Goal: Task Accomplishment & Management: Complete application form

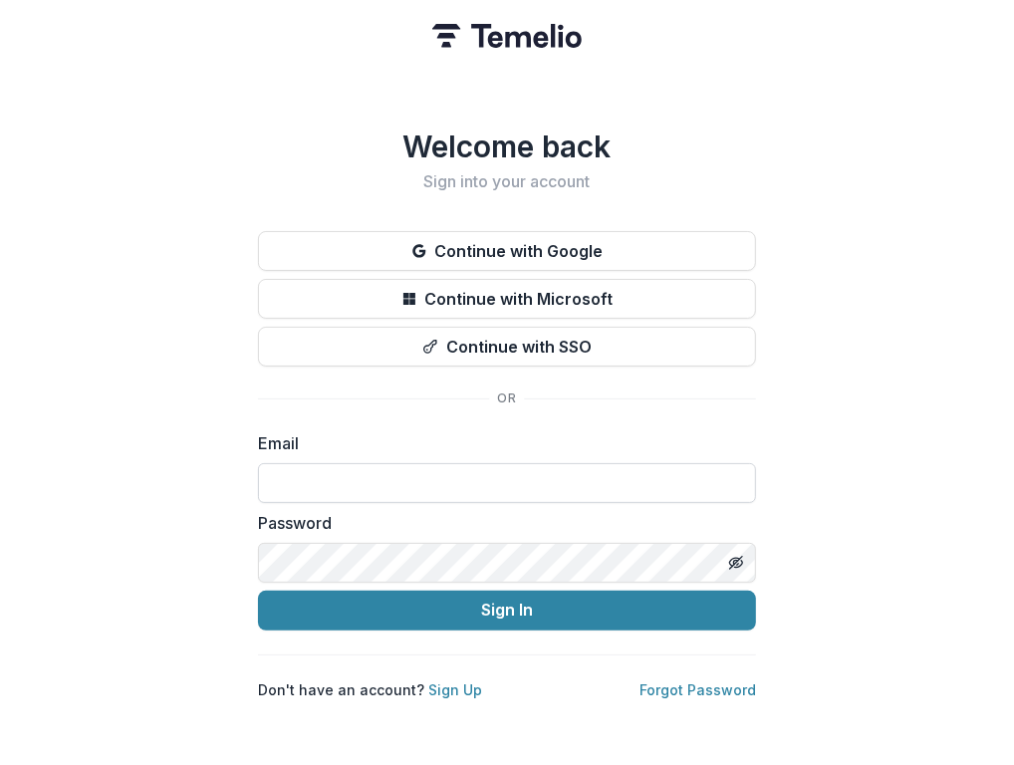
click at [349, 470] on input at bounding box center [507, 483] width 498 height 40
type input "**********"
click at [258, 591] on button "Sign In" at bounding box center [507, 611] width 498 height 40
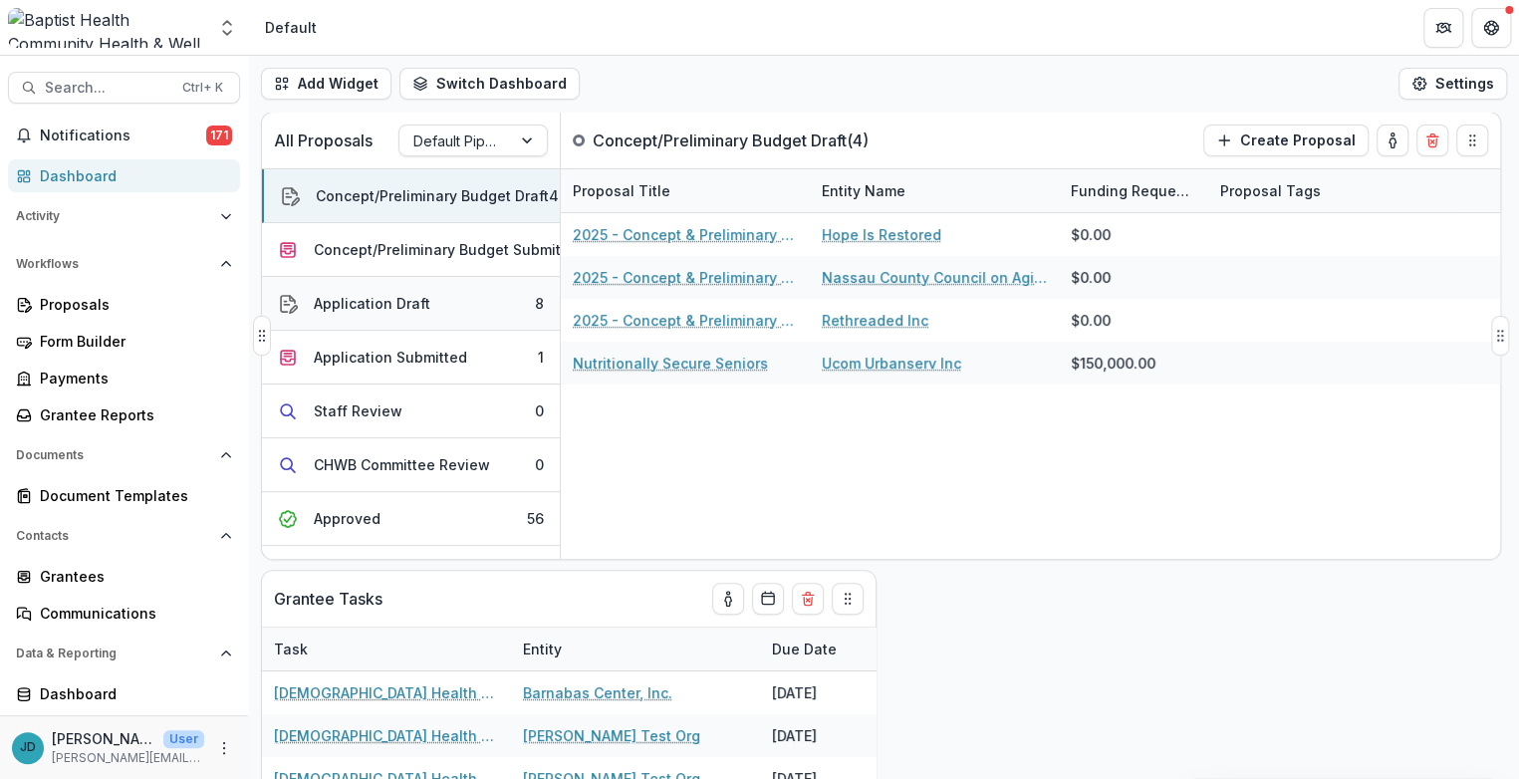
click at [367, 299] on div "Application Draft" at bounding box center [372, 303] width 117 height 21
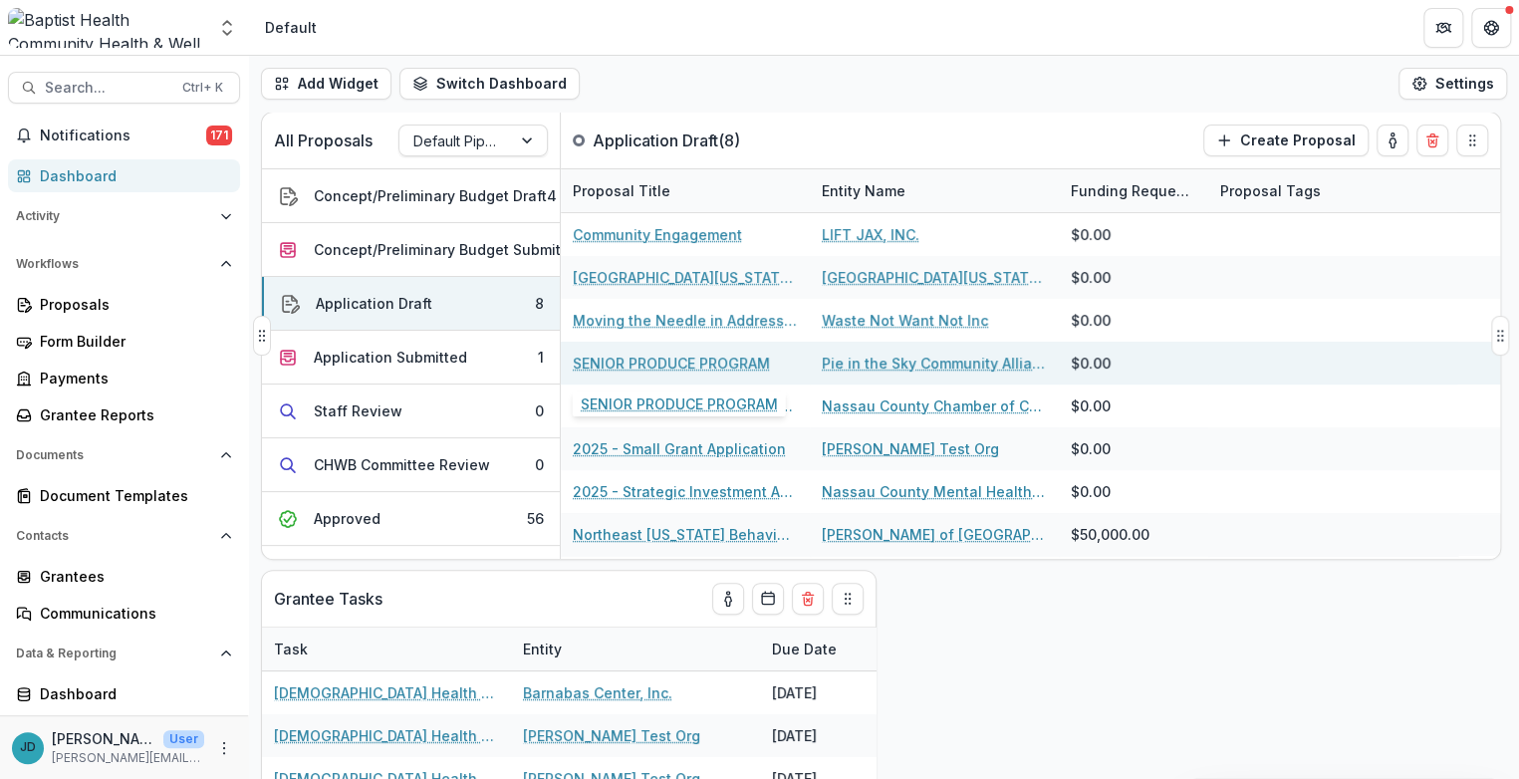
click at [696, 360] on link "SENIOR PRODUCE PROGRAM" at bounding box center [671, 363] width 197 height 21
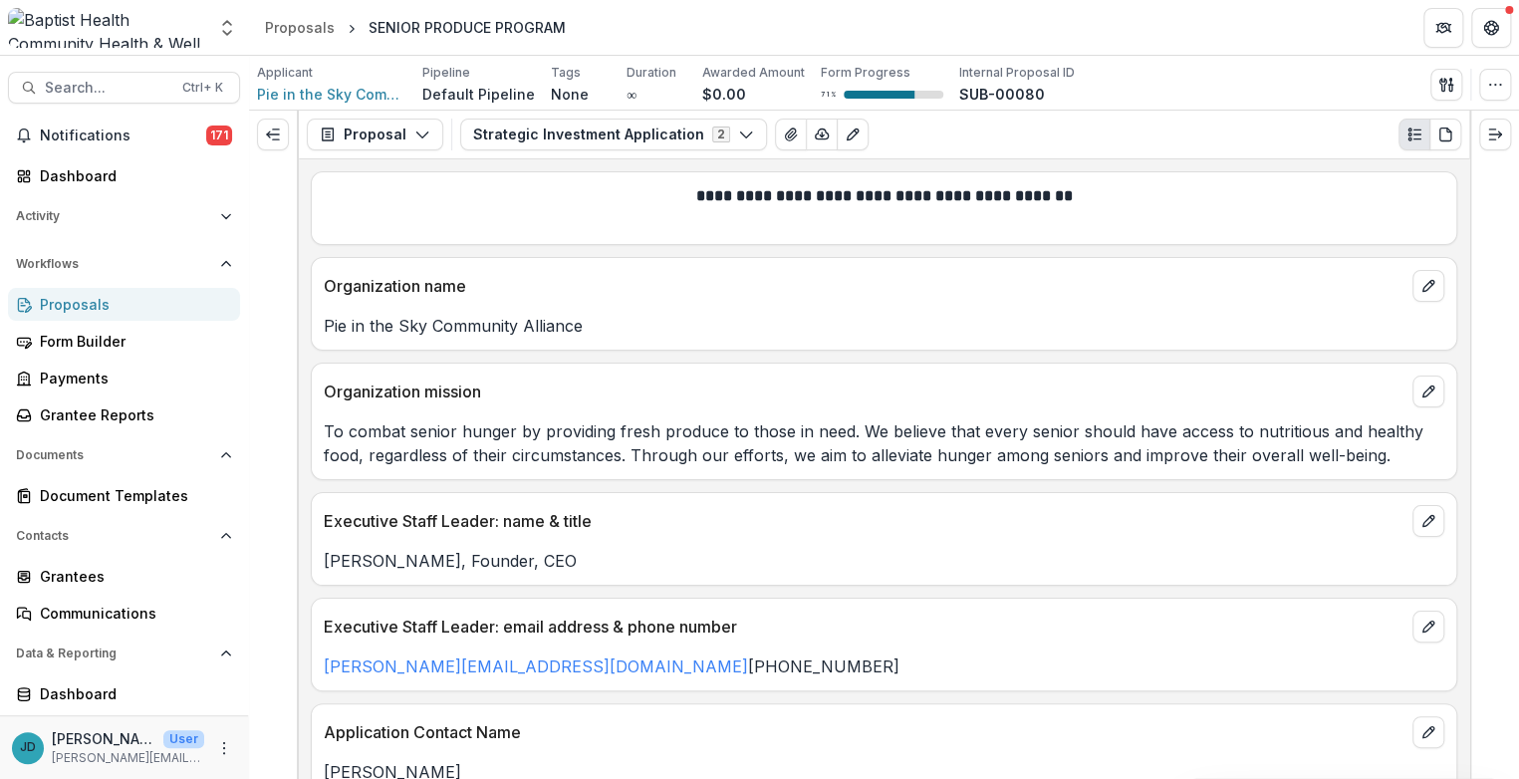
click at [75, 301] on div "Proposals" at bounding box center [132, 304] width 184 height 21
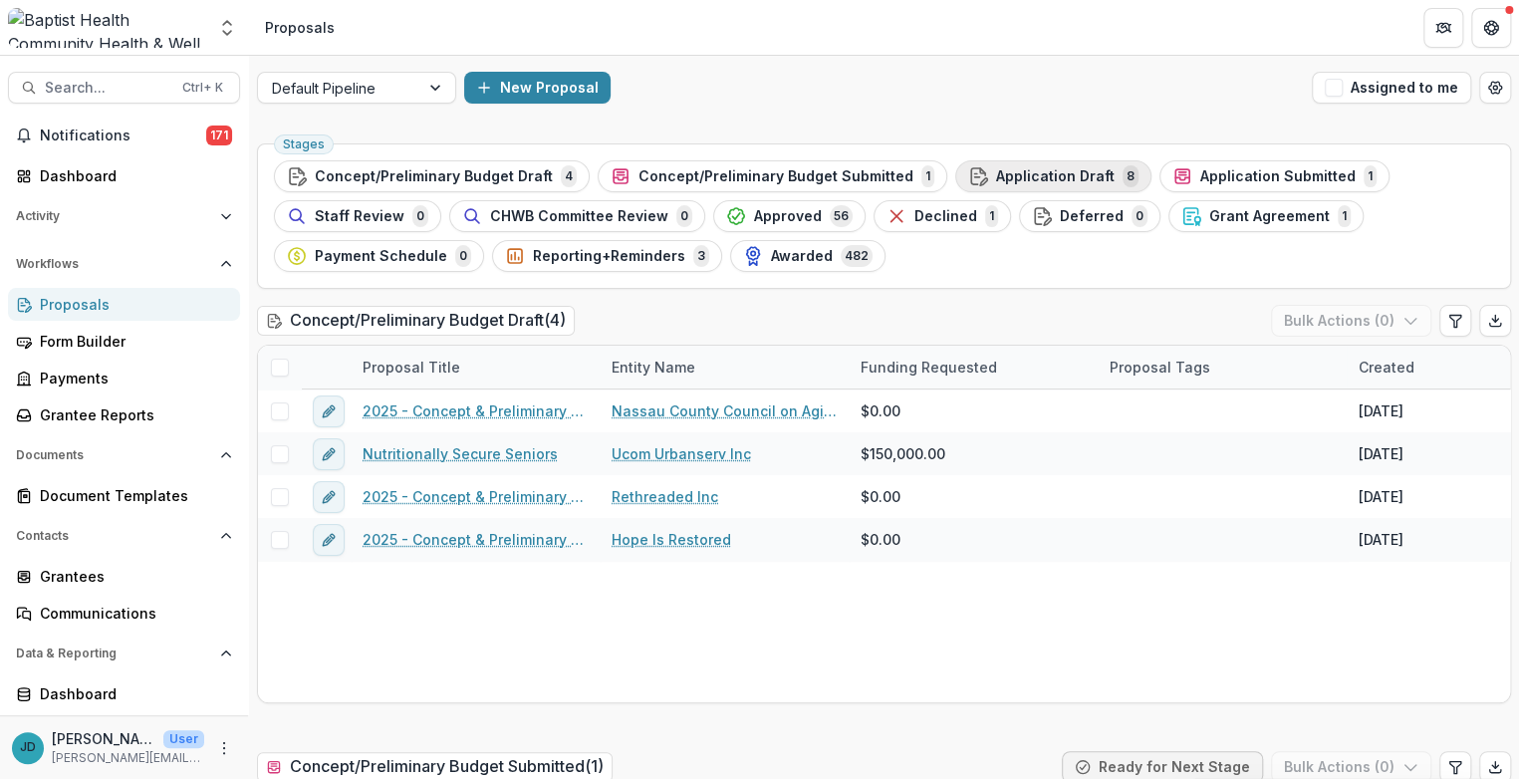
click at [1002, 178] on span "Application Draft" at bounding box center [1055, 176] width 119 height 17
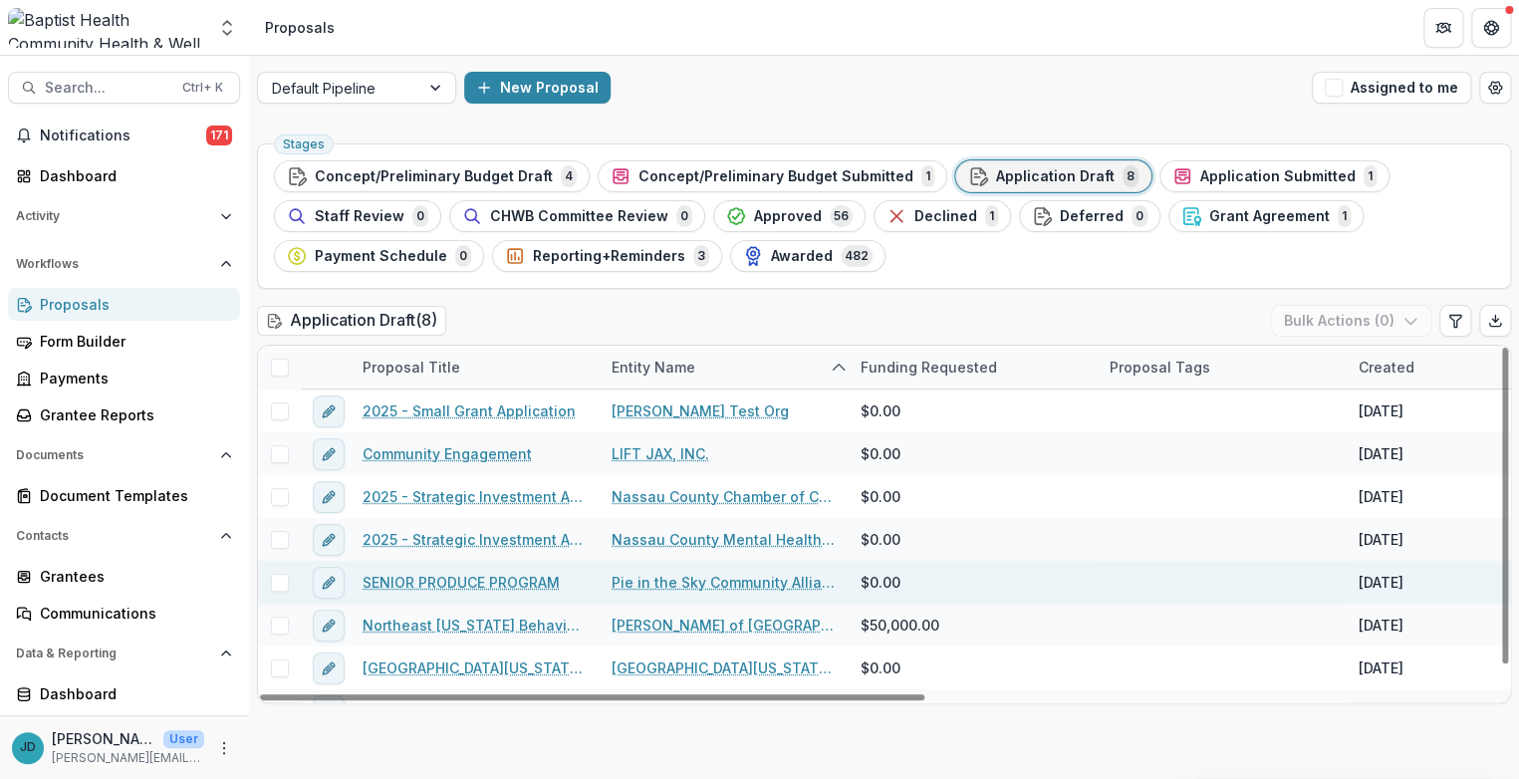
click at [461, 581] on link "SENIOR PRODUCE PROGRAM" at bounding box center [461, 582] width 197 height 21
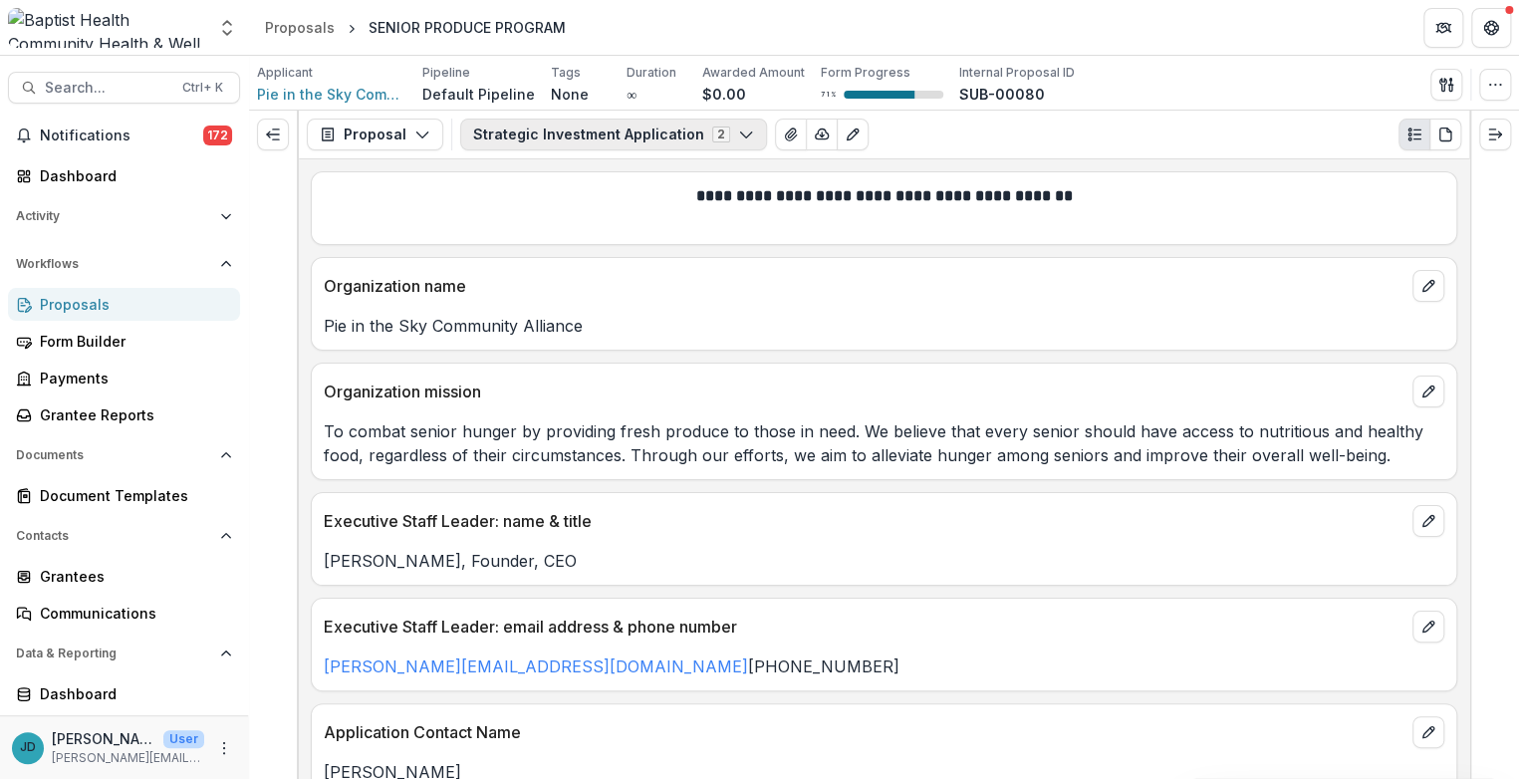
click at [738, 129] on icon "button" at bounding box center [746, 135] width 16 height 16
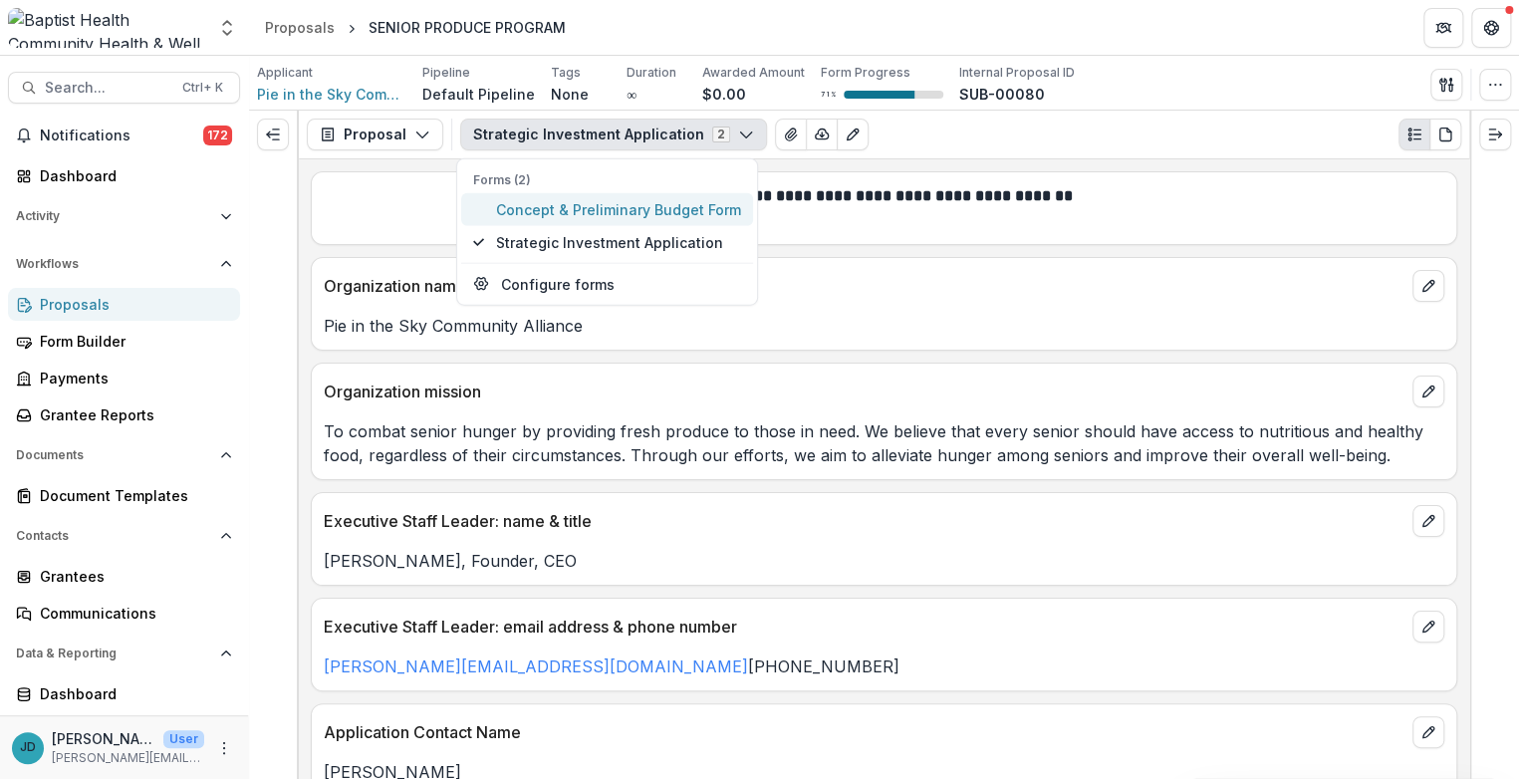
click at [543, 207] on span "Concept & Preliminary Budget Form" at bounding box center [618, 209] width 245 height 21
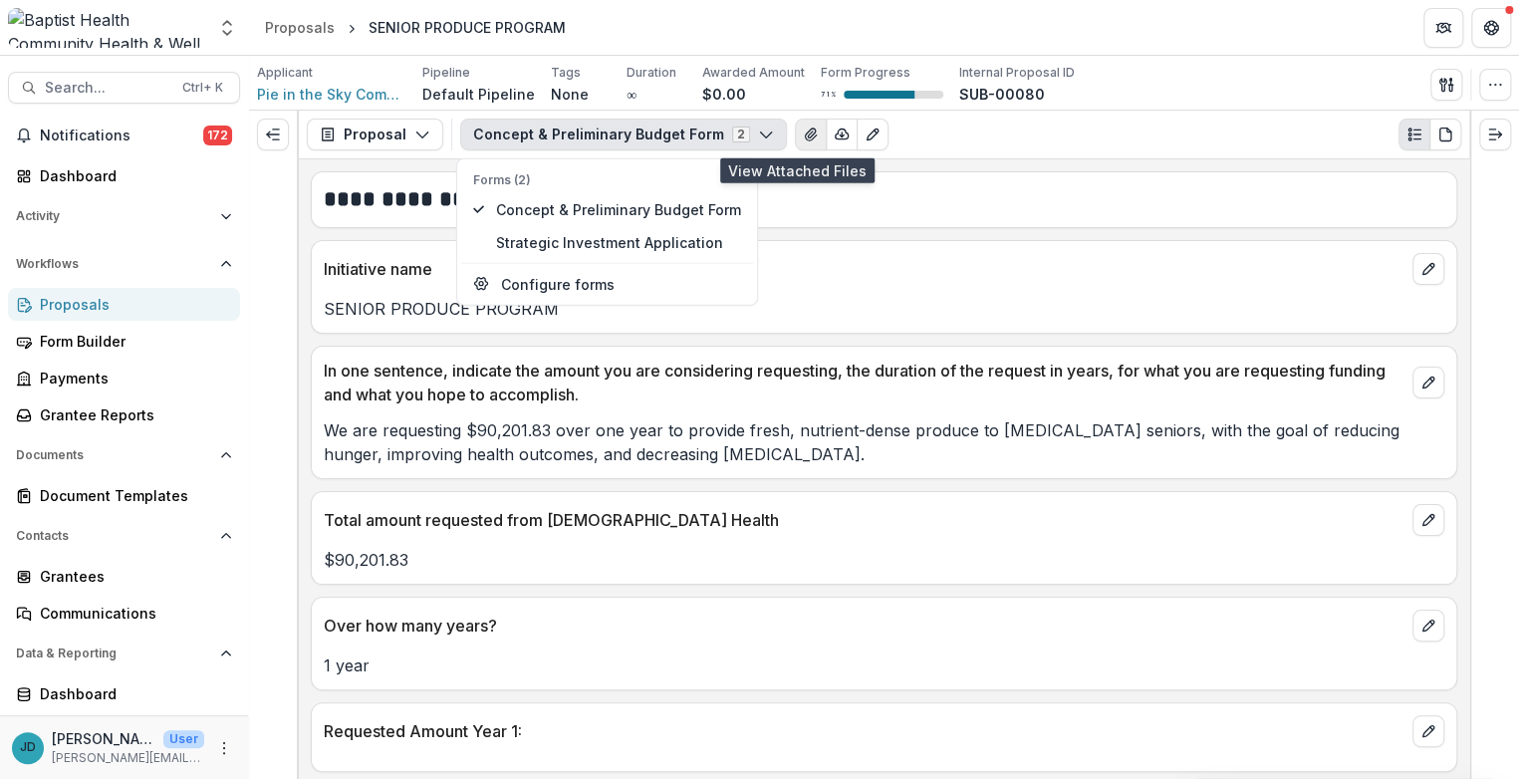
click at [803, 133] on icon "View Attached Files" at bounding box center [811, 135] width 16 height 16
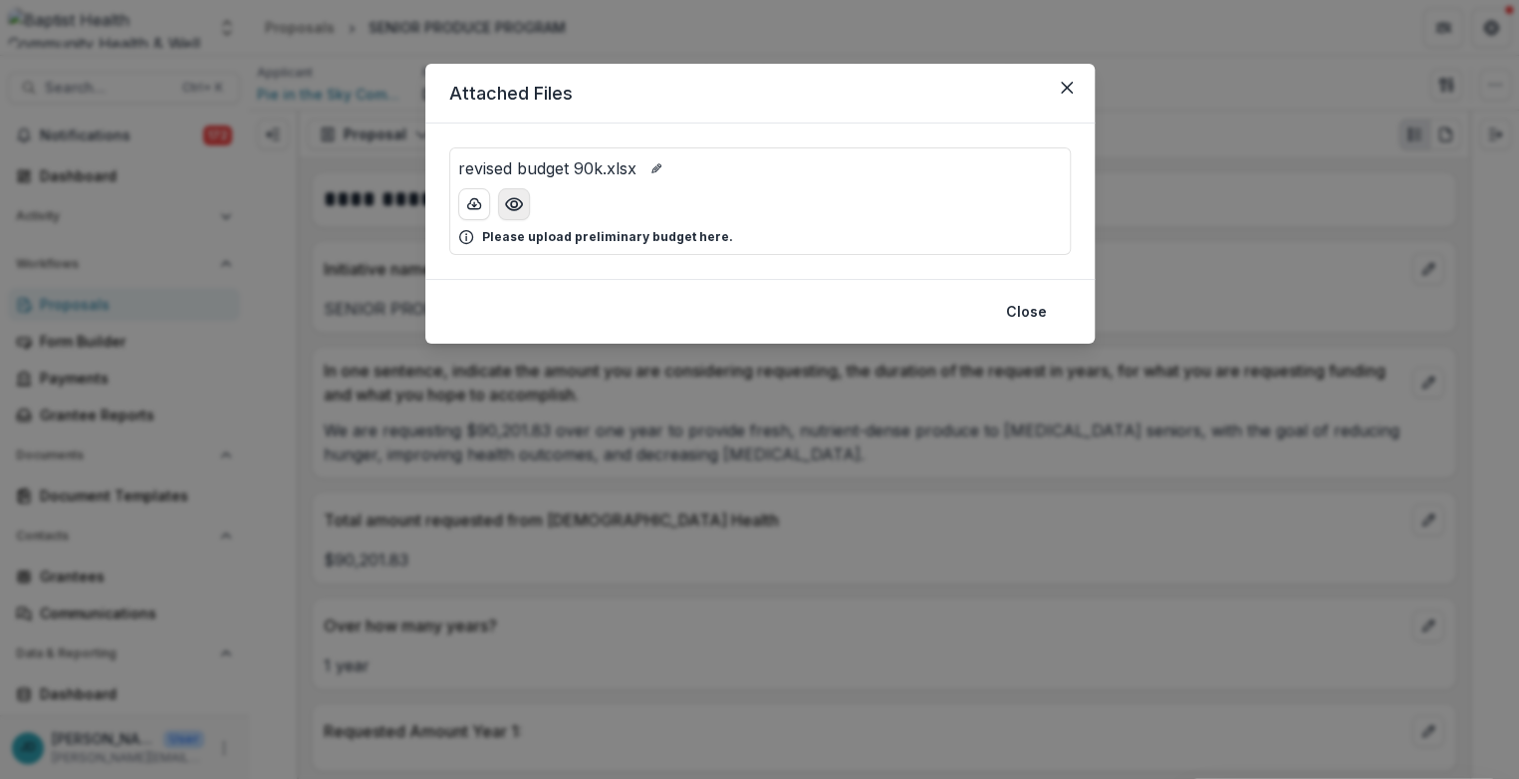
click at [510, 202] on circle "Preview revised budget 90k.xlsx" at bounding box center [513, 204] width 6 height 6
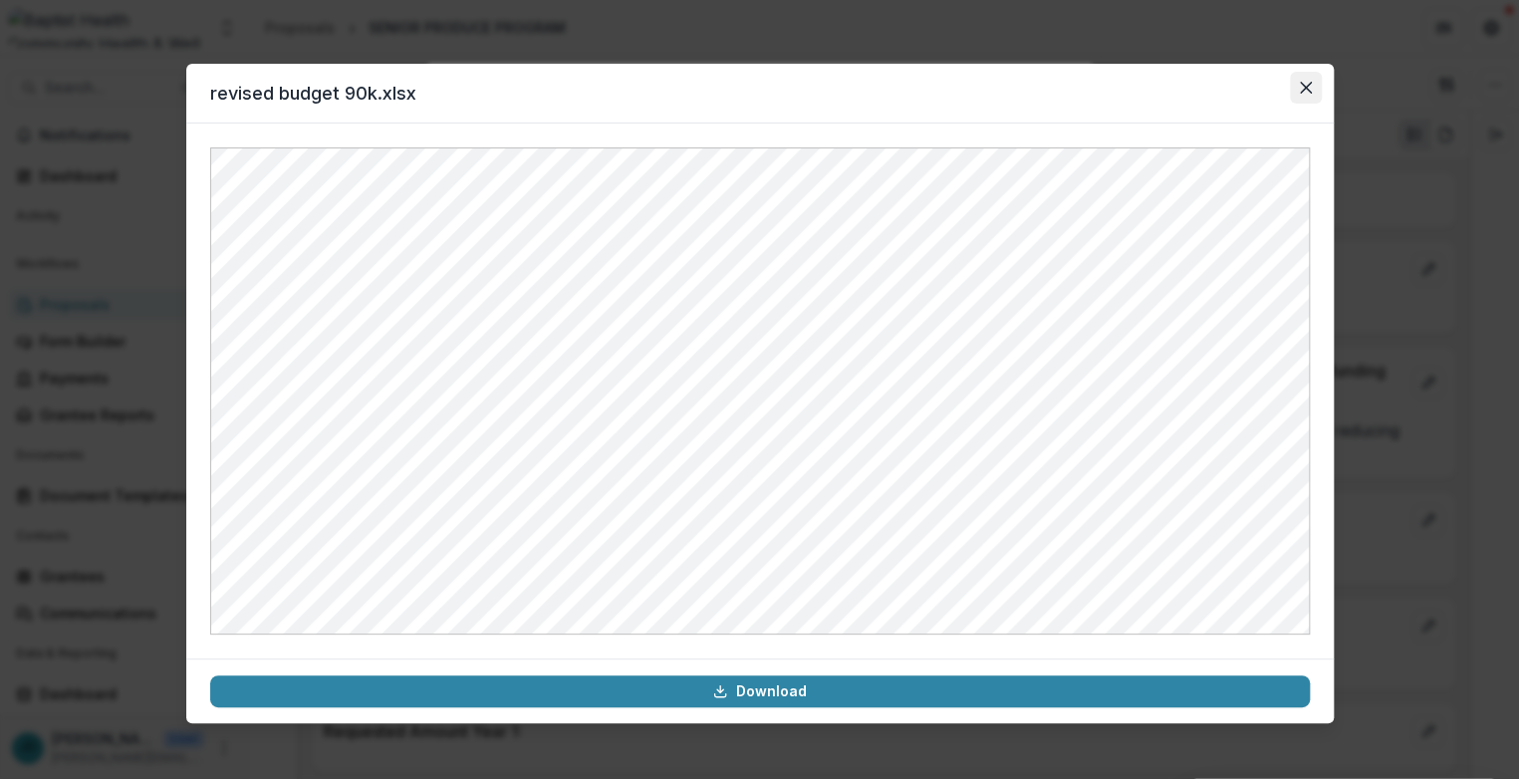
drag, startPoint x: 1300, startPoint y: 88, endPoint x: 1290, endPoint y: 87, distance: 10.0
click at [1013, 88] on icon "Close" at bounding box center [1306, 88] width 12 height 12
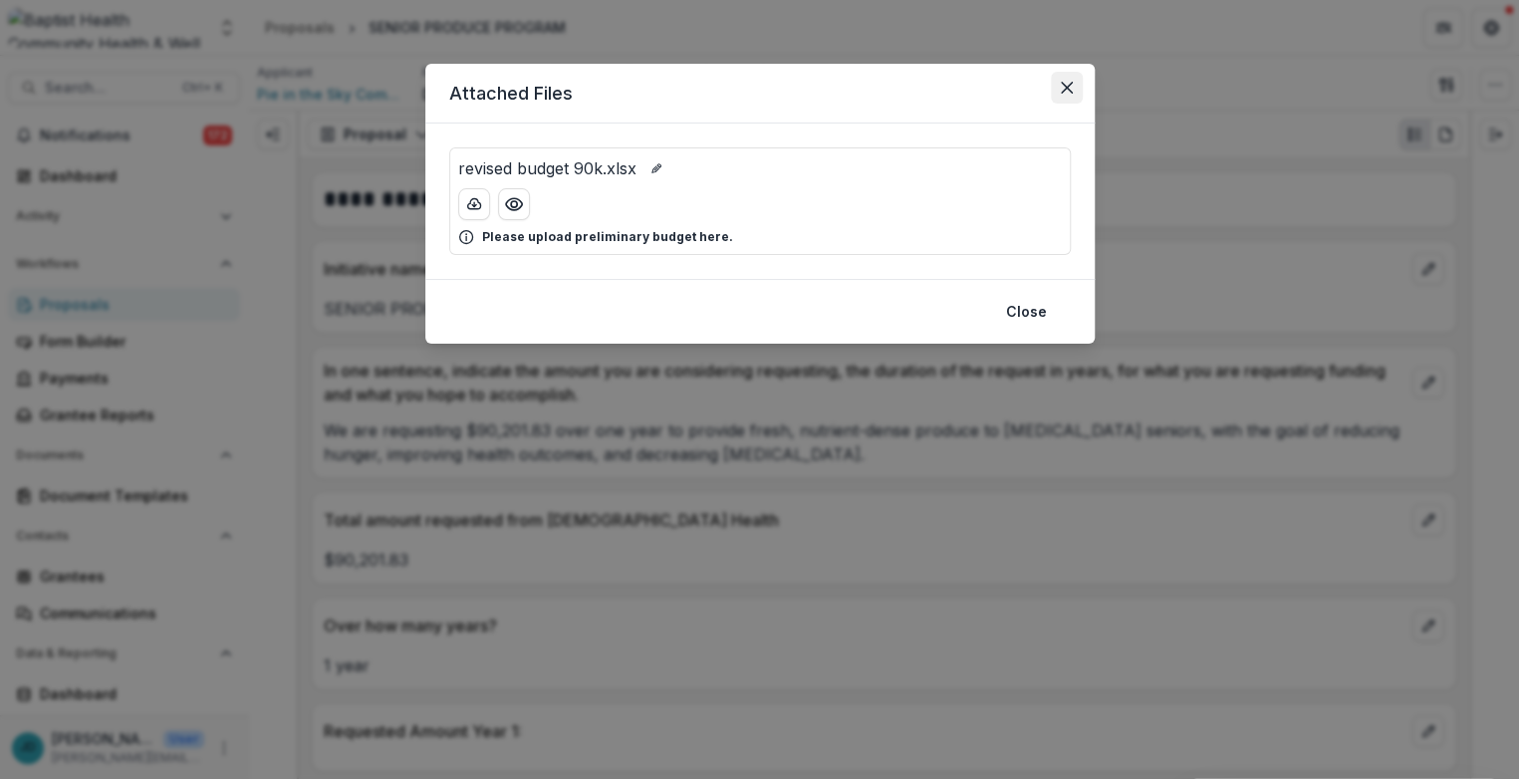
click at [1013, 83] on icon "Close" at bounding box center [1067, 88] width 12 height 12
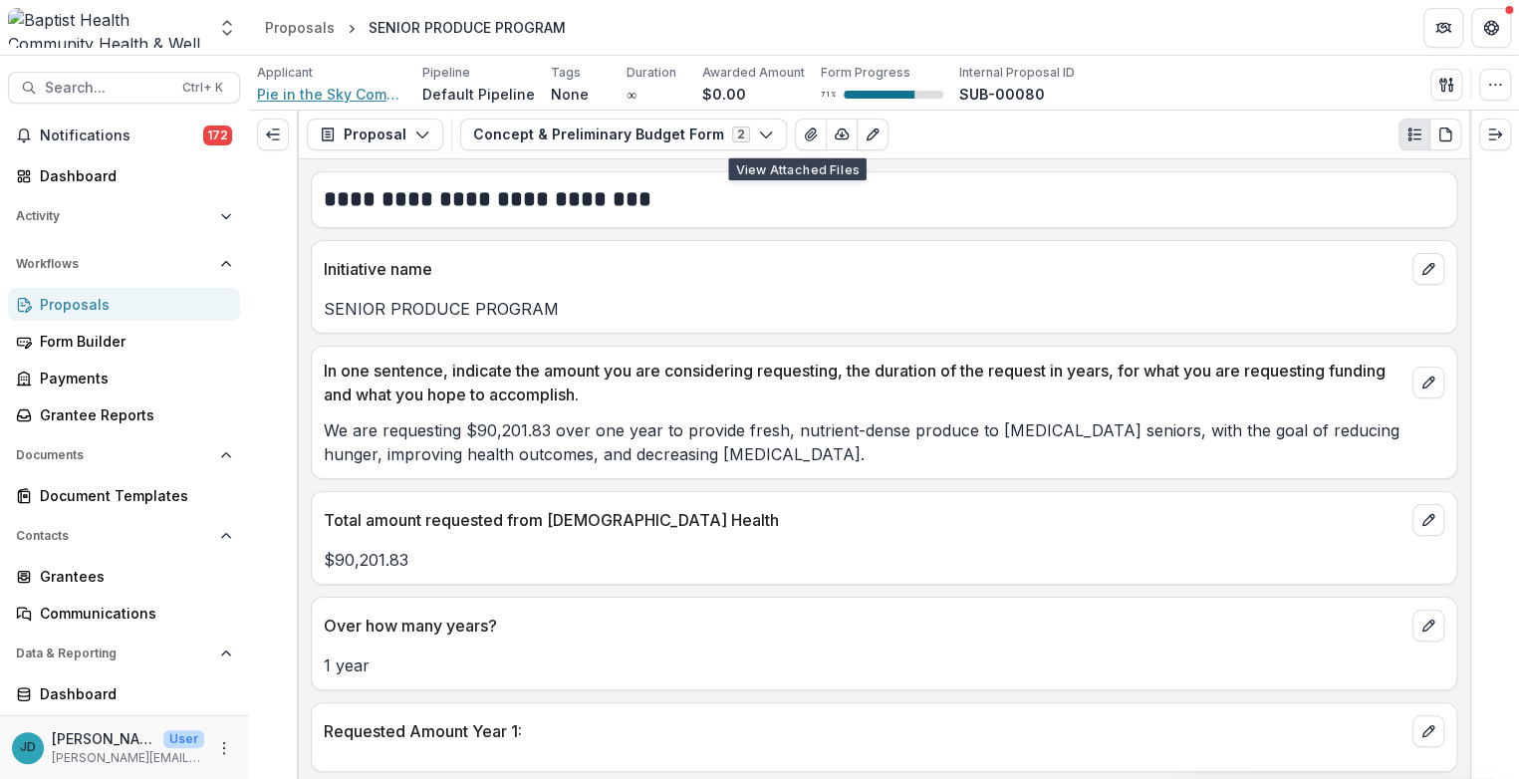
click at [326, 92] on span "Pie in the Sky Community Alliance" at bounding box center [331, 94] width 149 height 21
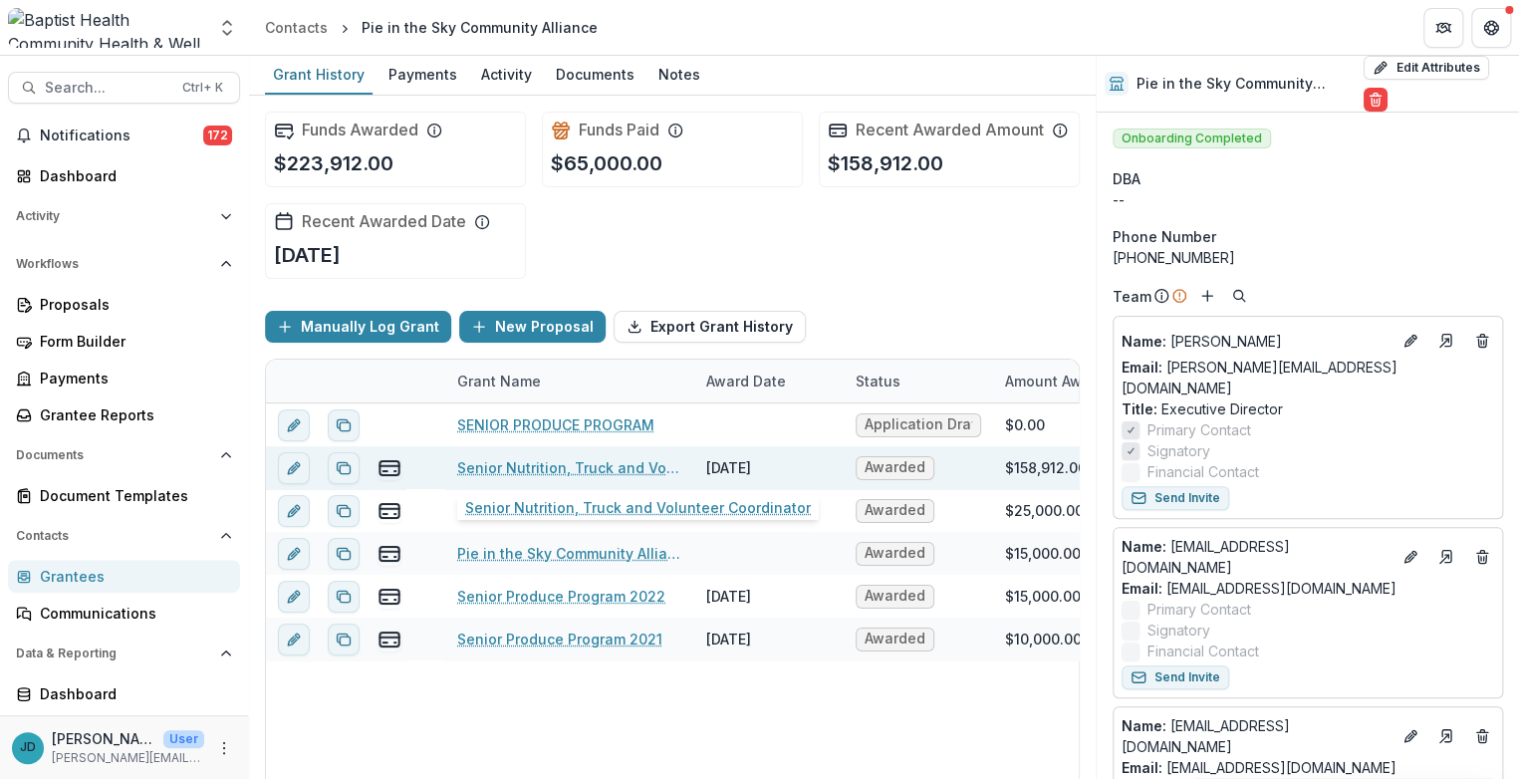
click at [590, 465] on link "Senior Nutrition, Truck and Volunteer Coordinator" at bounding box center [569, 467] width 225 height 21
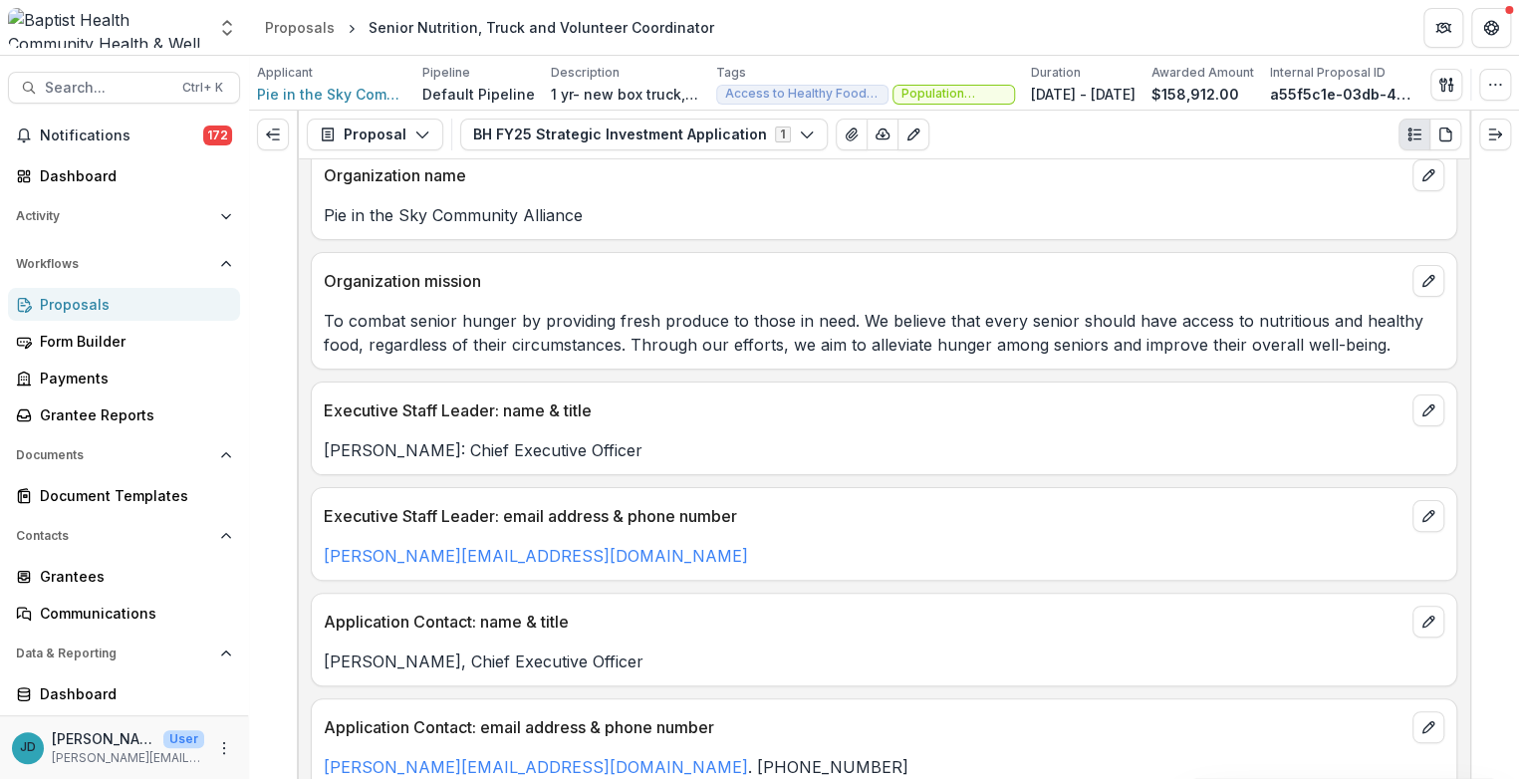
scroll to position [221, 0]
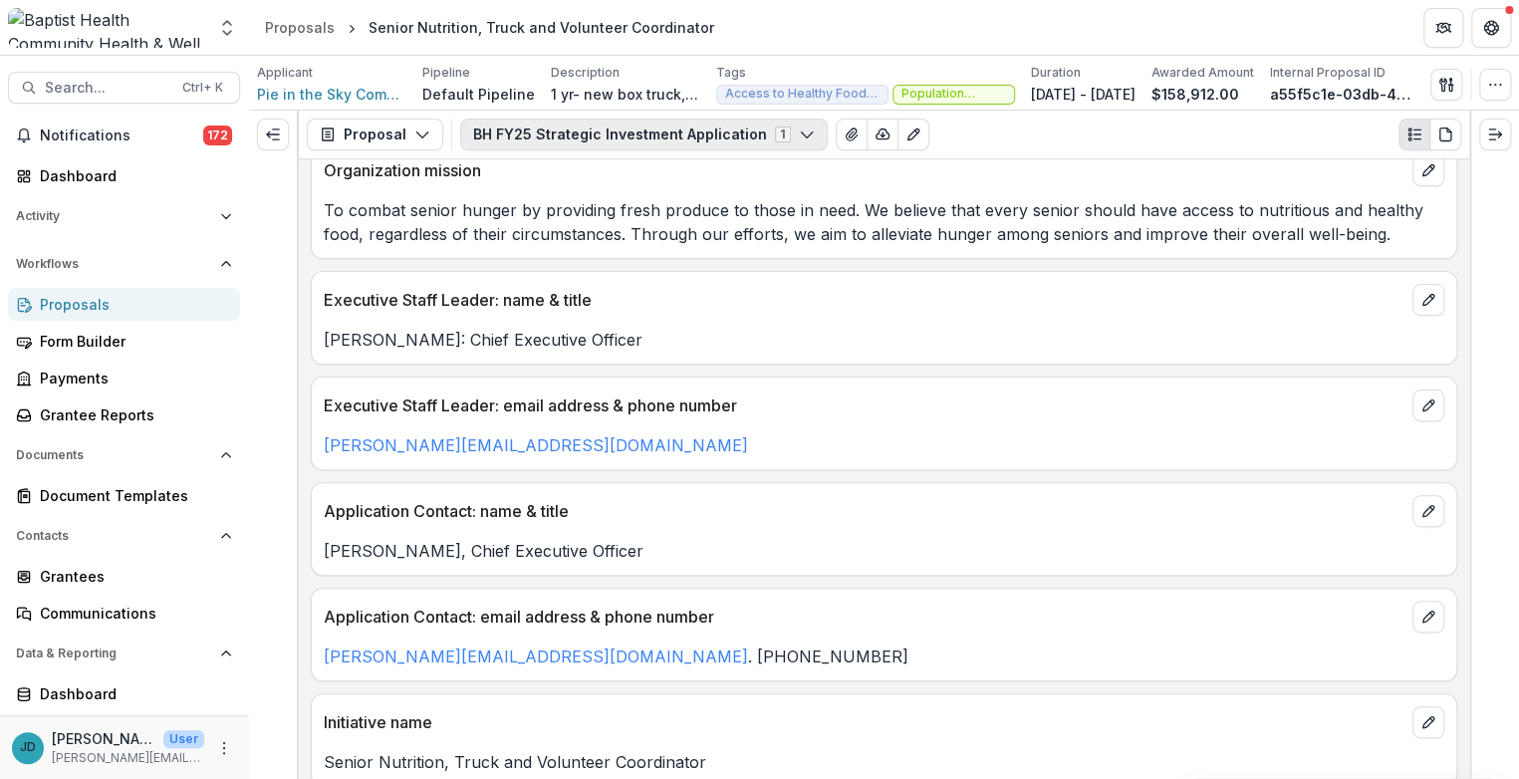
click at [799, 127] on icon "button" at bounding box center [807, 135] width 16 height 16
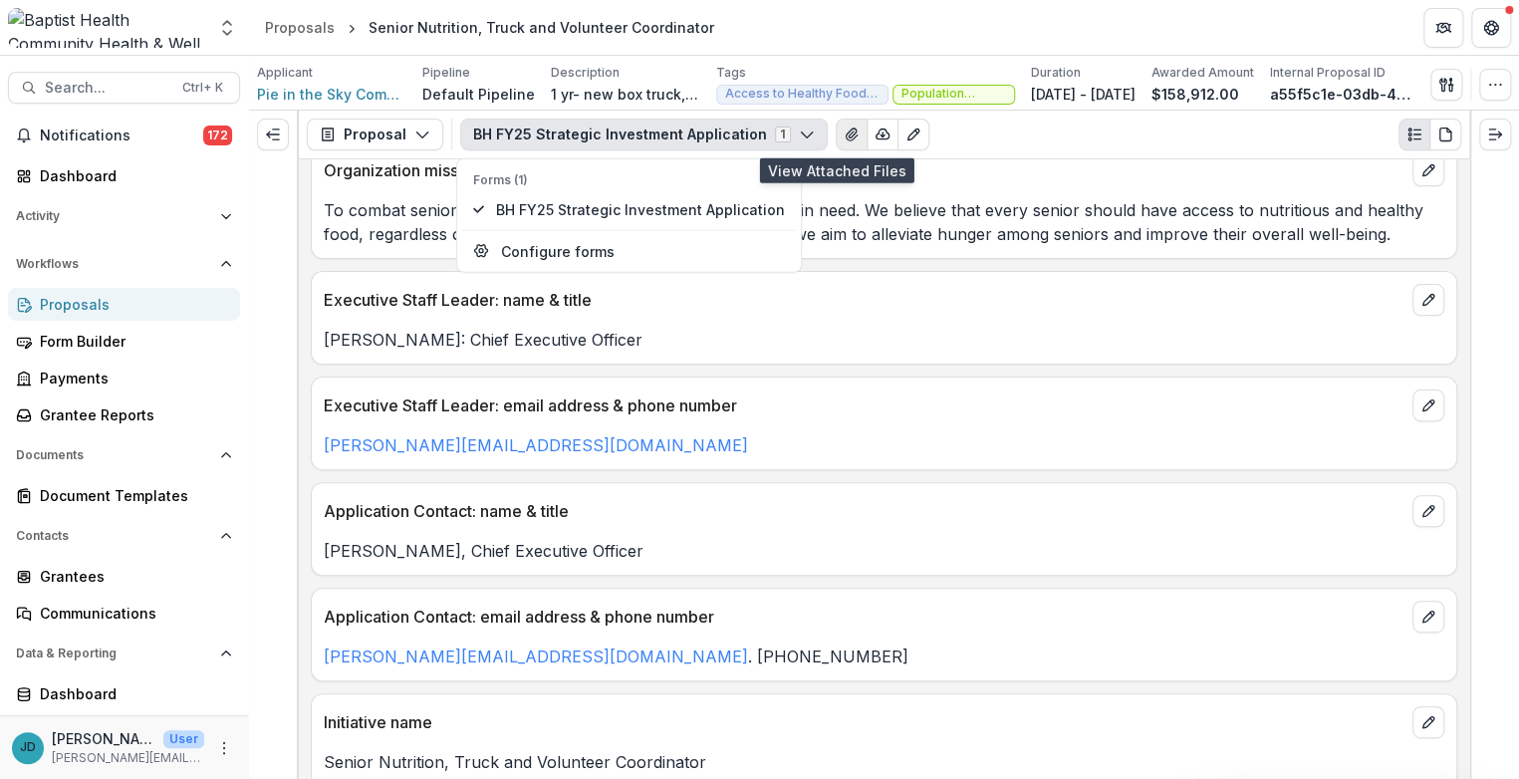
click at [846, 135] on icon "View Attached Files" at bounding box center [851, 135] width 11 height 12
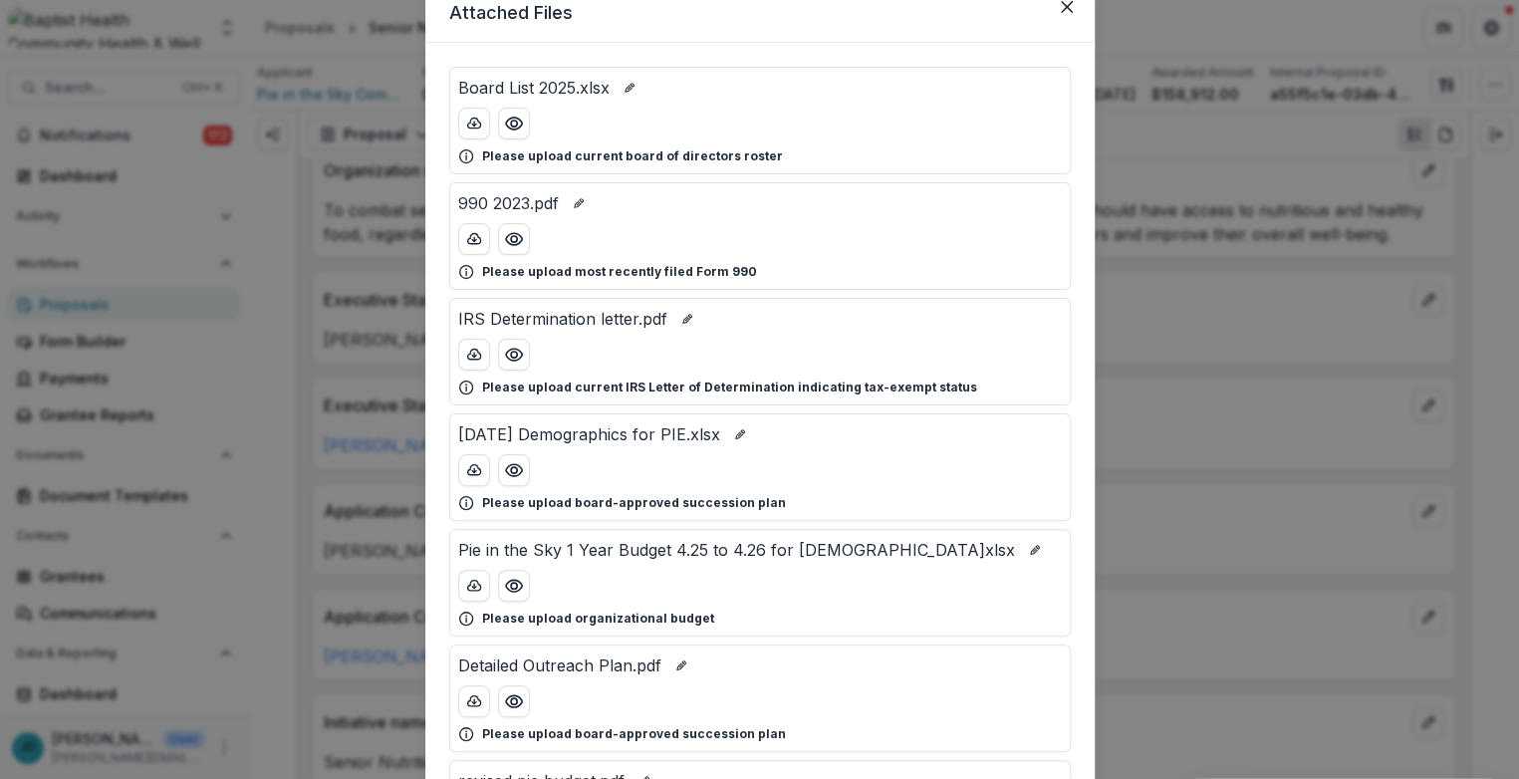
scroll to position [111, 0]
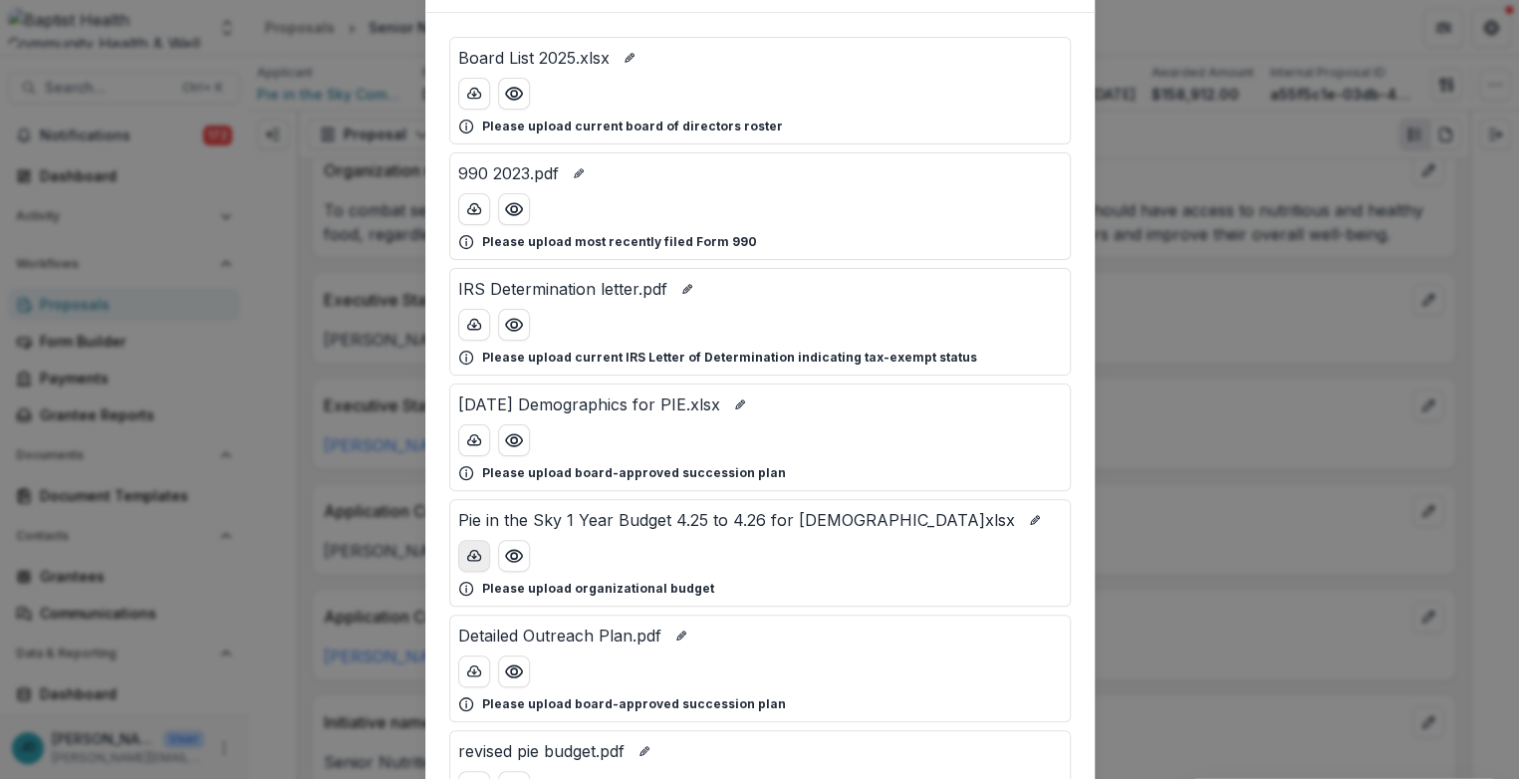
click at [467, 550] on icon "download-button" at bounding box center [473, 555] width 13 height 10
click at [1013, 383] on div "Attached Files Board List 2025.xlsx Please upload current board of directors ro…" at bounding box center [759, 389] width 1519 height 779
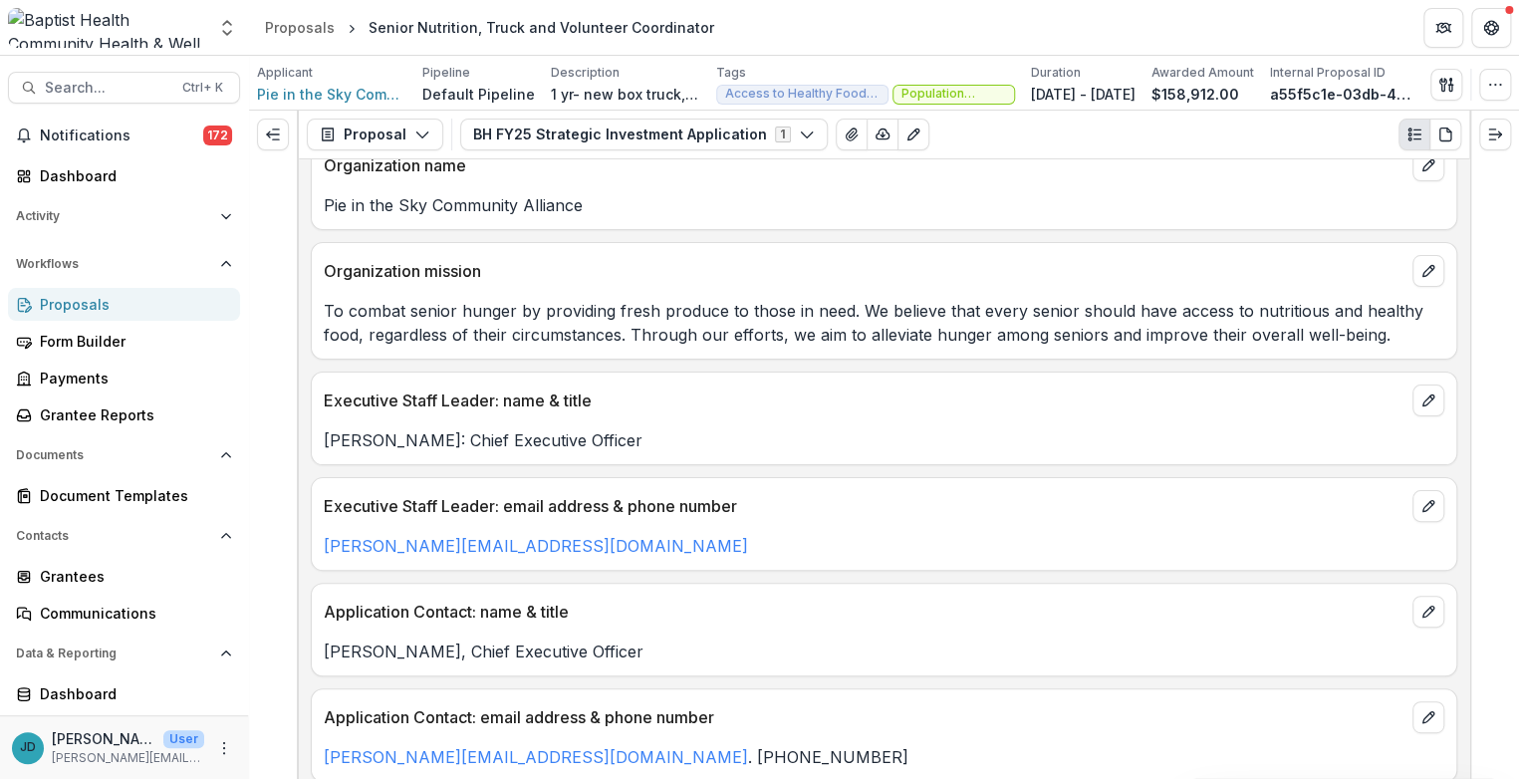
scroll to position [0, 0]
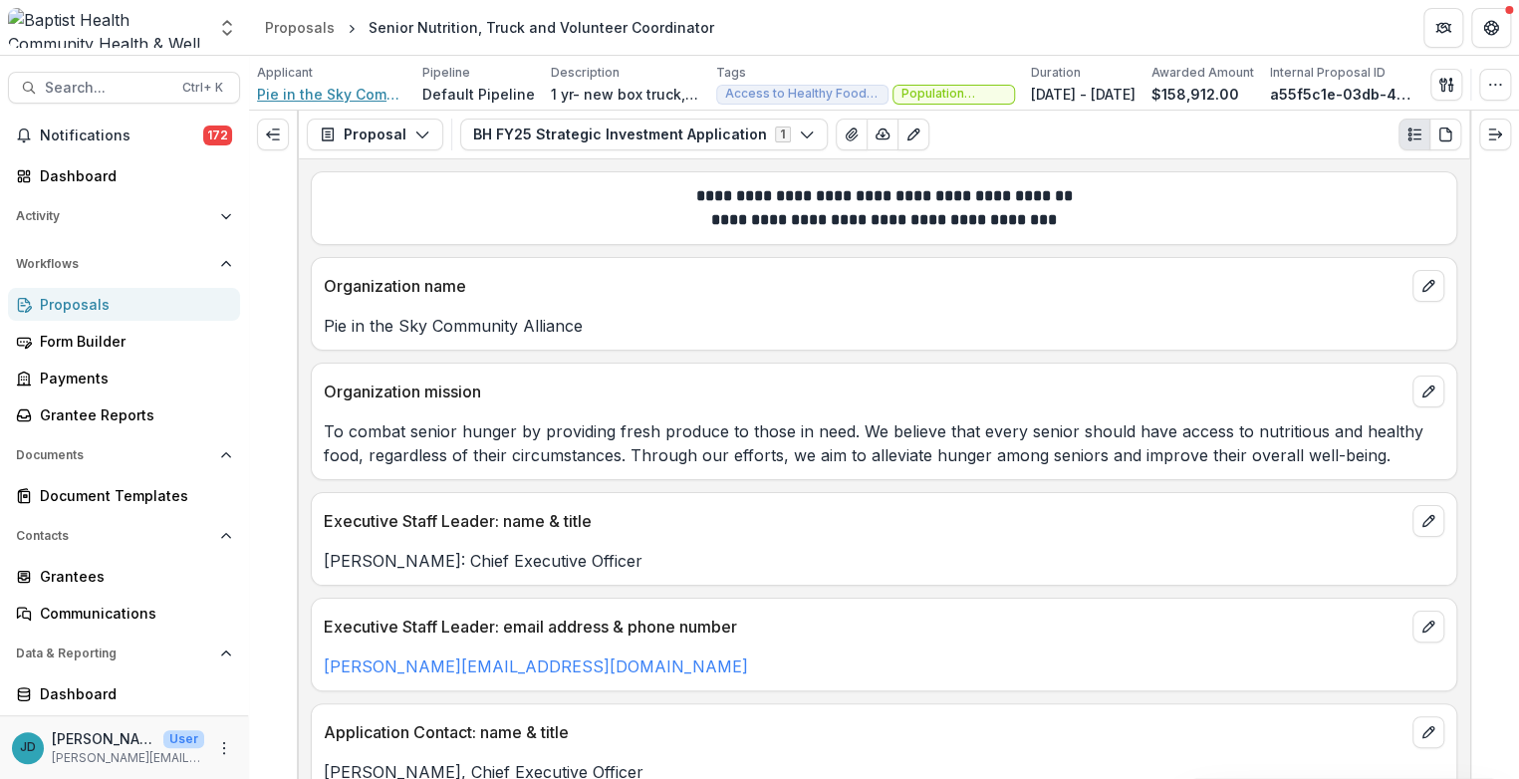
click at [326, 92] on span "Pie in the Sky Community Alliance" at bounding box center [331, 94] width 149 height 21
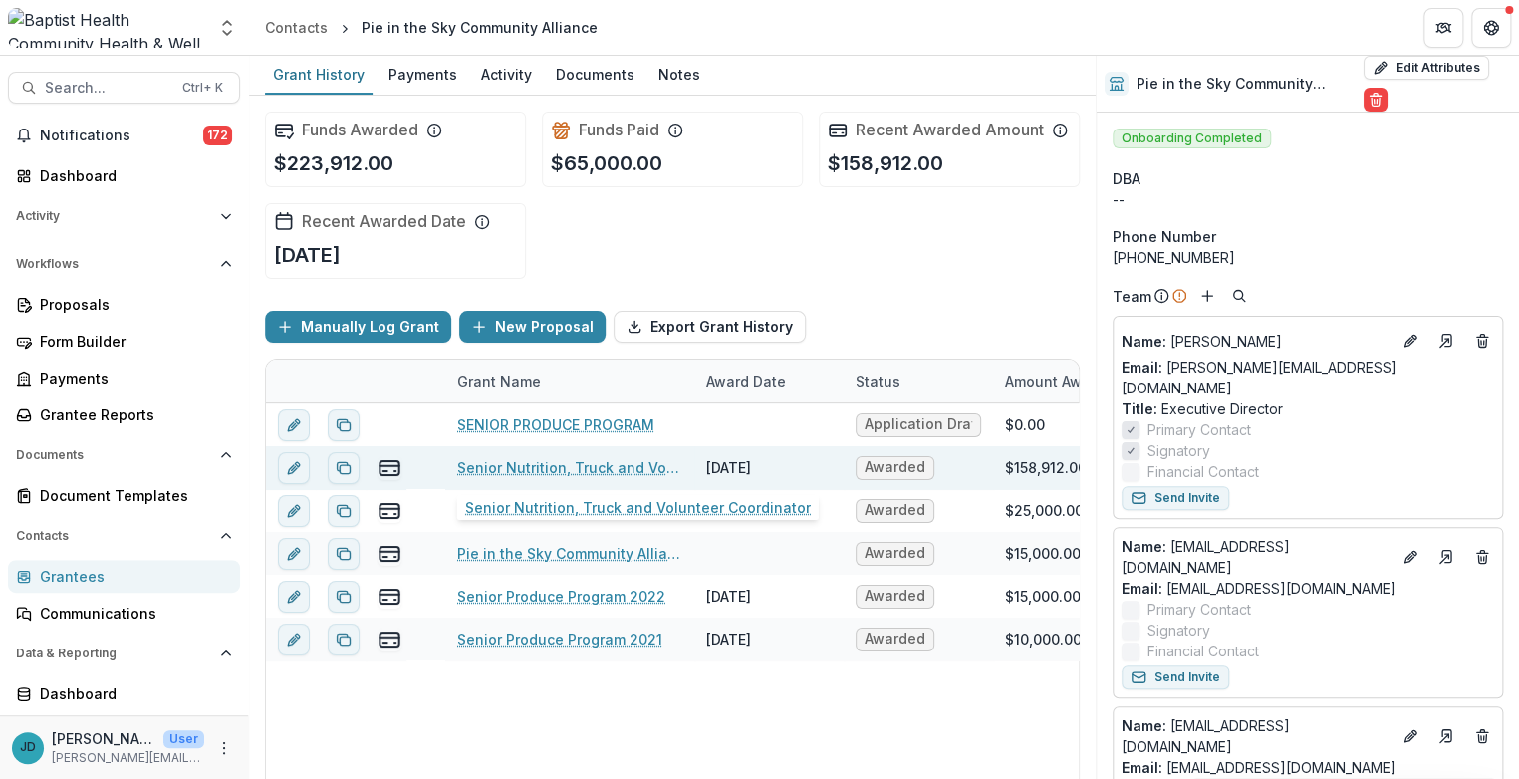
click at [537, 465] on link "Senior Nutrition, Truck and Volunteer Coordinator" at bounding box center [569, 467] width 225 height 21
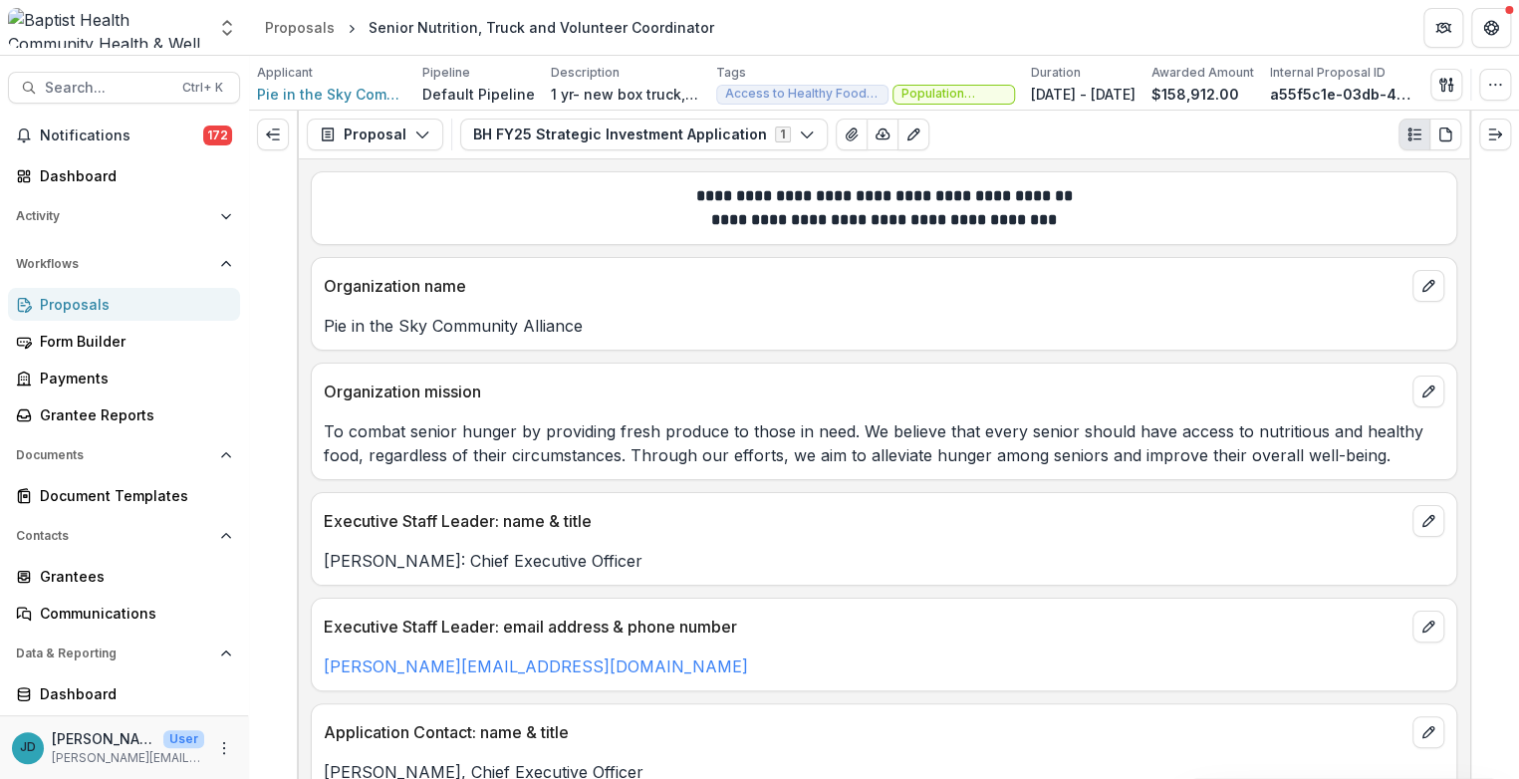
click at [59, 303] on div "Proposals" at bounding box center [132, 304] width 184 height 21
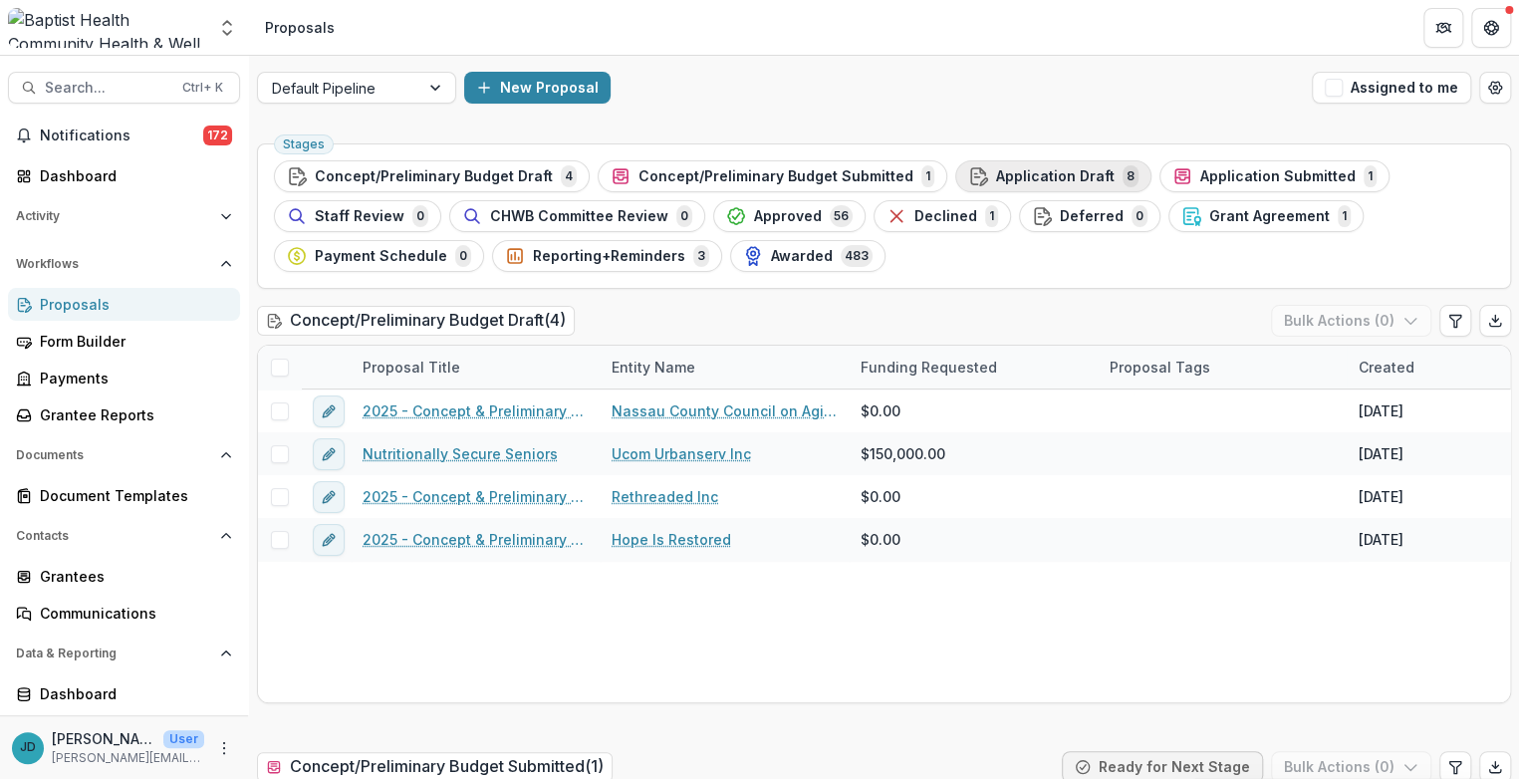
click at [1013, 175] on span "Application Draft" at bounding box center [1055, 176] width 119 height 17
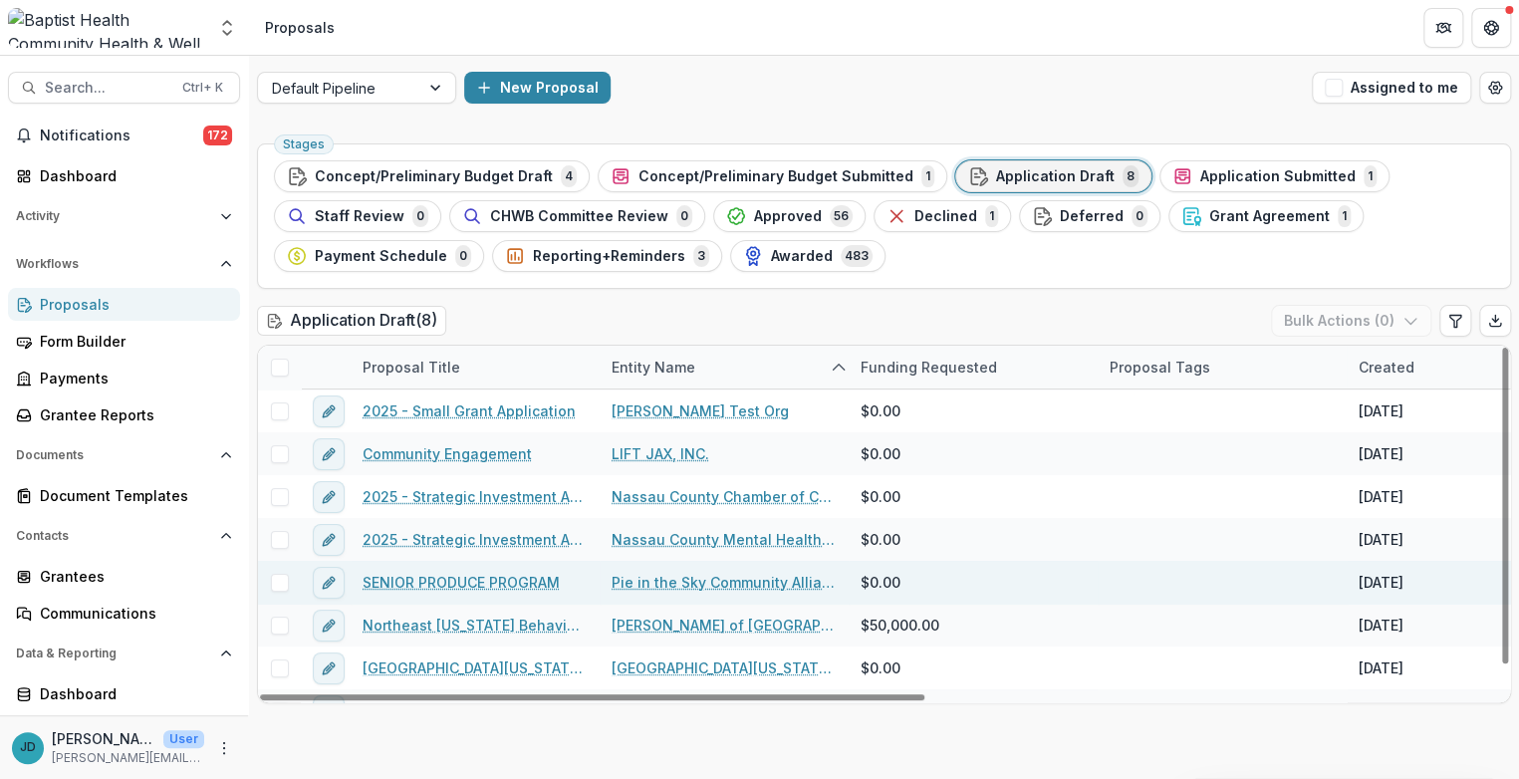
click at [691, 581] on link "Pie in the Sky Community Alliance" at bounding box center [724, 582] width 225 height 21
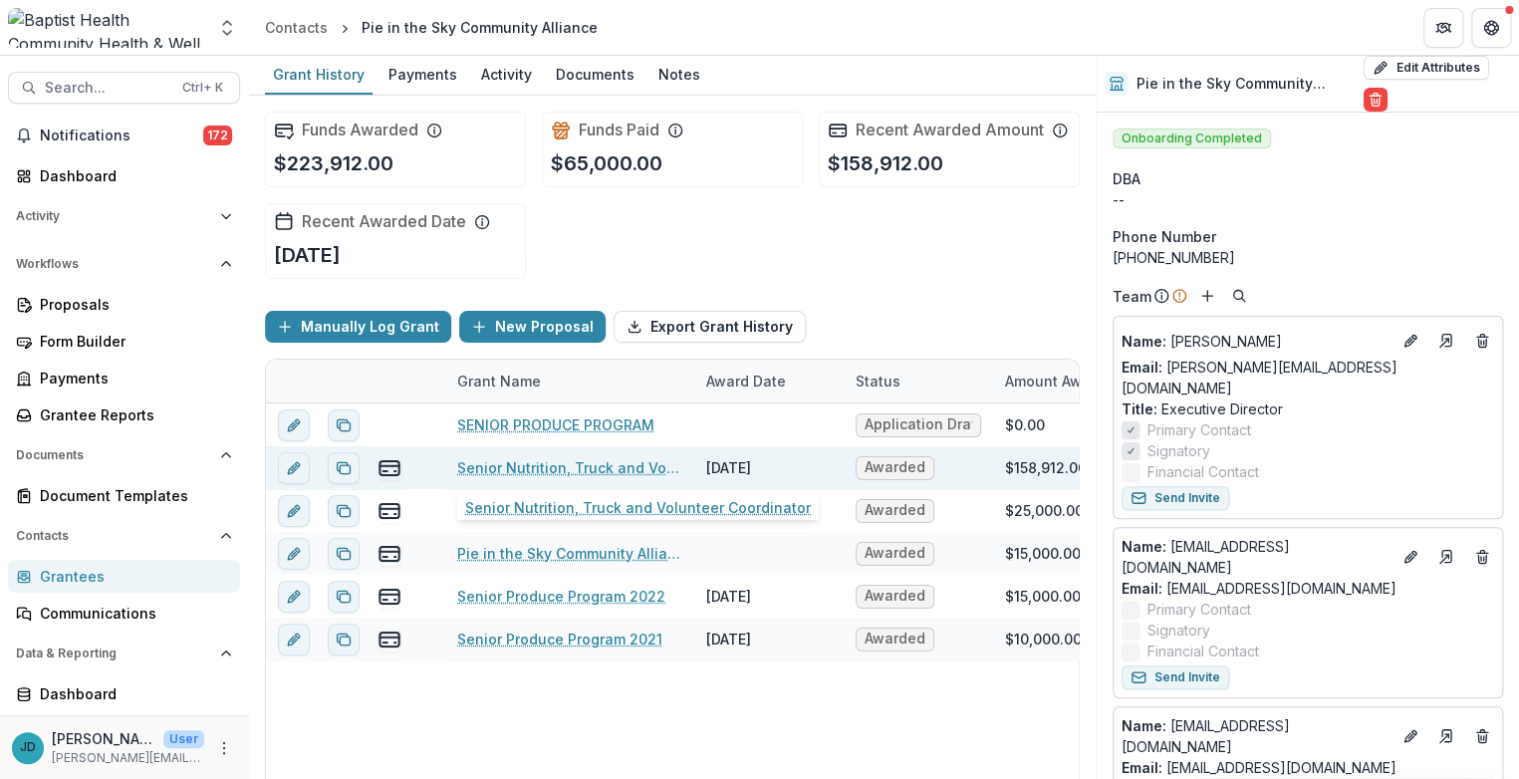
click at [502, 462] on link "Senior Nutrition, Truck and Volunteer Coordinator" at bounding box center [569, 467] width 225 height 21
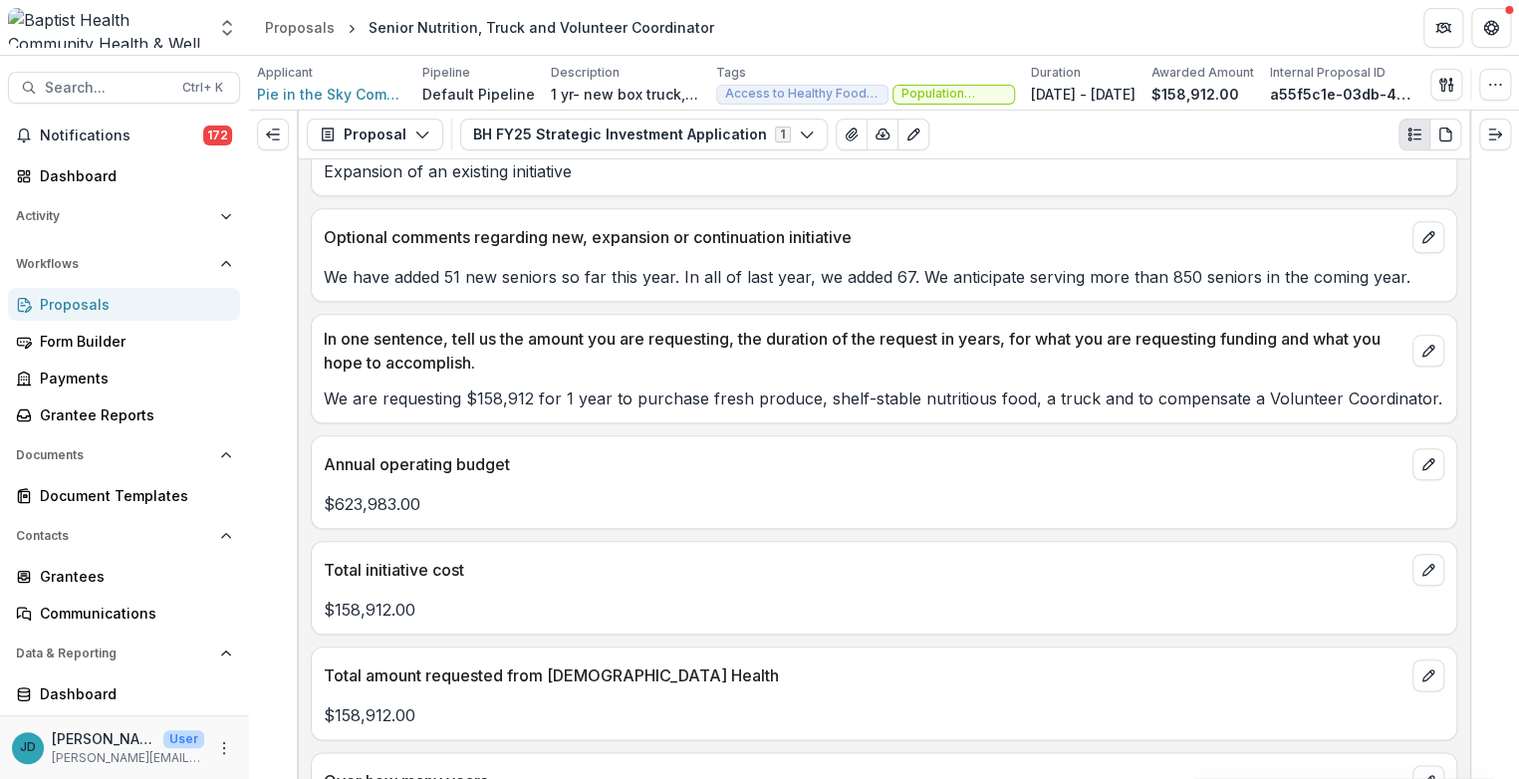
scroll to position [885, 0]
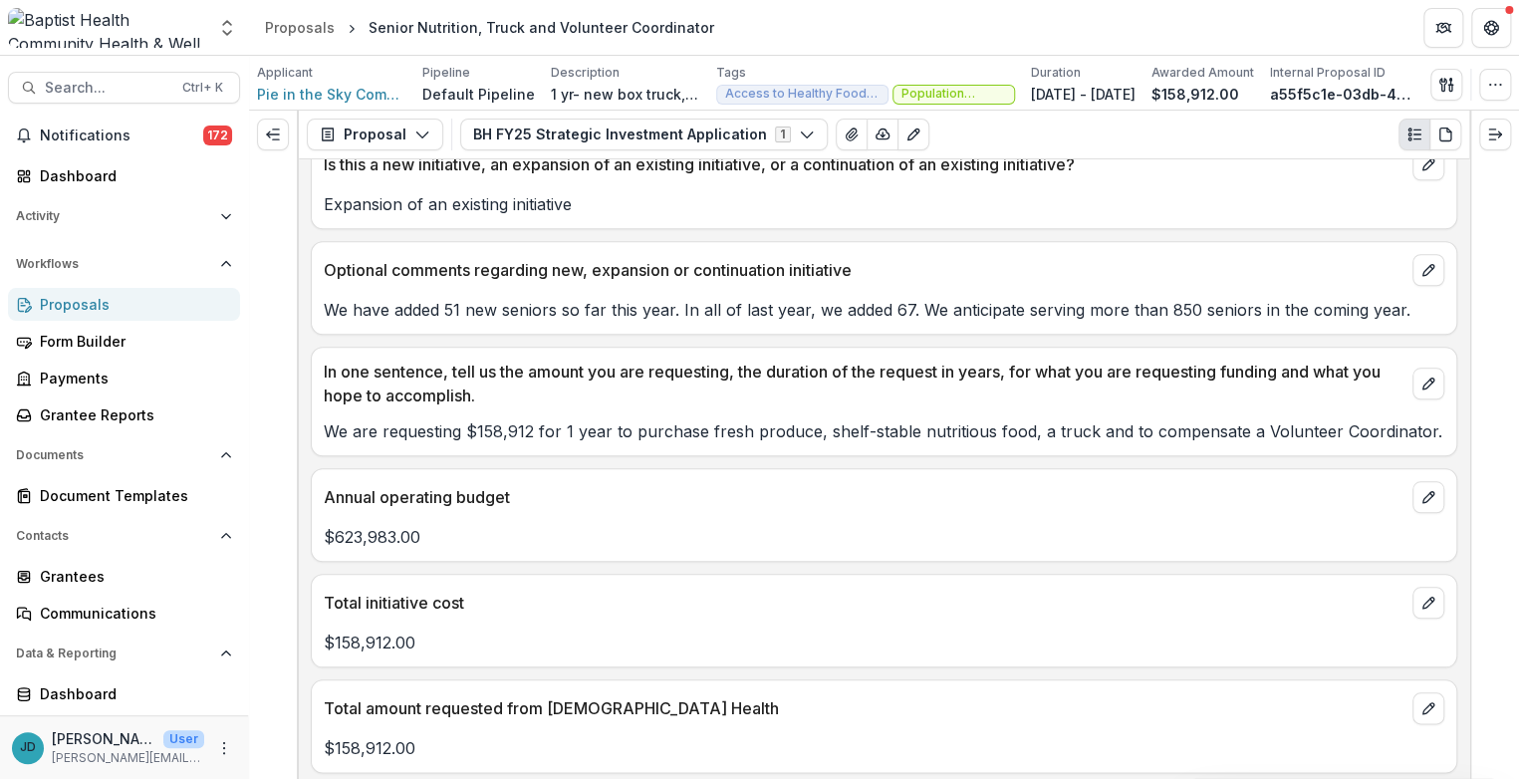
click at [923, 305] on p "We have added 51 new seniors so far this year. In all of last year, we added 67…" at bounding box center [884, 310] width 1121 height 24
click at [920, 303] on p "We have added 51 new seniors so far this year. In all of last year, we added 67…" at bounding box center [884, 310] width 1121 height 24
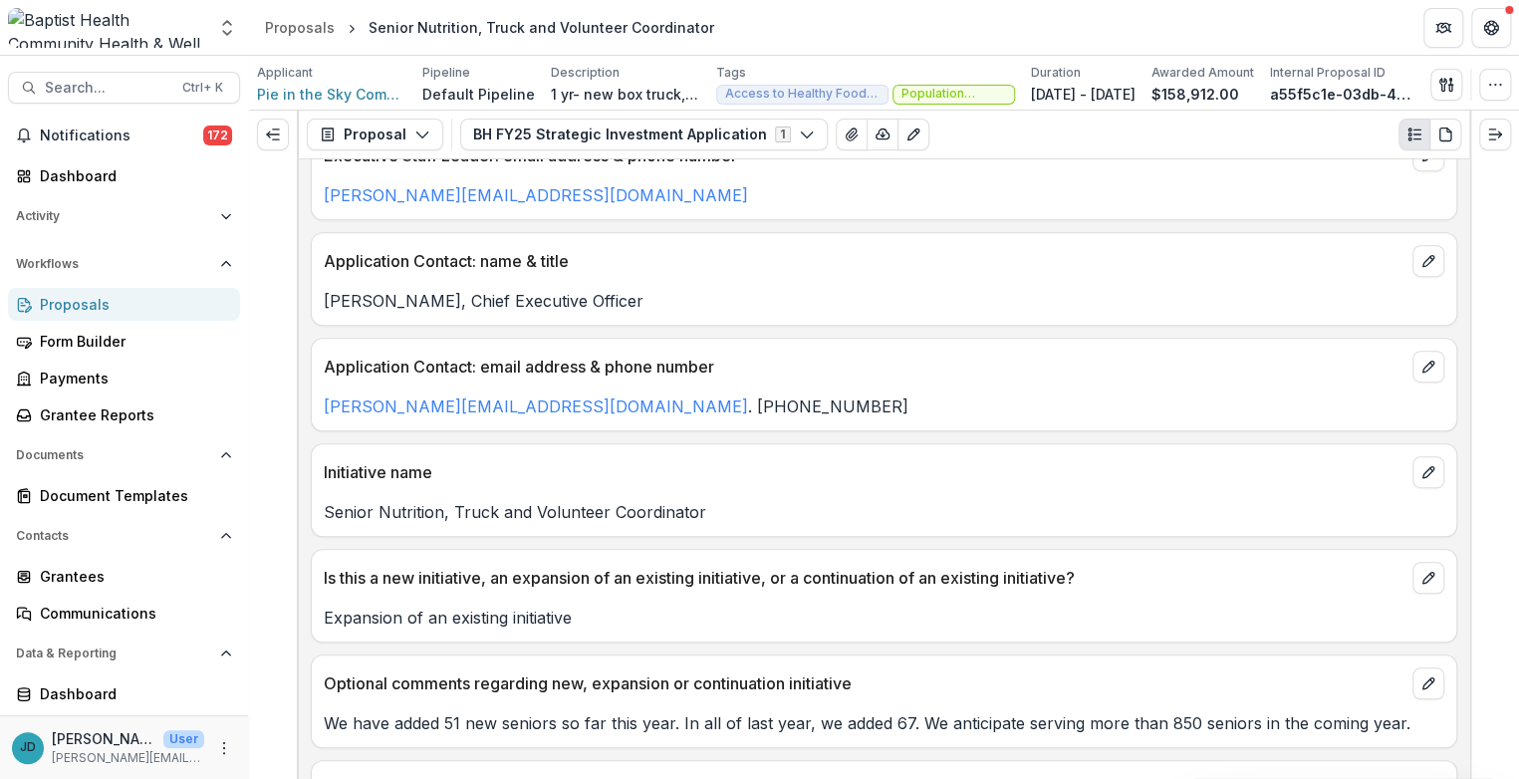
scroll to position [442, 0]
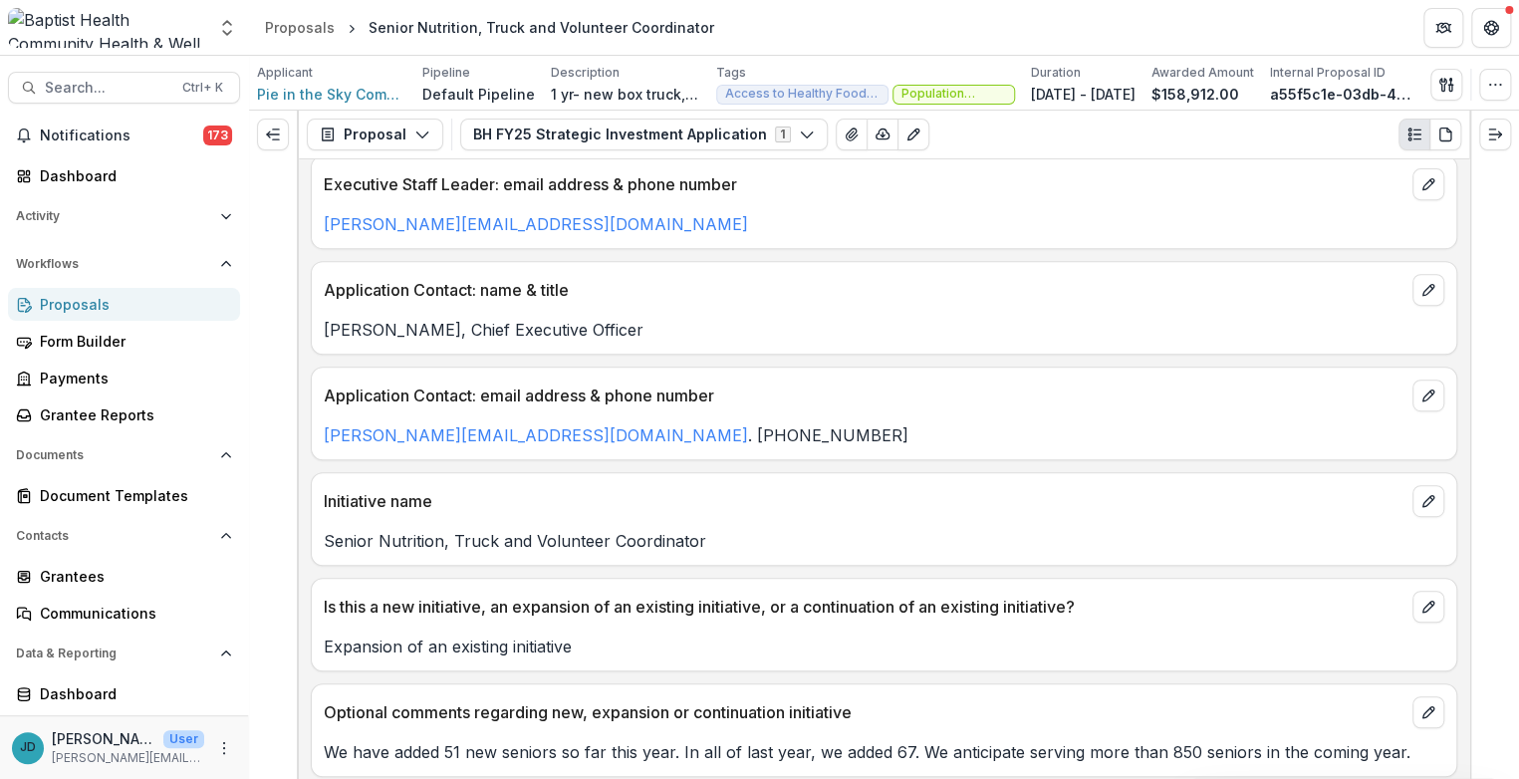
click at [55, 305] on div "Proposals" at bounding box center [132, 304] width 184 height 21
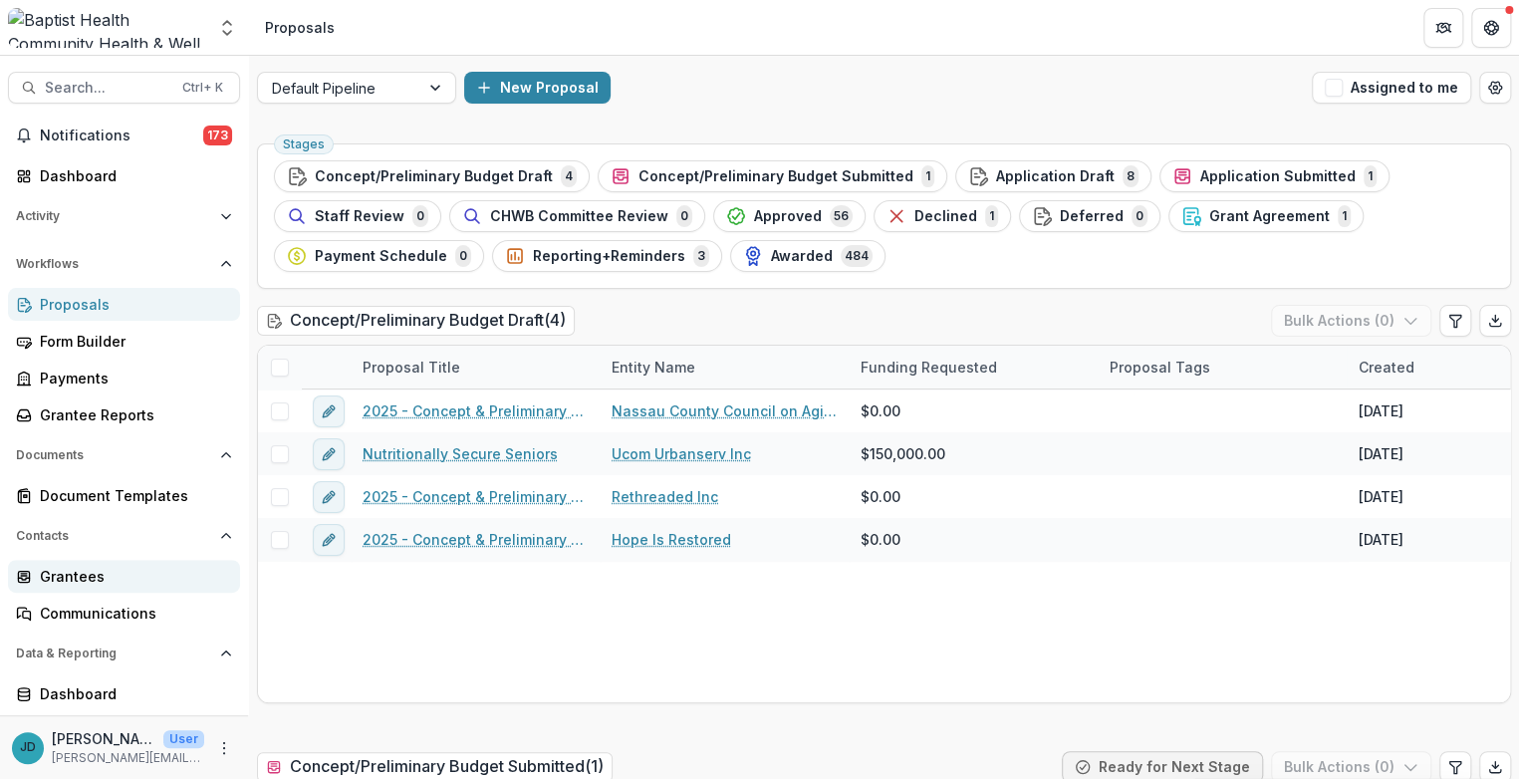
click at [78, 579] on div "Grantees" at bounding box center [132, 576] width 184 height 21
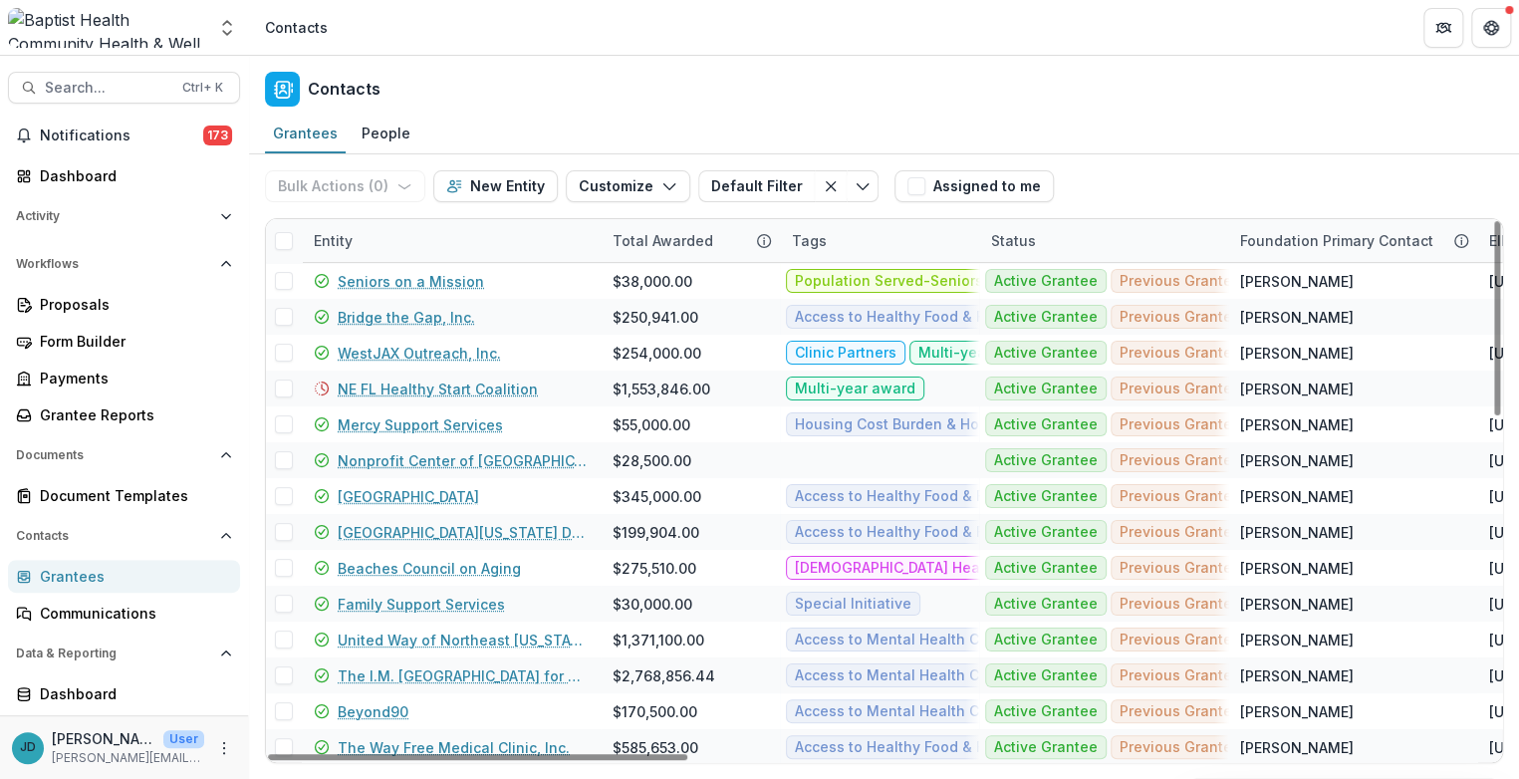
click at [344, 234] on div "Entity" at bounding box center [333, 240] width 63 height 21
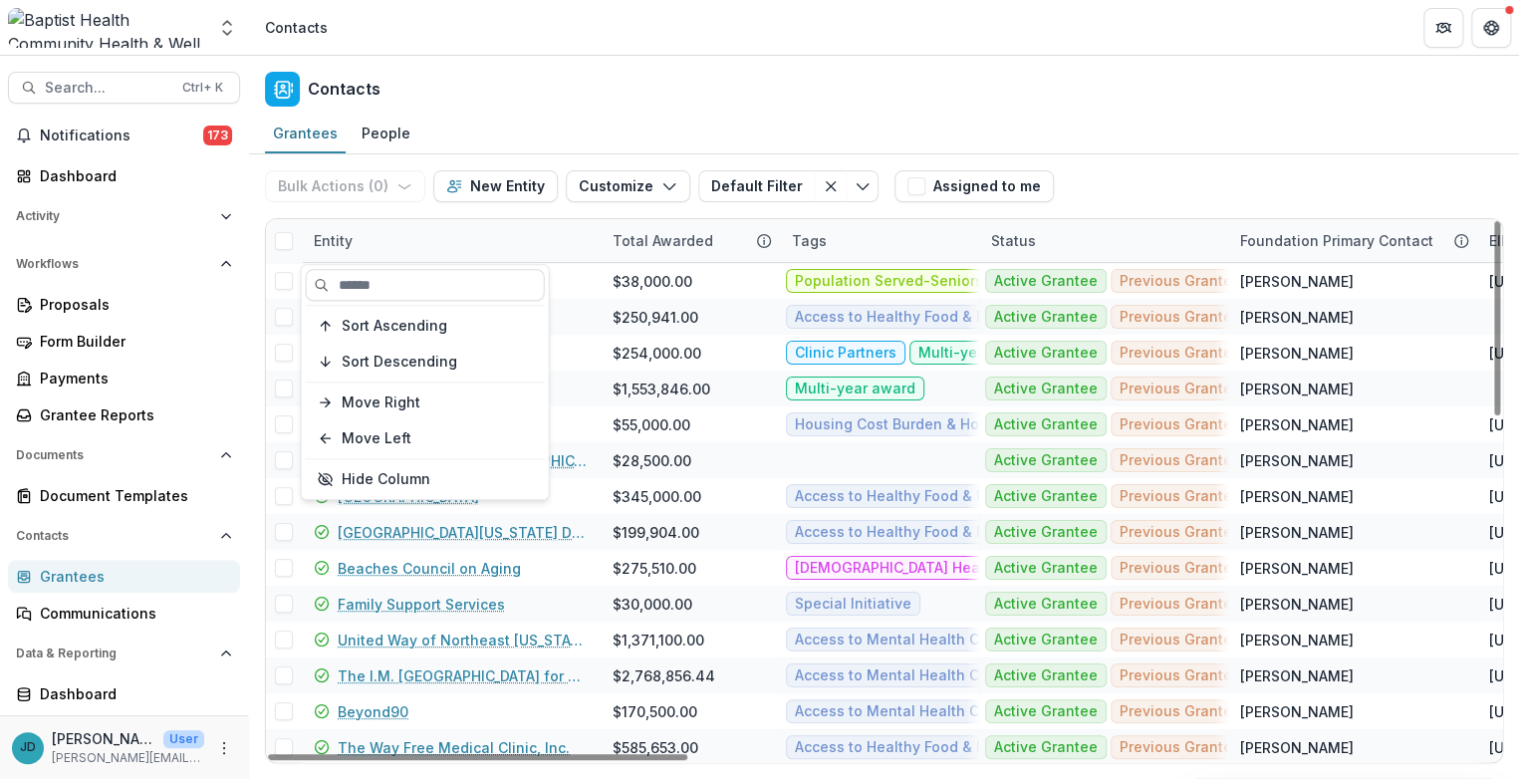
click at [345, 242] on div "Entity" at bounding box center [333, 240] width 63 height 21
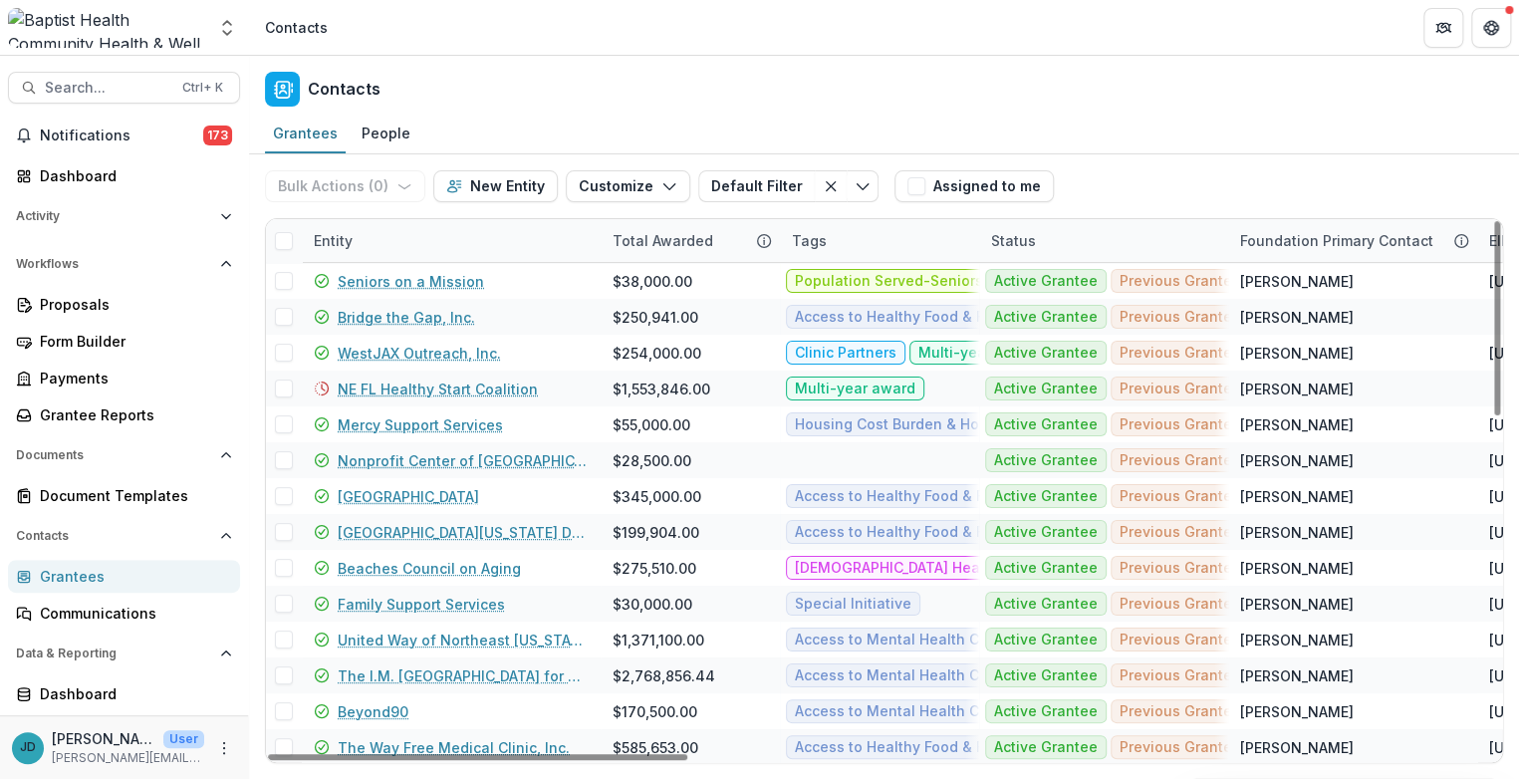
click at [345, 238] on div "Entity" at bounding box center [333, 240] width 63 height 21
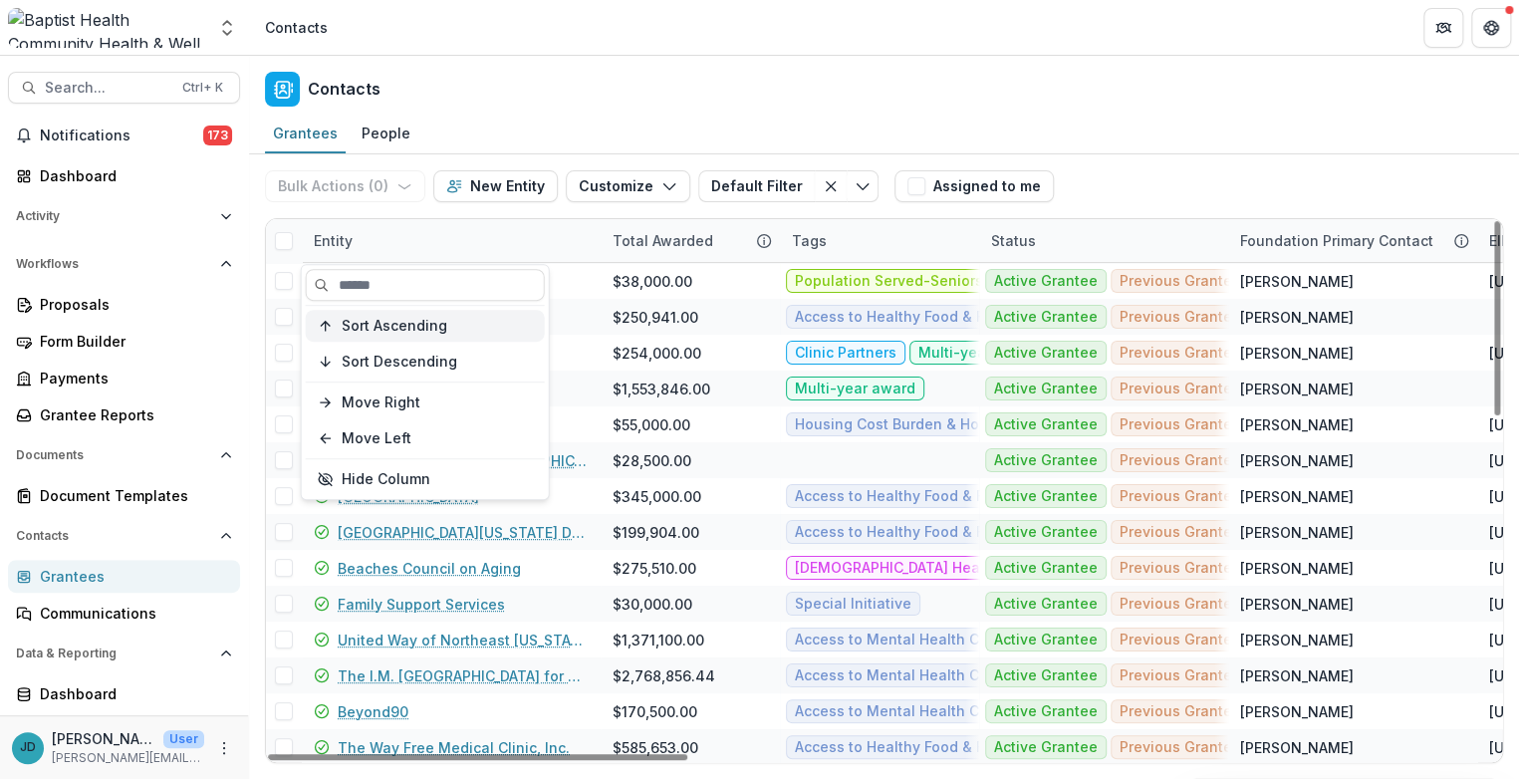
click at [372, 320] on span "Sort Ascending" at bounding box center [395, 326] width 106 height 17
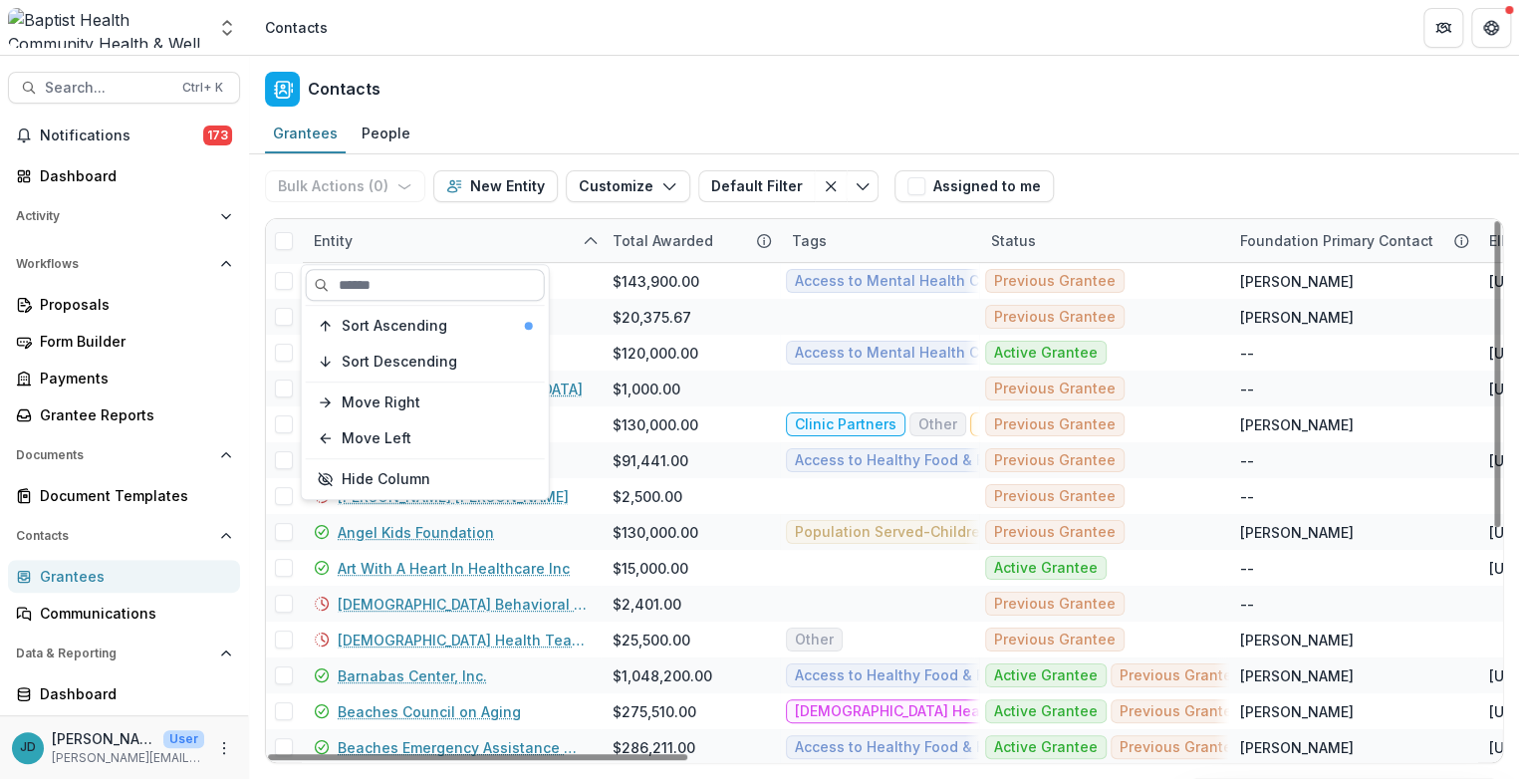
click at [353, 282] on input at bounding box center [425, 285] width 239 height 32
type input "********"
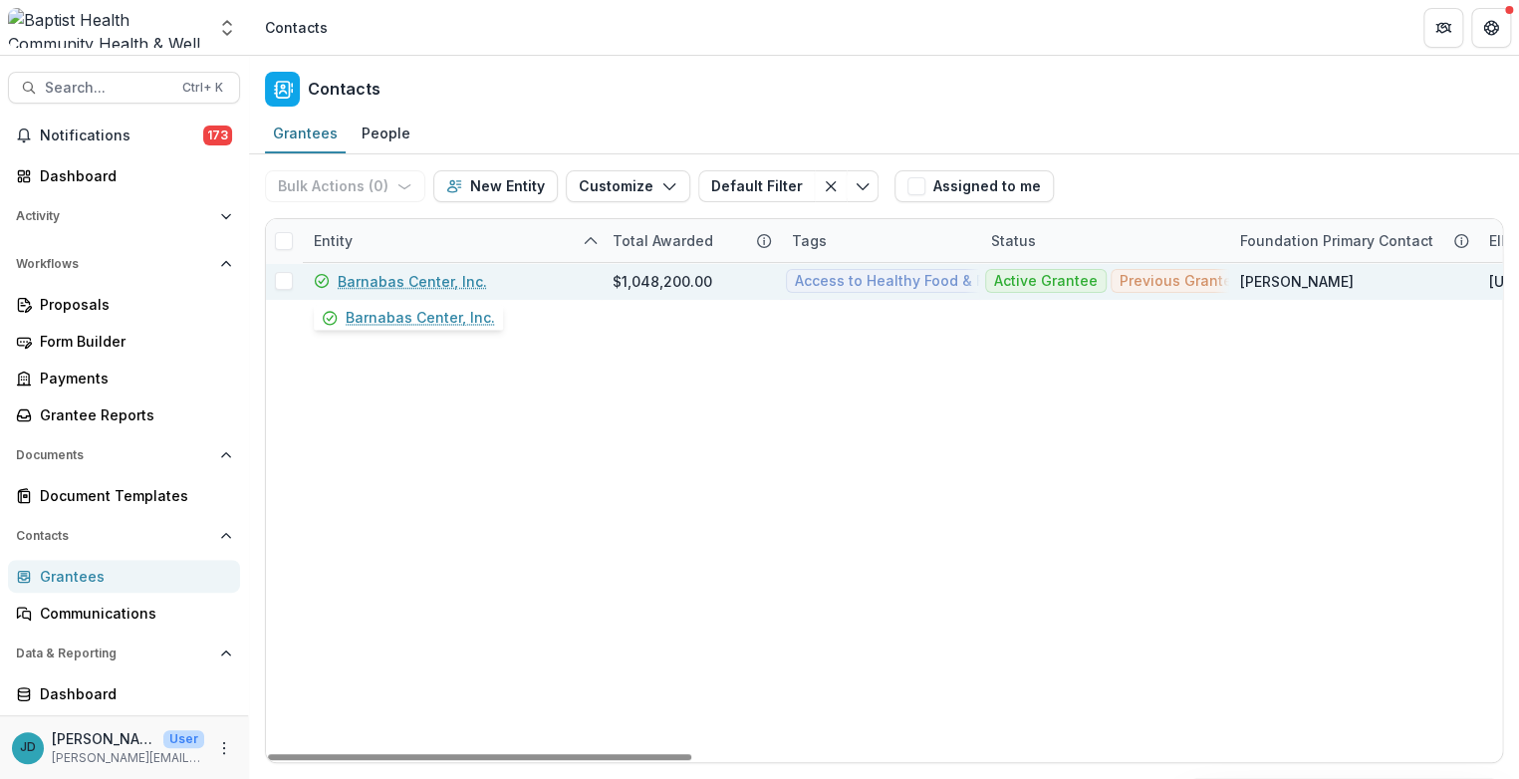
click at [356, 281] on link "Barnabas Center, Inc." at bounding box center [412, 281] width 149 height 21
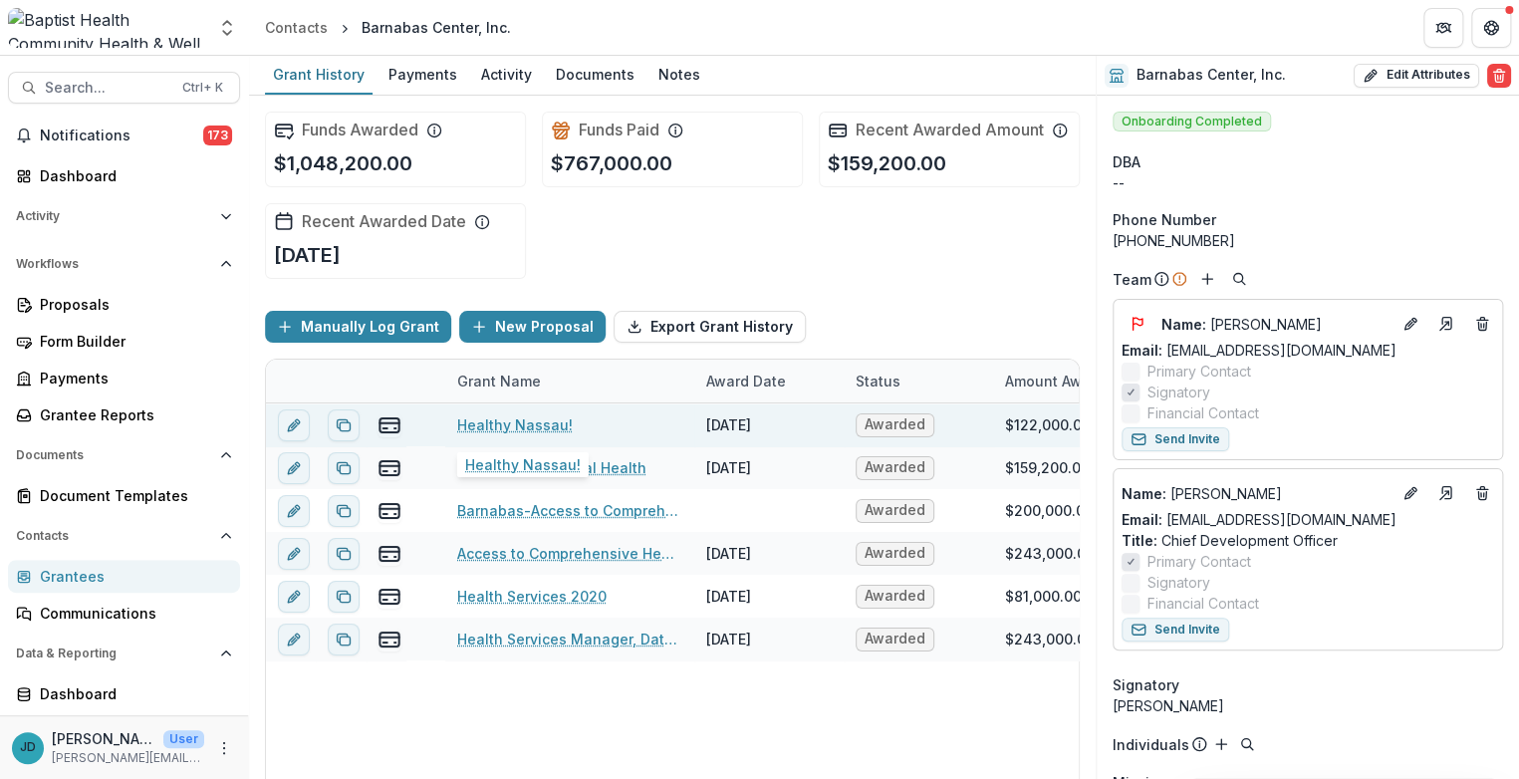
click at [521, 421] on link "Healthy Nassau!" at bounding box center [515, 424] width 116 height 21
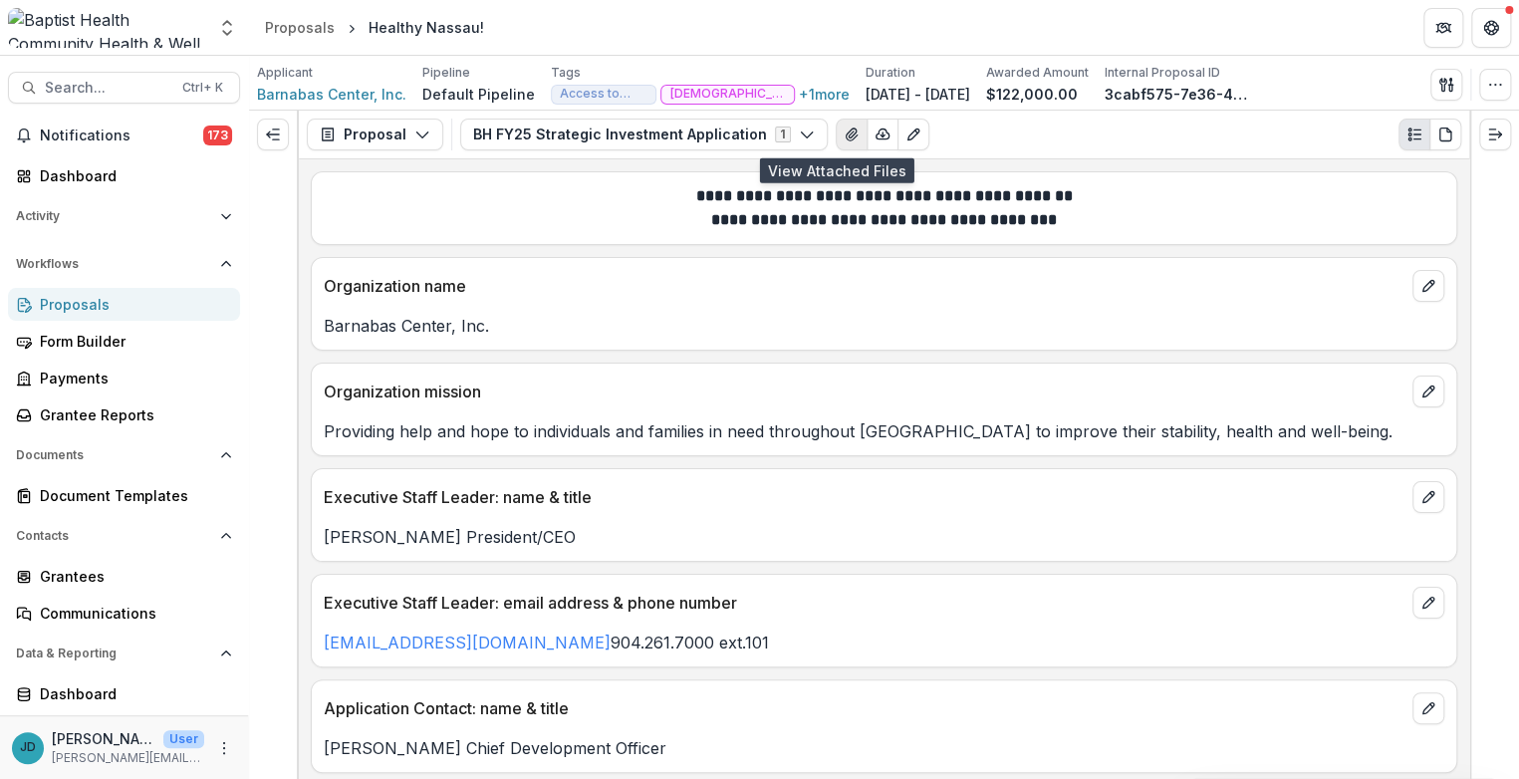
click at [844, 130] on icon "View Attached Files" at bounding box center [852, 135] width 16 height 16
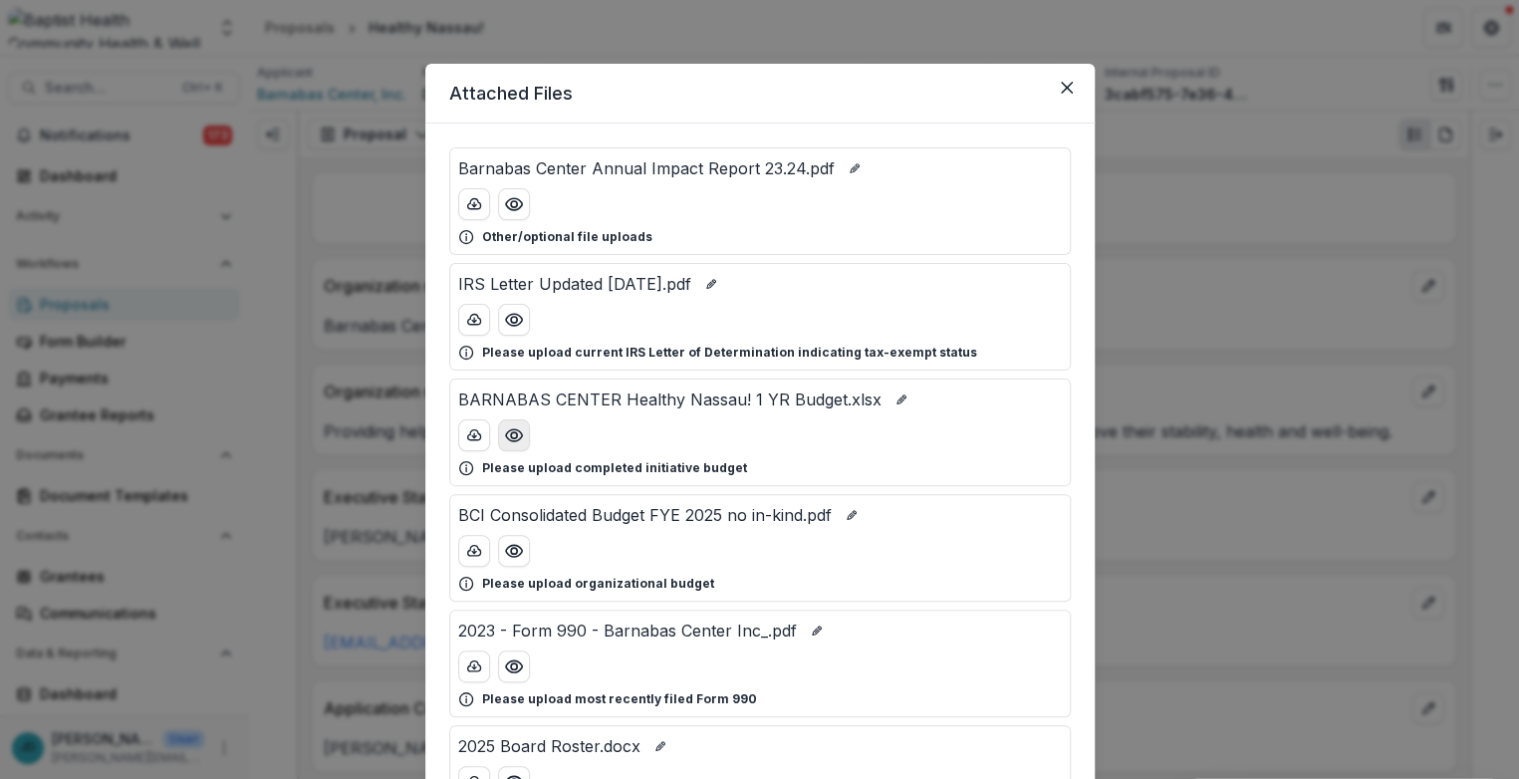
click at [513, 429] on icon "Preview BARNABAS CENTER Healthy Nassau! 1 YR Budget.xlsx" at bounding box center [513, 435] width 16 height 12
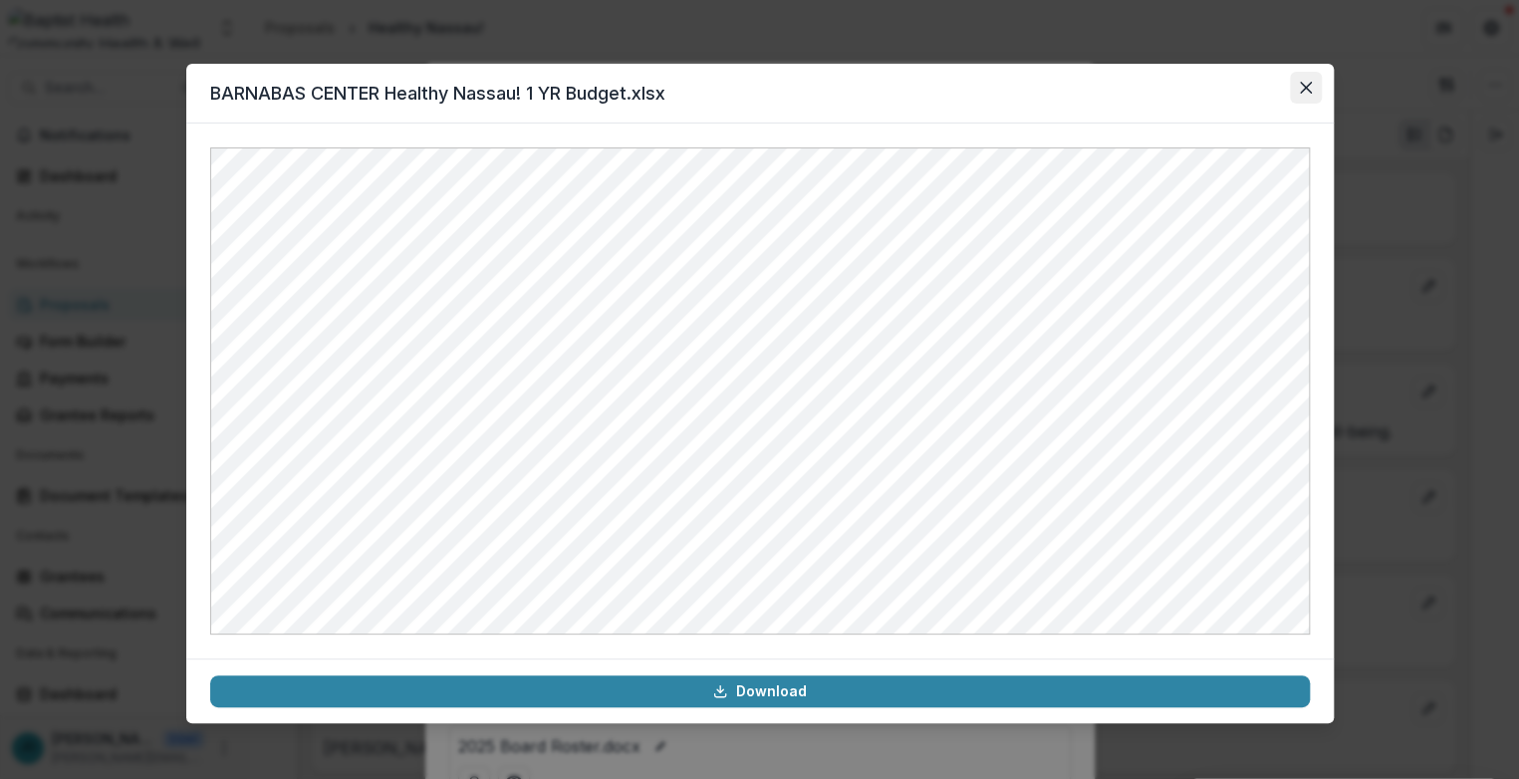
click at [1013, 89] on icon "Close" at bounding box center [1306, 88] width 12 height 12
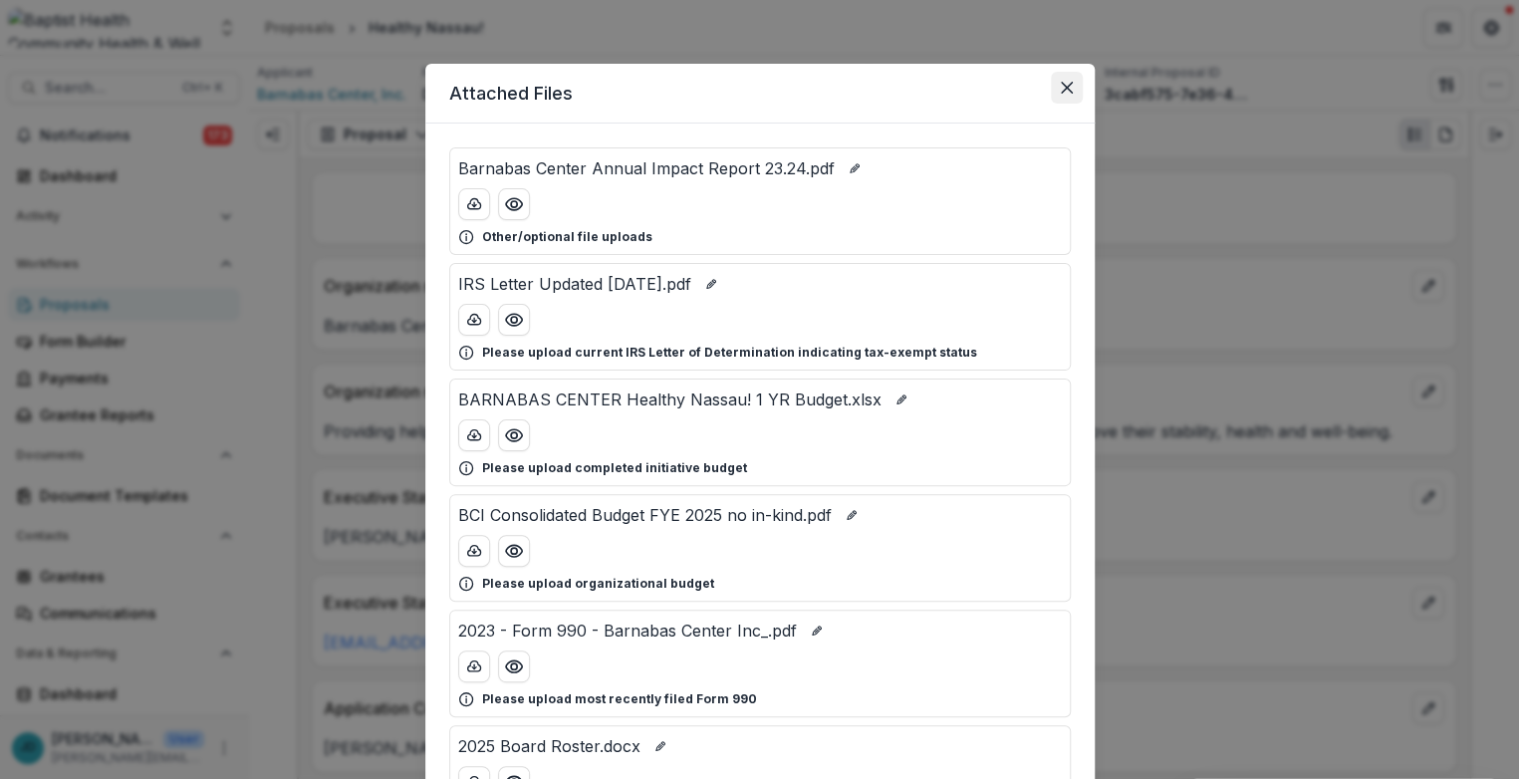
click at [1013, 85] on icon "Close" at bounding box center [1067, 88] width 12 height 12
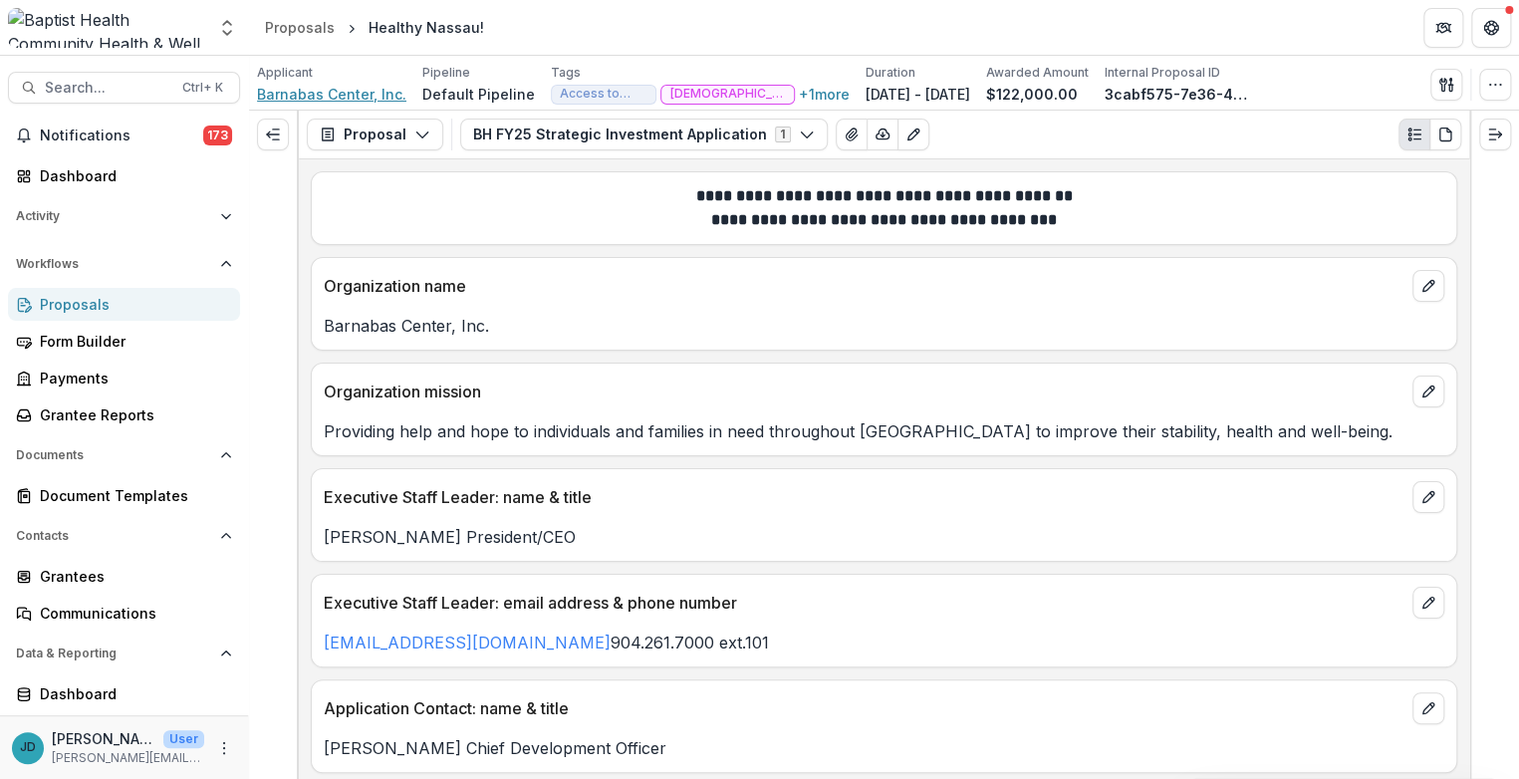
click at [346, 89] on span "Barnabas Center, Inc." at bounding box center [331, 94] width 149 height 21
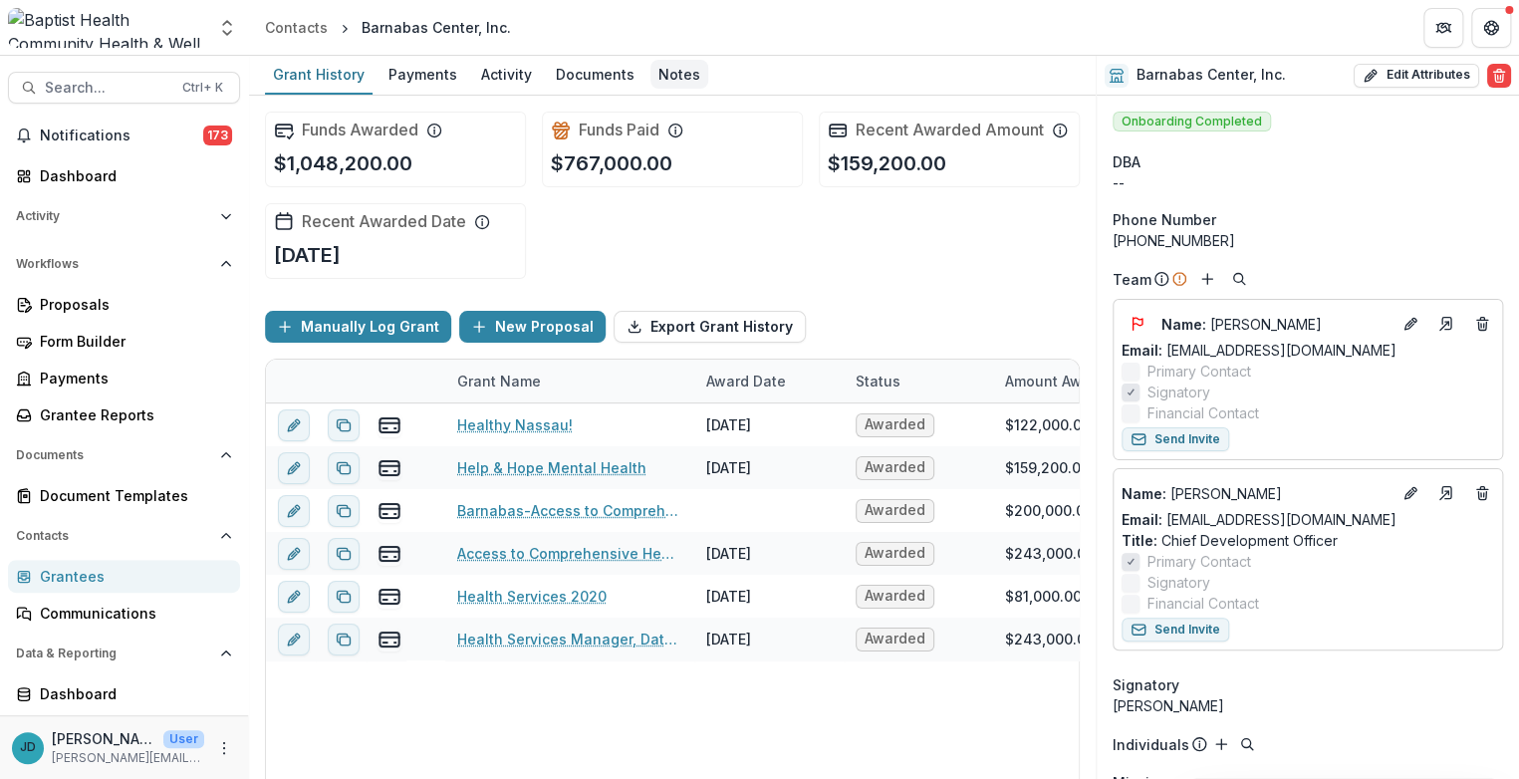
click at [671, 73] on div "Notes" at bounding box center [680, 74] width 58 height 29
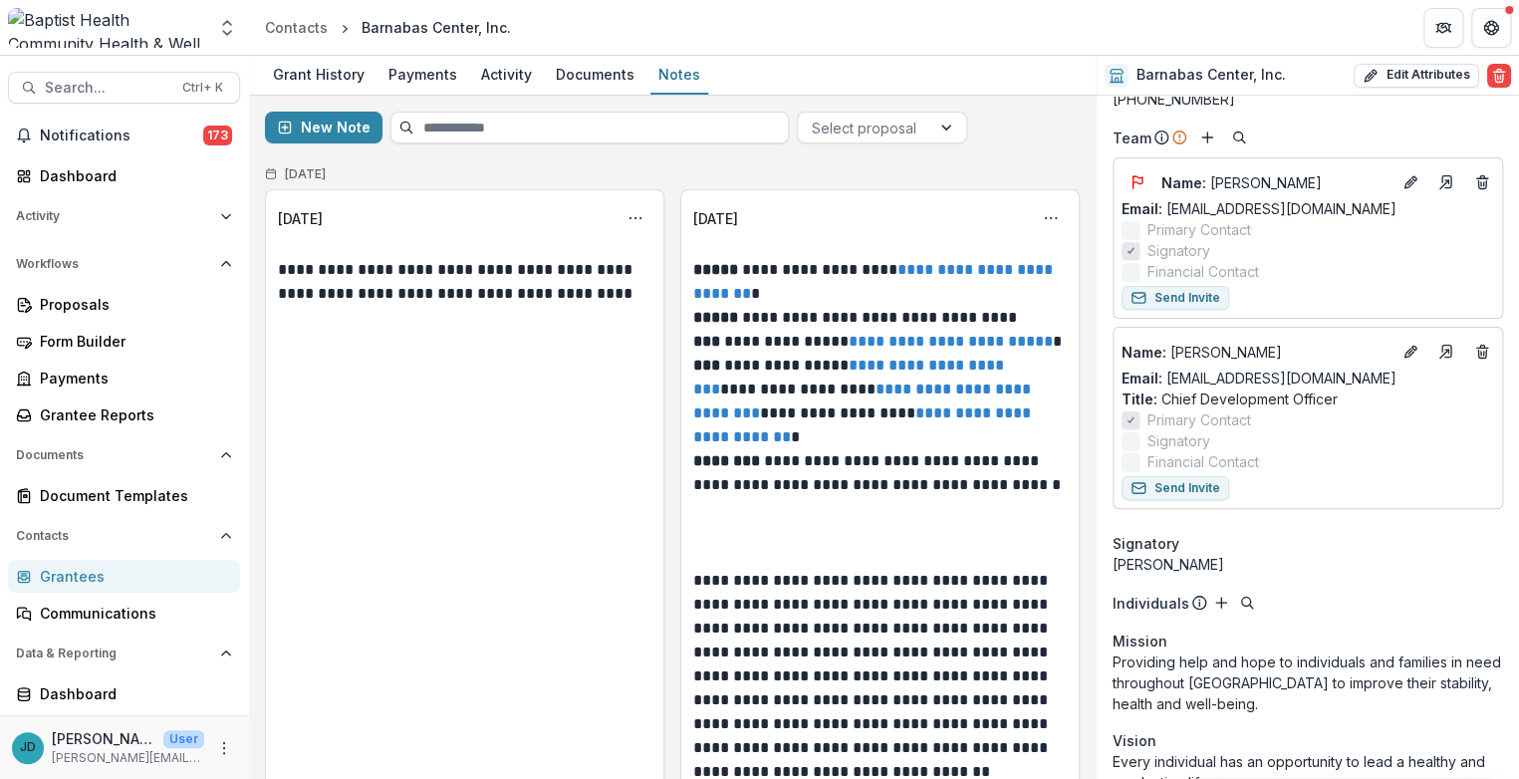
scroll to position [111, 0]
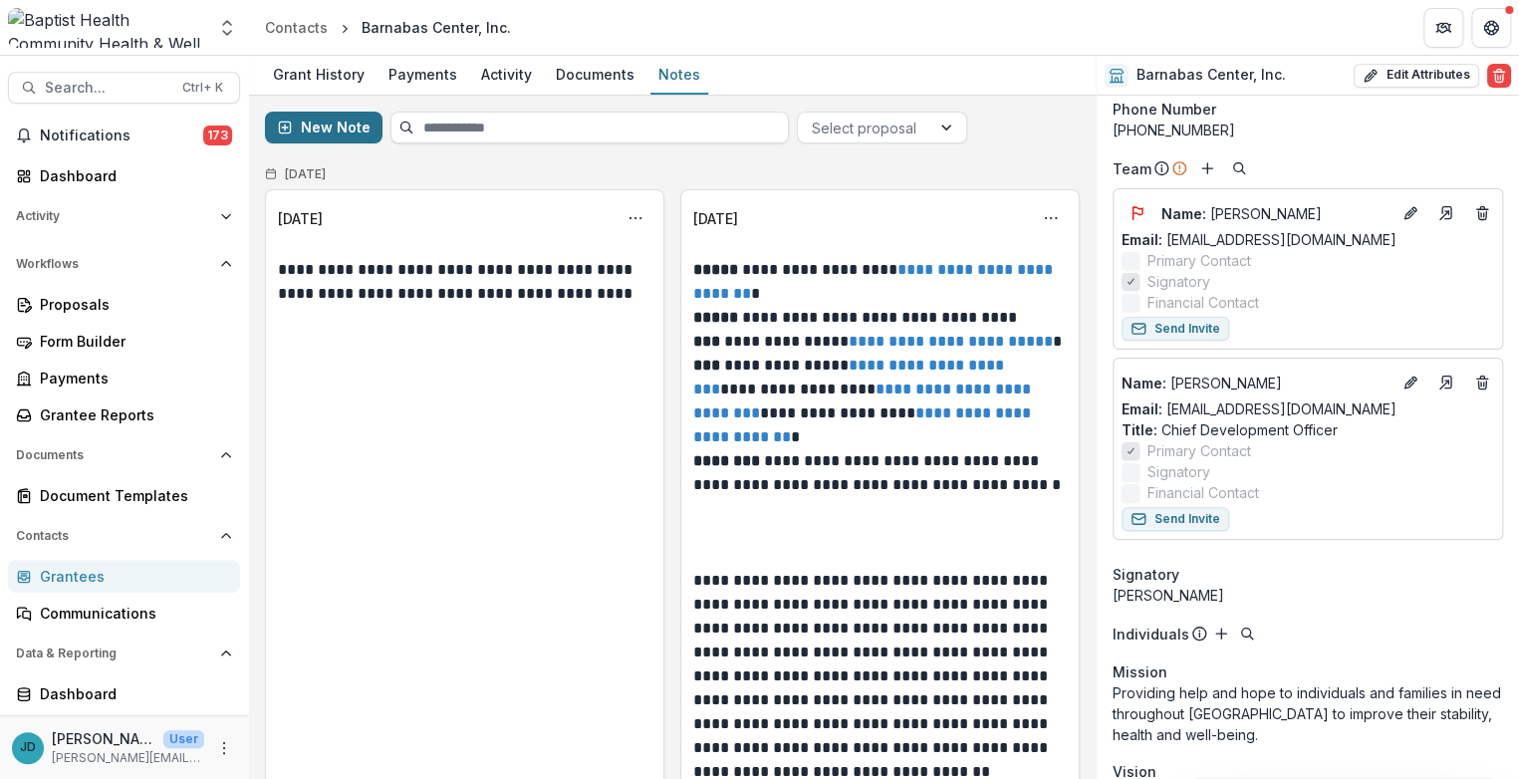
click at [307, 121] on button "New Note" at bounding box center [324, 128] width 118 height 32
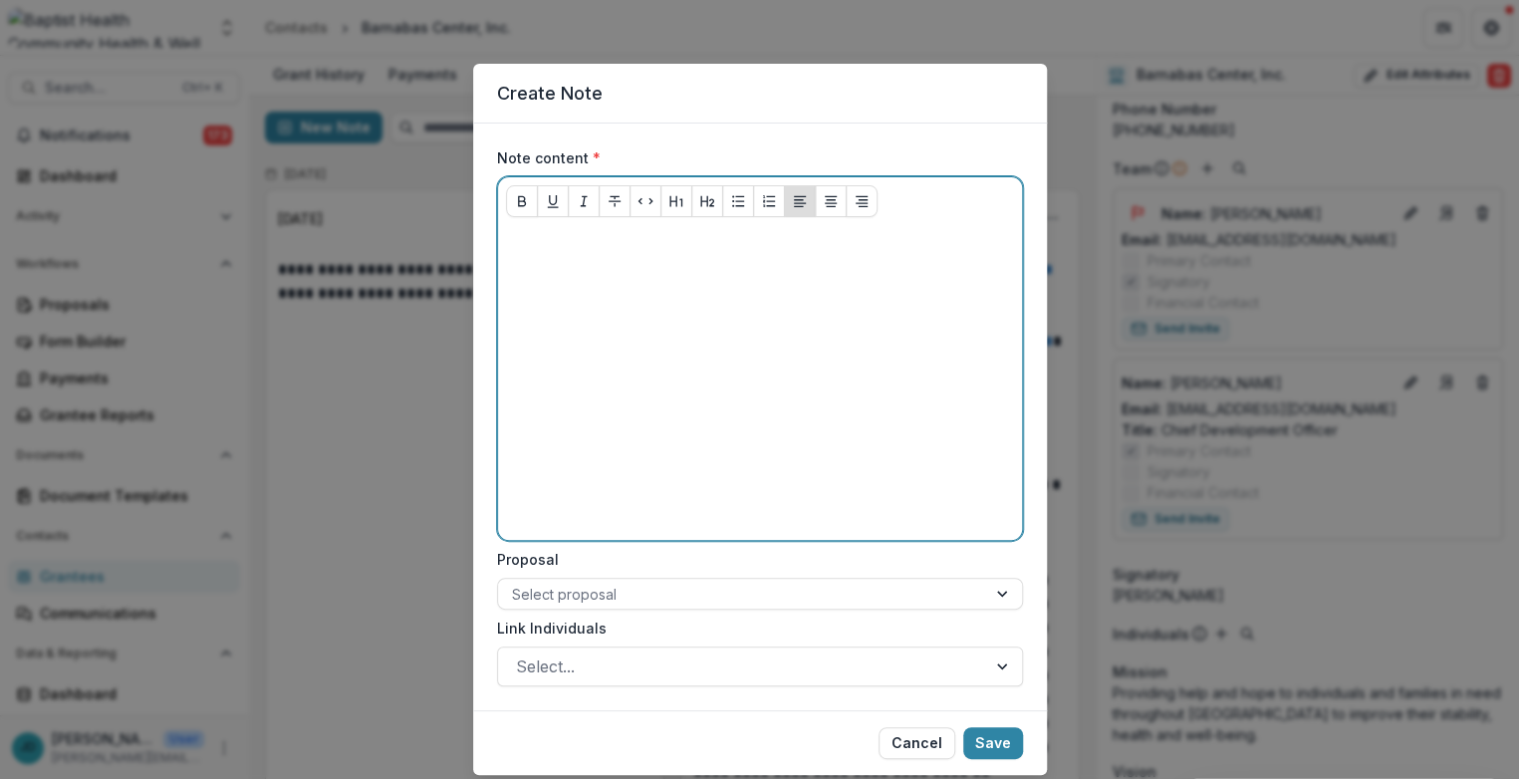
click at [544, 260] on div at bounding box center [760, 382] width 508 height 299
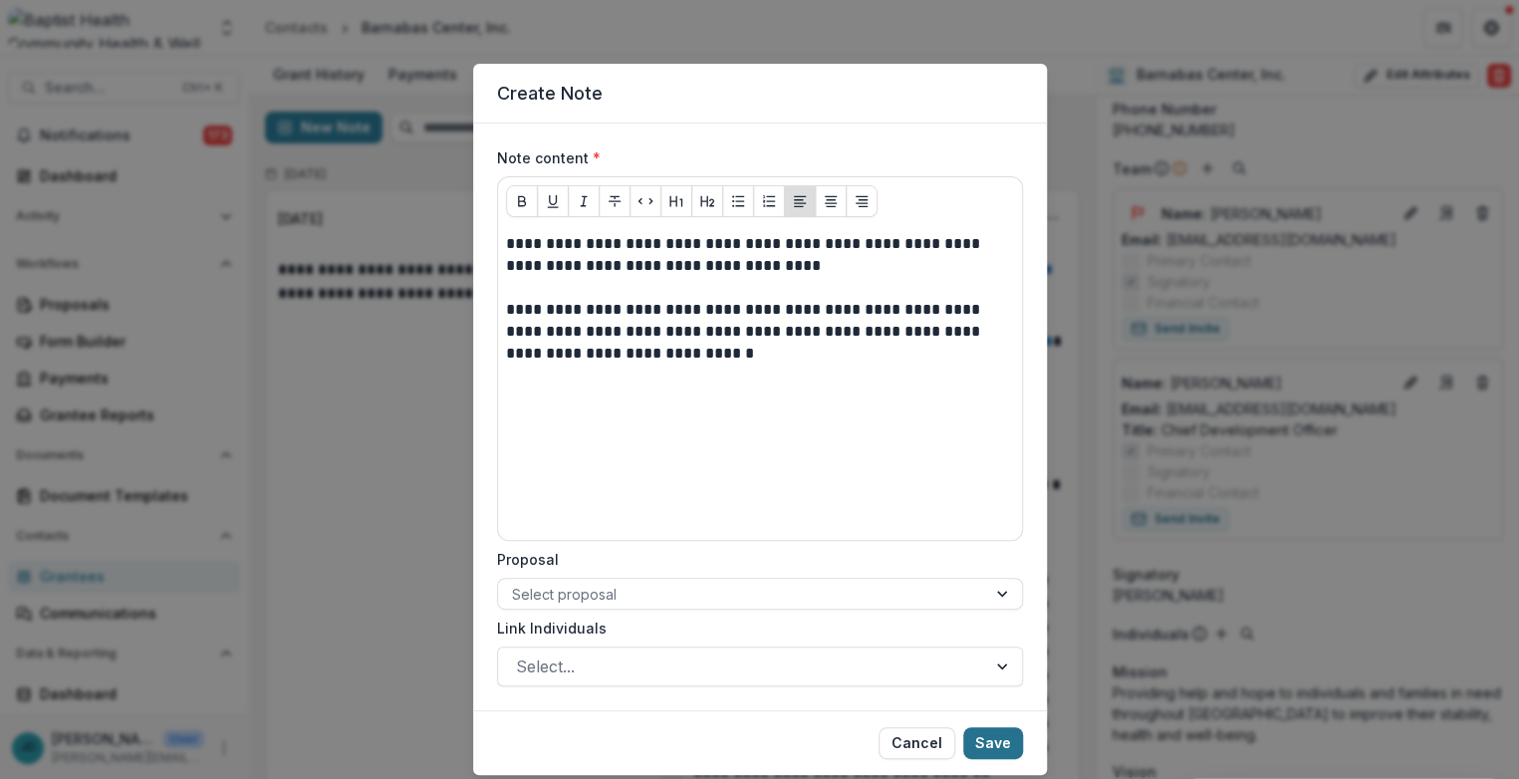
click at [1002, 738] on button "Save" at bounding box center [993, 743] width 60 height 32
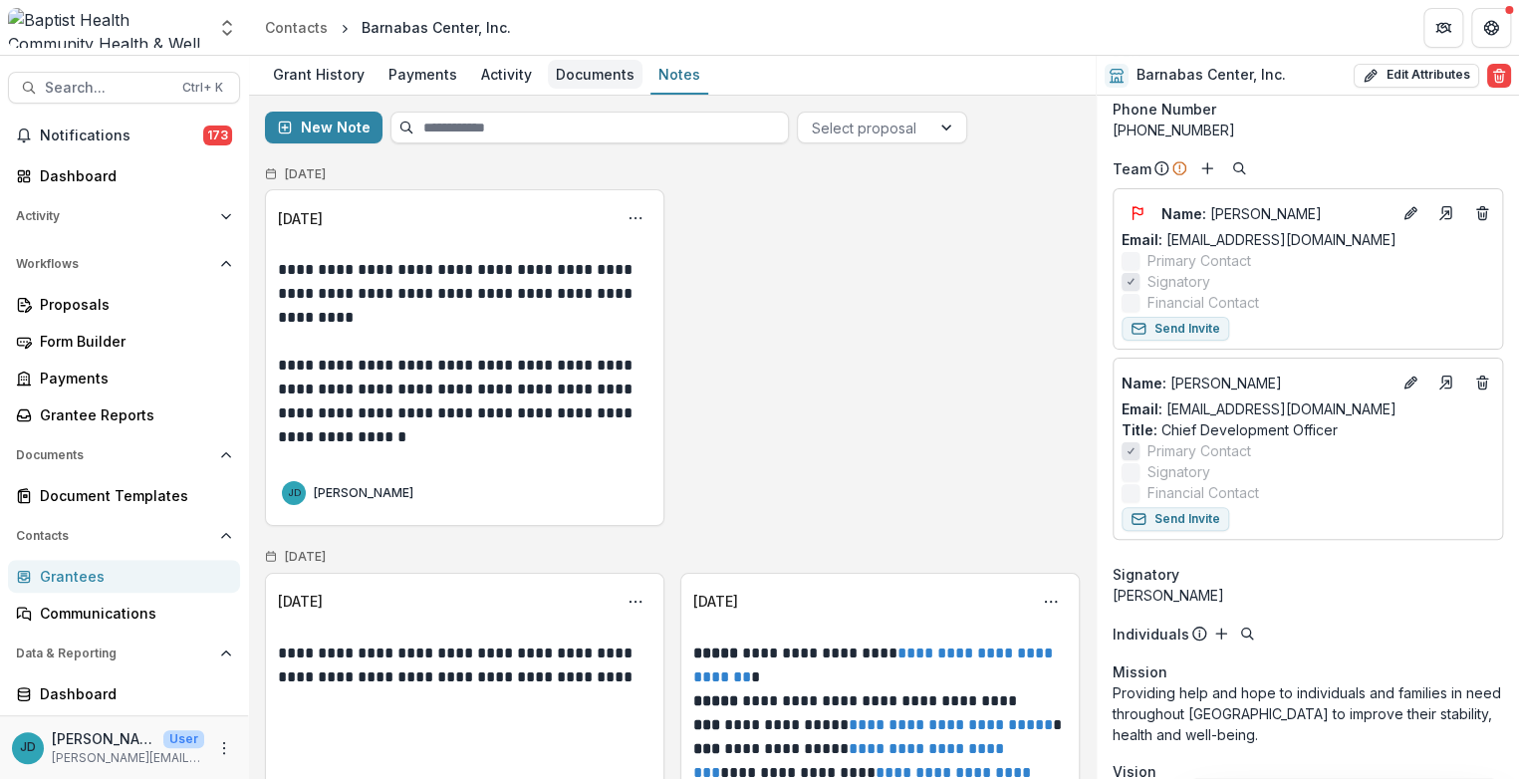
click at [583, 69] on div "Documents" at bounding box center [595, 74] width 95 height 29
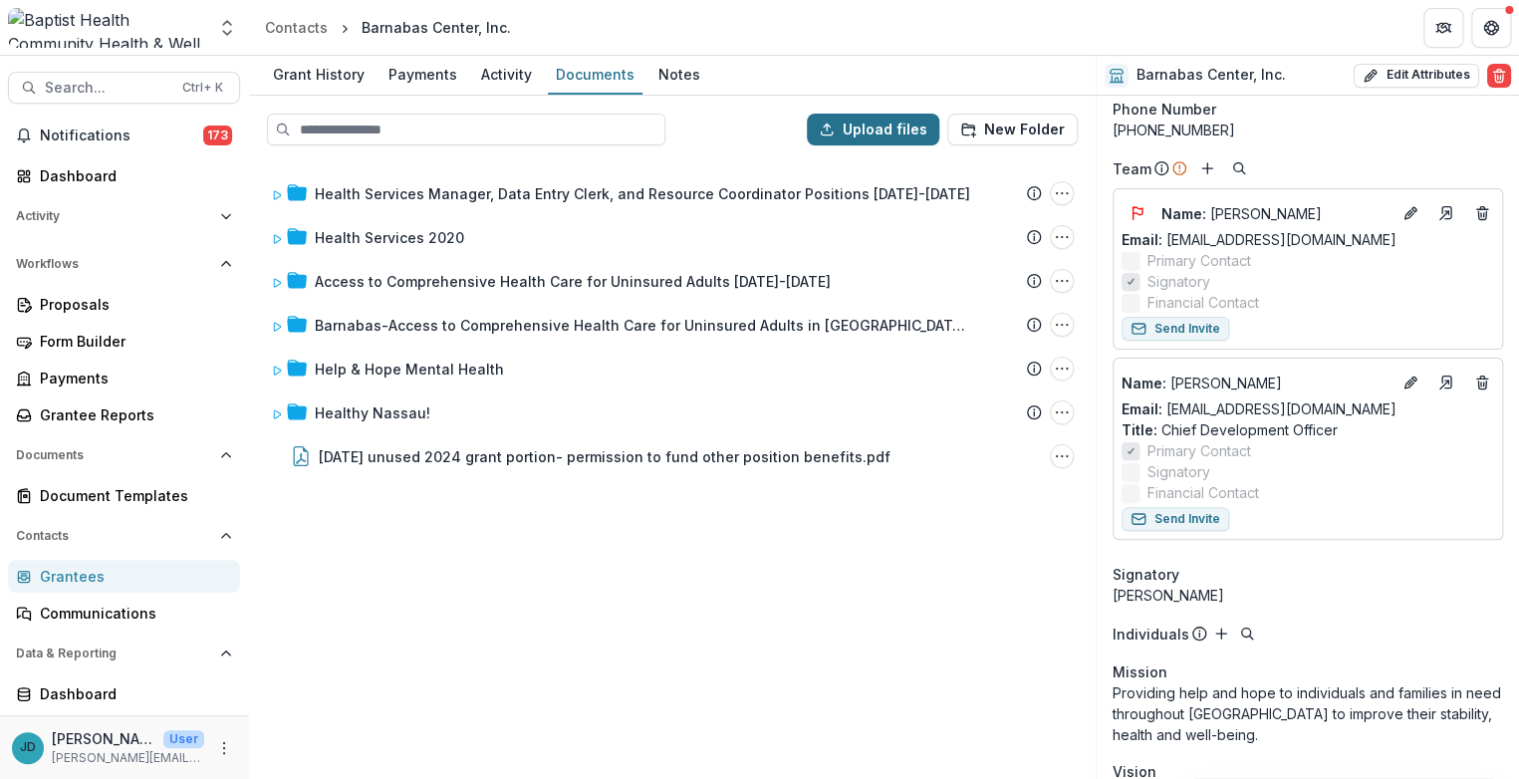
click at [862, 128] on button "Upload files" at bounding box center [873, 130] width 133 height 32
click at [71, 302] on div "Proposals" at bounding box center [132, 304] width 184 height 21
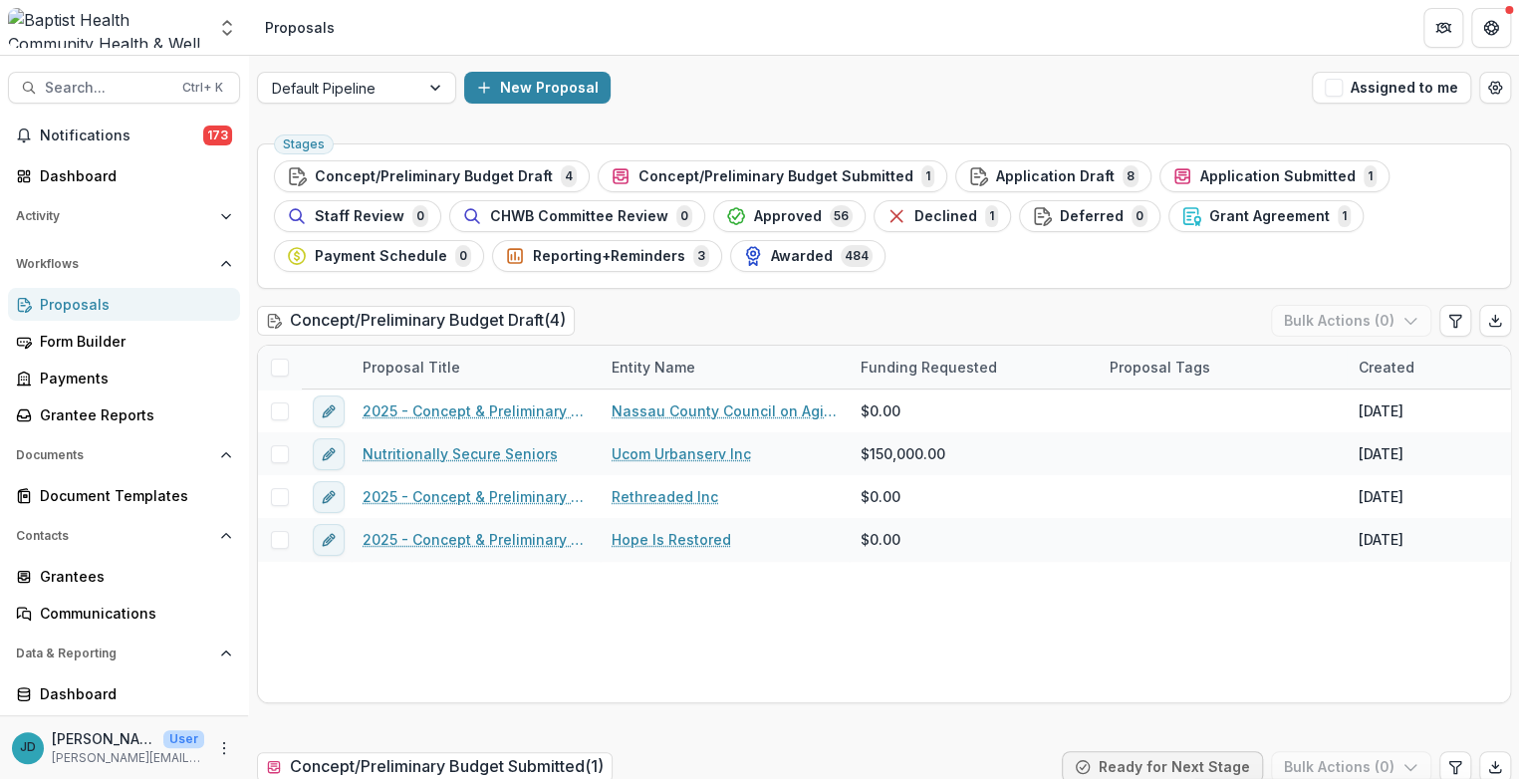
click at [66, 307] on div "Proposals" at bounding box center [132, 304] width 184 height 21
drag, startPoint x: 77, startPoint y: 300, endPoint x: 88, endPoint y: 297, distance: 11.4
click at [79, 301] on div "Proposals" at bounding box center [132, 304] width 184 height 21
click at [498, 86] on button "New Proposal" at bounding box center [537, 88] width 146 height 32
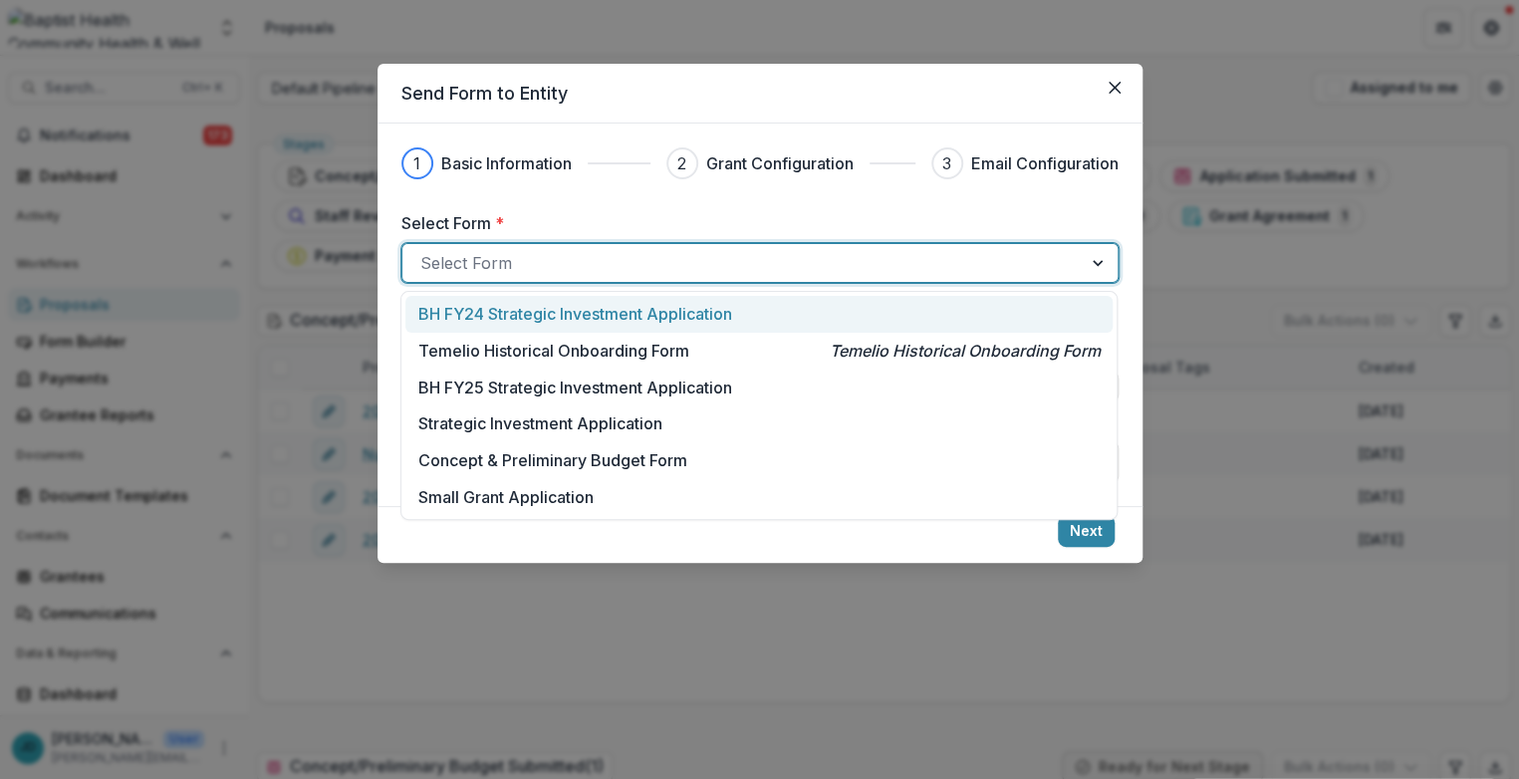
click at [458, 262] on div at bounding box center [742, 263] width 644 height 28
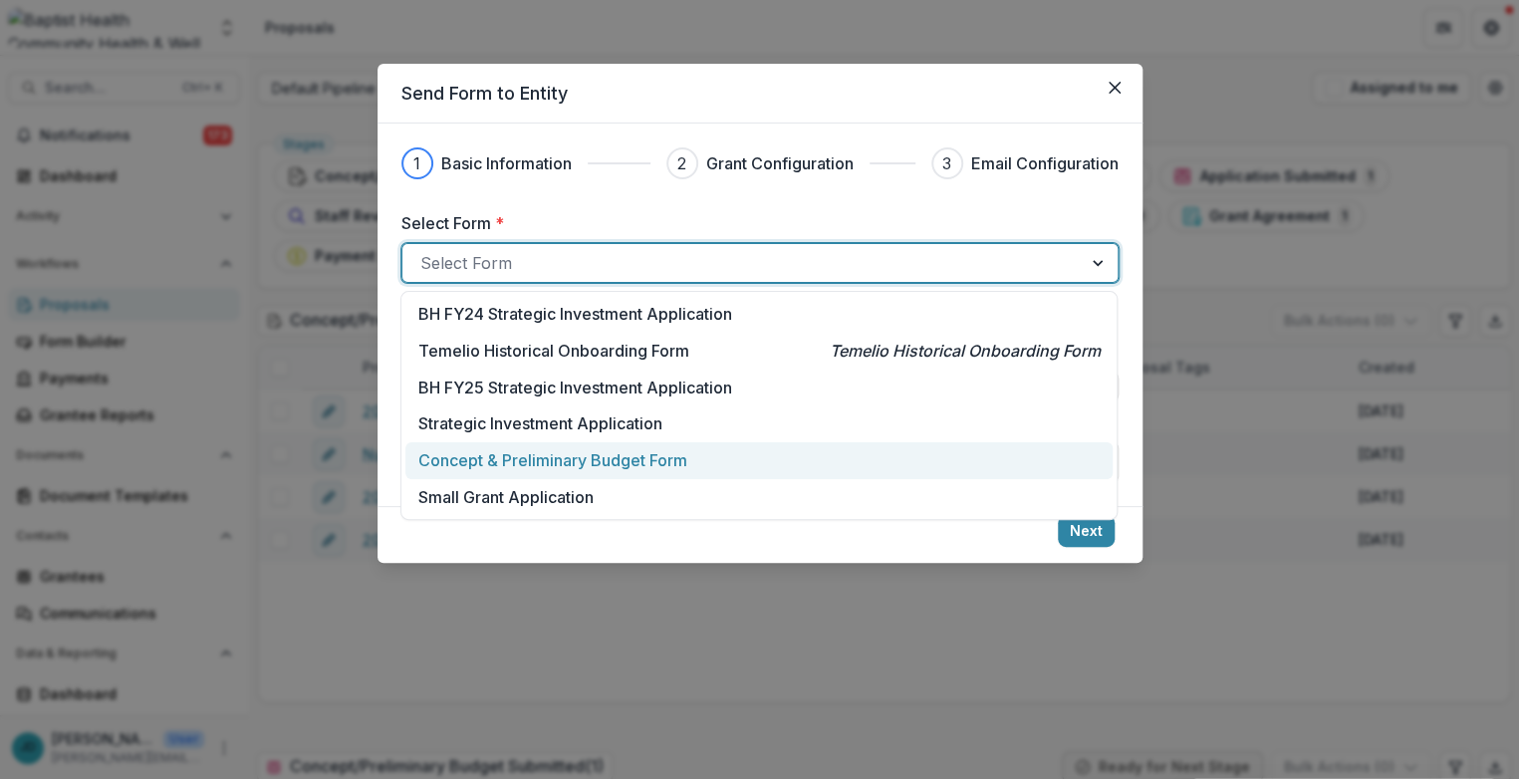
click at [472, 454] on p "Concept & Preliminary Budget Form" at bounding box center [552, 460] width 269 height 24
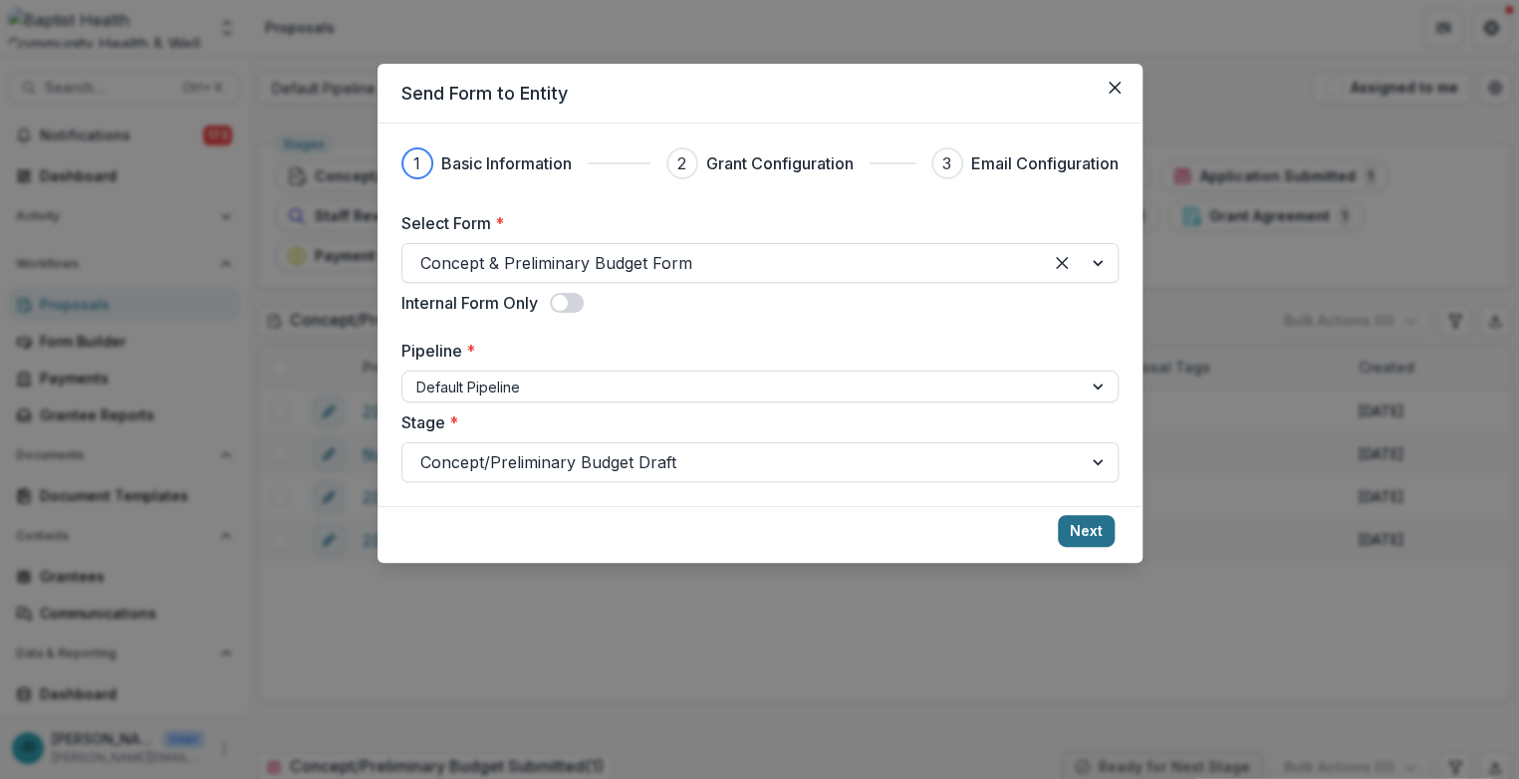
click at [1013, 527] on button "Next" at bounding box center [1086, 531] width 57 height 32
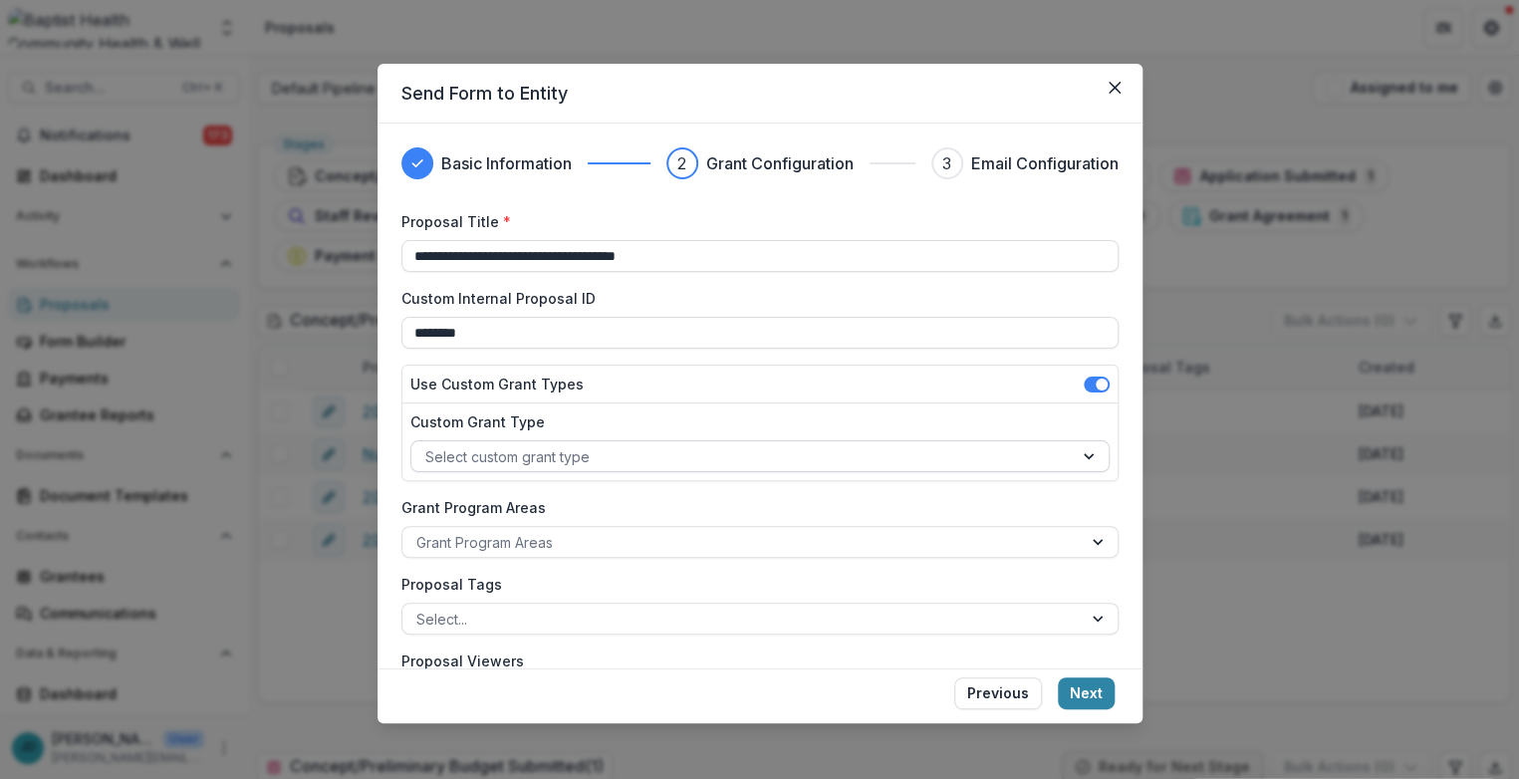
click at [501, 453] on div at bounding box center [742, 456] width 634 height 25
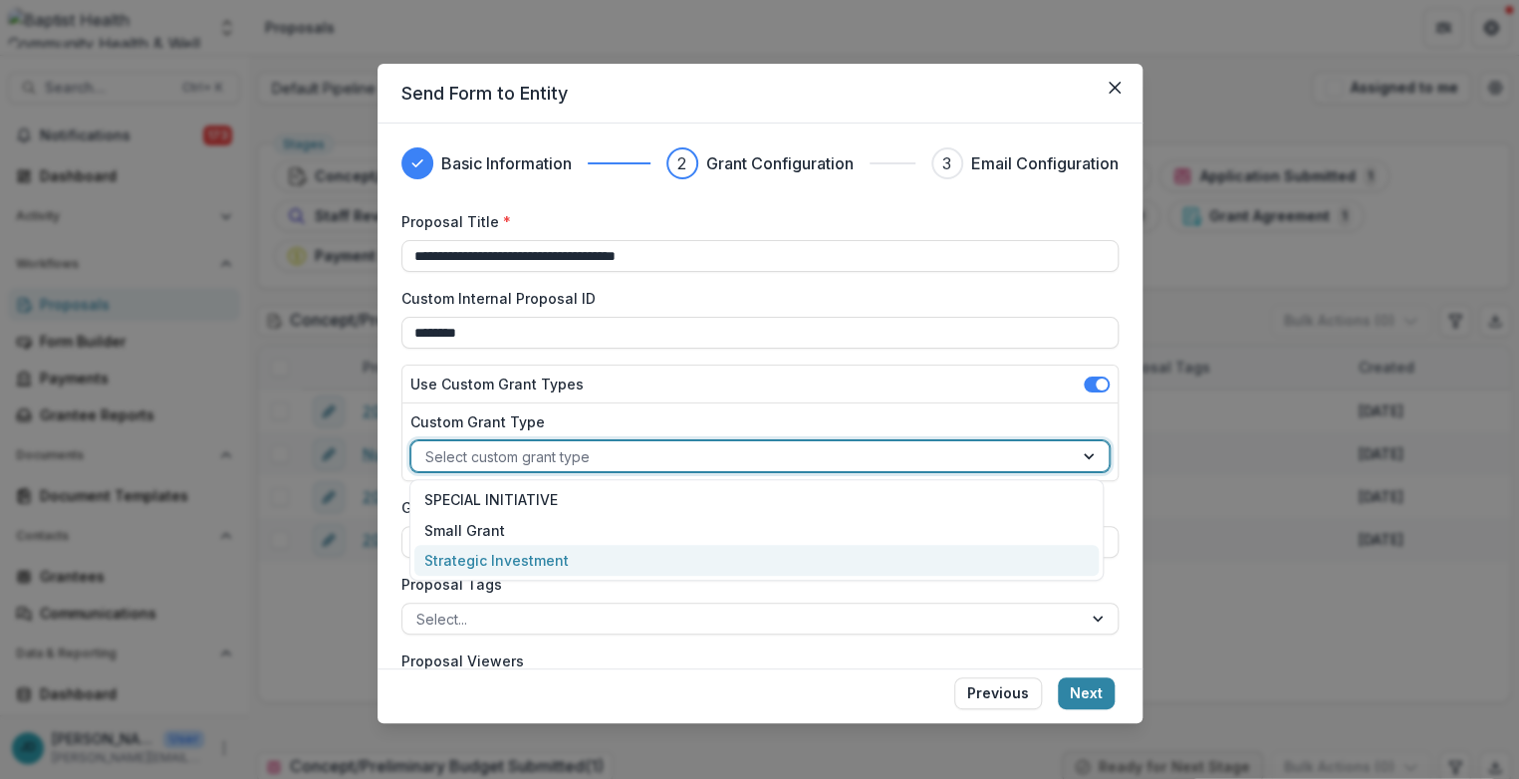
click at [492, 554] on div "Strategic Investment" at bounding box center [756, 560] width 684 height 31
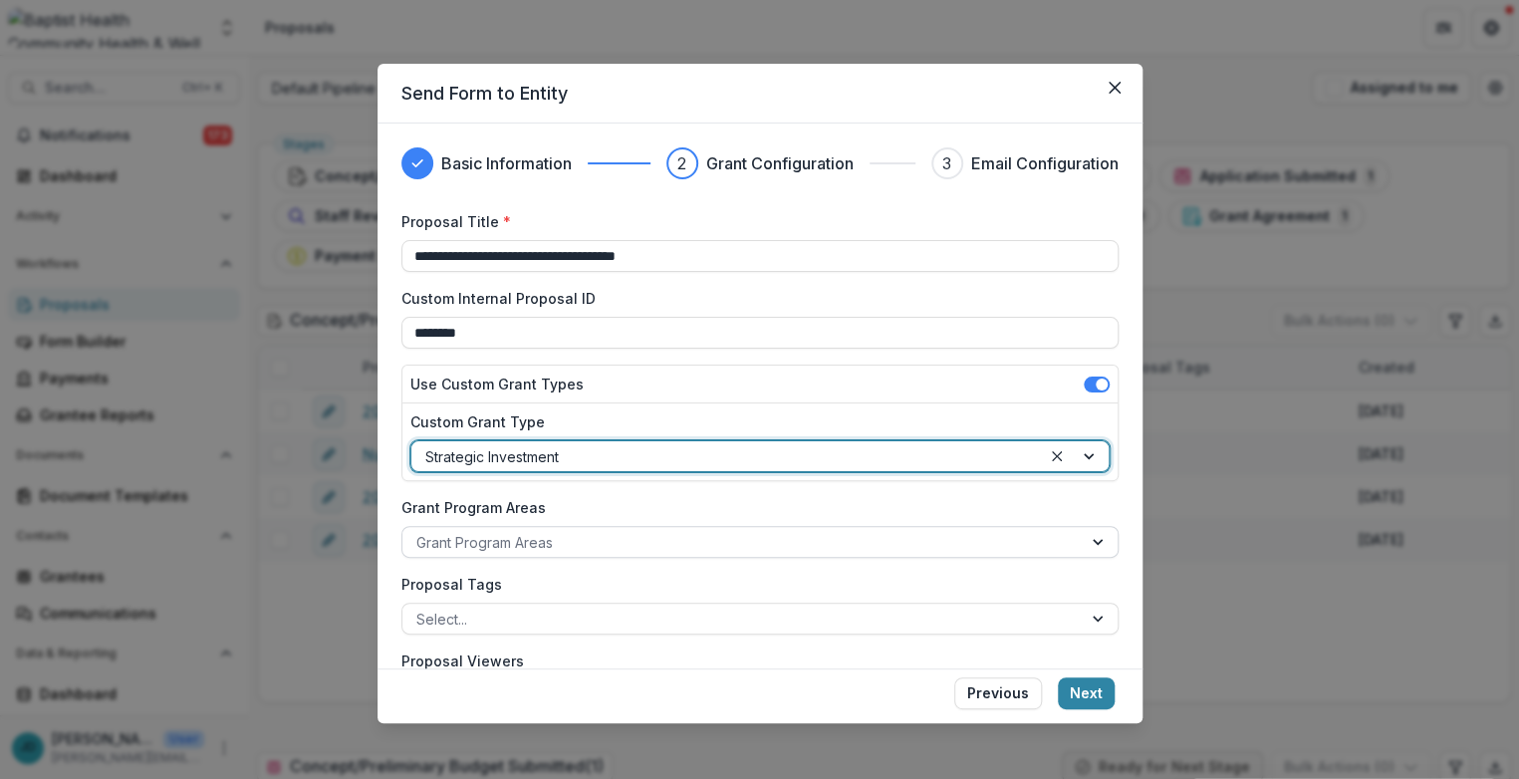
click at [456, 531] on div at bounding box center [742, 542] width 652 height 25
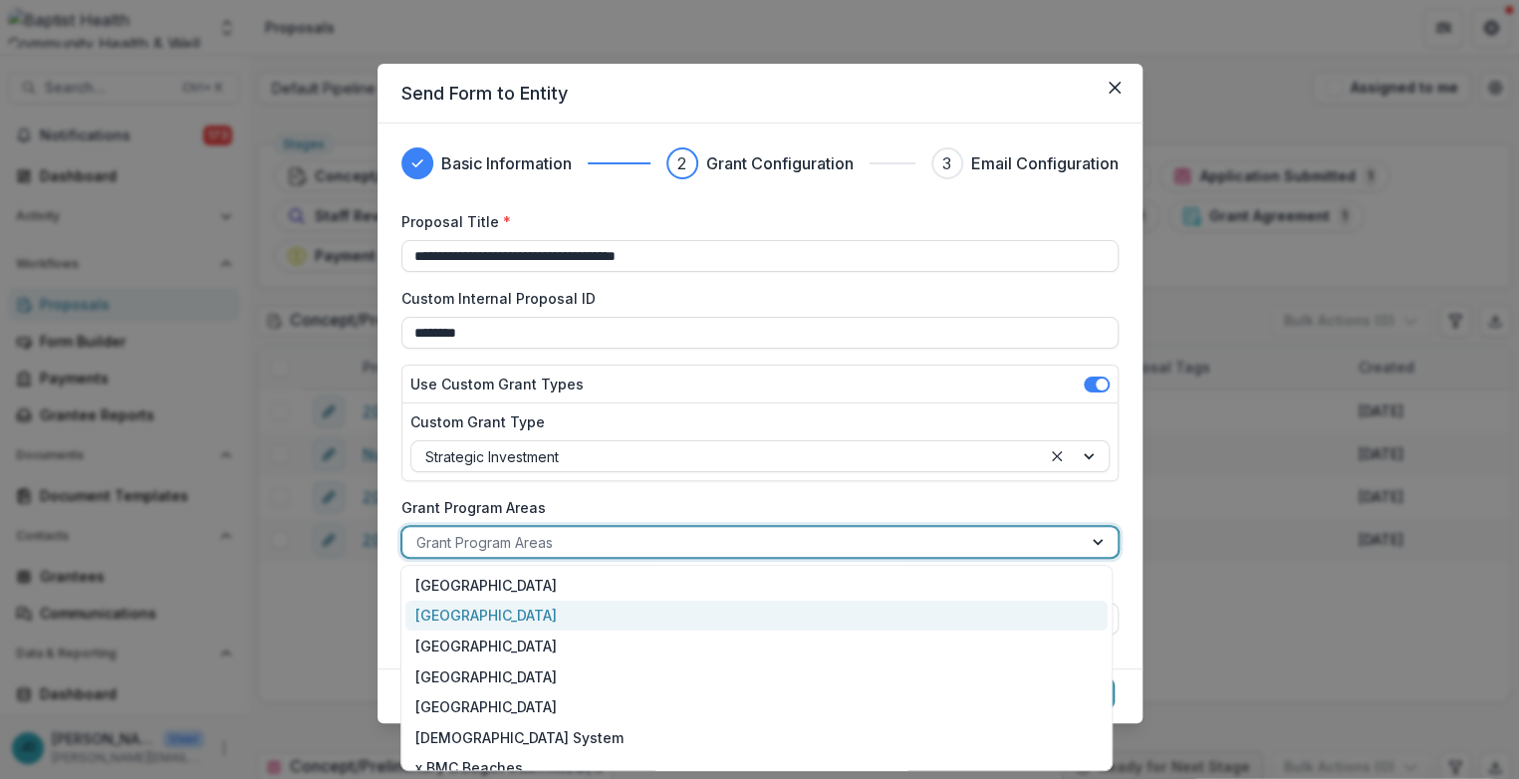
click at [462, 615] on div "[GEOGRAPHIC_DATA]" at bounding box center [756, 616] width 701 height 31
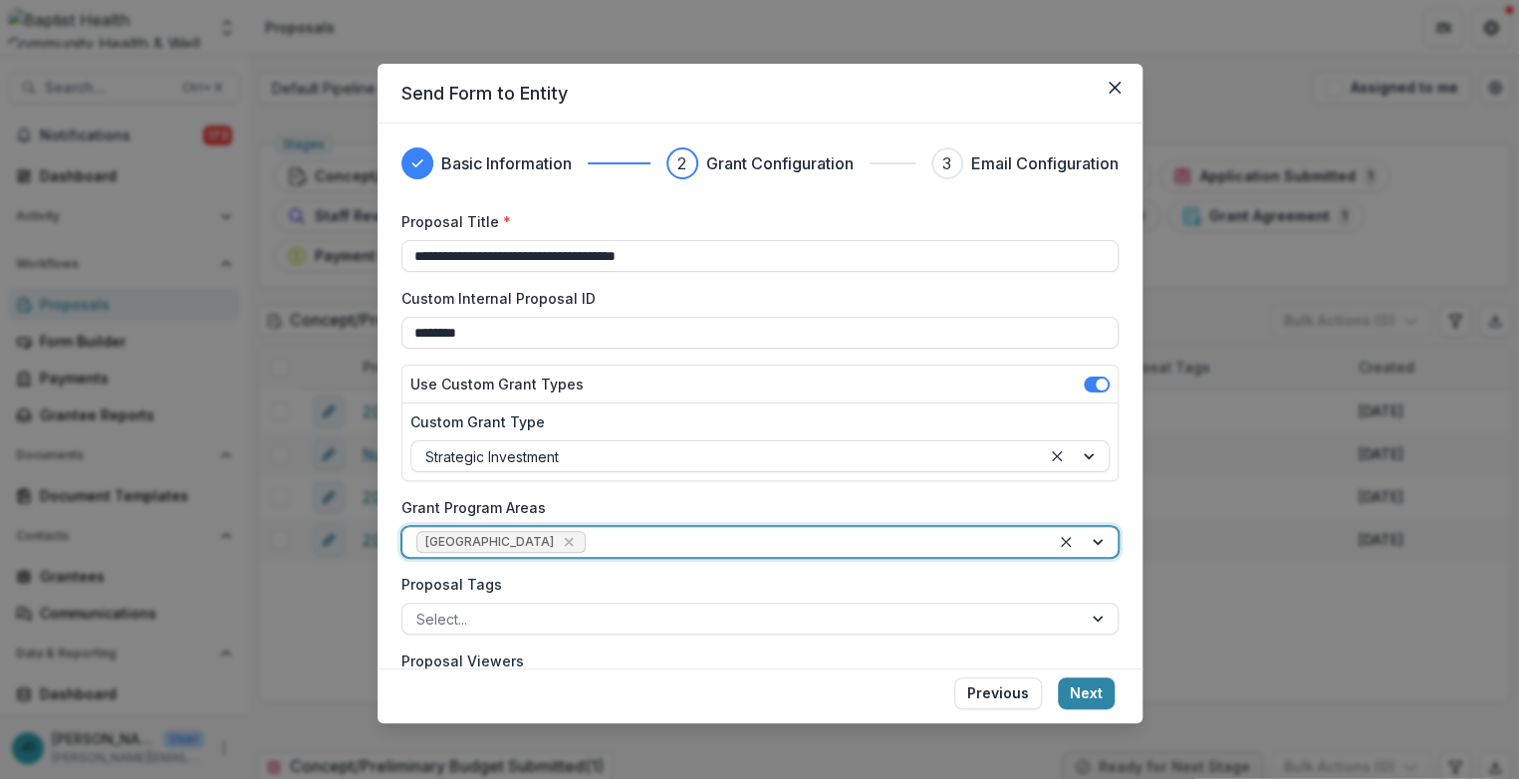
click at [1013, 540] on div at bounding box center [1084, 542] width 68 height 30
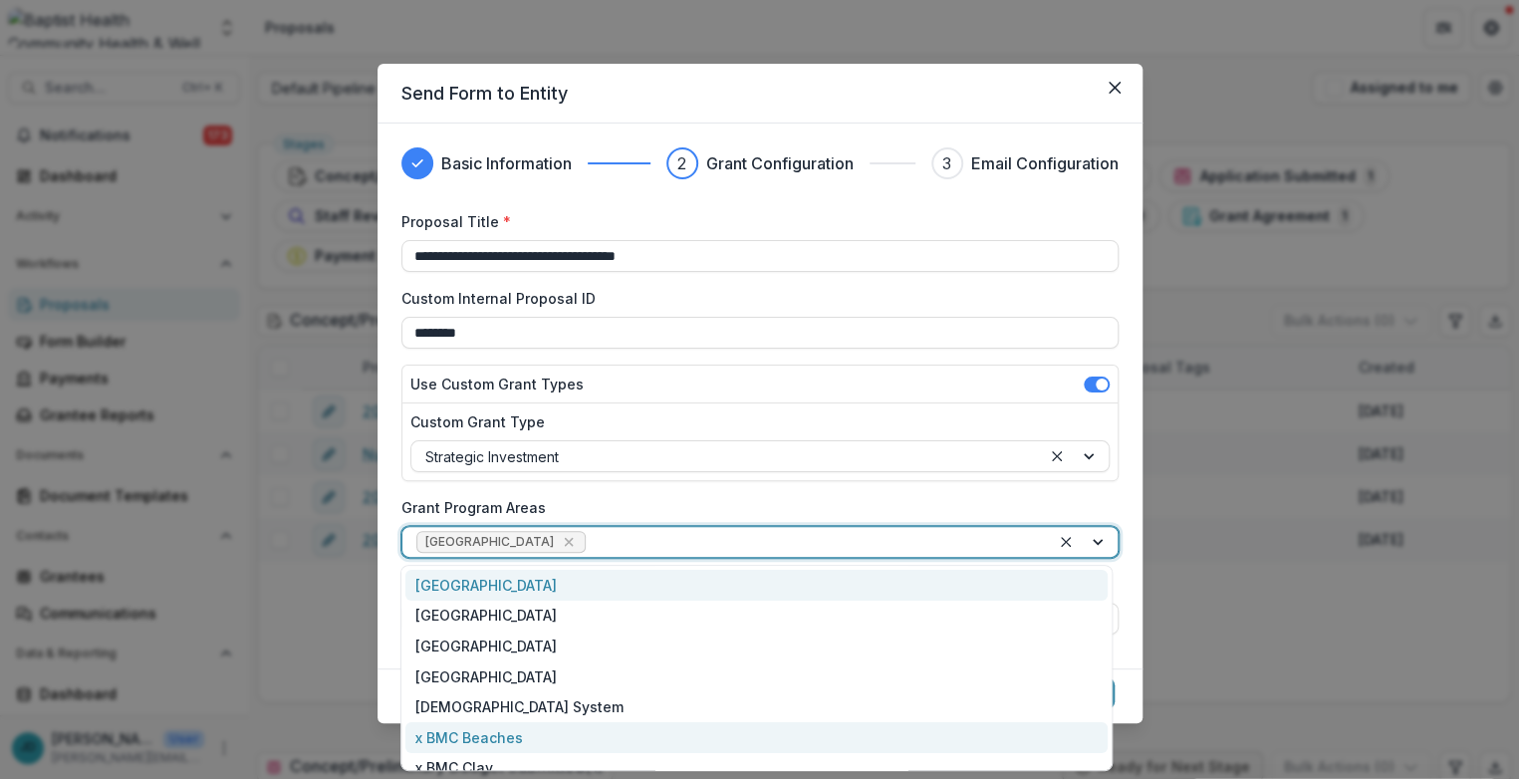
scroll to position [137, 0]
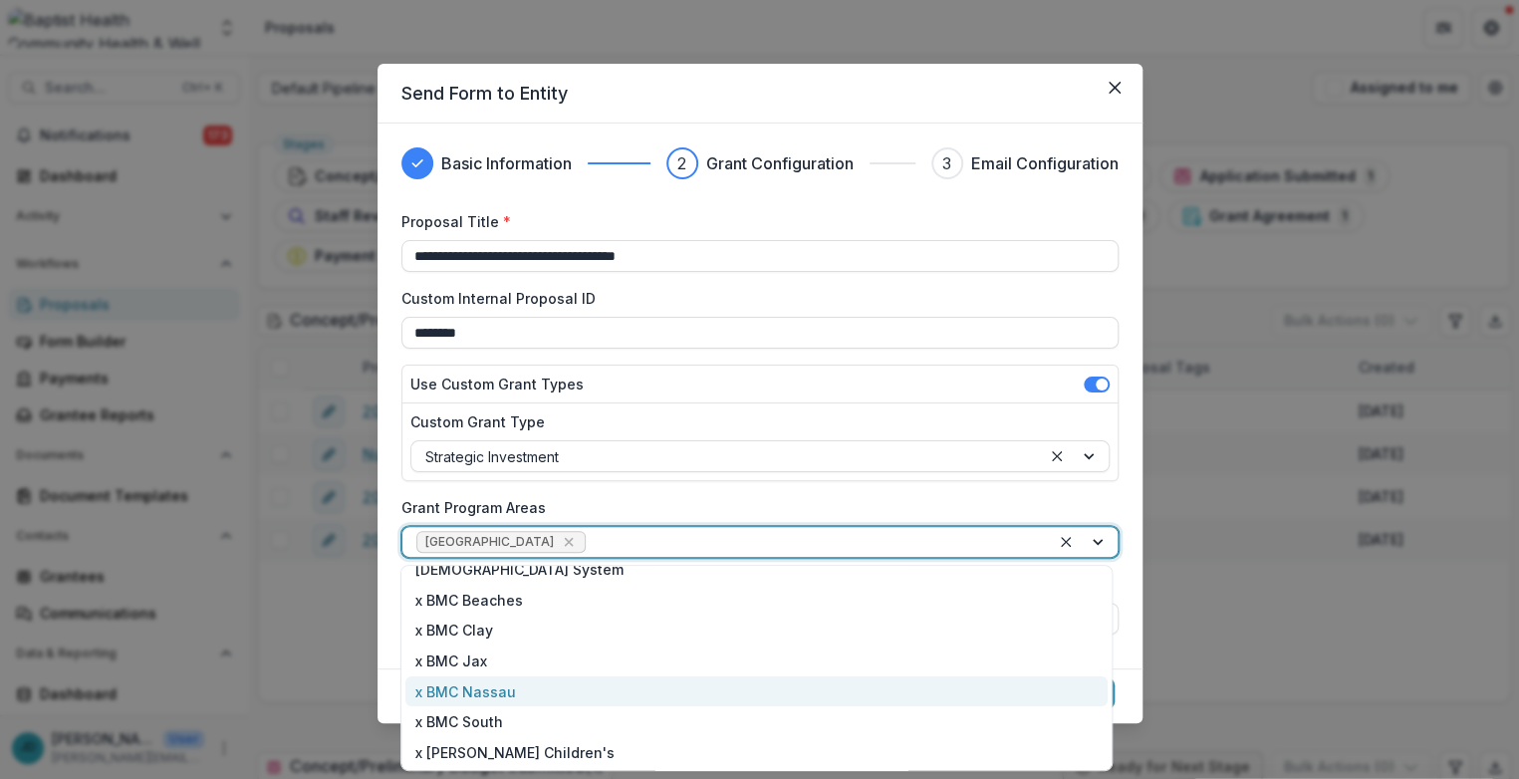
click at [509, 696] on div "x BMC Nassau" at bounding box center [756, 692] width 701 height 31
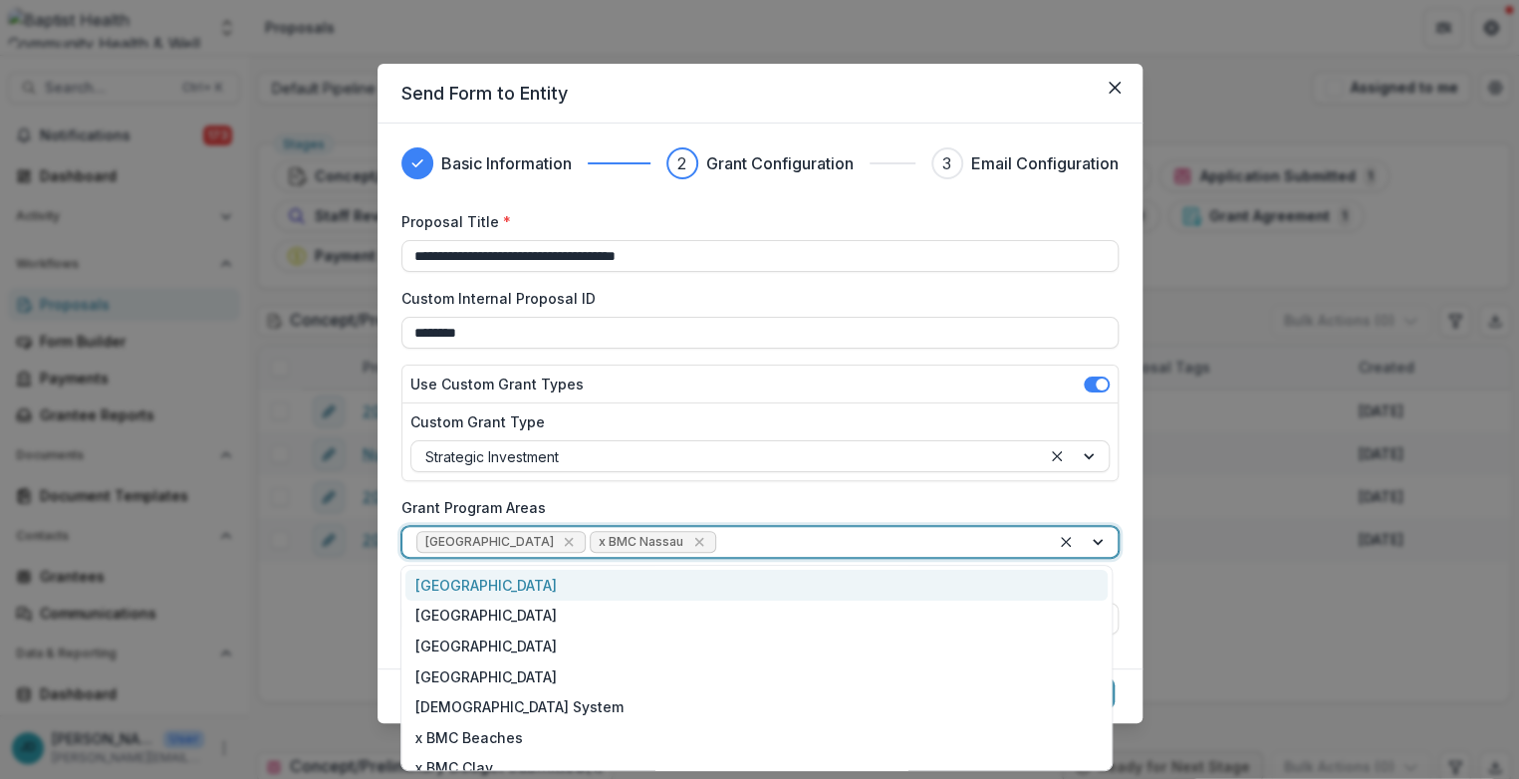
click at [1013, 542] on div at bounding box center [1084, 542] width 68 height 30
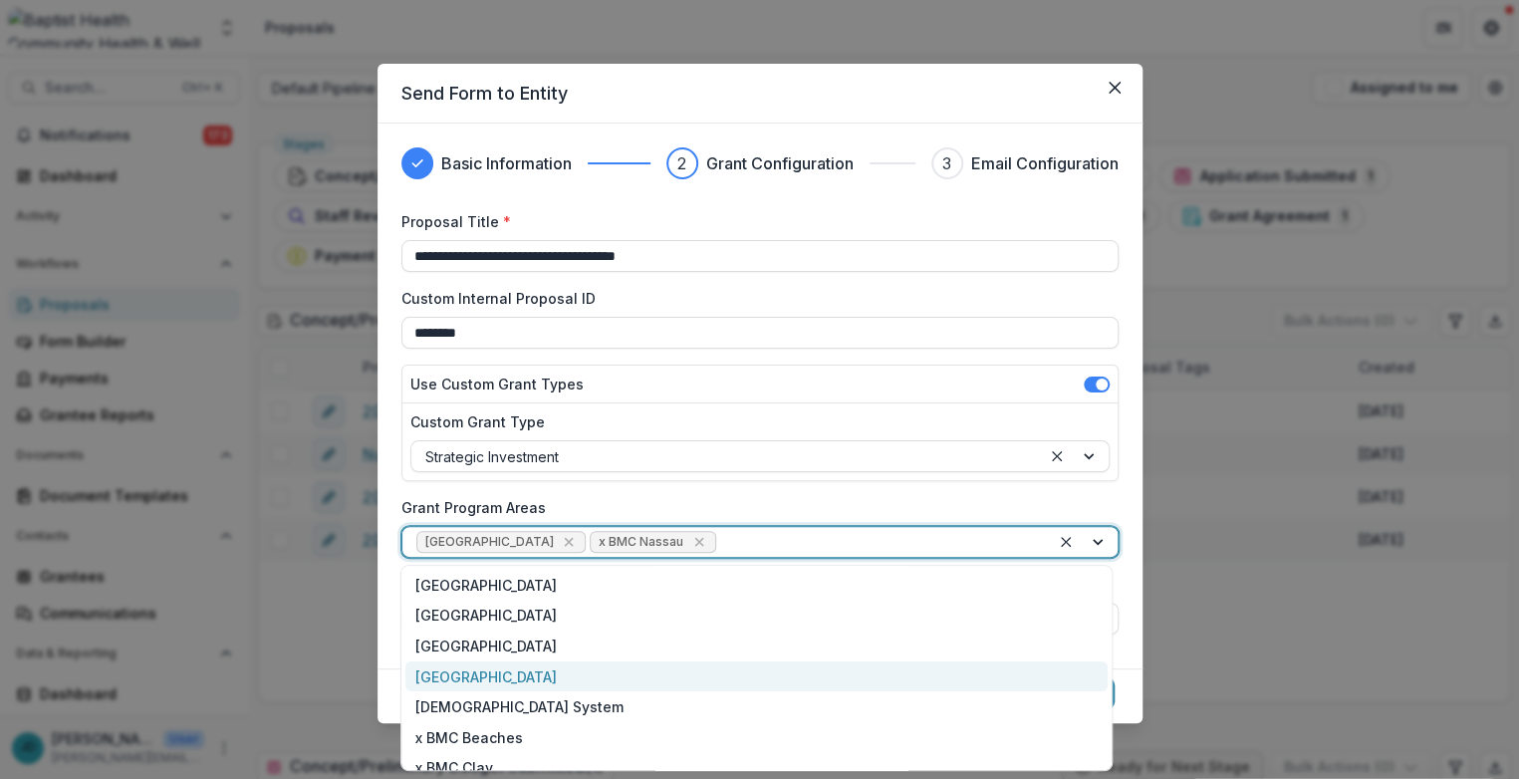
scroll to position [108, 0]
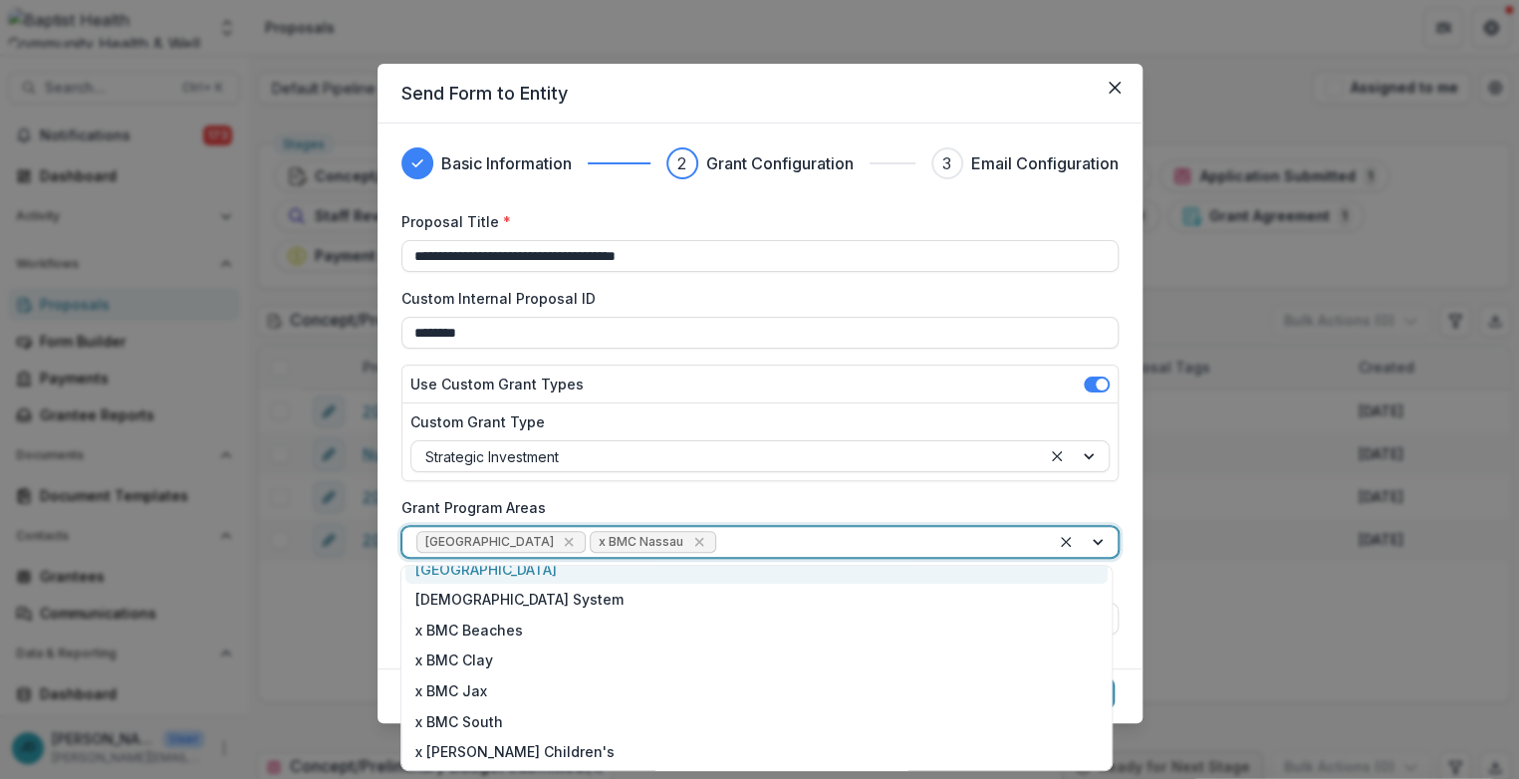
click at [800, 491] on div "**********" at bounding box center [760, 499] width 717 height 577
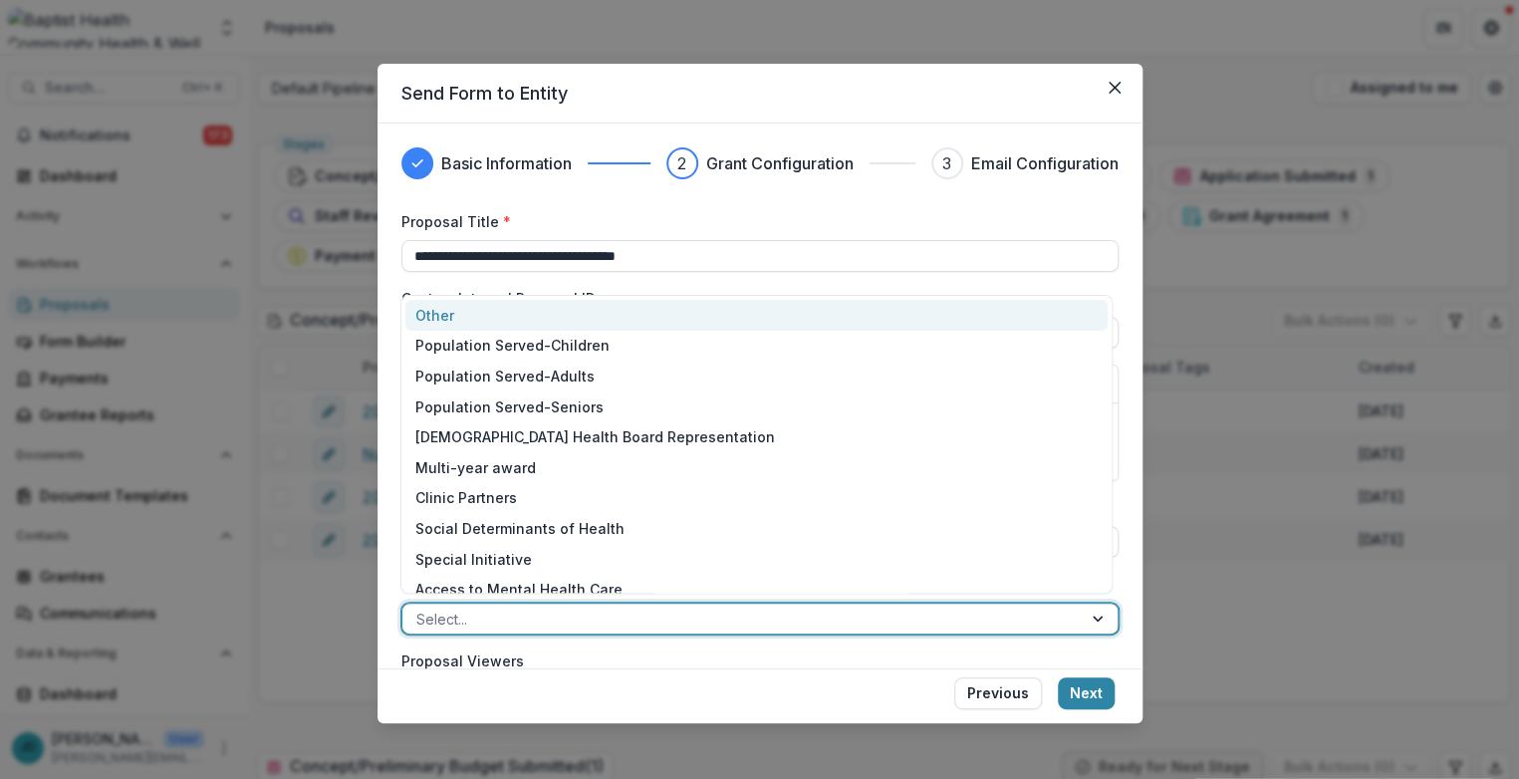
click at [522, 617] on div at bounding box center [742, 619] width 652 height 25
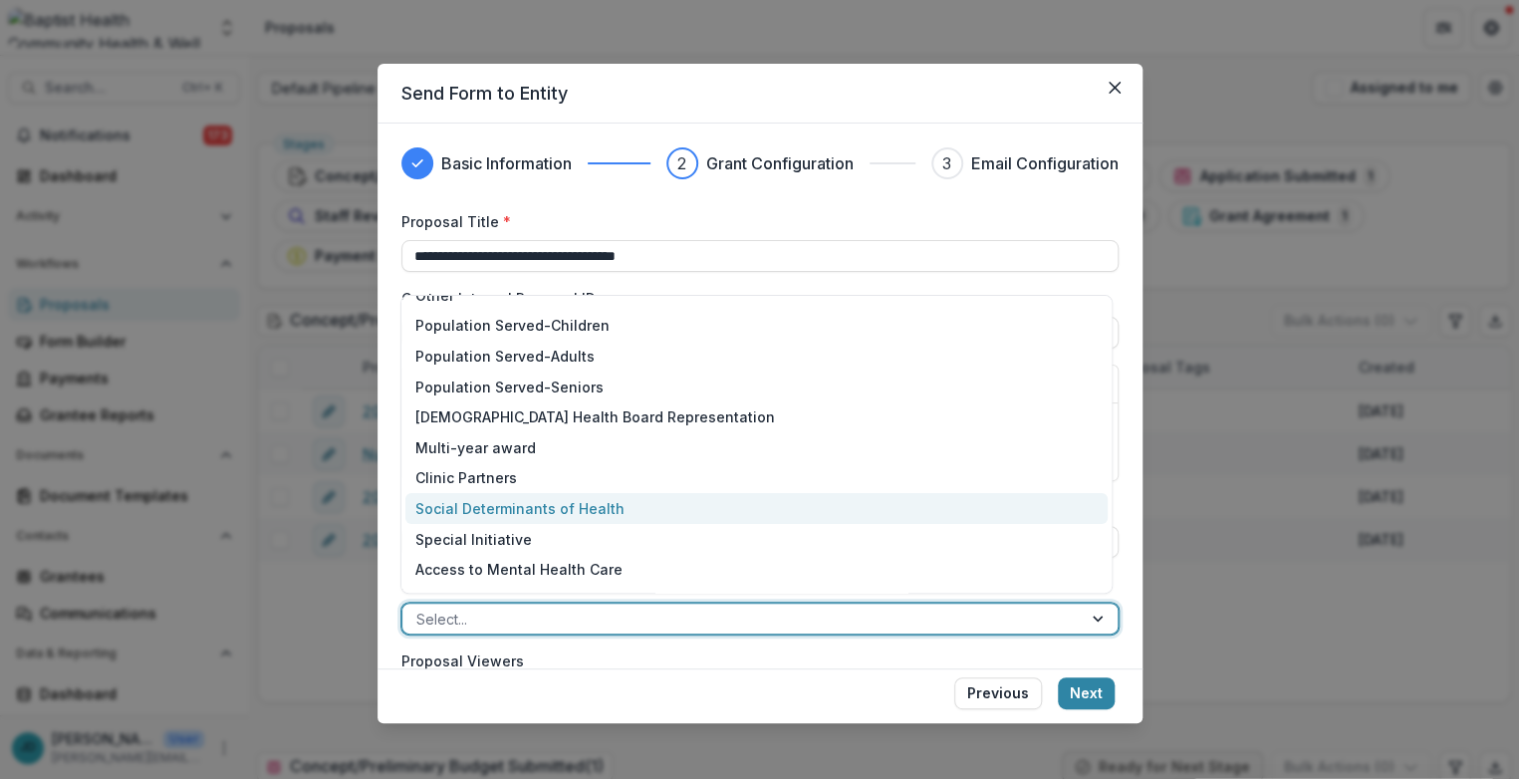
scroll to position [137, 0]
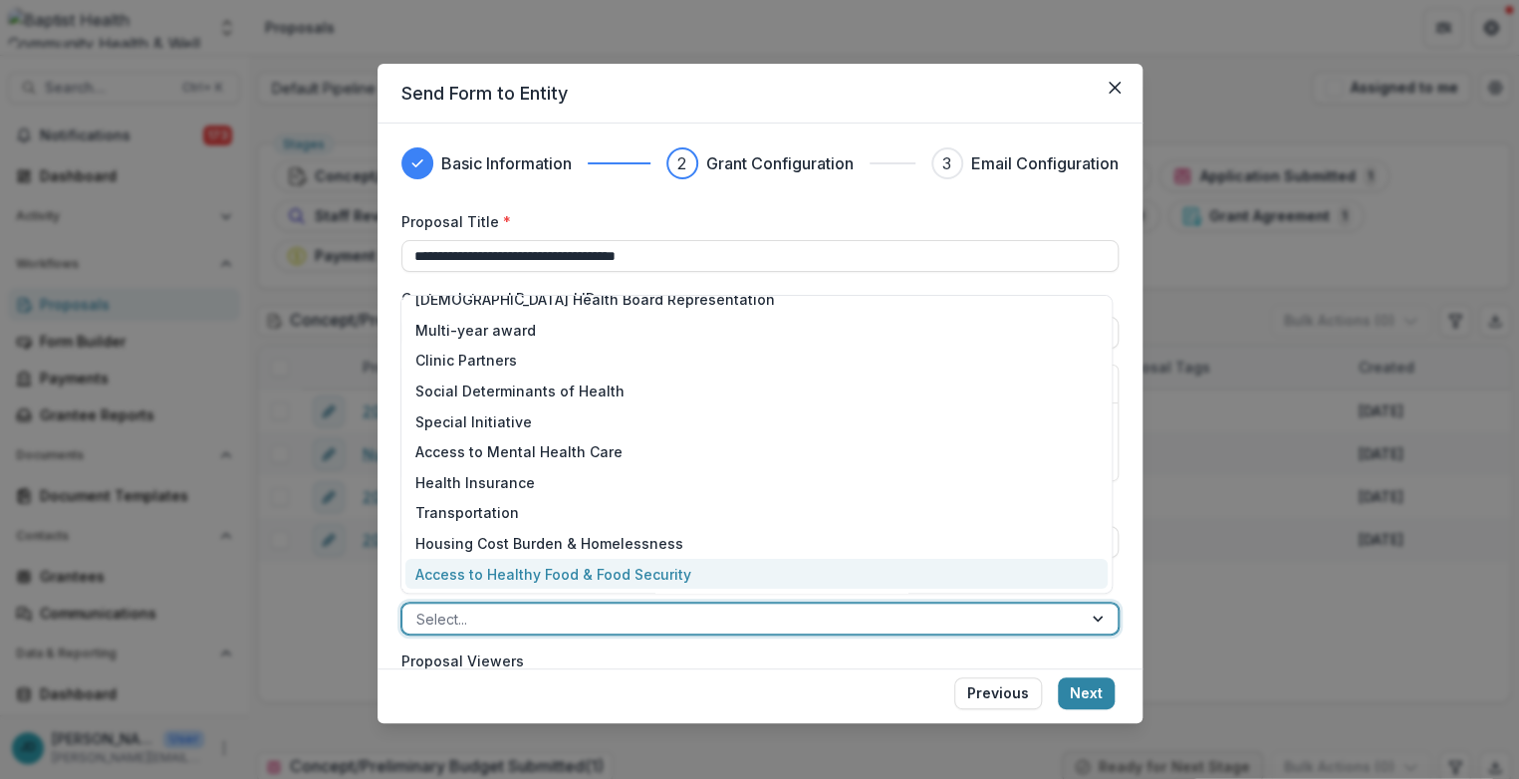
click at [531, 572] on div "Access to Healthy Food & Food Security" at bounding box center [756, 574] width 701 height 31
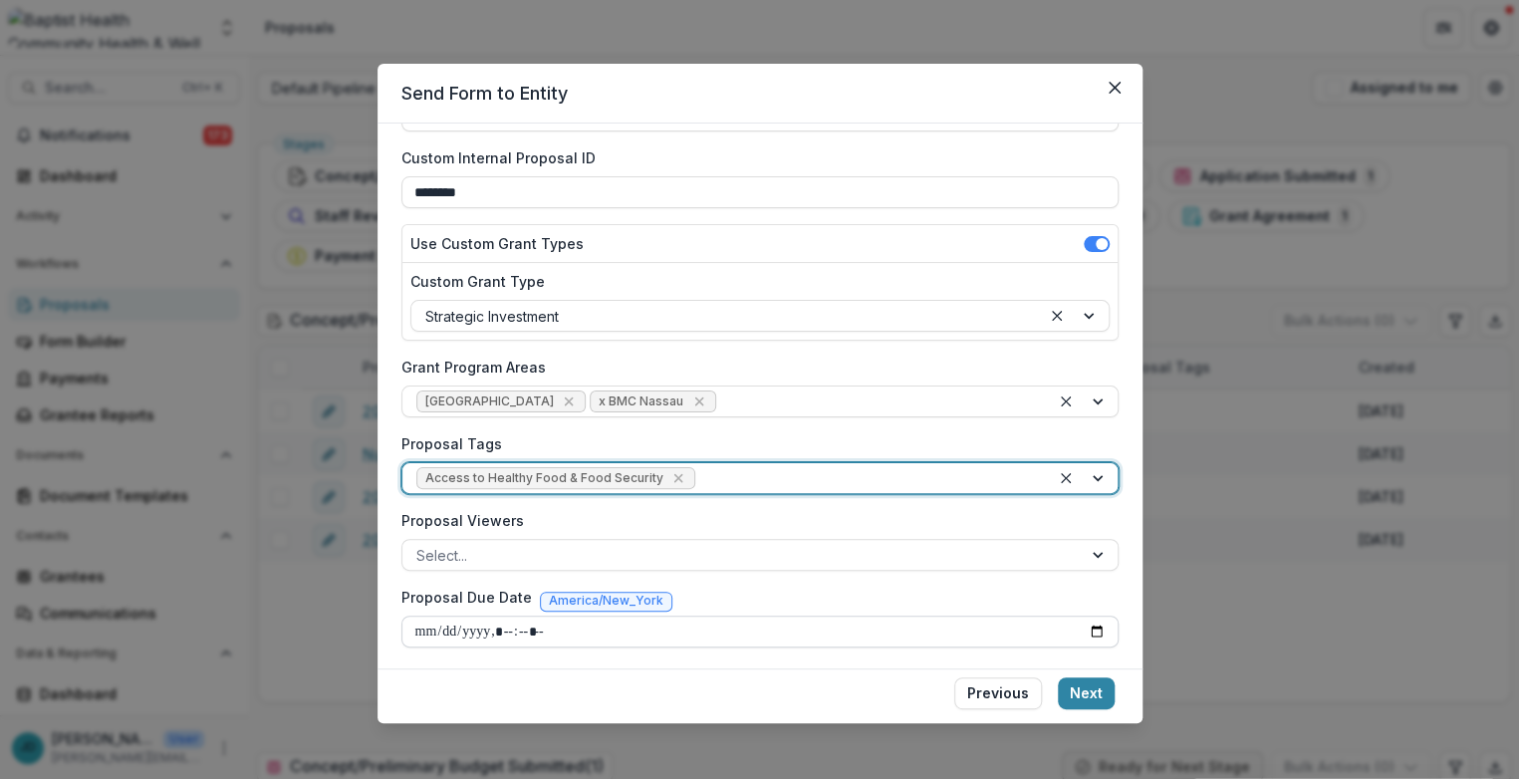
scroll to position [141, 0]
click at [426, 630] on input "Proposal Due Date" at bounding box center [760, 631] width 717 height 32
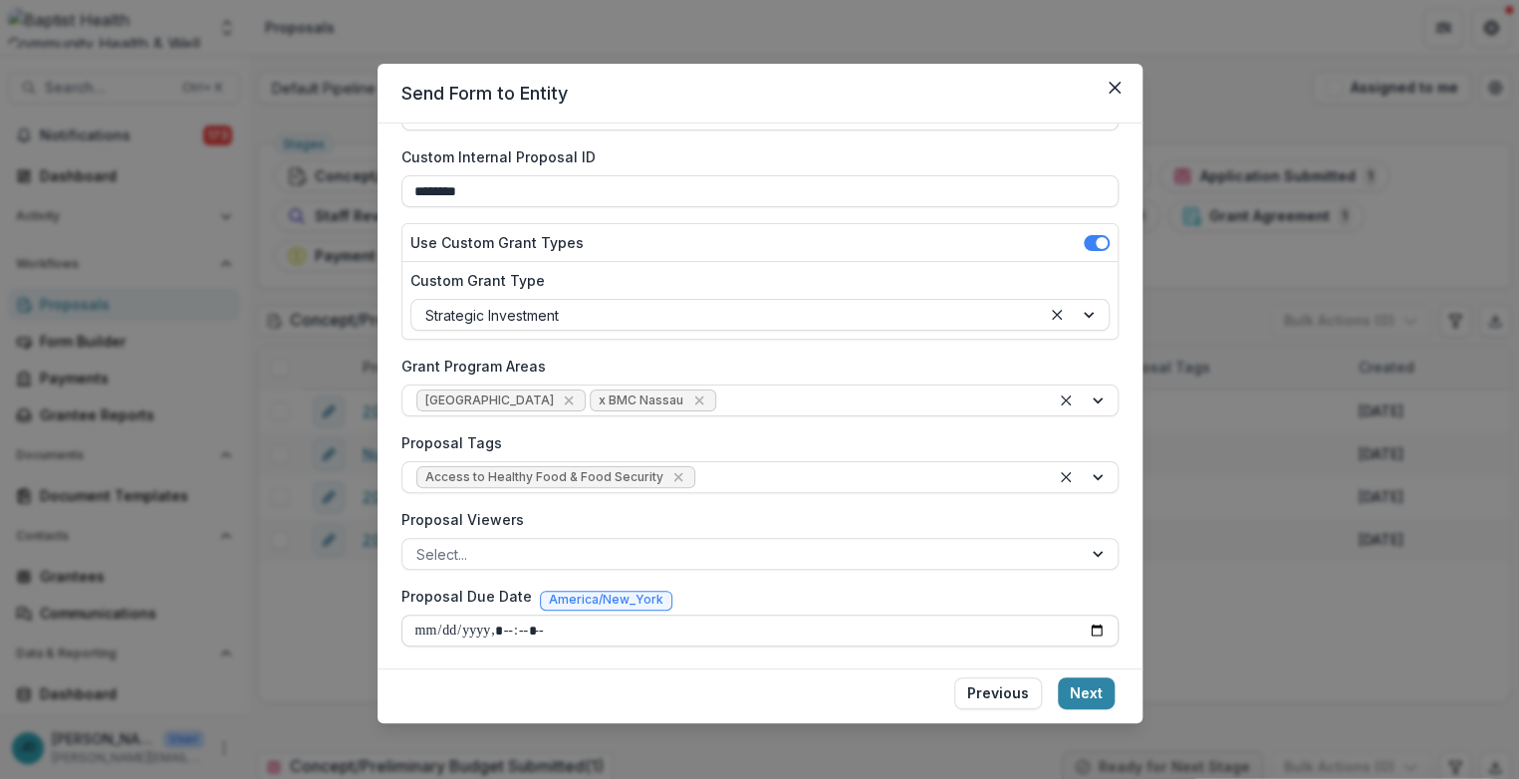
click at [507, 626] on input "Proposal Due Date" at bounding box center [760, 631] width 717 height 32
type input "**********"
click at [1013, 695] on button "Next" at bounding box center [1086, 694] width 57 height 32
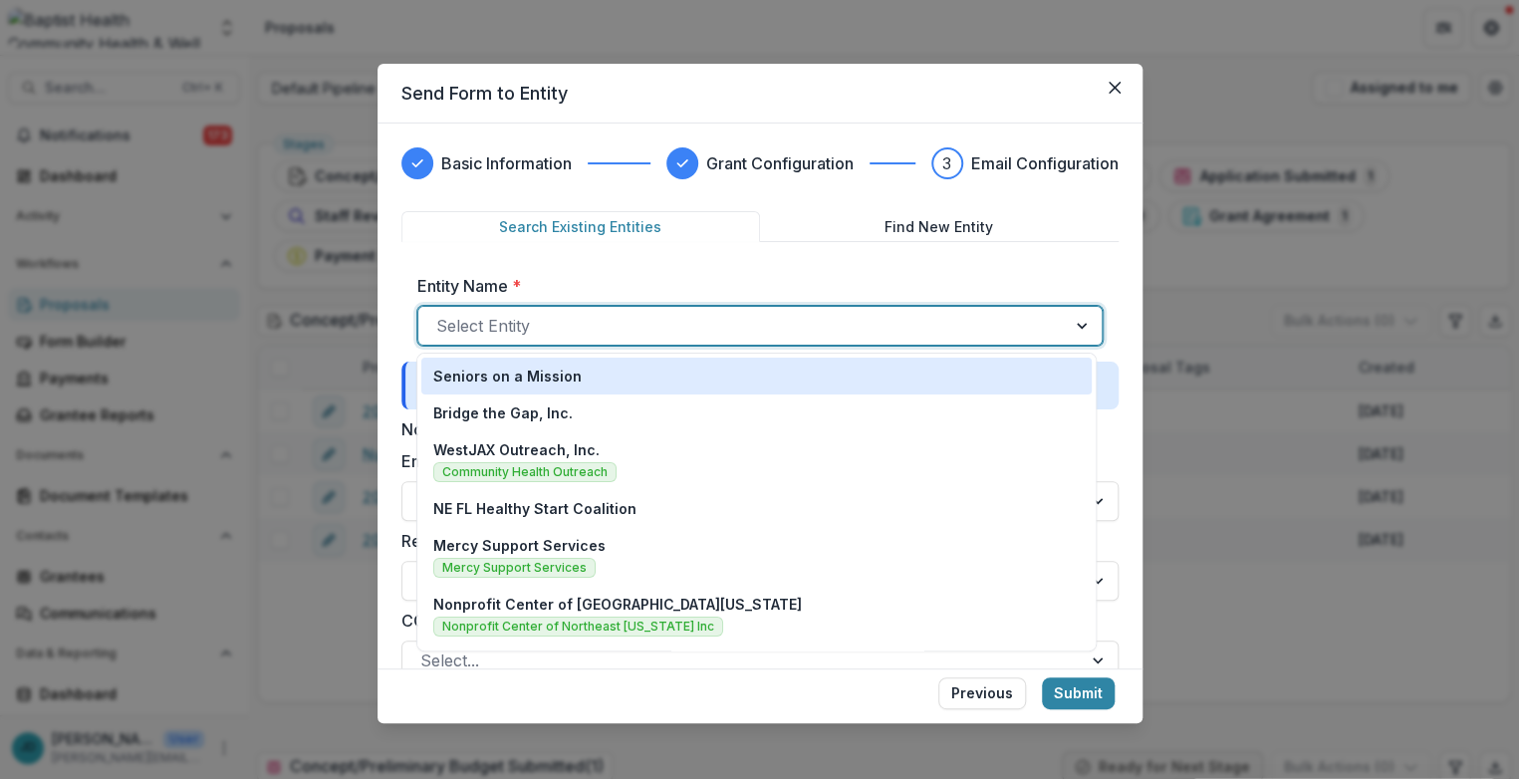
click at [454, 318] on div at bounding box center [742, 326] width 612 height 28
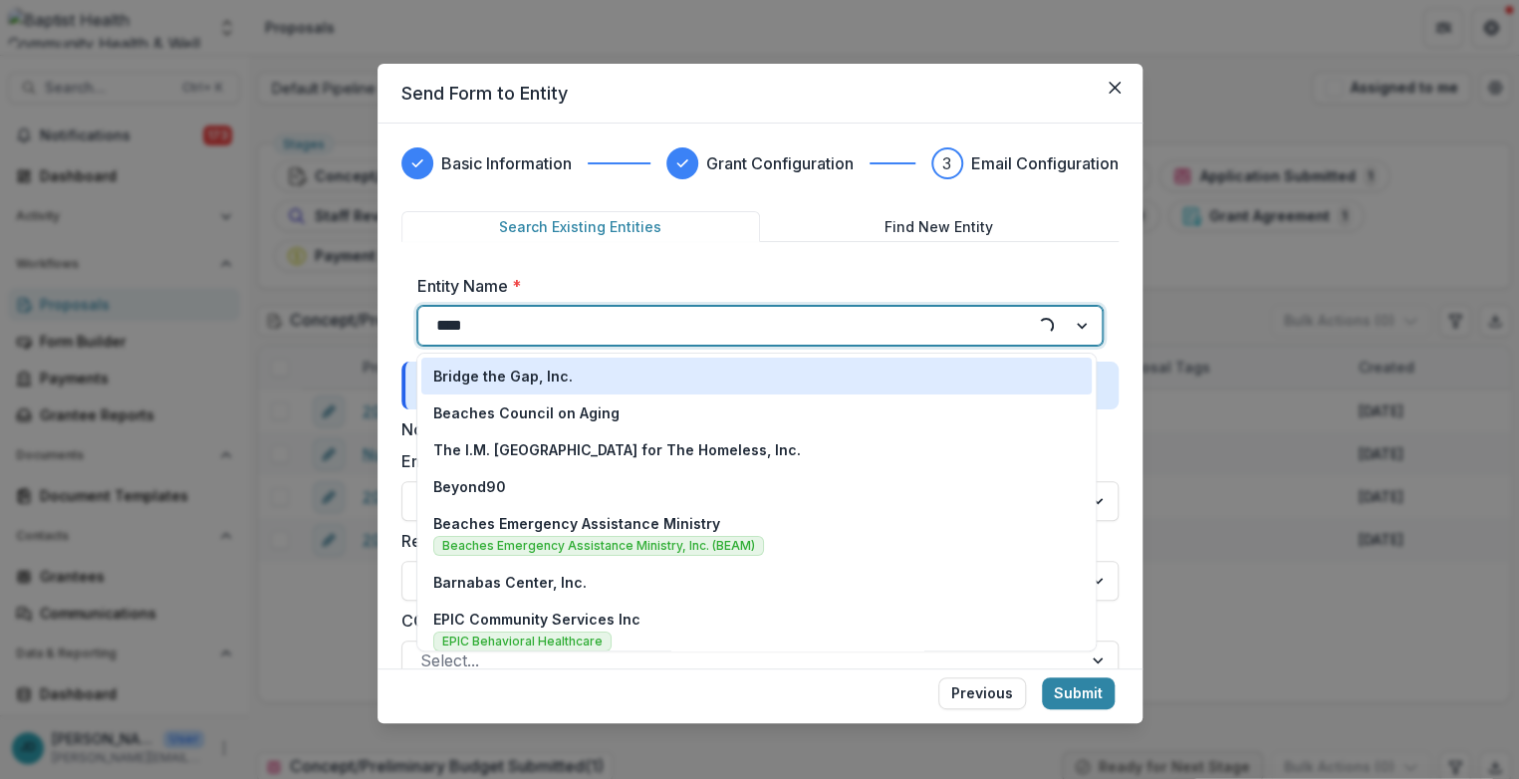
type input "*****"
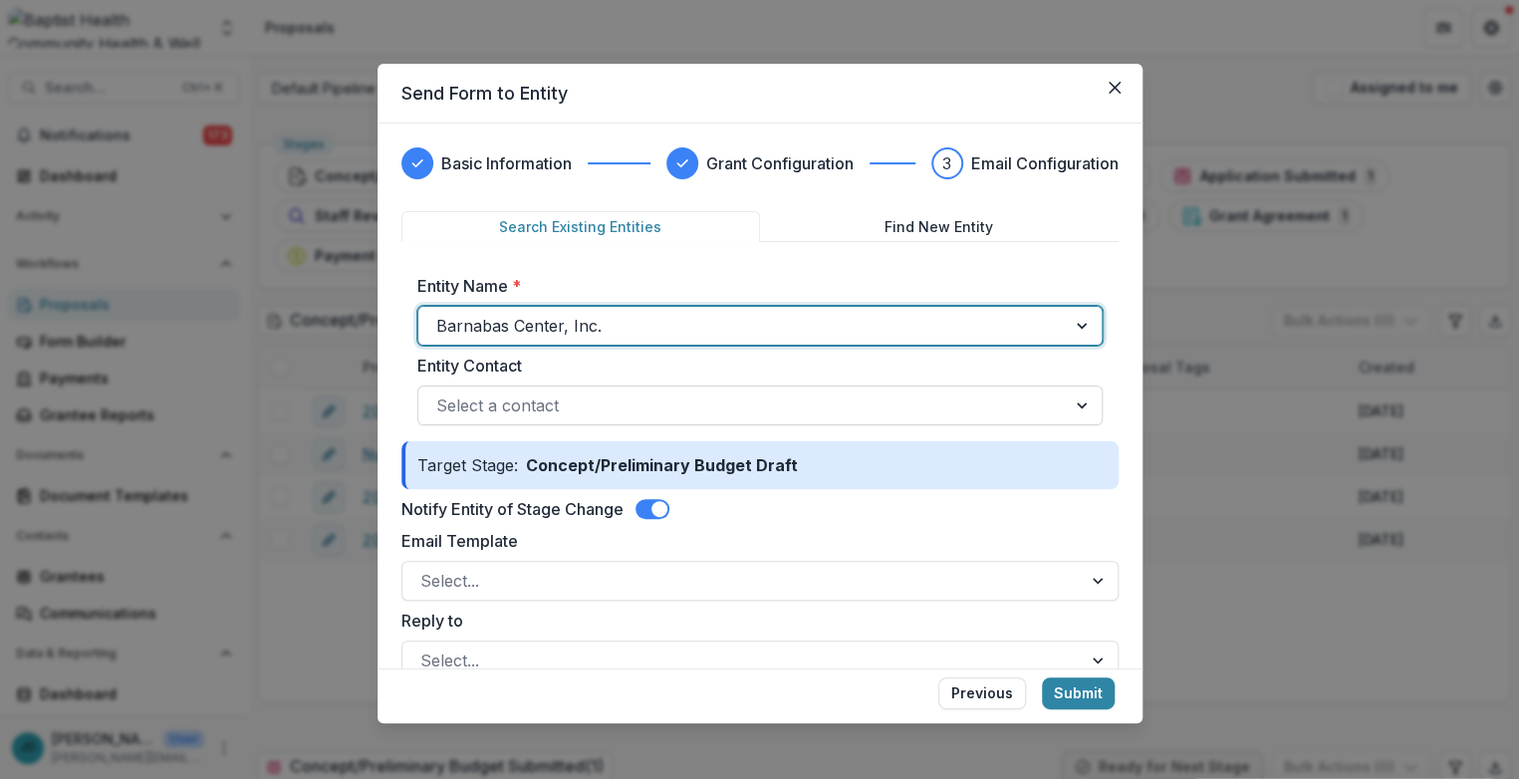
click at [453, 403] on div at bounding box center [742, 406] width 612 height 28
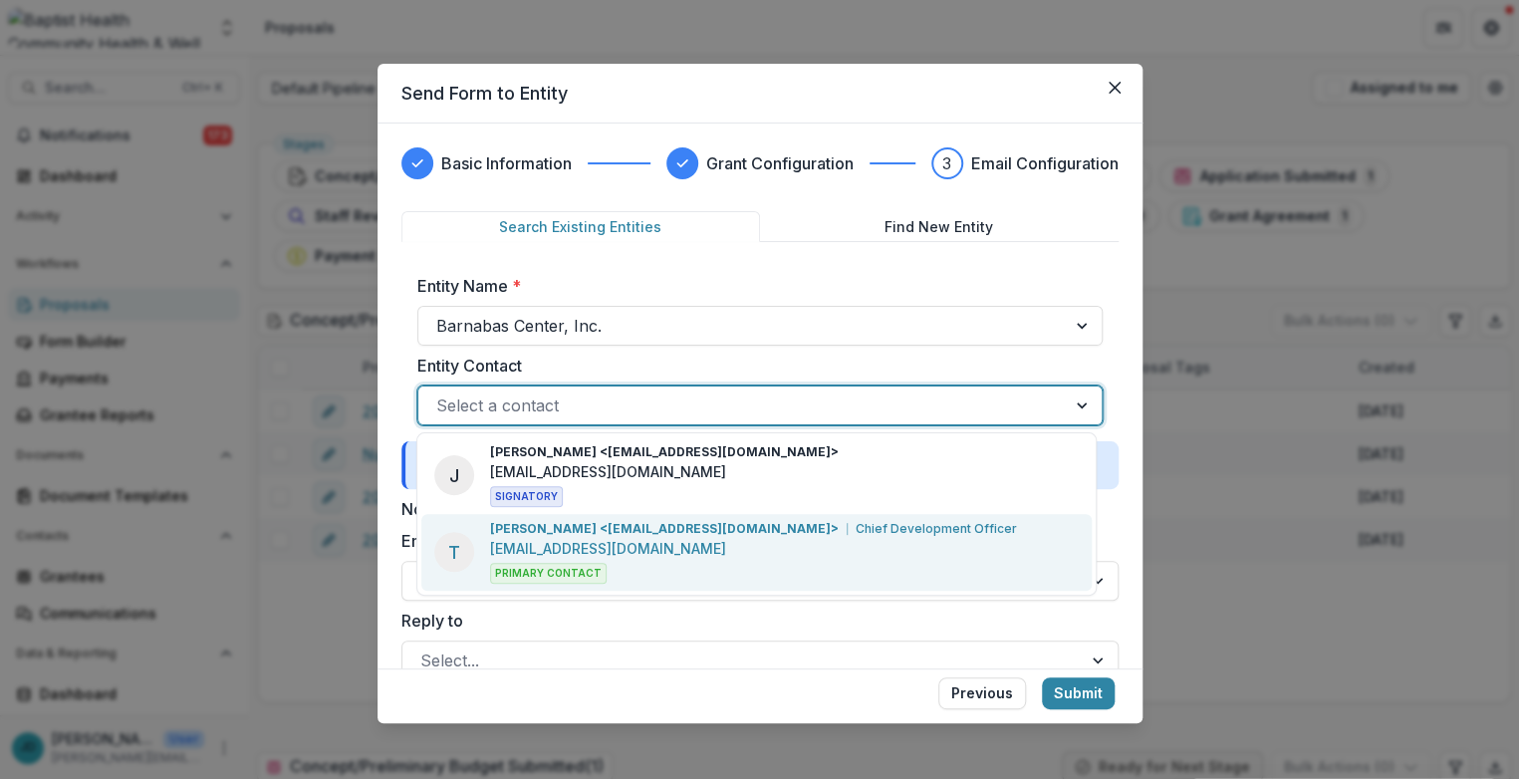
click at [548, 538] on p "[EMAIL_ADDRESS][DOMAIN_NAME]" at bounding box center [608, 548] width 236 height 21
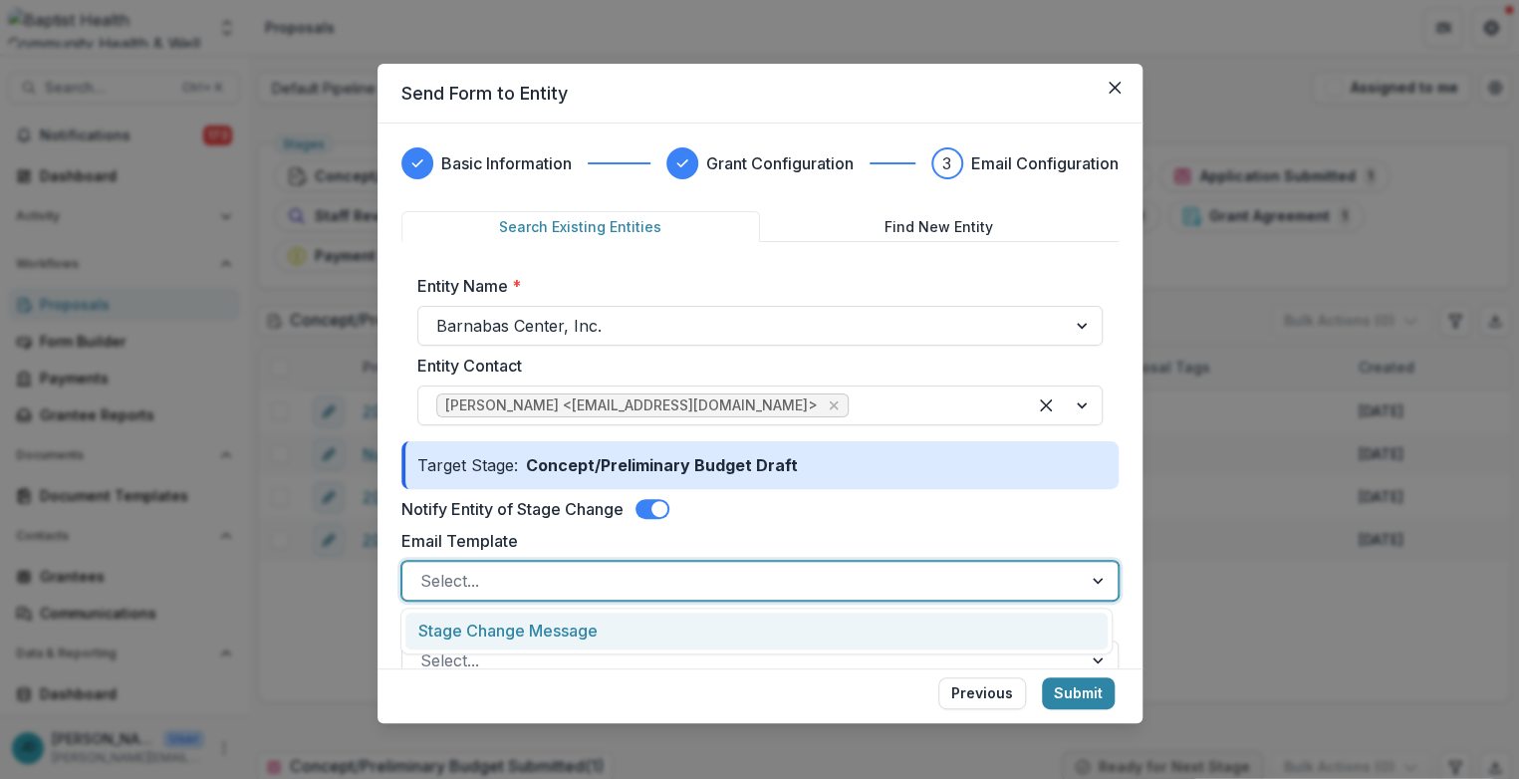
click at [426, 584] on div at bounding box center [742, 581] width 644 height 28
click at [455, 625] on div "Stage Change Message" at bounding box center [756, 631] width 701 height 37
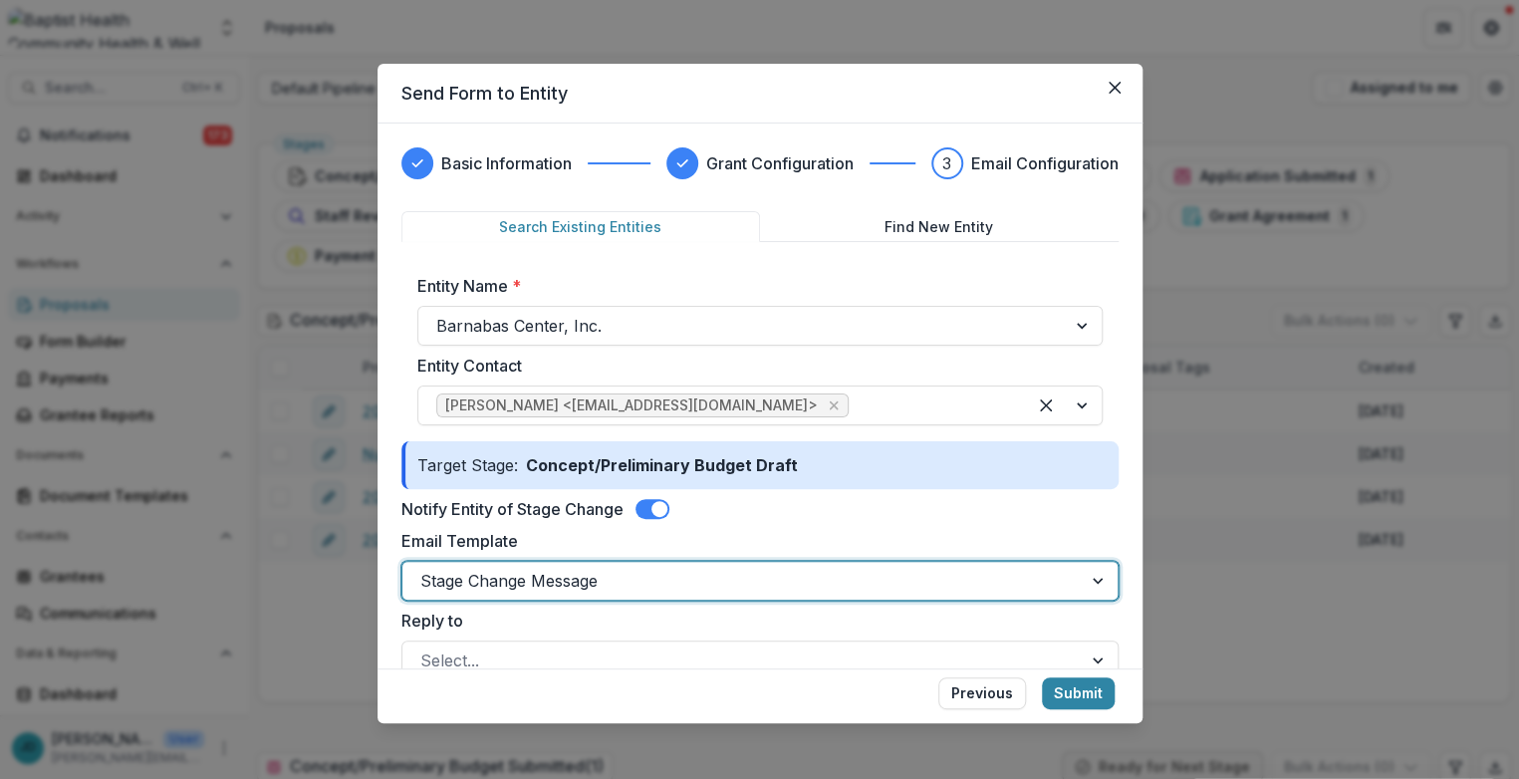
scroll to position [221, 0]
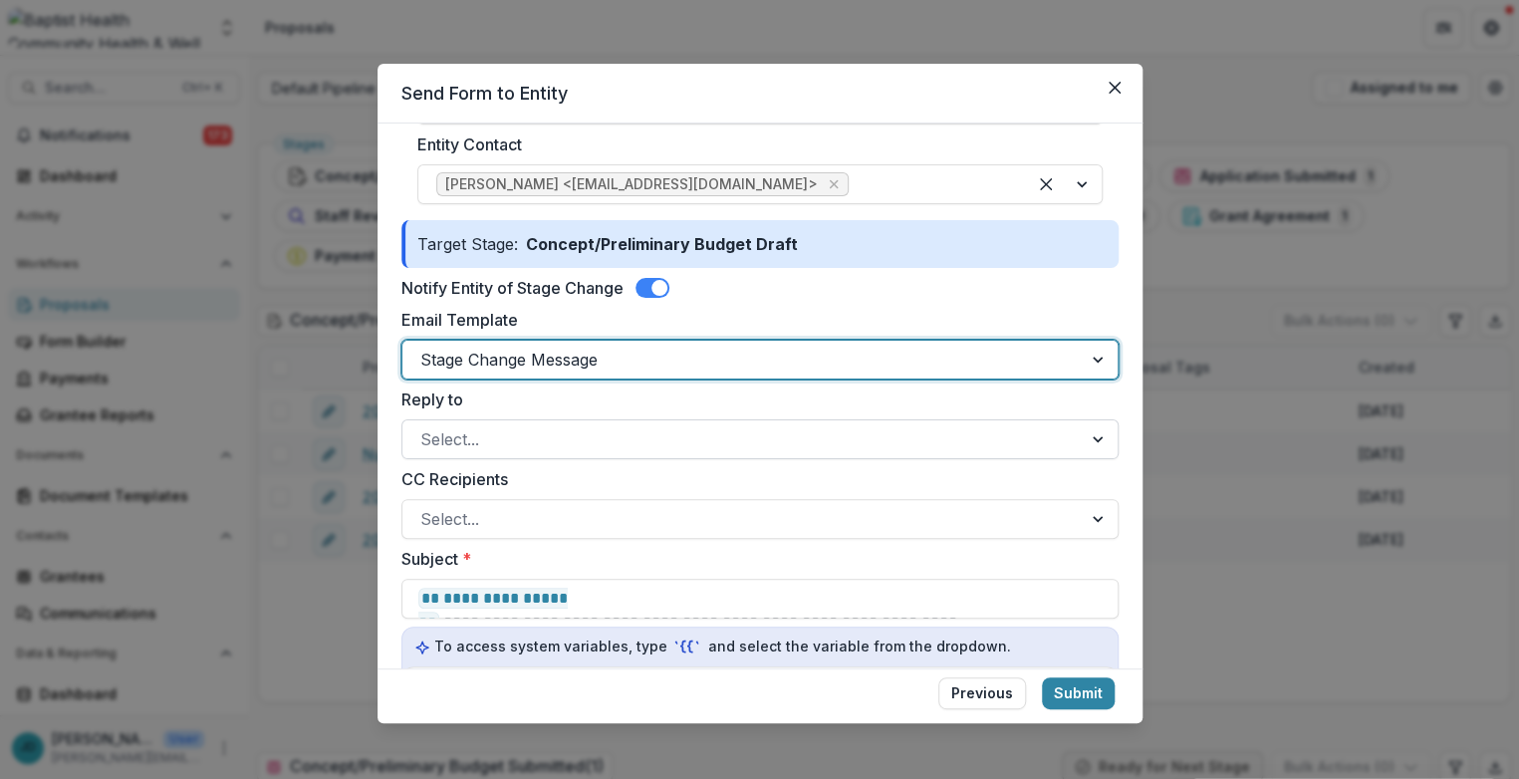
click at [454, 434] on div at bounding box center [742, 439] width 644 height 28
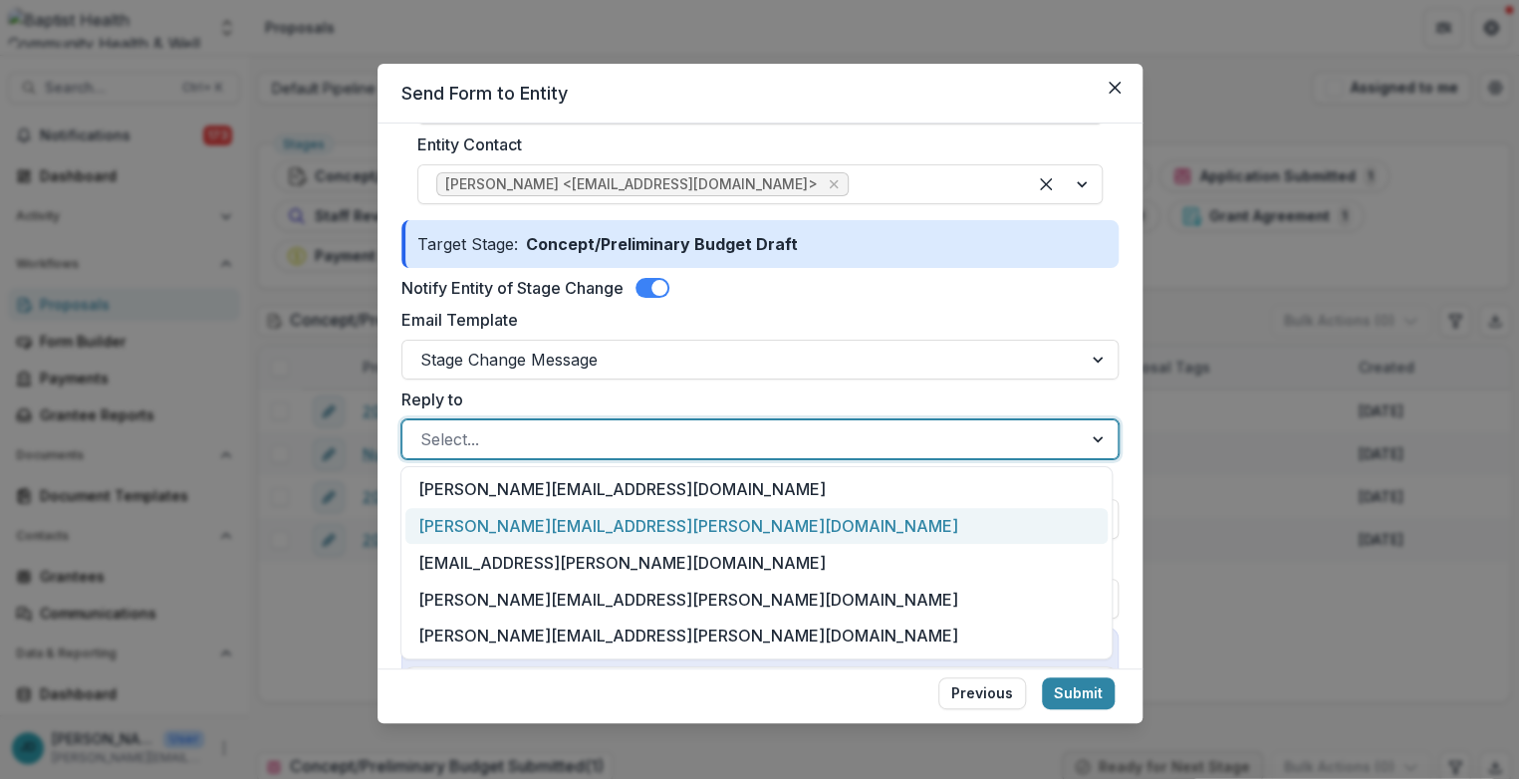
click at [483, 527] on div "[PERSON_NAME][EMAIL_ADDRESS][PERSON_NAME][DOMAIN_NAME]" at bounding box center [756, 526] width 701 height 37
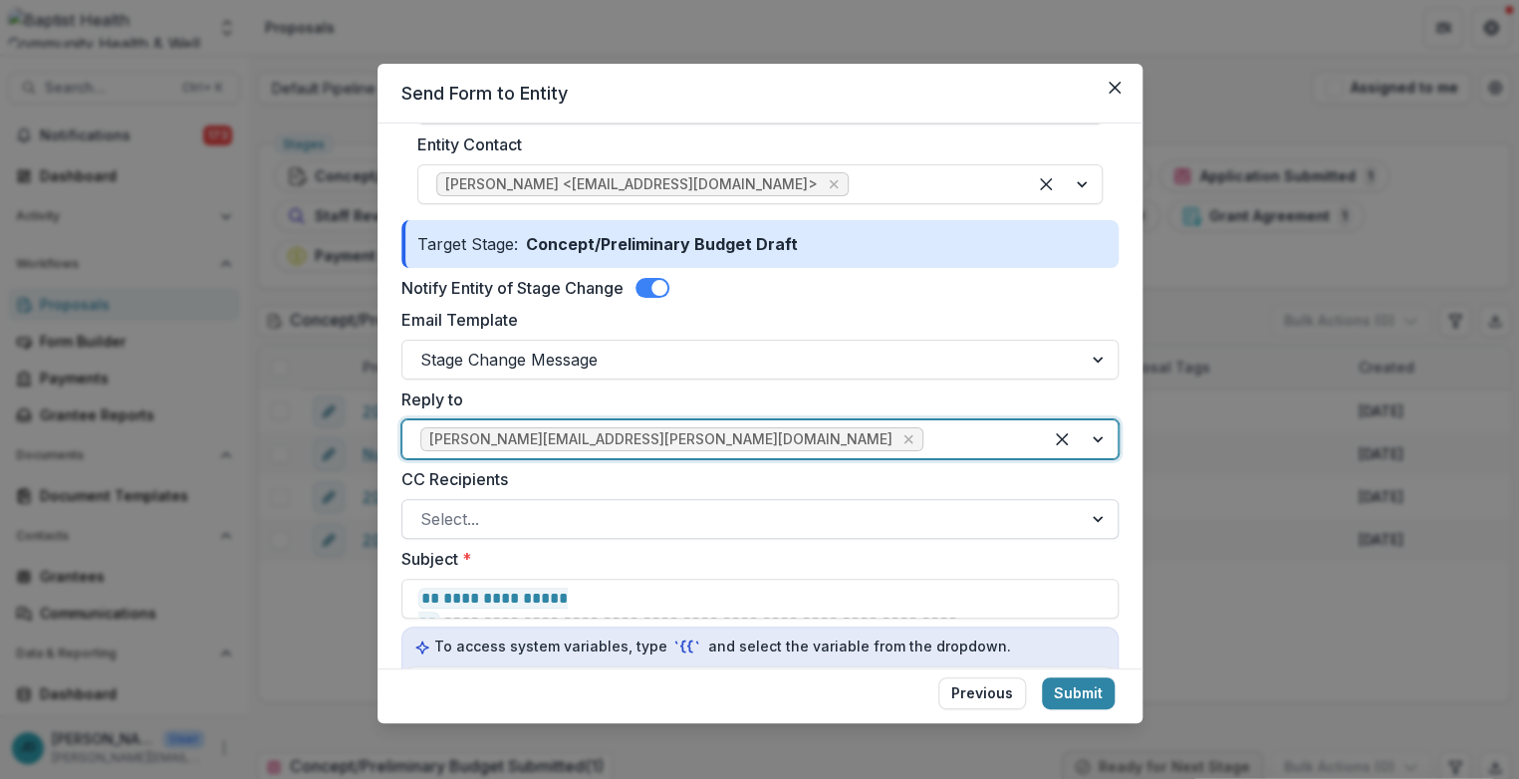
click at [463, 513] on div at bounding box center [742, 519] width 644 height 28
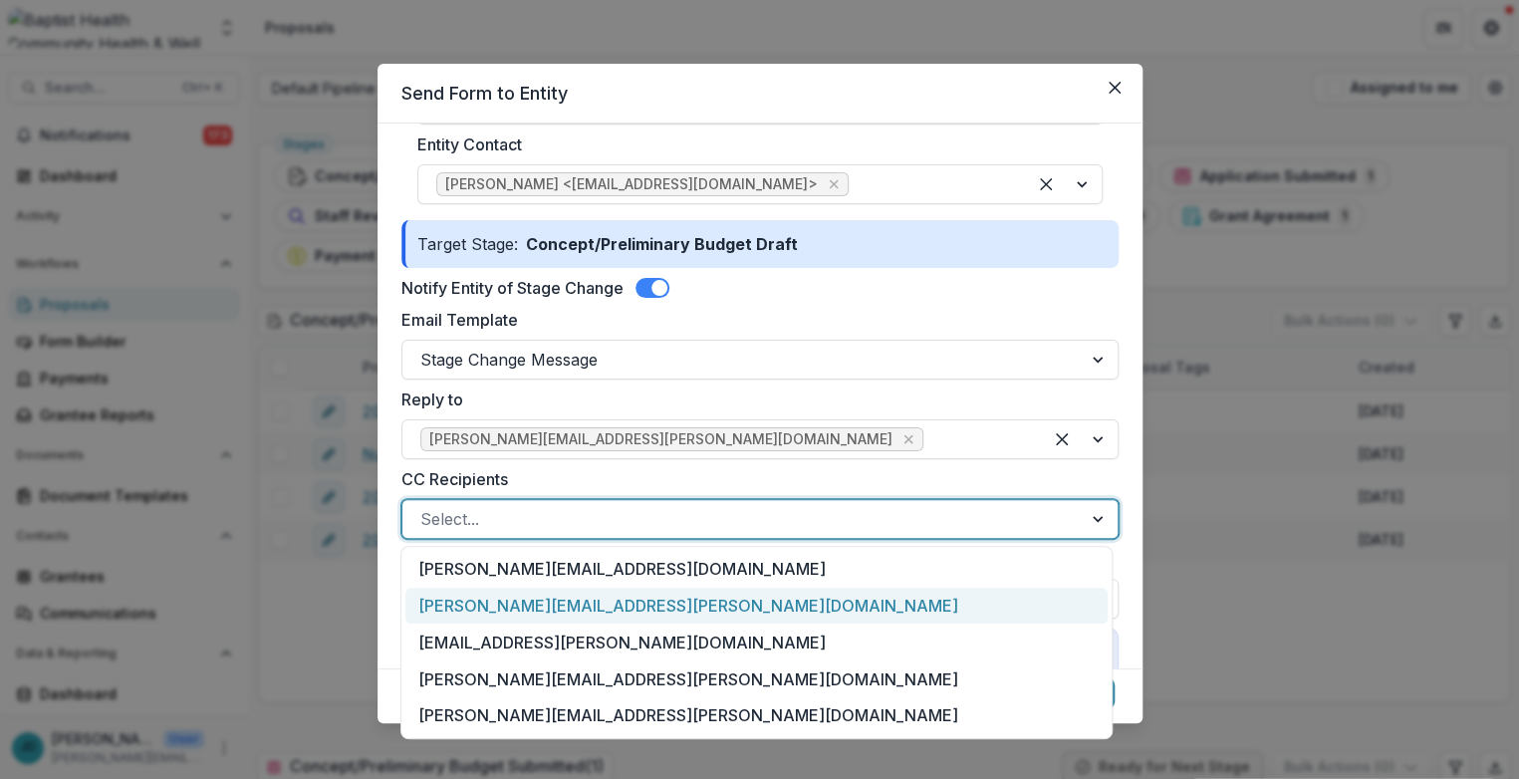
click at [459, 615] on div "[PERSON_NAME][EMAIL_ADDRESS][PERSON_NAME][DOMAIN_NAME]" at bounding box center [756, 606] width 701 height 37
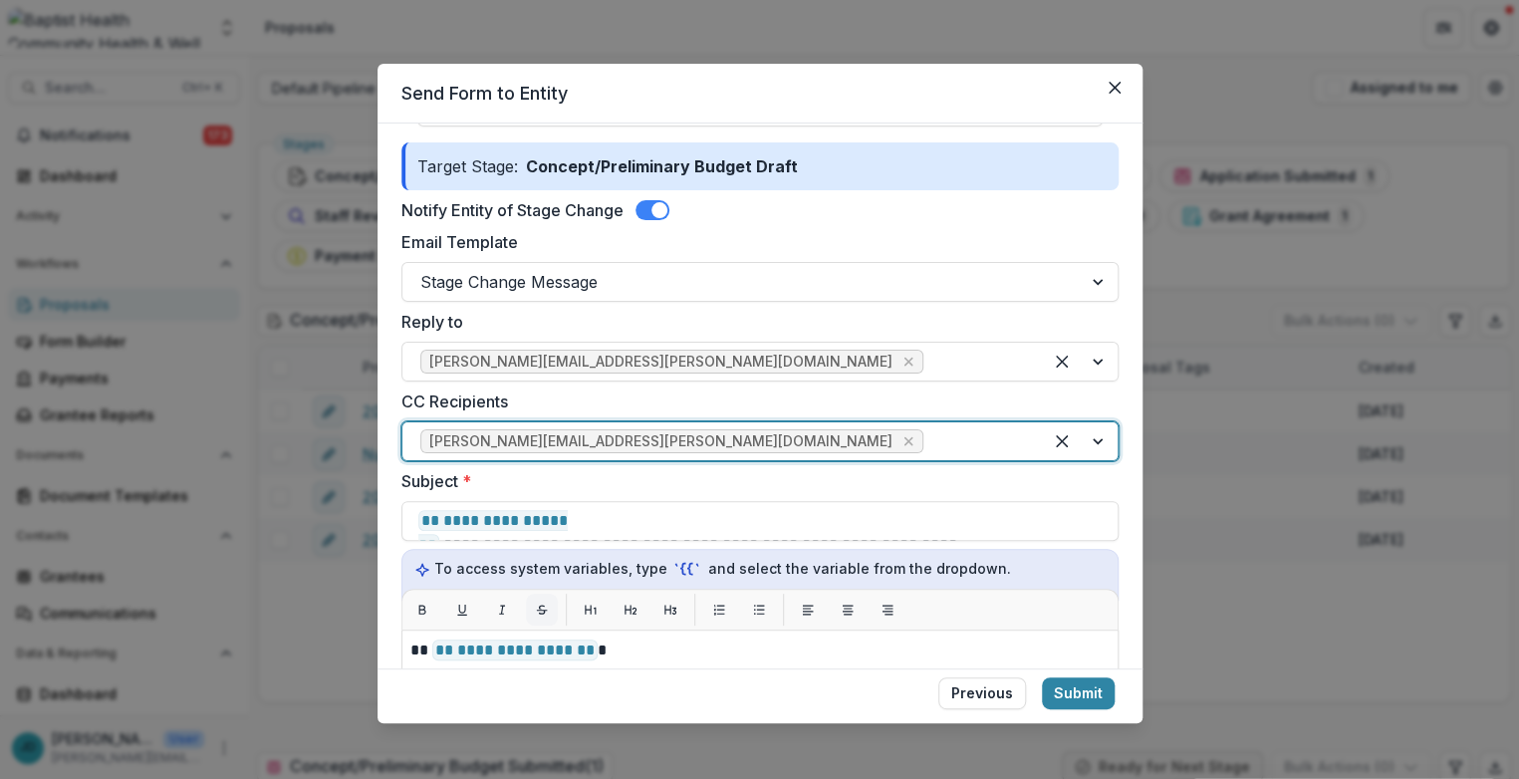
scroll to position [332, 0]
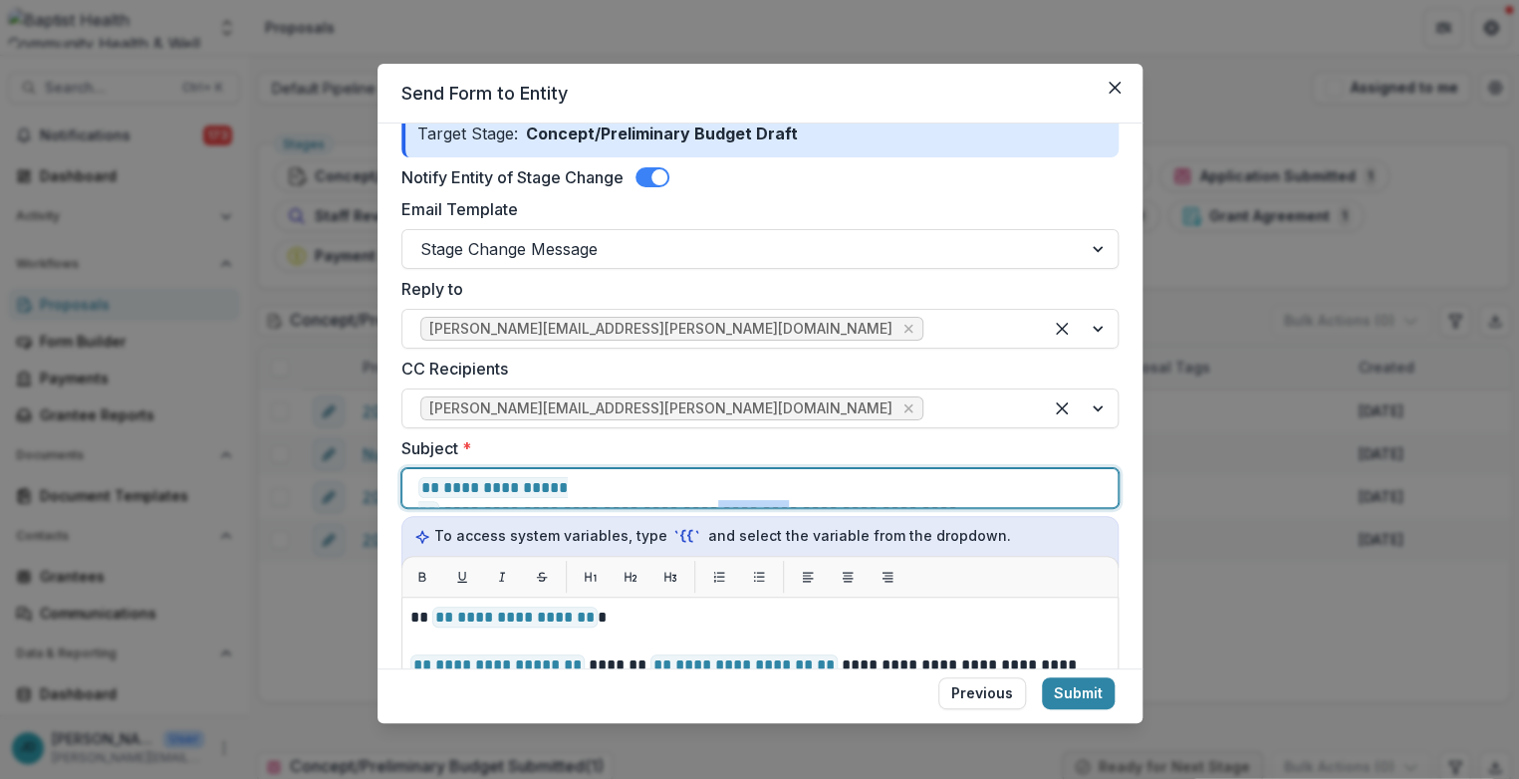
drag, startPoint x: 909, startPoint y: 488, endPoint x: 835, endPoint y: 488, distance: 73.7
click at [835, 488] on p "**********" at bounding box center [745, 488] width 654 height 24
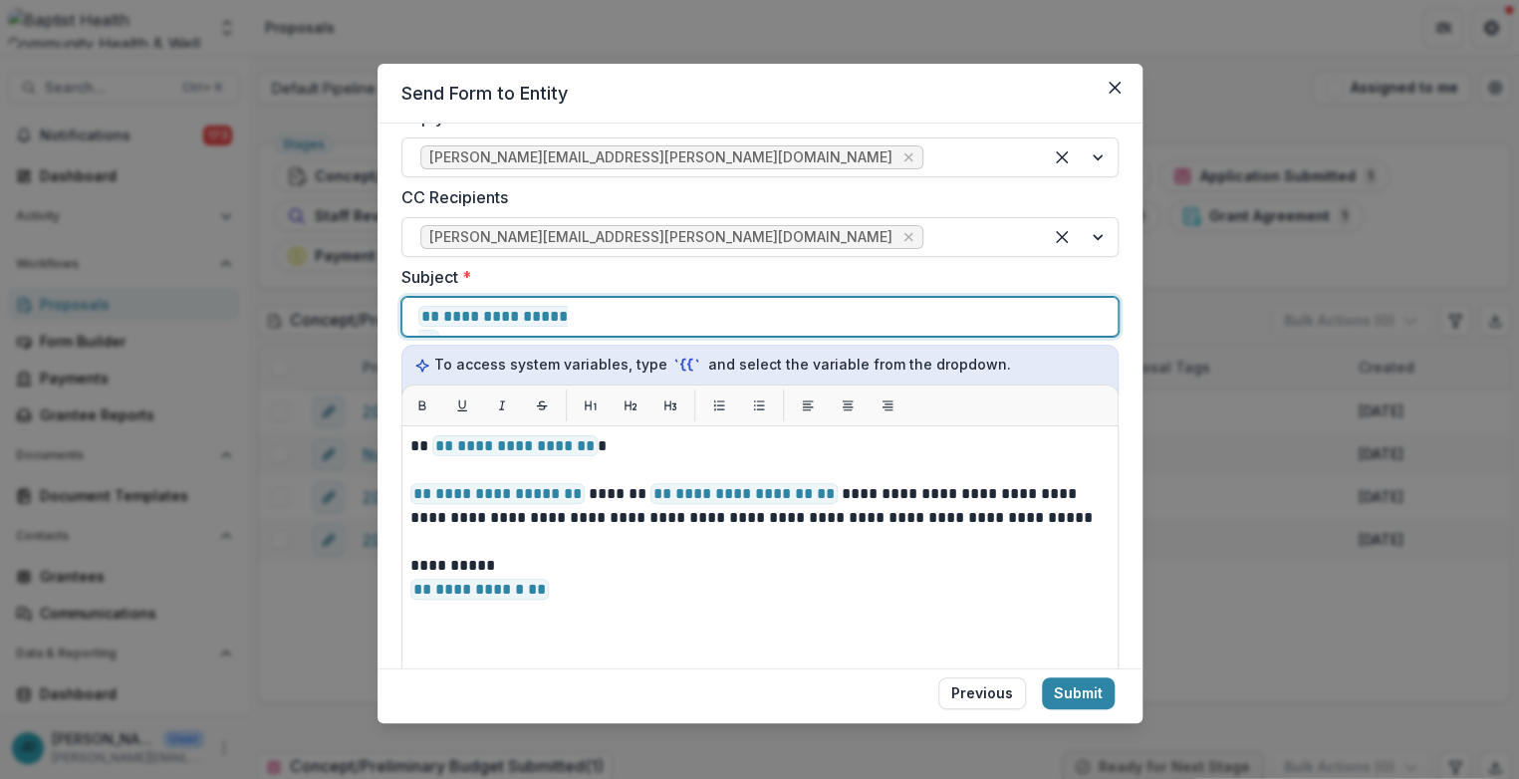
scroll to position [553, 0]
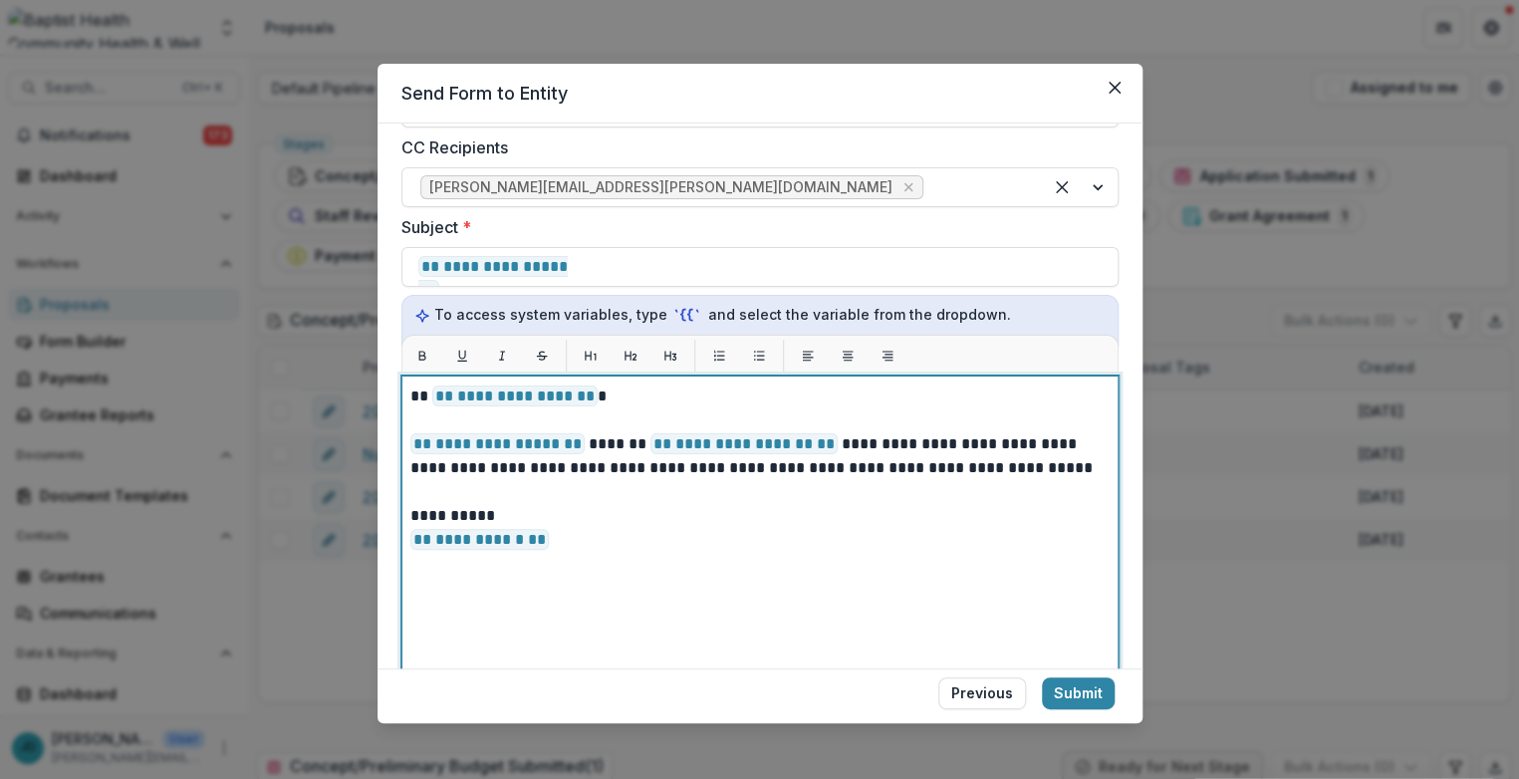
click at [579, 541] on p "**********" at bounding box center [757, 528] width 694 height 48
click at [410, 394] on p "**********" at bounding box center [757, 397] width 694 height 24
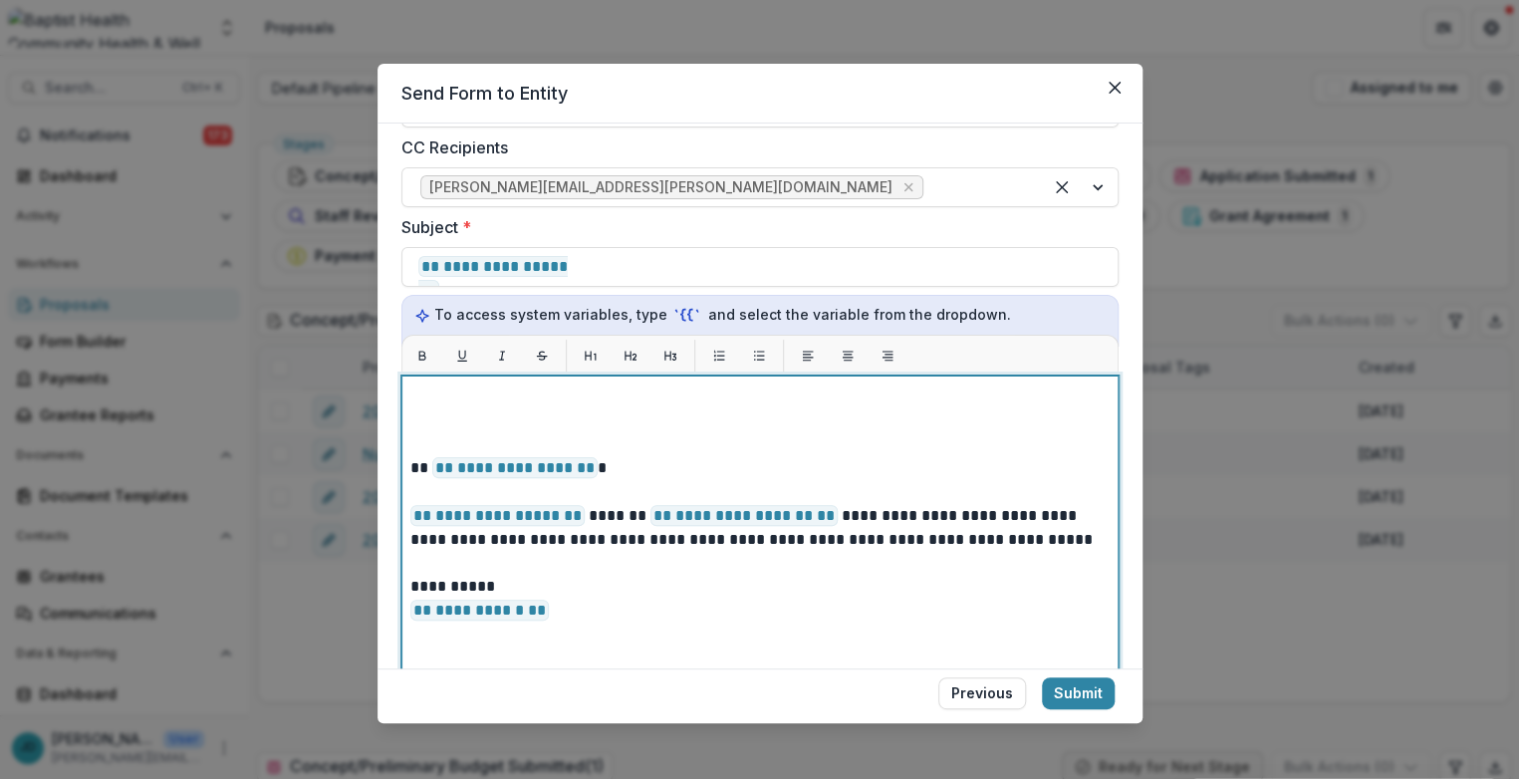
click at [426, 401] on p at bounding box center [757, 397] width 694 height 24
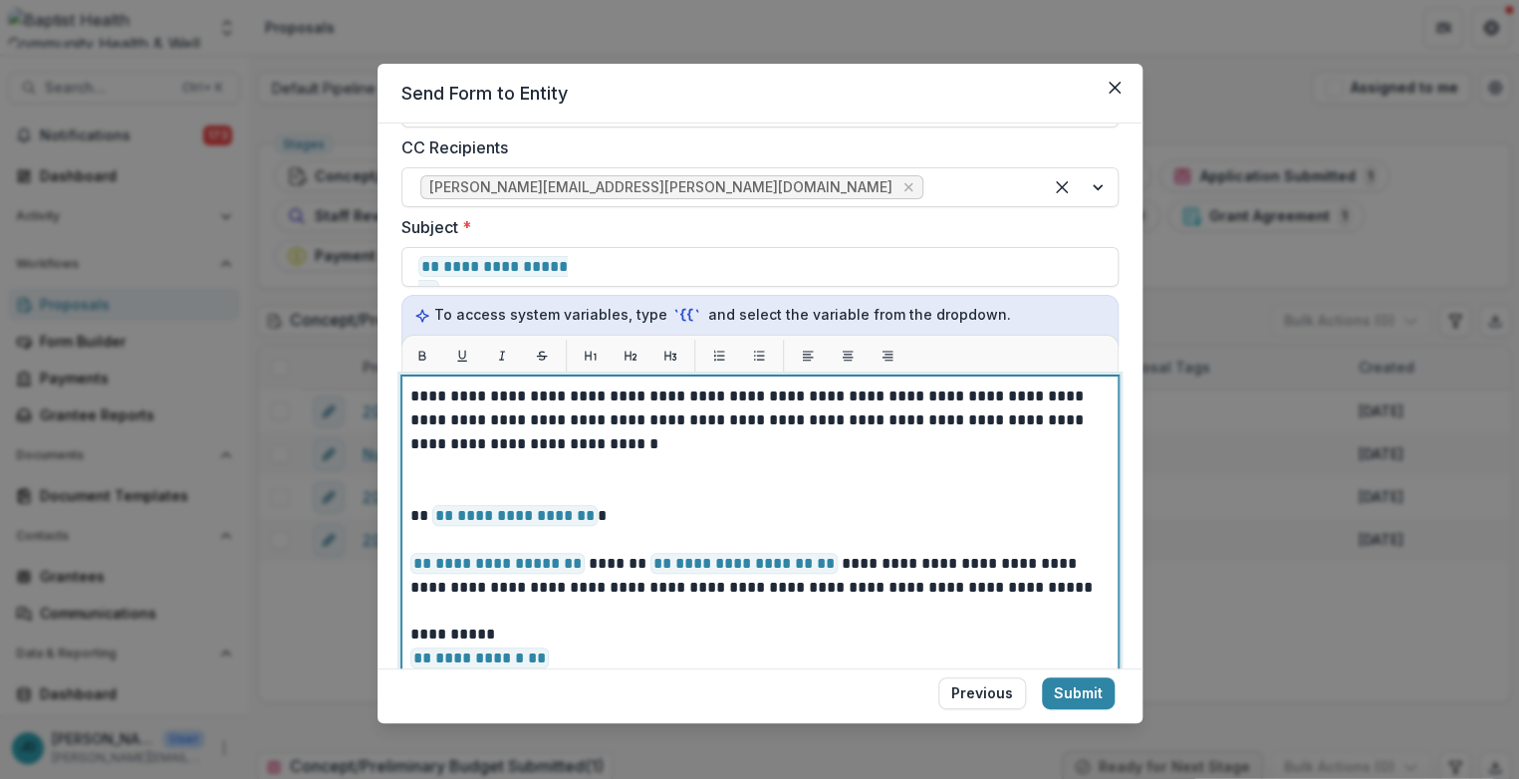
click at [524, 446] on p "**********" at bounding box center [757, 421] width 694 height 72
click at [770, 466] on p at bounding box center [757, 468] width 694 height 24
drag, startPoint x: 789, startPoint y: 446, endPoint x: 669, endPoint y: 441, distance: 120.7
click at [669, 441] on p "**********" at bounding box center [757, 421] width 694 height 72
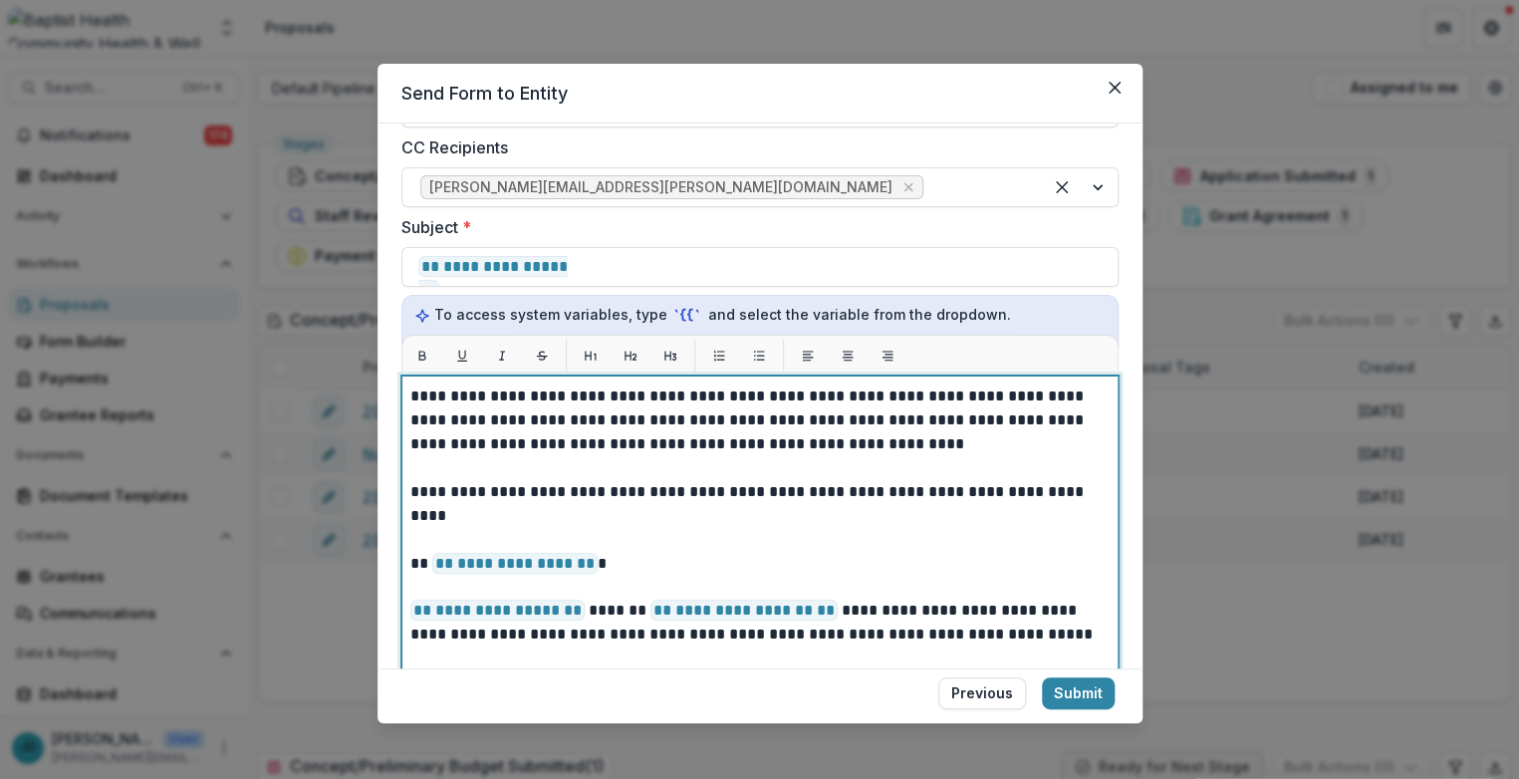
click at [417, 506] on p at bounding box center [757, 516] width 694 height 24
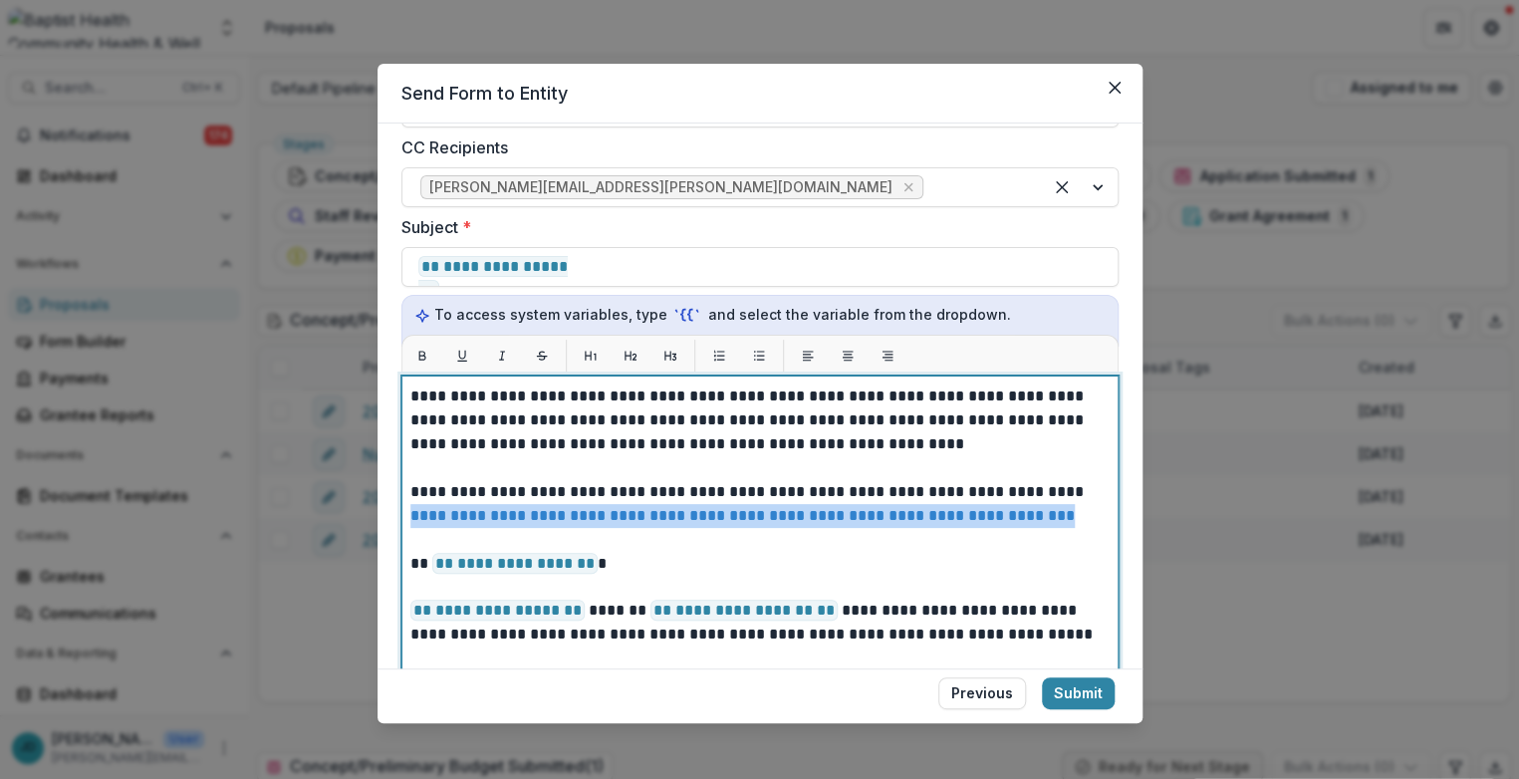
drag, startPoint x: 990, startPoint y: 521, endPoint x: 409, endPoint y: 522, distance: 580.9
click at [410, 522] on p "**********" at bounding box center [757, 516] width 694 height 24
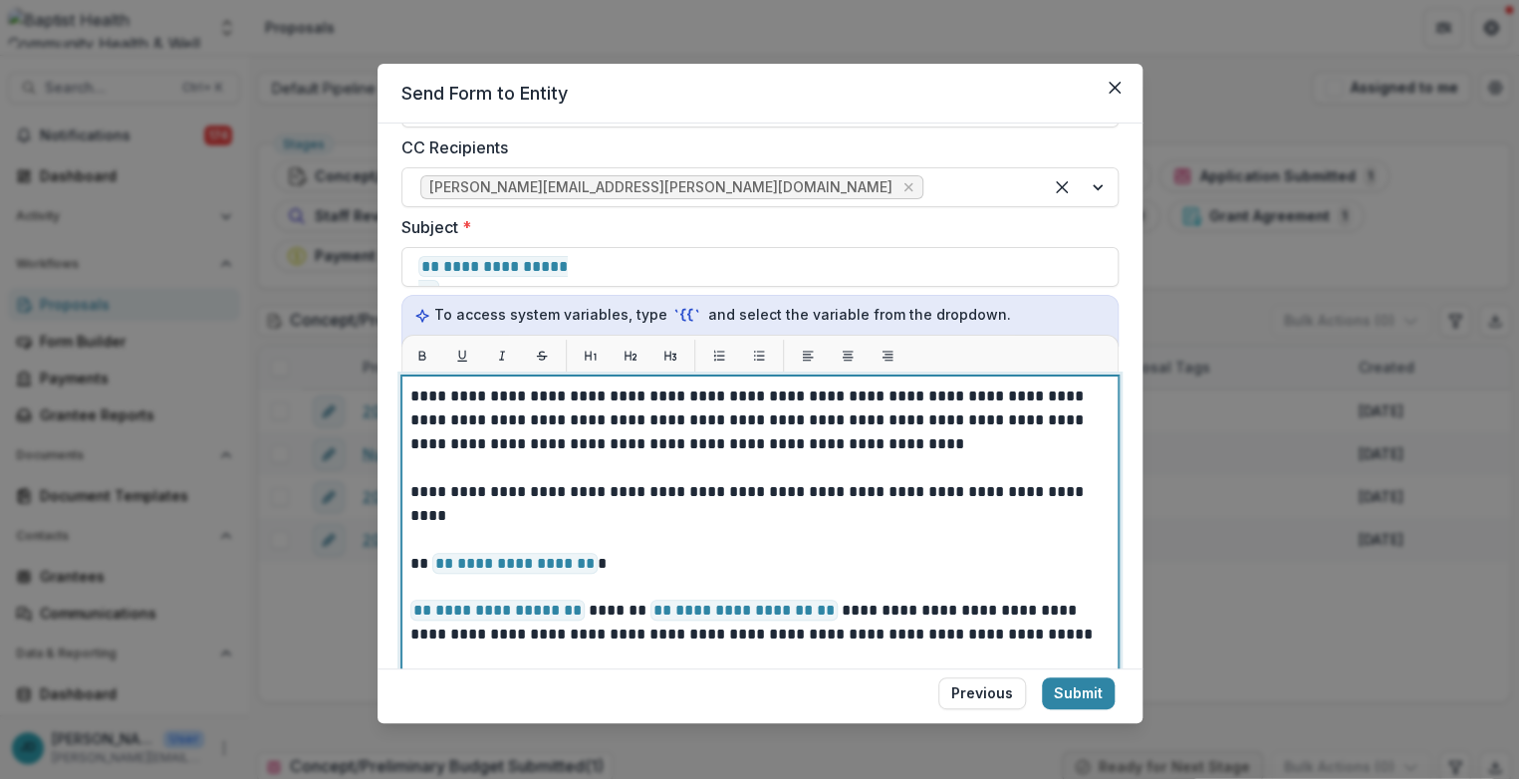
click at [414, 512] on p at bounding box center [757, 516] width 694 height 24
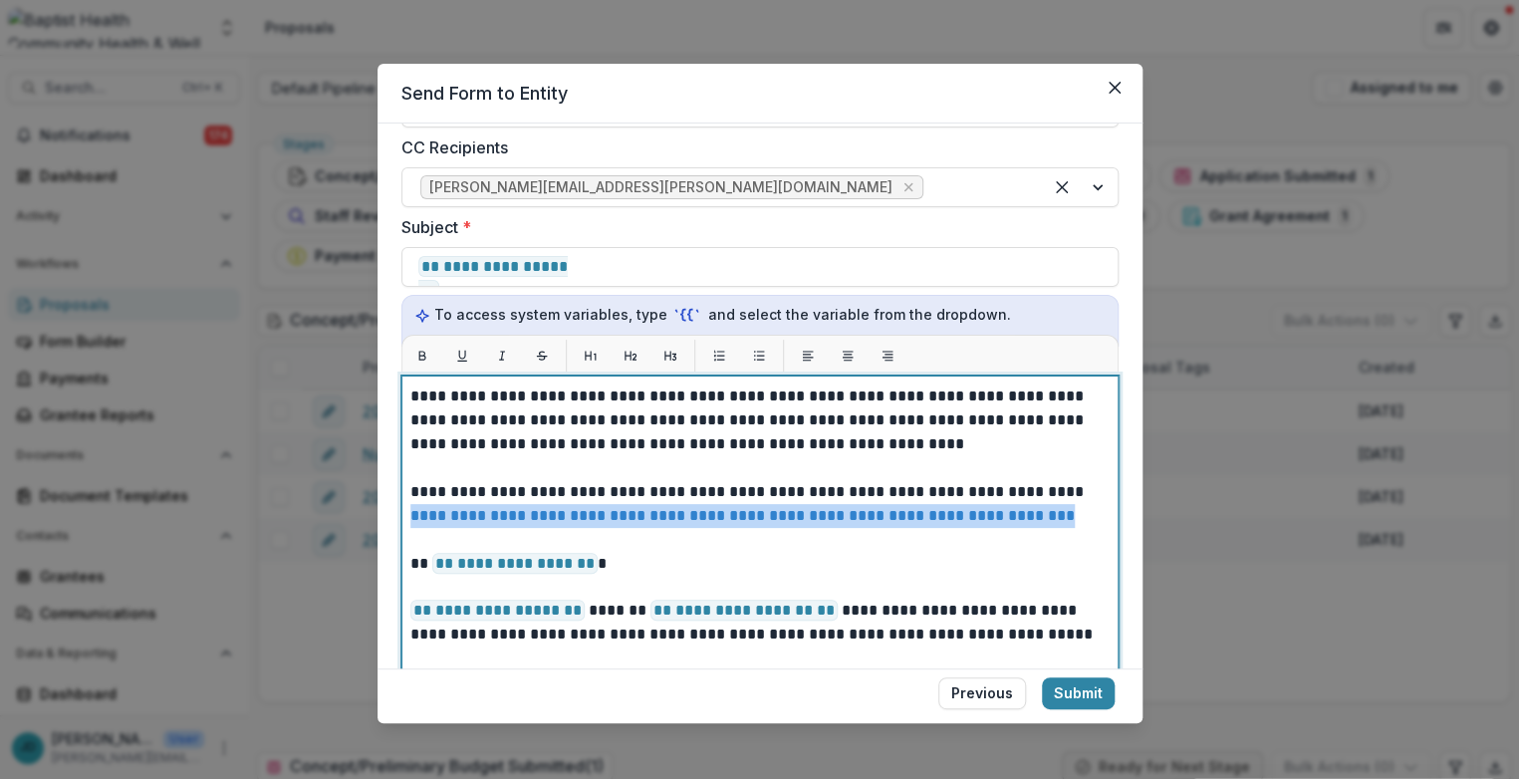
drag, startPoint x: 1053, startPoint y: 506, endPoint x: 402, endPoint y: 515, distance: 651.7
click at [402, 515] on div "**********" at bounding box center [760, 625] width 717 height 498
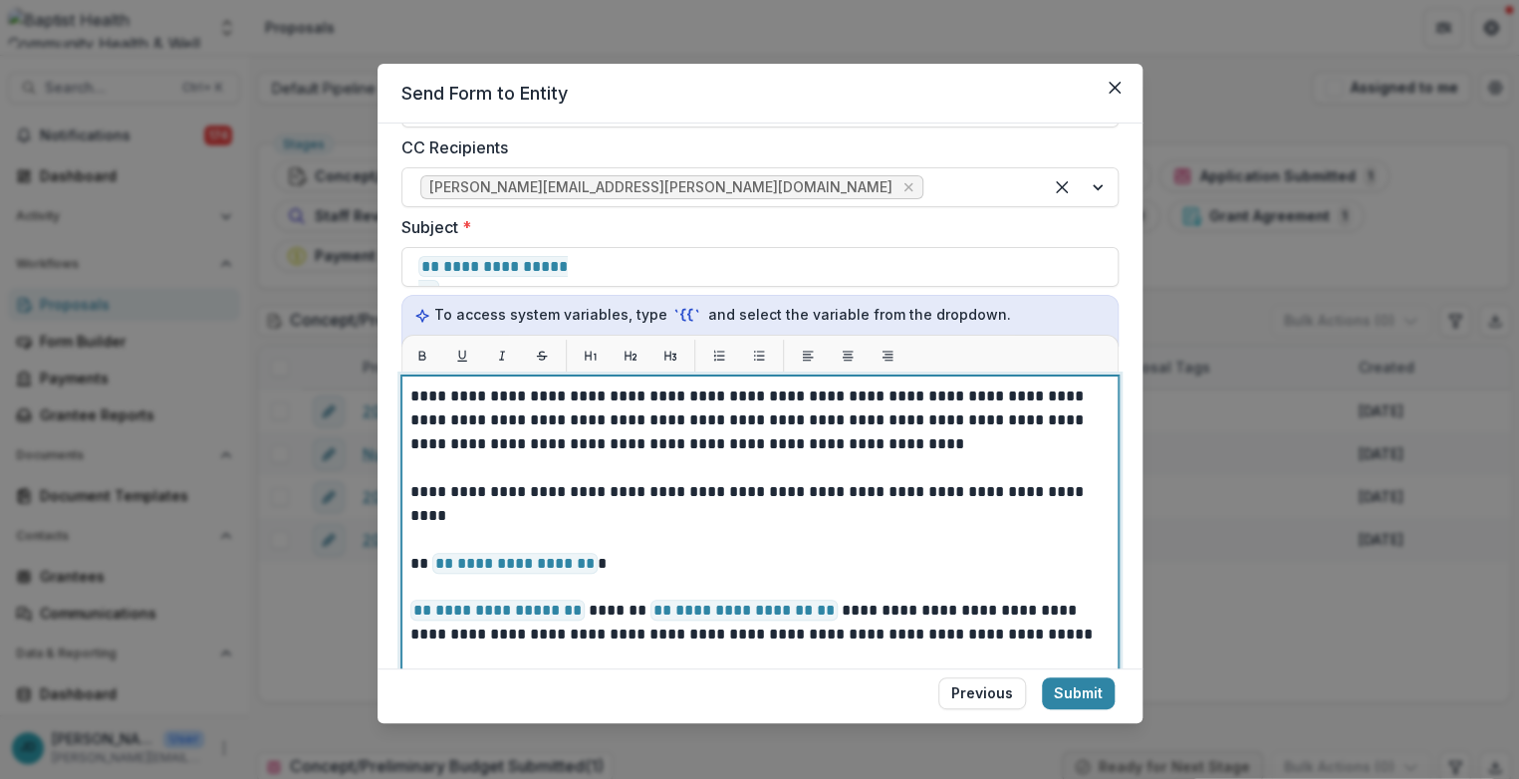
click at [417, 511] on p at bounding box center [757, 516] width 694 height 24
drag, startPoint x: 727, startPoint y: 514, endPoint x: 411, endPoint y: 519, distance: 315.9
click at [411, 519] on p "**********" at bounding box center [757, 516] width 694 height 24
click at [482, 511] on link "**********" at bounding box center [558, 515] width 297 height 15
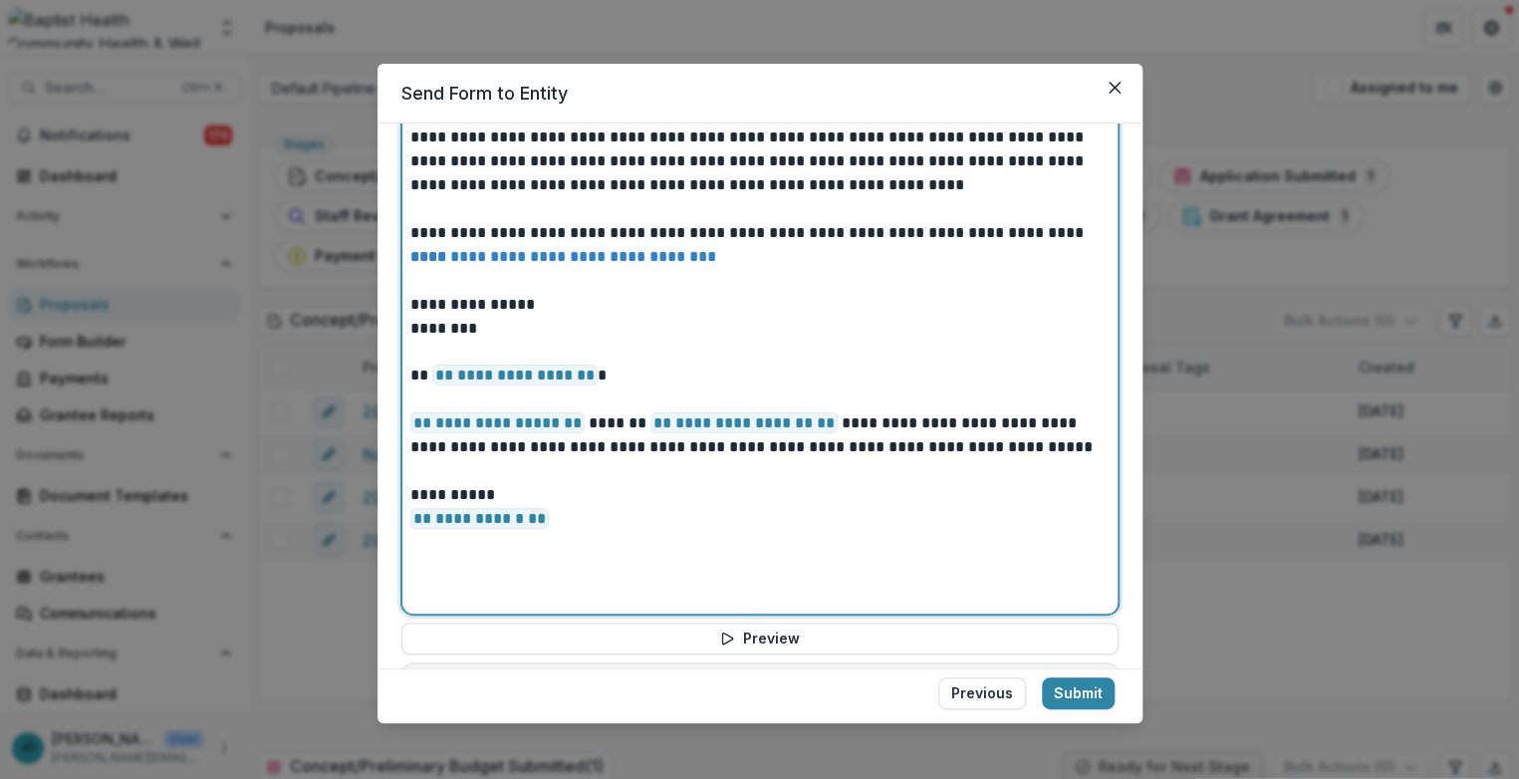
scroll to position [929, 0]
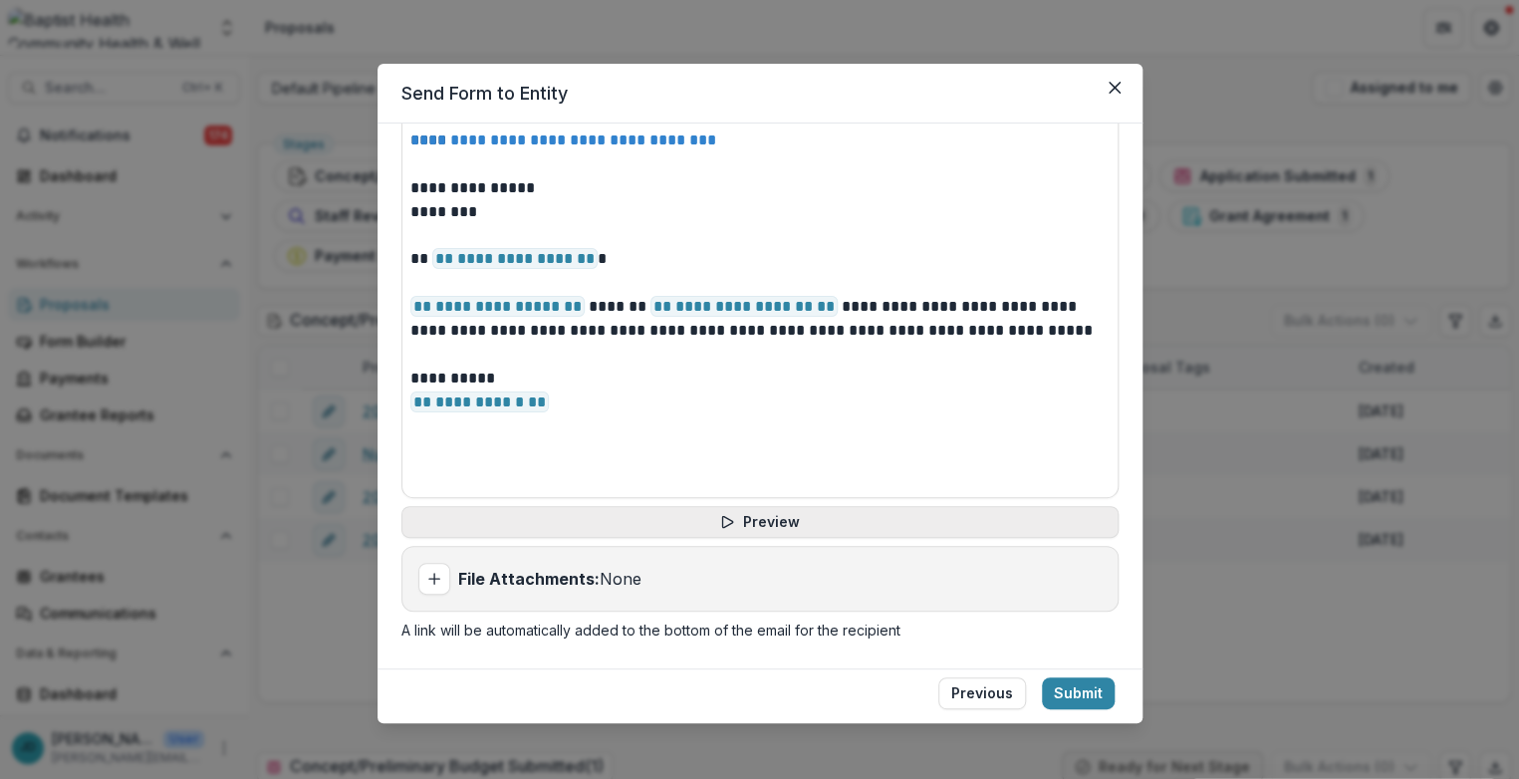
click at [728, 517] on icon "button" at bounding box center [727, 521] width 10 height 11
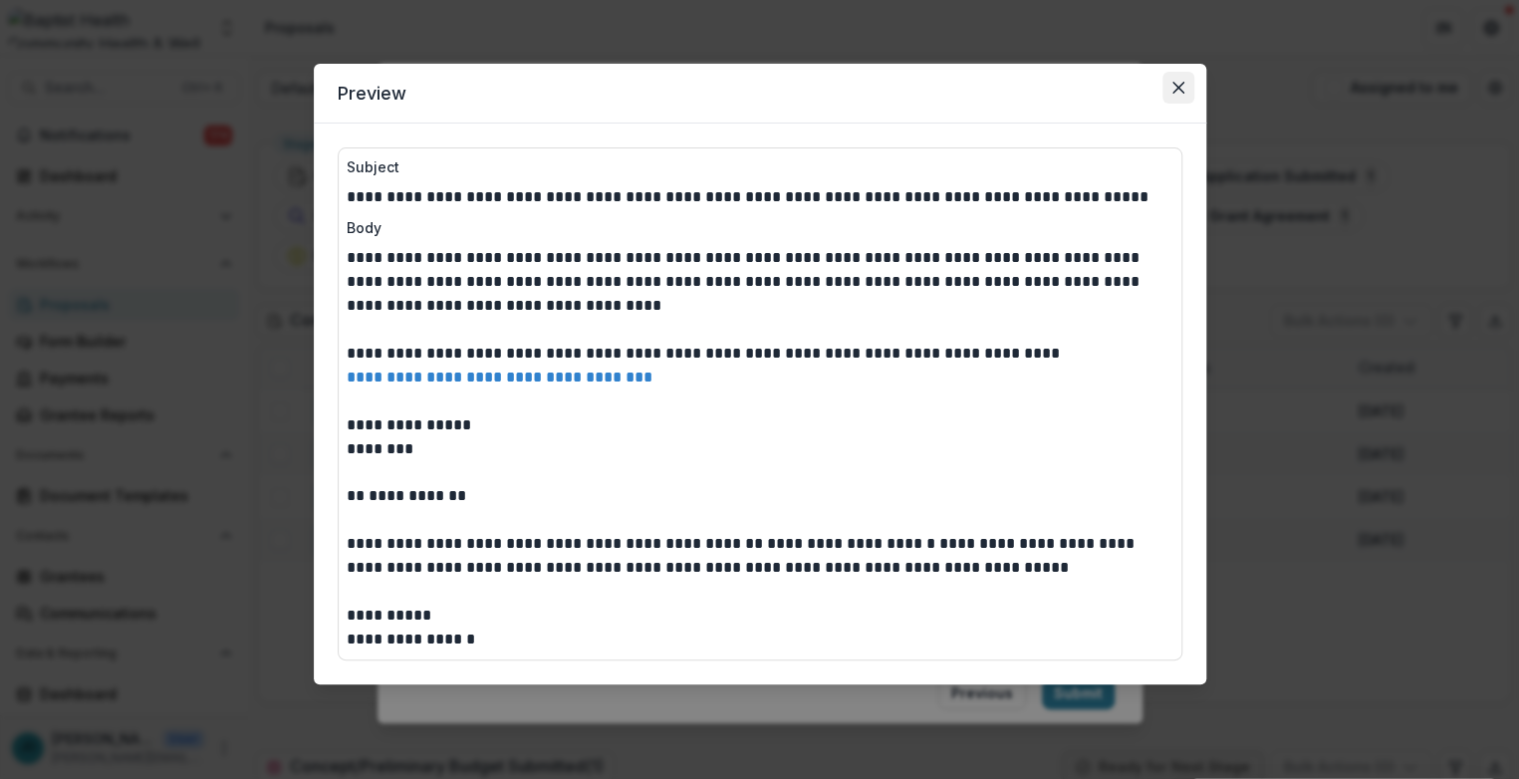
click at [1013, 83] on icon "Close" at bounding box center [1179, 88] width 12 height 12
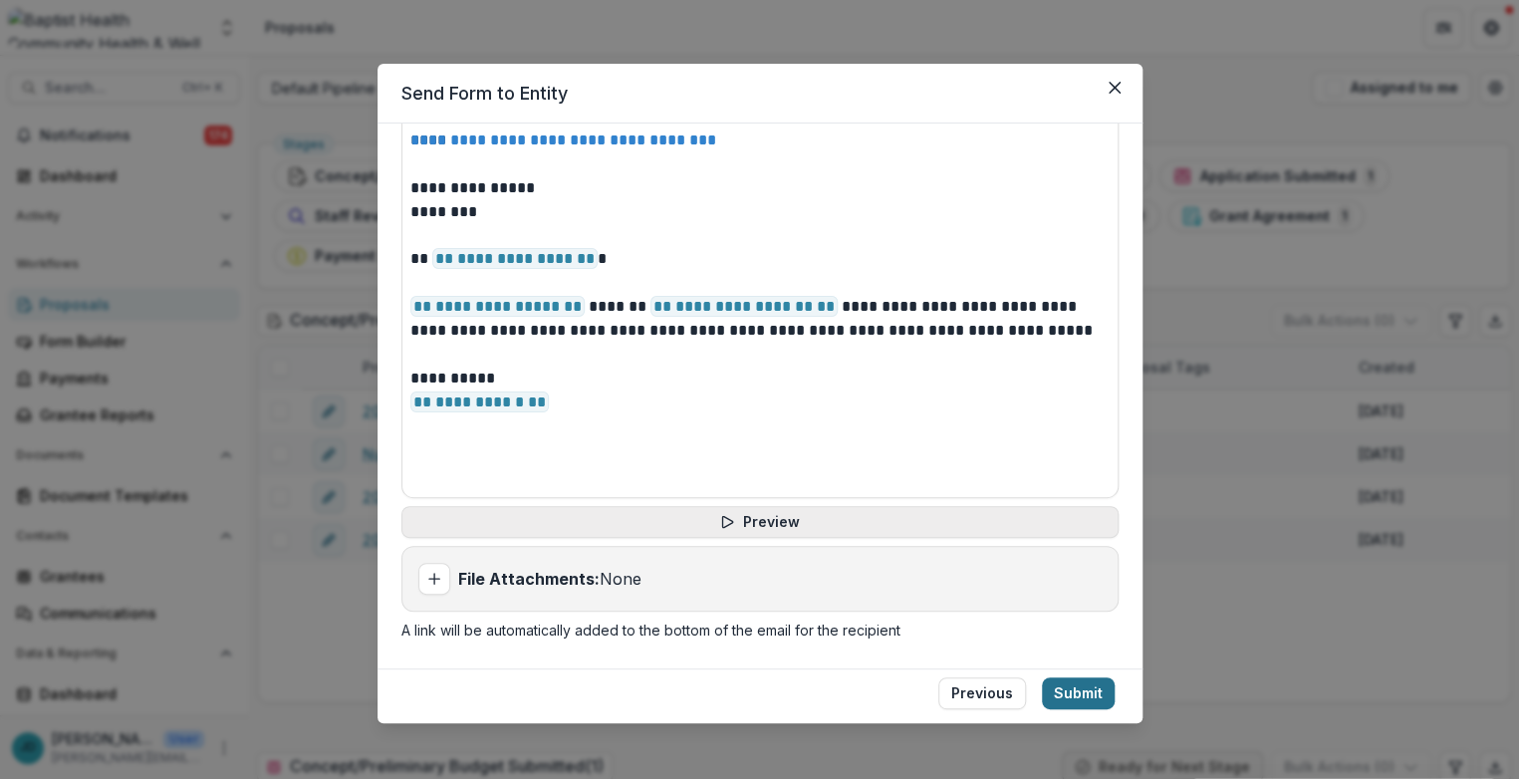
click at [1013, 688] on button "Submit" at bounding box center [1078, 694] width 73 height 32
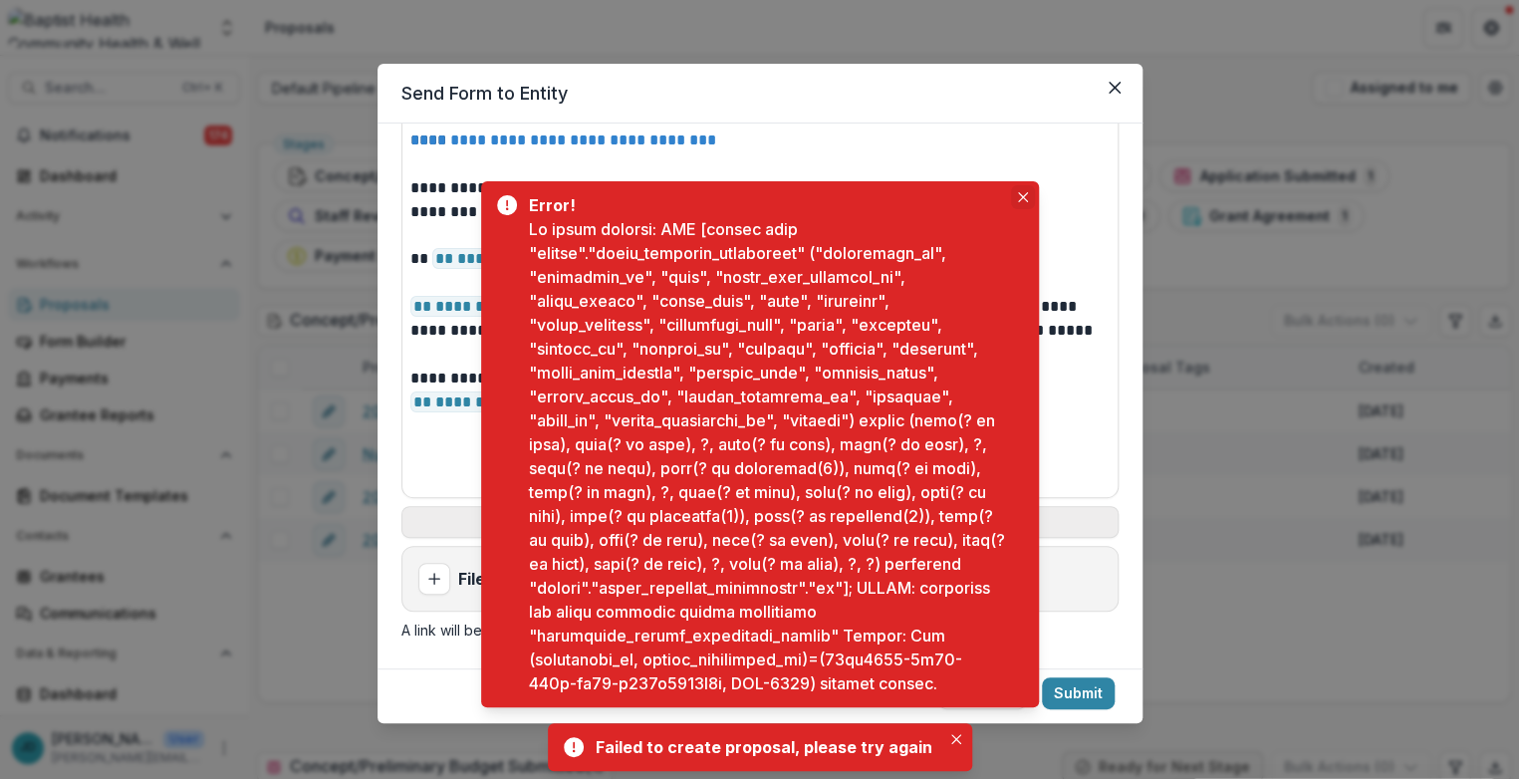
click at [1013, 192] on icon "Close" at bounding box center [1023, 197] width 10 height 10
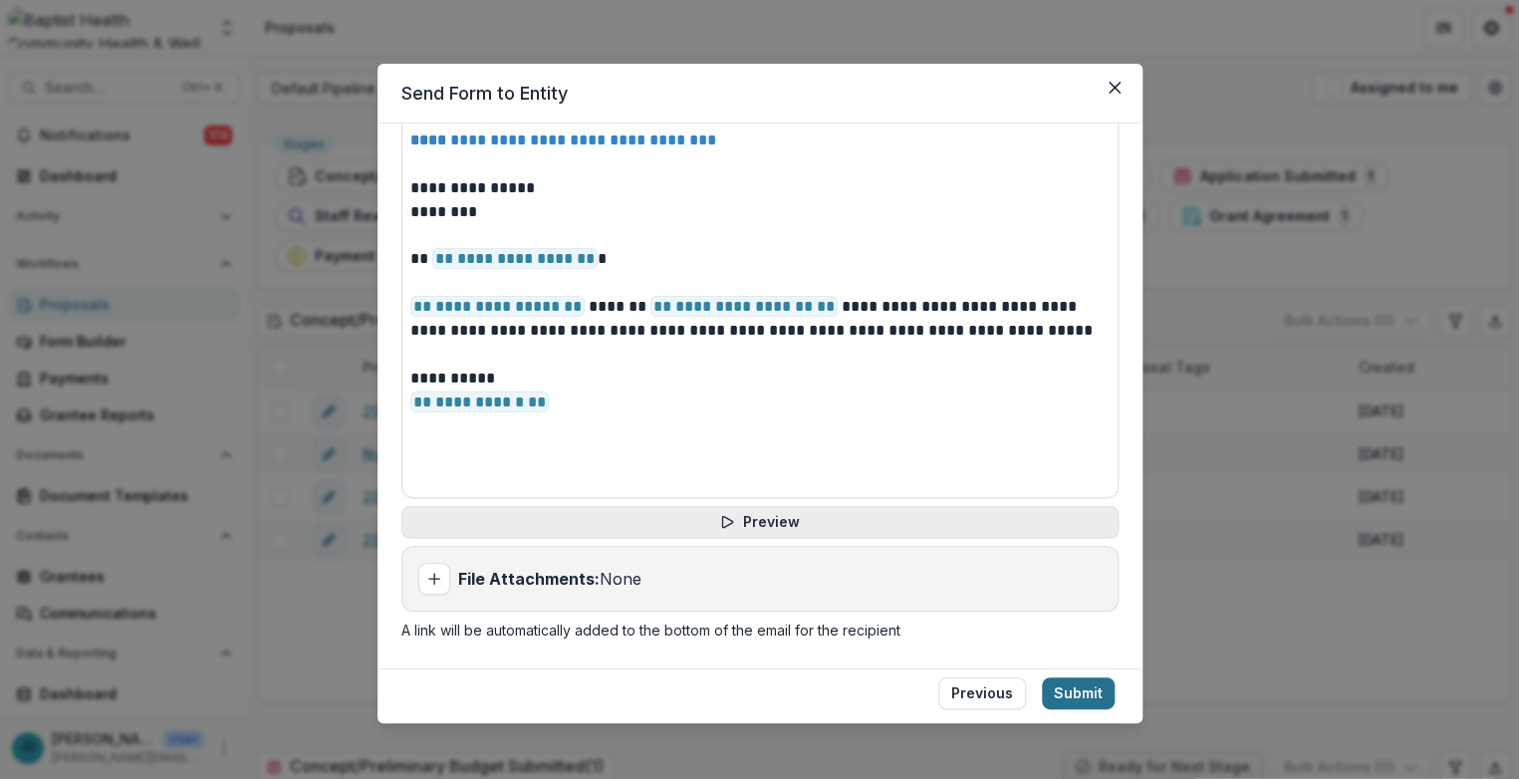
click at [1013, 695] on button "Submit" at bounding box center [1078, 694] width 73 height 32
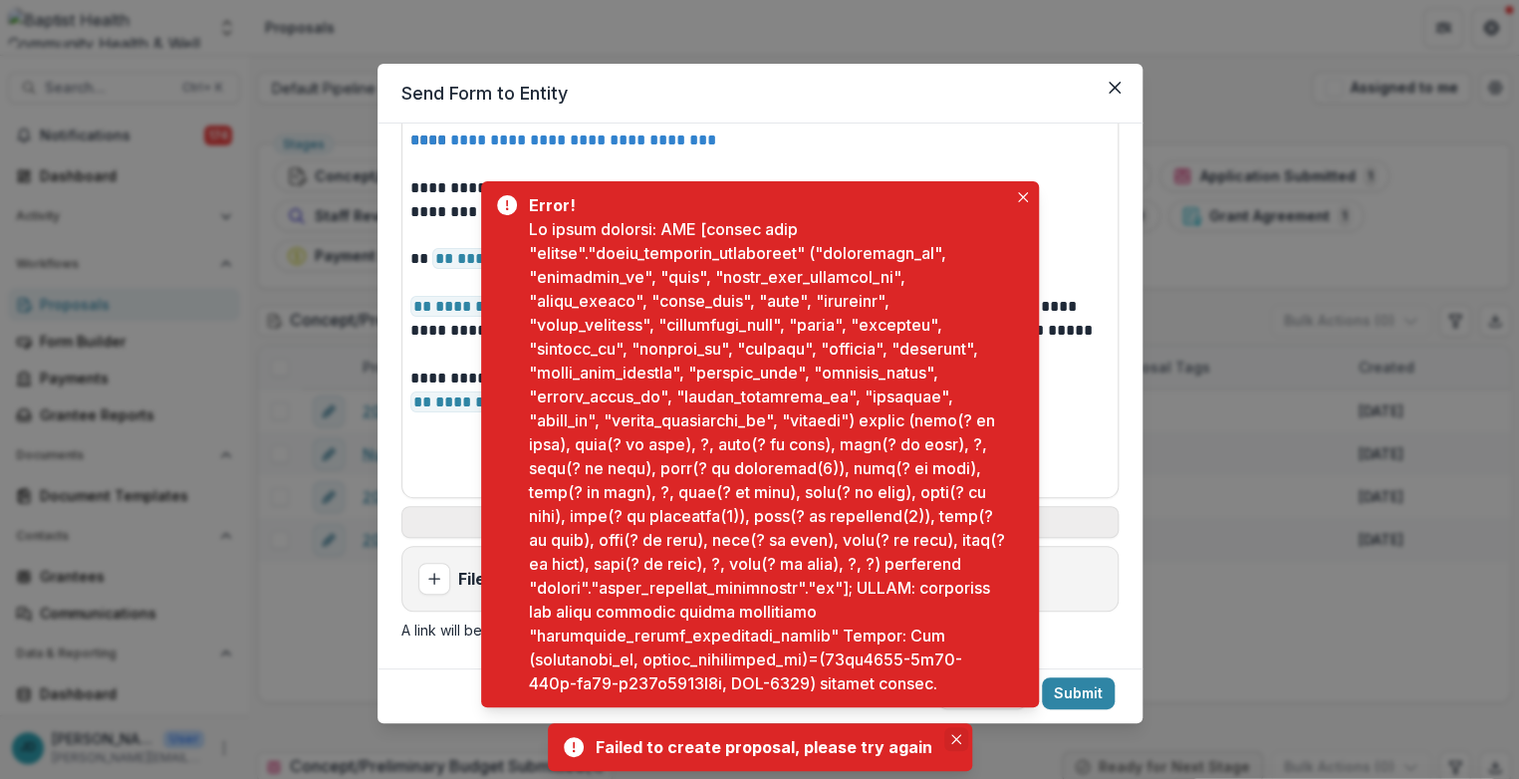
click at [951, 734] on icon "Close" at bounding box center [956, 739] width 10 height 10
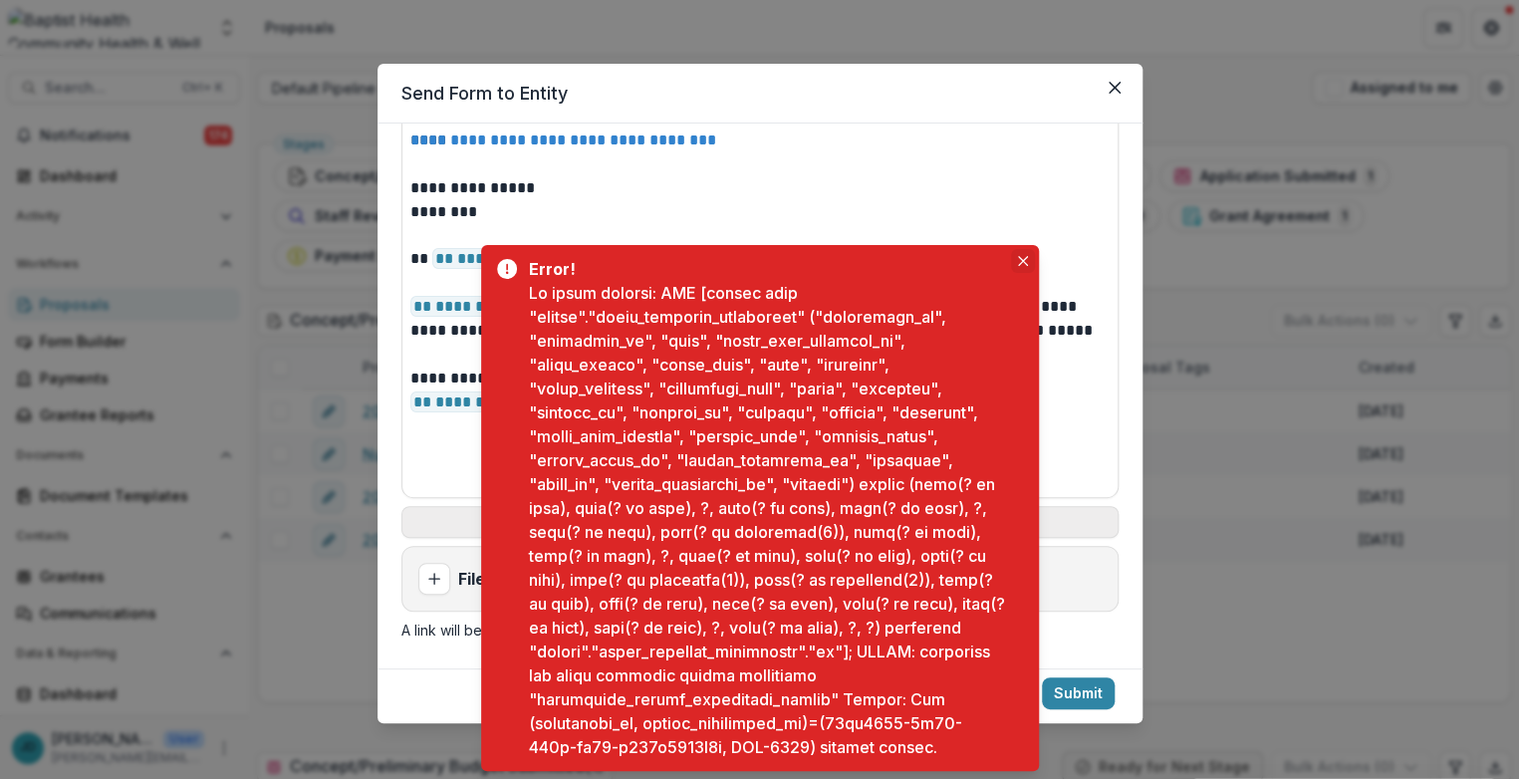
click at [1013, 259] on icon "Close" at bounding box center [1023, 261] width 10 height 10
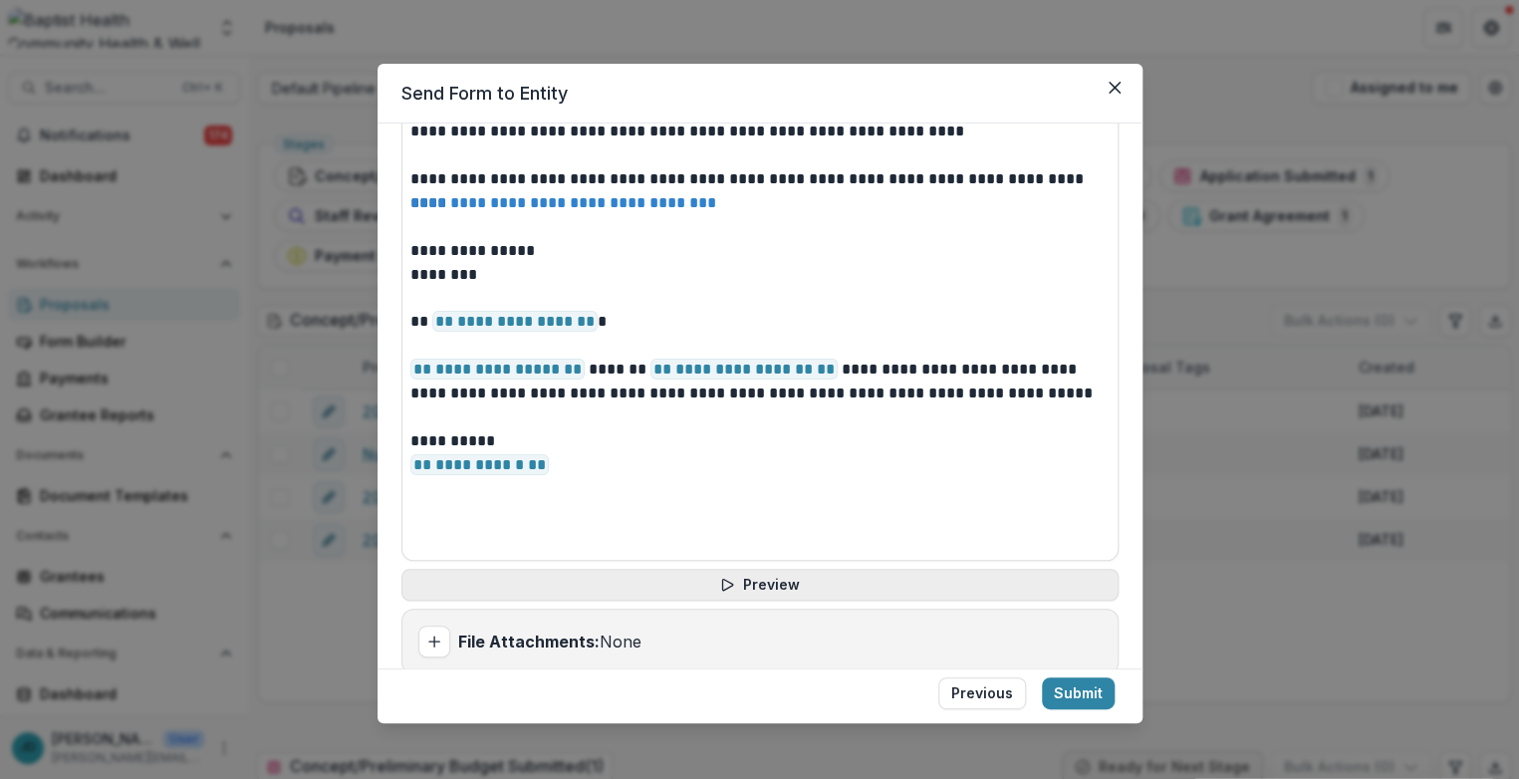
scroll to position [818, 0]
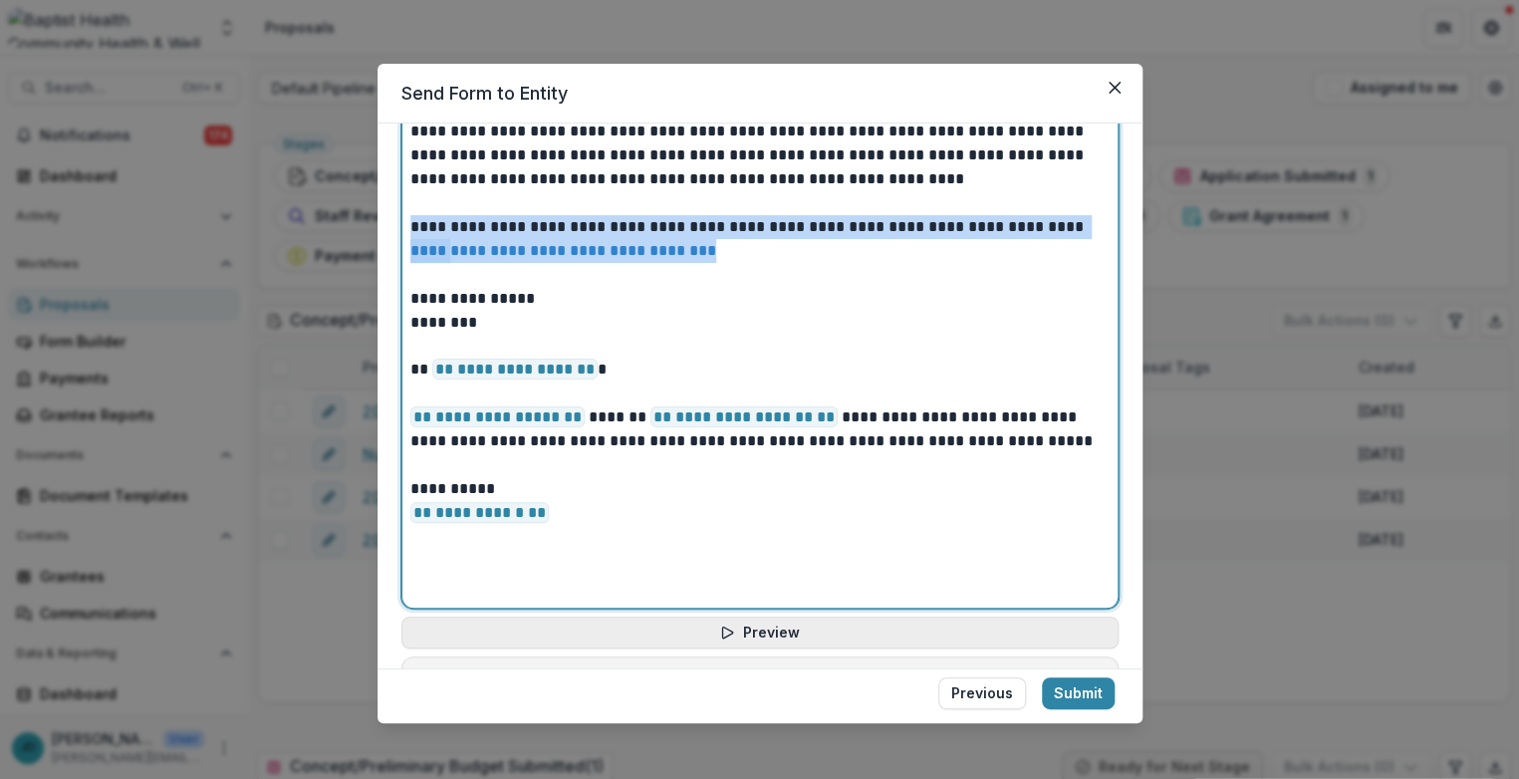
drag, startPoint x: 743, startPoint y: 246, endPoint x: 397, endPoint y: 216, distance: 348.0
click at [397, 216] on div "**********" at bounding box center [760, 396] width 765 height 545
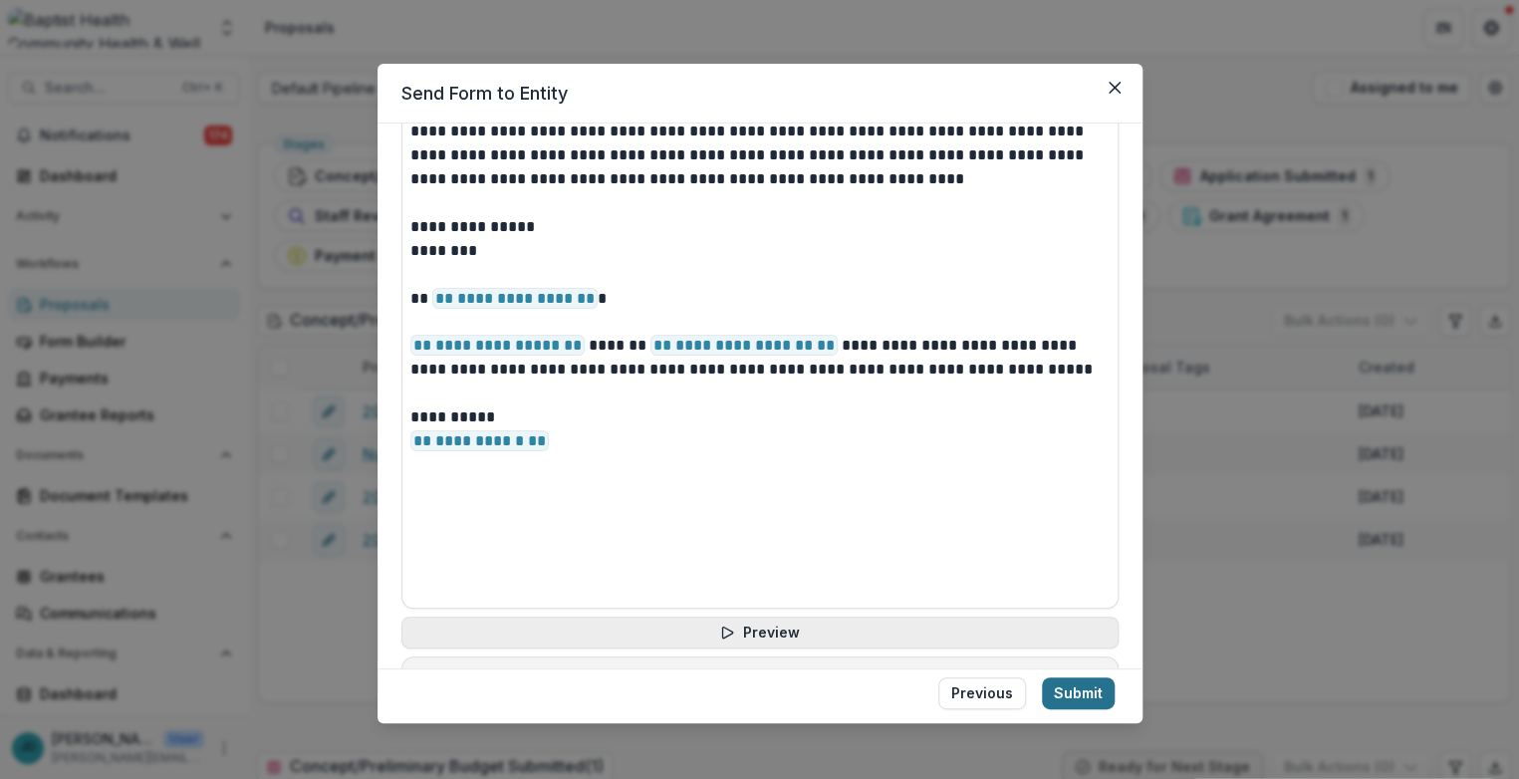
click at [1013, 694] on button "Submit" at bounding box center [1078, 694] width 73 height 32
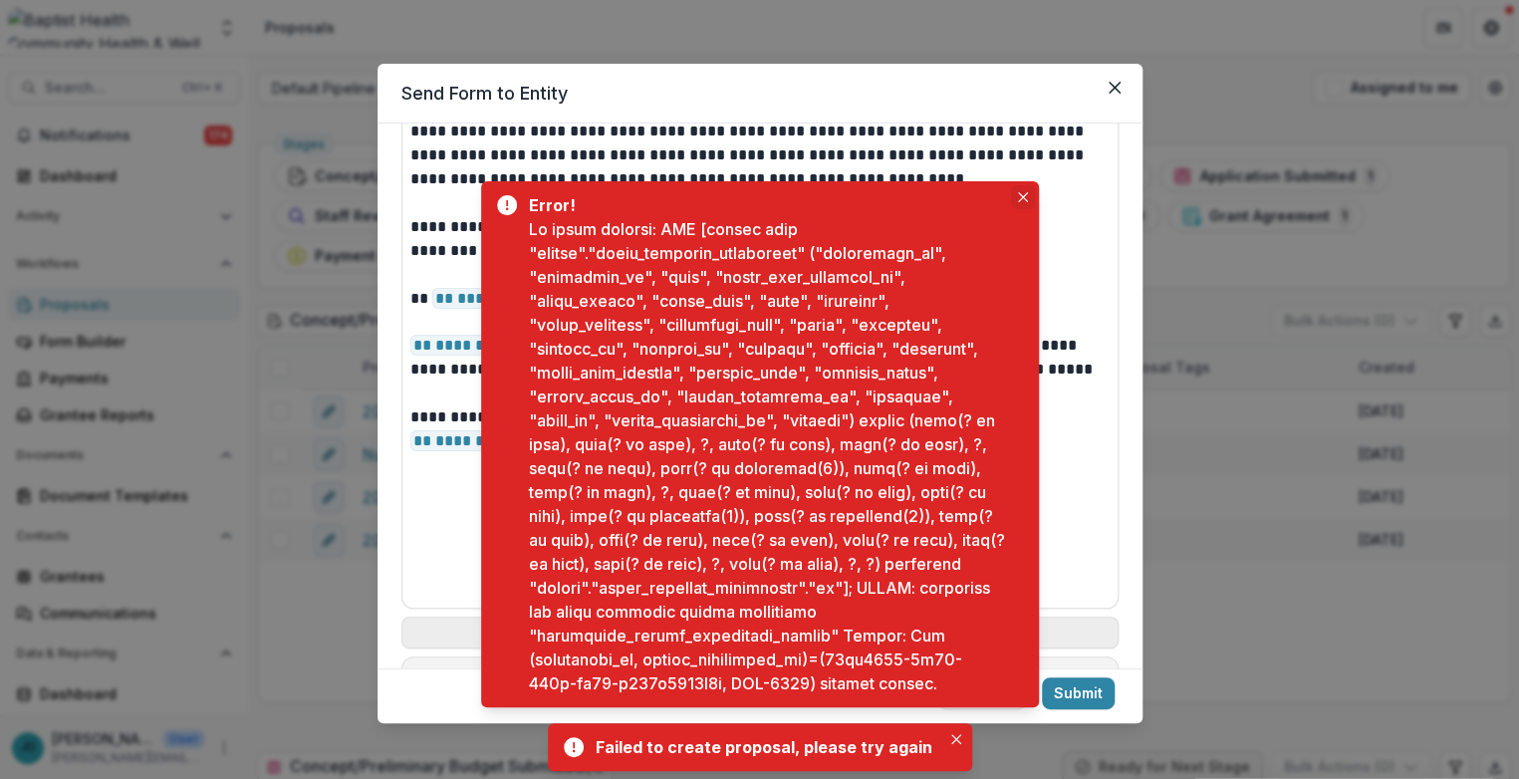
click at [1013, 193] on icon "Close" at bounding box center [1022, 197] width 10 height 10
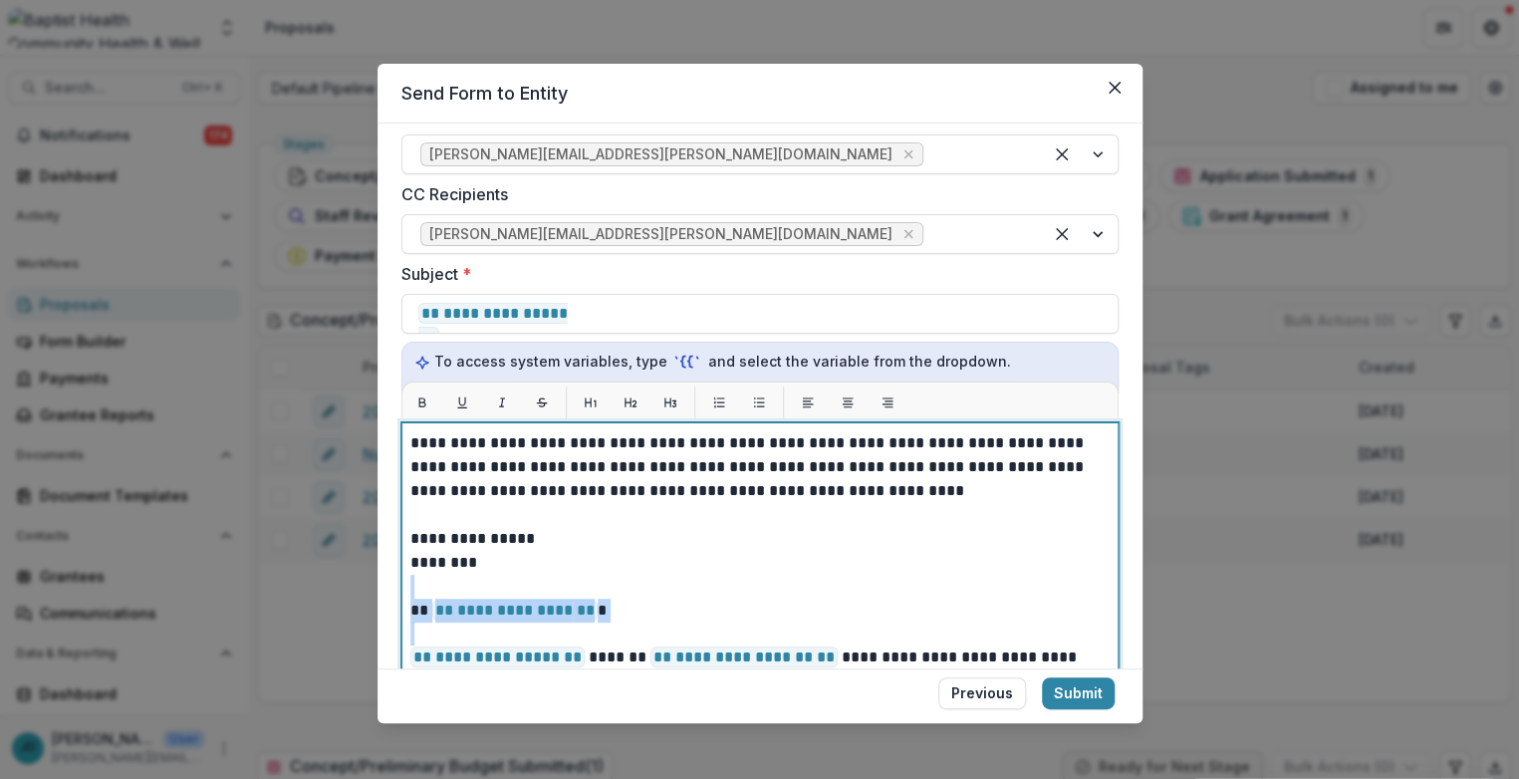
scroll to position [522, 0]
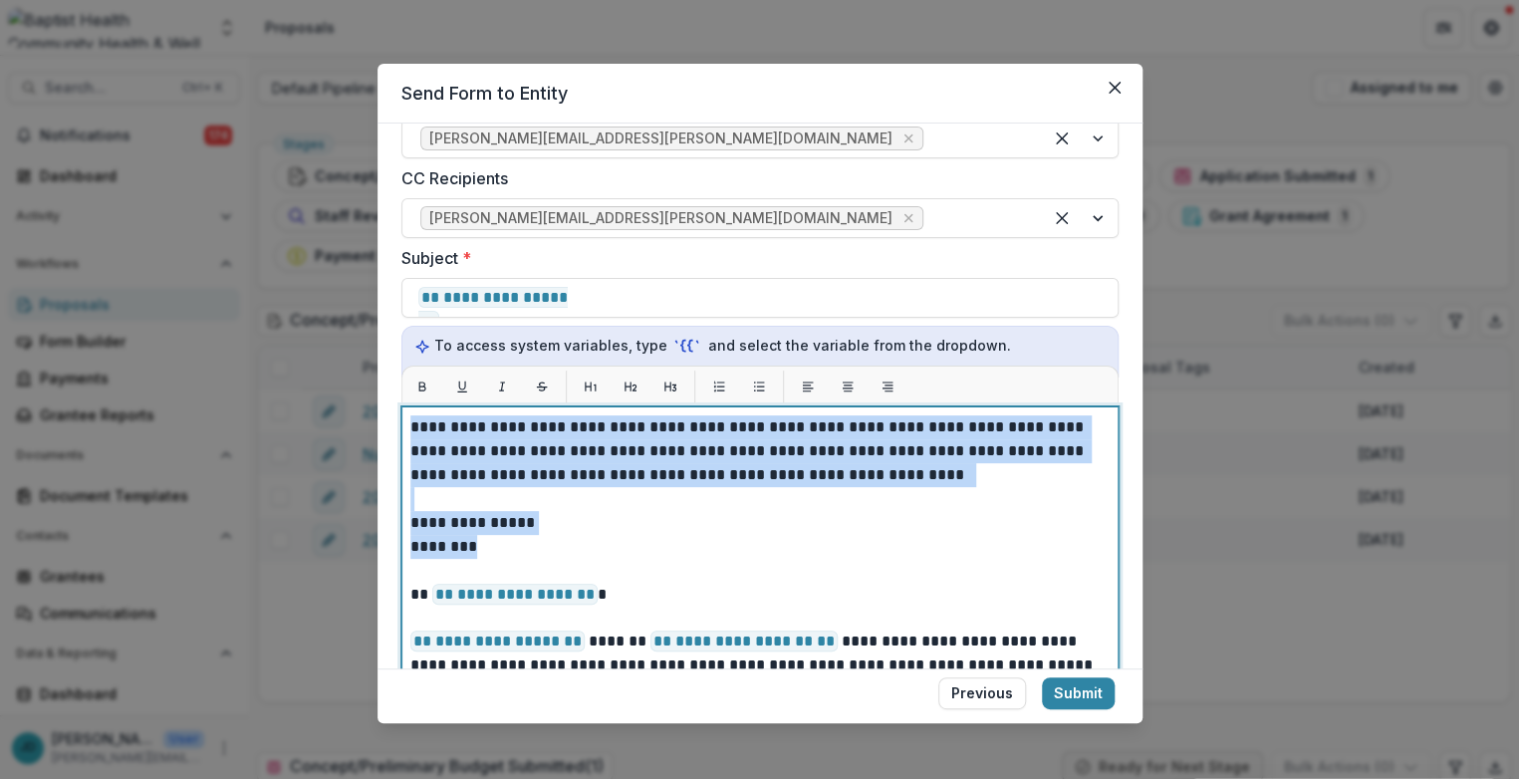
drag, startPoint x: 509, startPoint y: 247, endPoint x: 391, endPoint y: 411, distance: 202.7
click at [391, 411] on div "**********" at bounding box center [760, 396] width 765 height 545
copy div "**********"
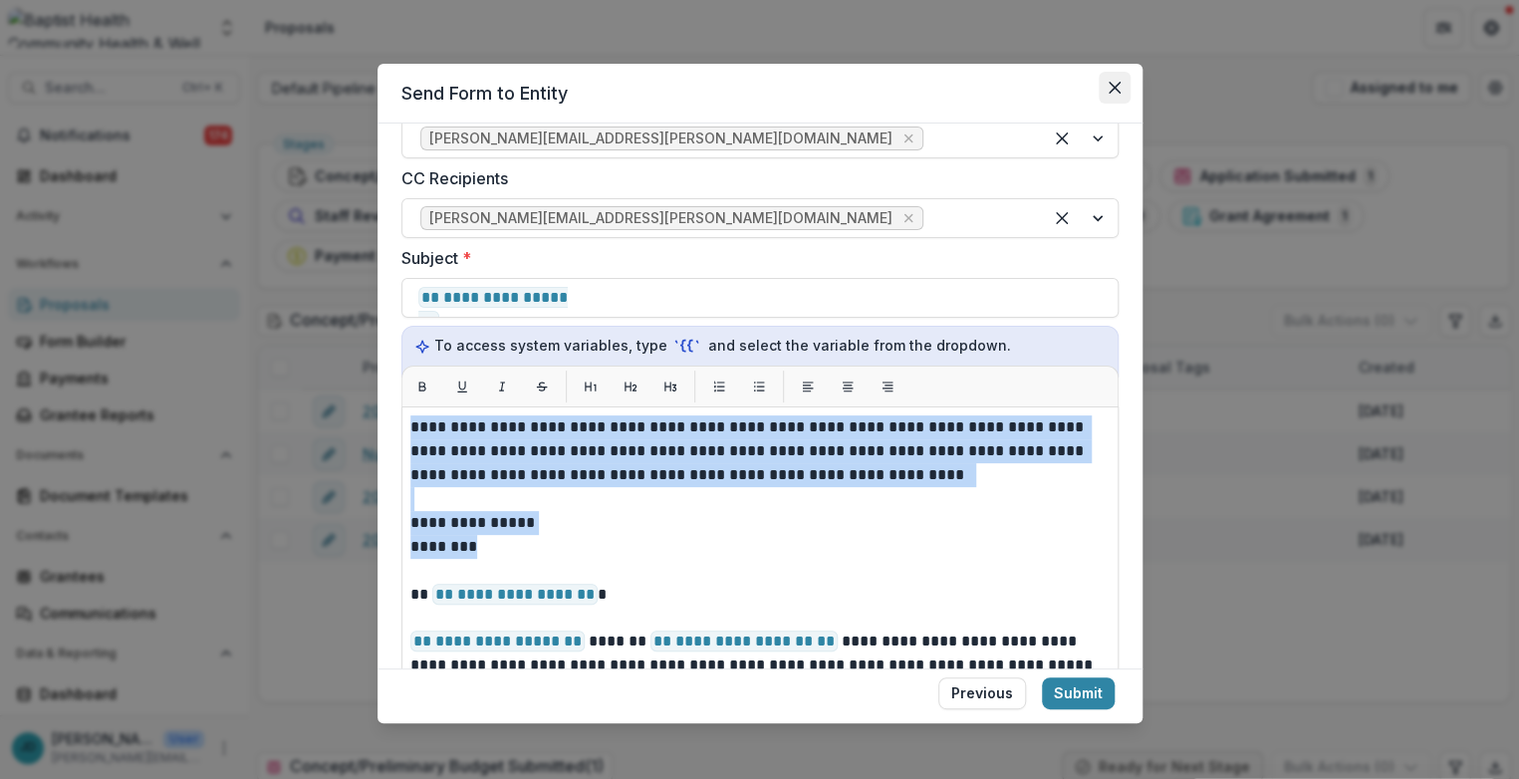
click at [1013, 86] on icon "Close" at bounding box center [1114, 88] width 12 height 12
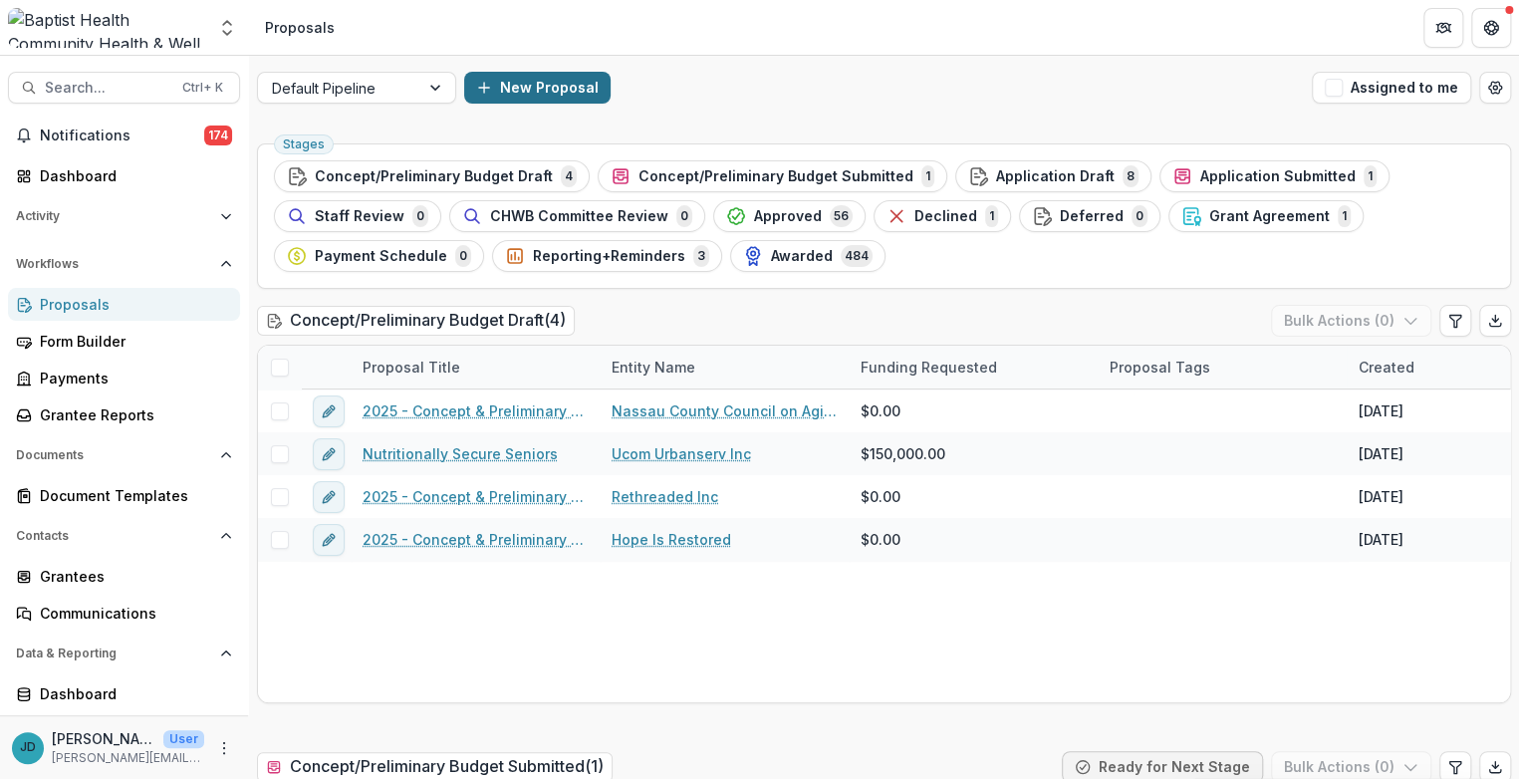
click at [520, 88] on button "New Proposal" at bounding box center [537, 88] width 146 height 32
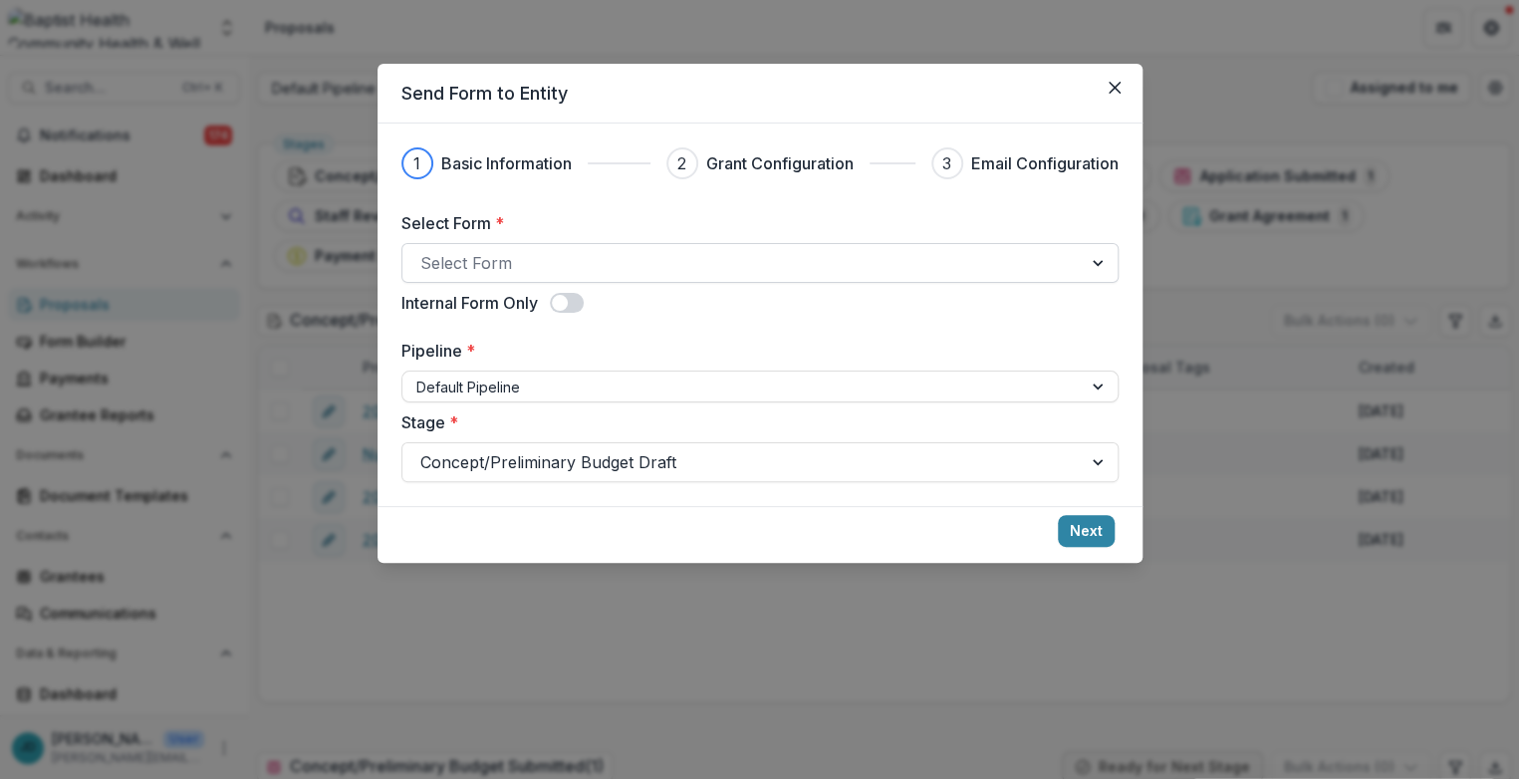
click at [598, 259] on div at bounding box center [742, 263] width 644 height 28
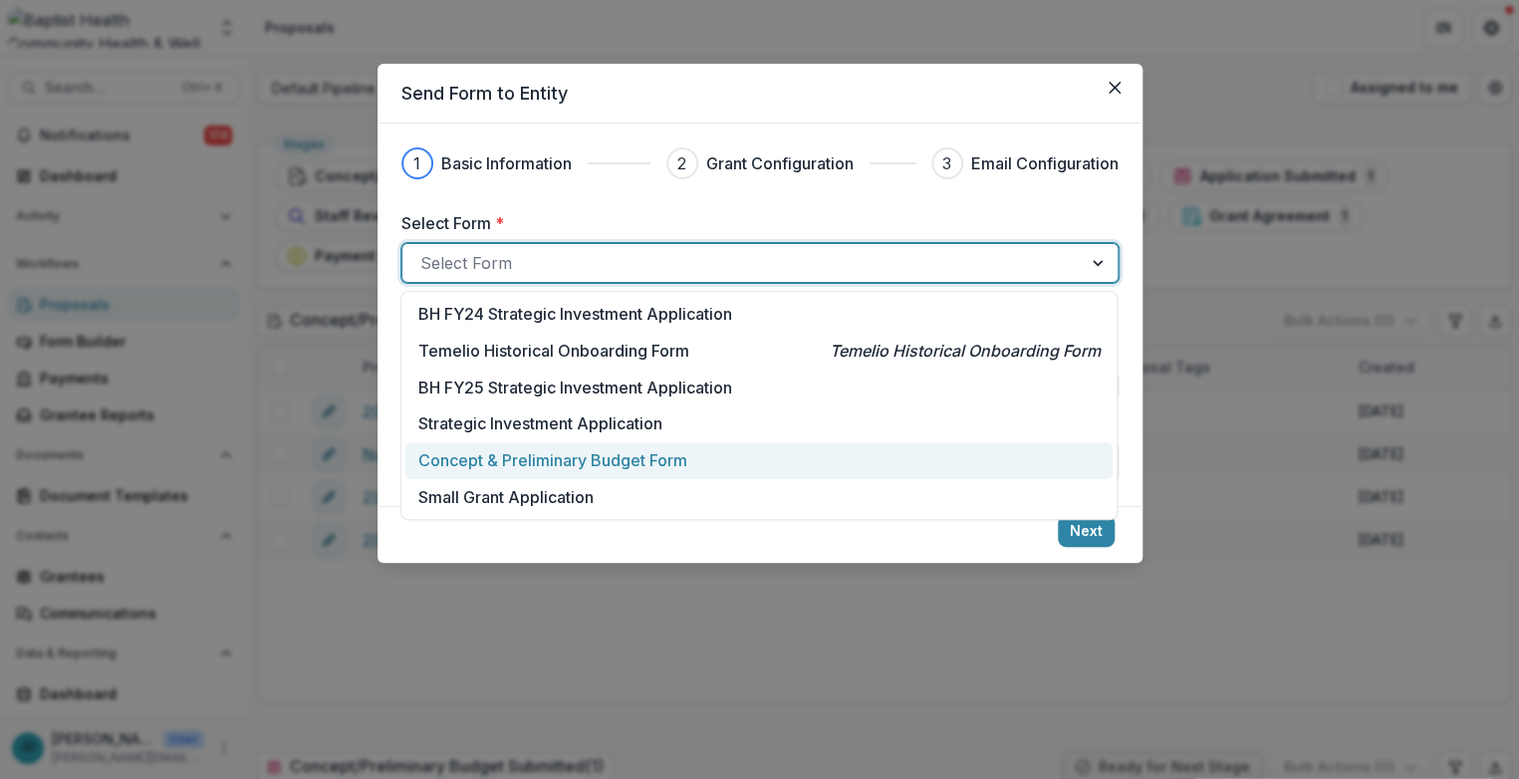
click at [568, 461] on p "Concept & Preliminary Budget Form" at bounding box center [552, 460] width 269 height 24
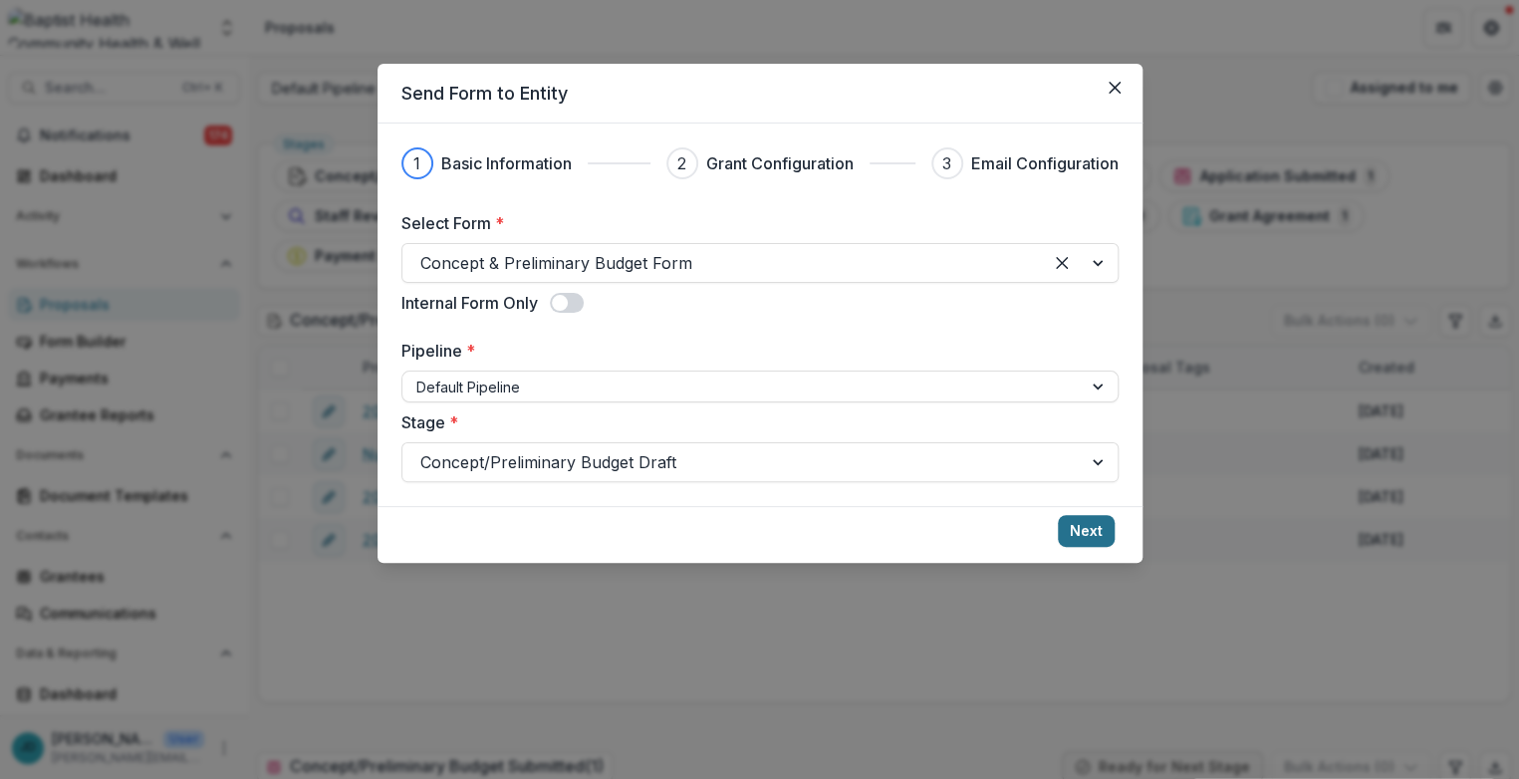
click at [1013, 522] on button "Next" at bounding box center [1086, 531] width 57 height 32
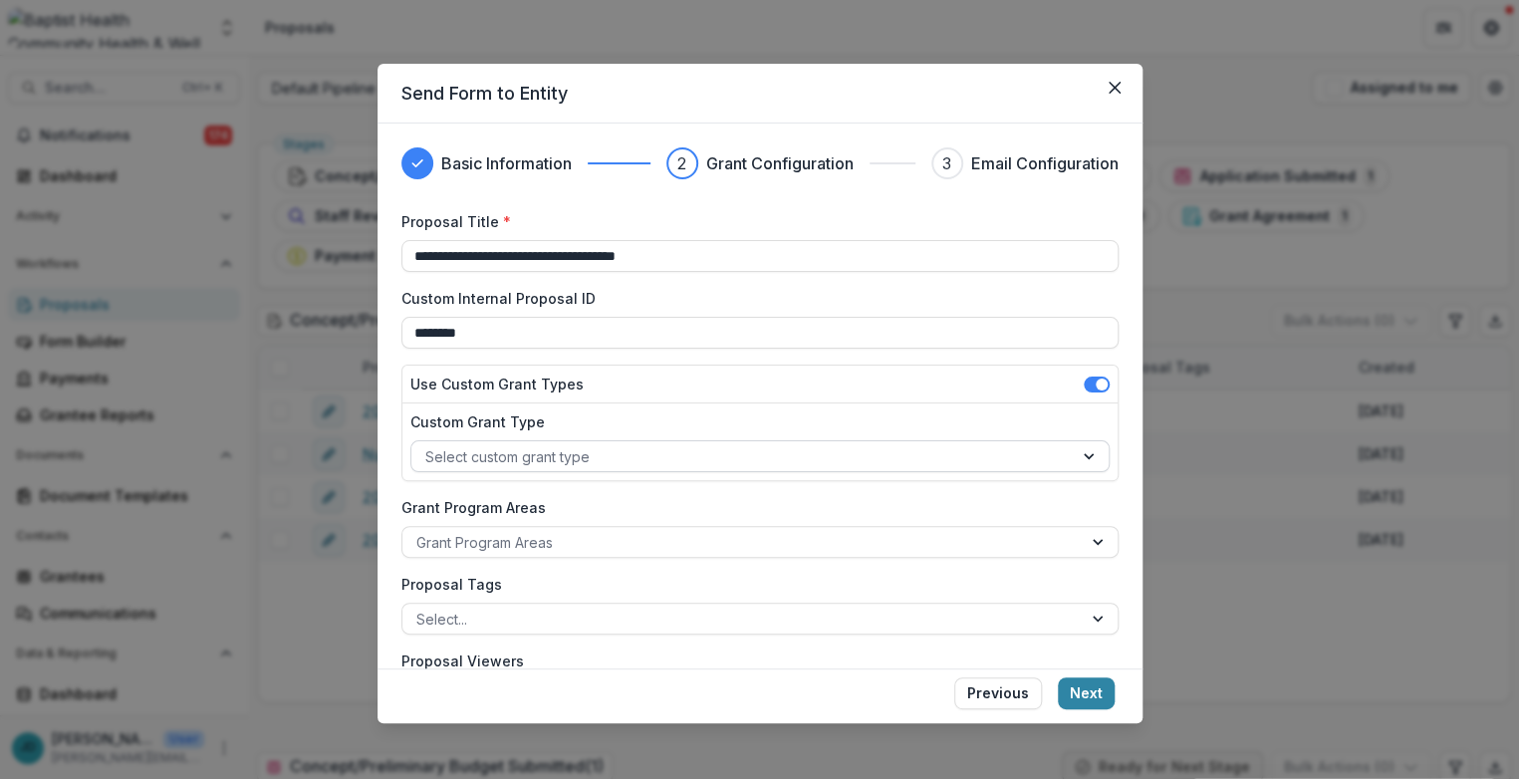
click at [513, 455] on div at bounding box center [742, 456] width 634 height 25
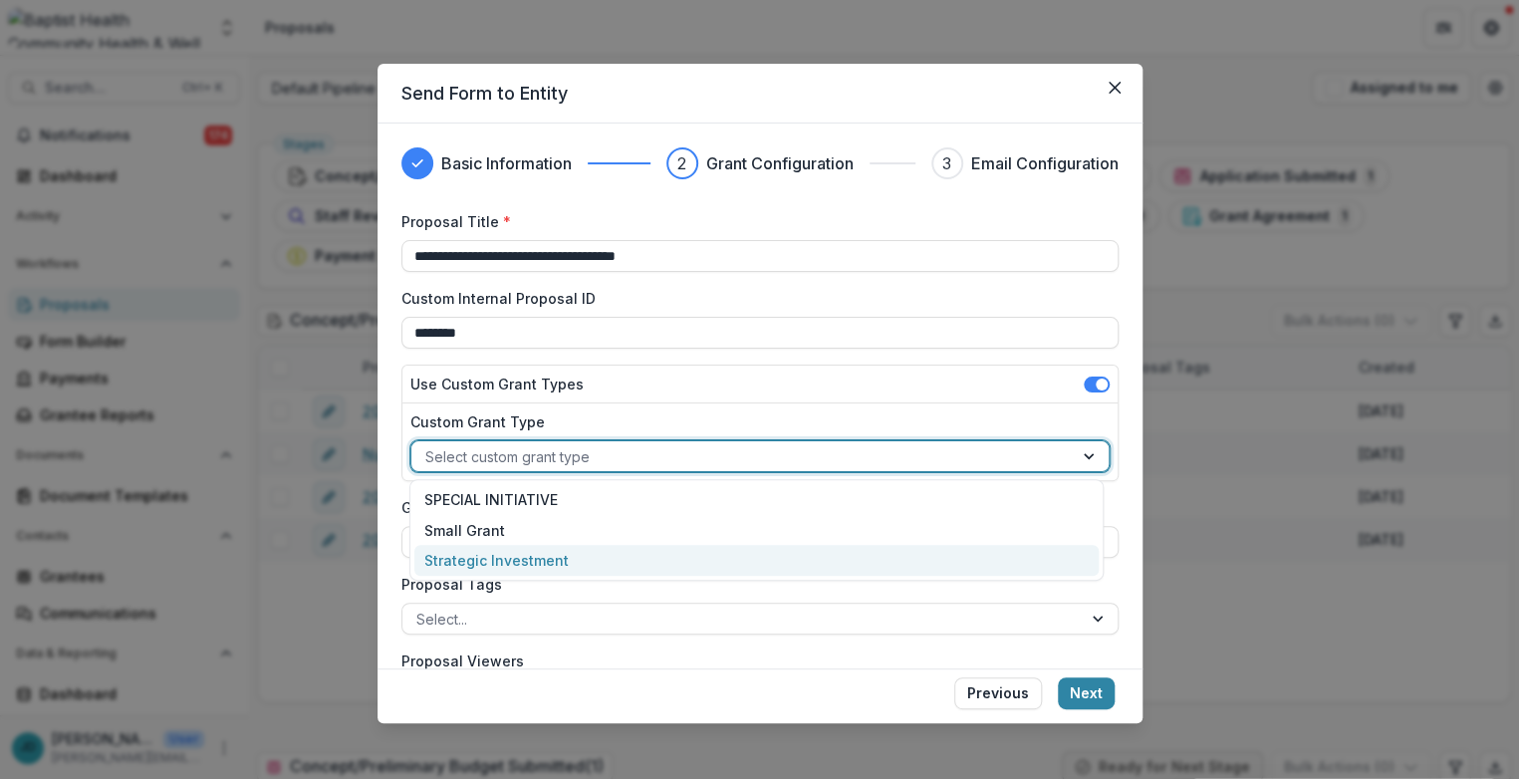
click at [513, 562] on div "Strategic Investment" at bounding box center [756, 560] width 684 height 31
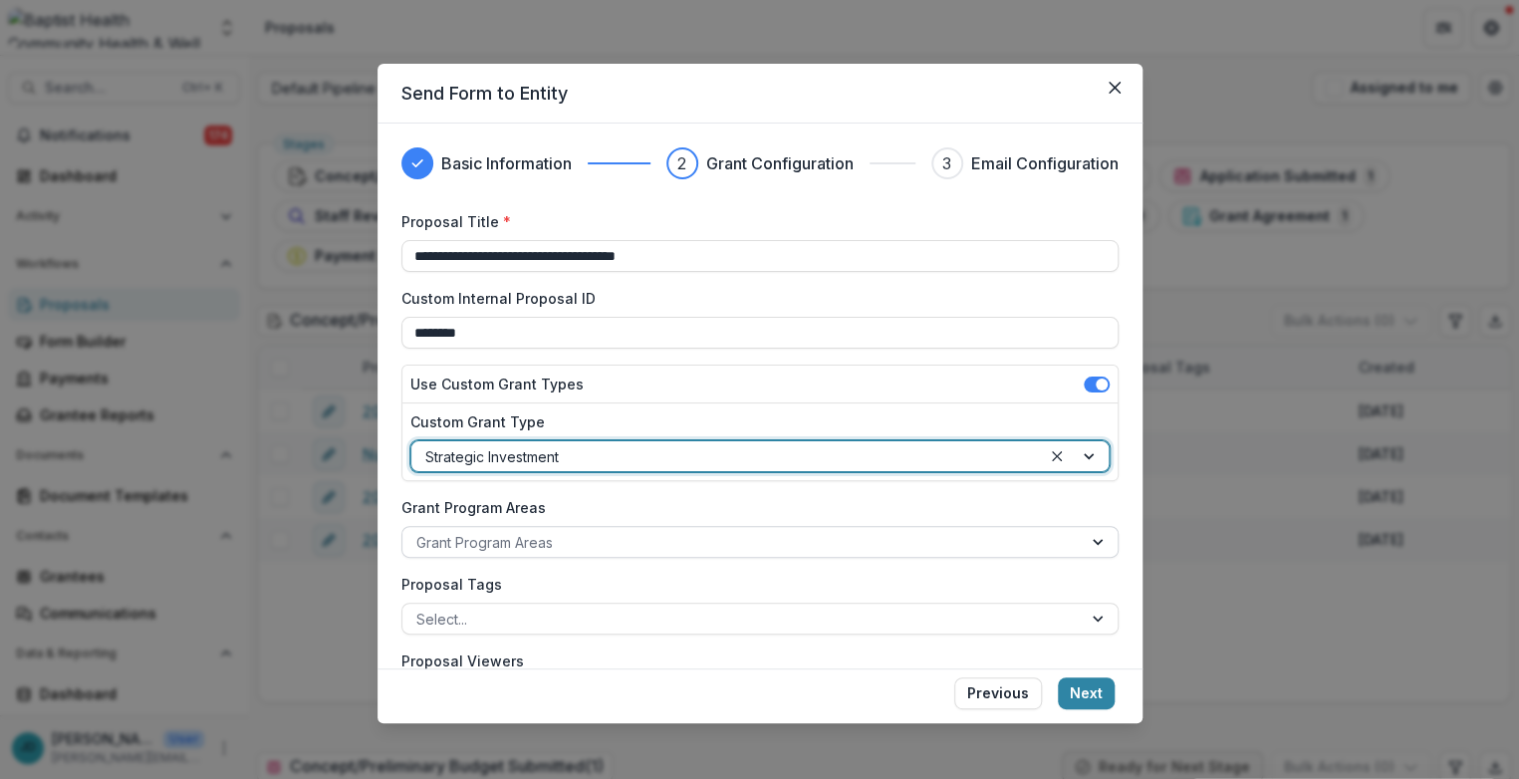
click at [502, 534] on div at bounding box center [742, 542] width 652 height 25
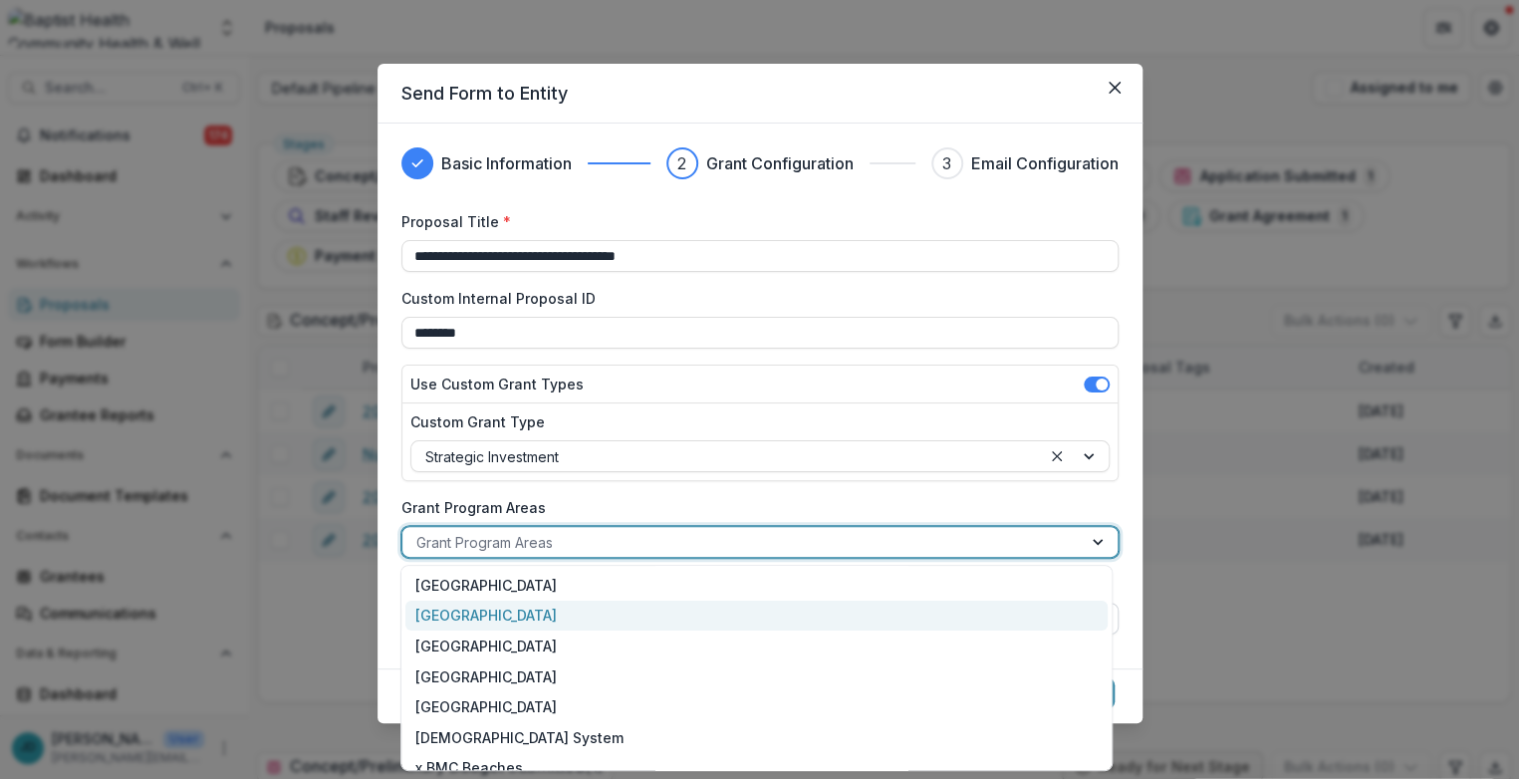
click at [500, 612] on div "[GEOGRAPHIC_DATA]" at bounding box center [756, 616] width 701 height 31
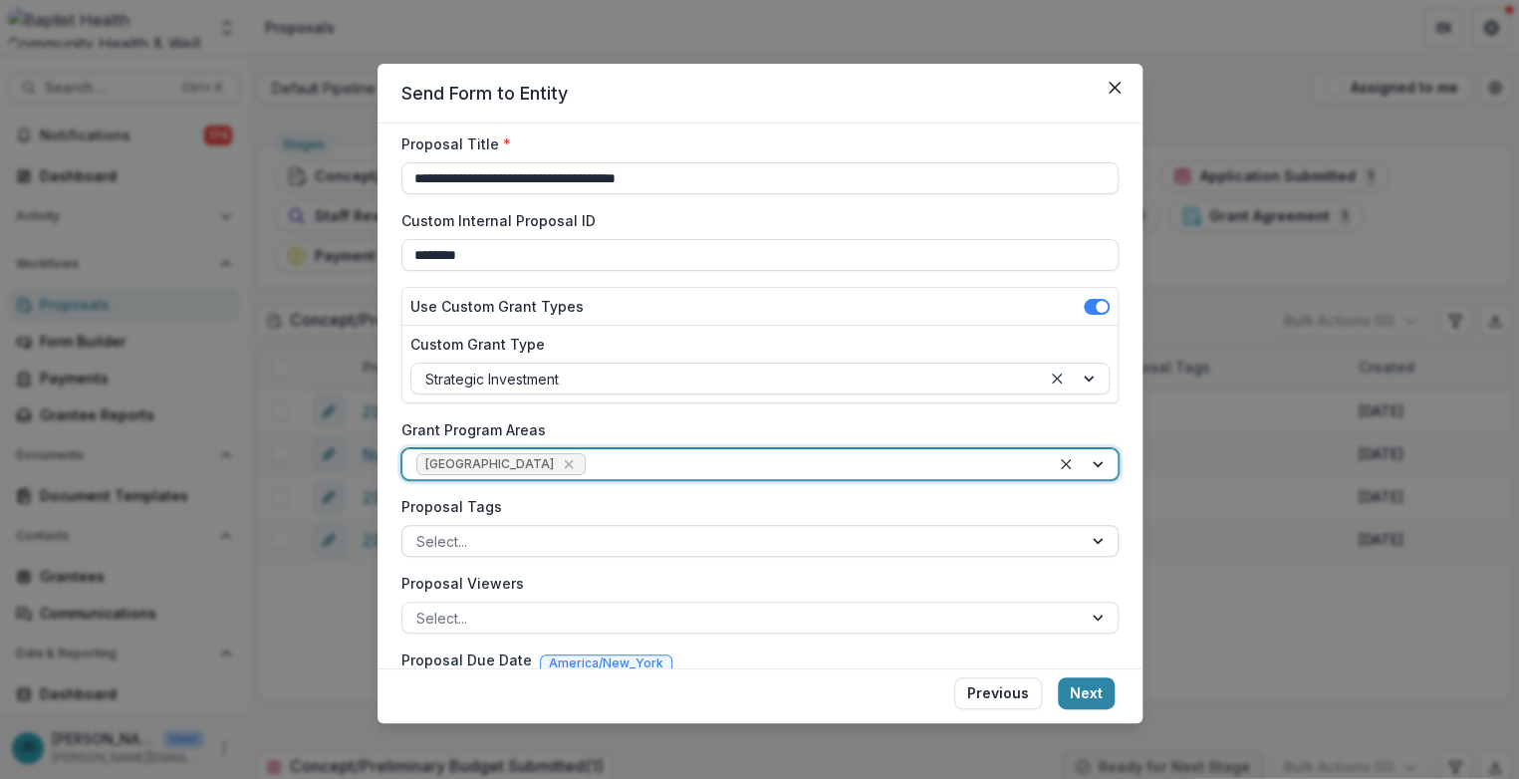
scroll to position [111, 0]
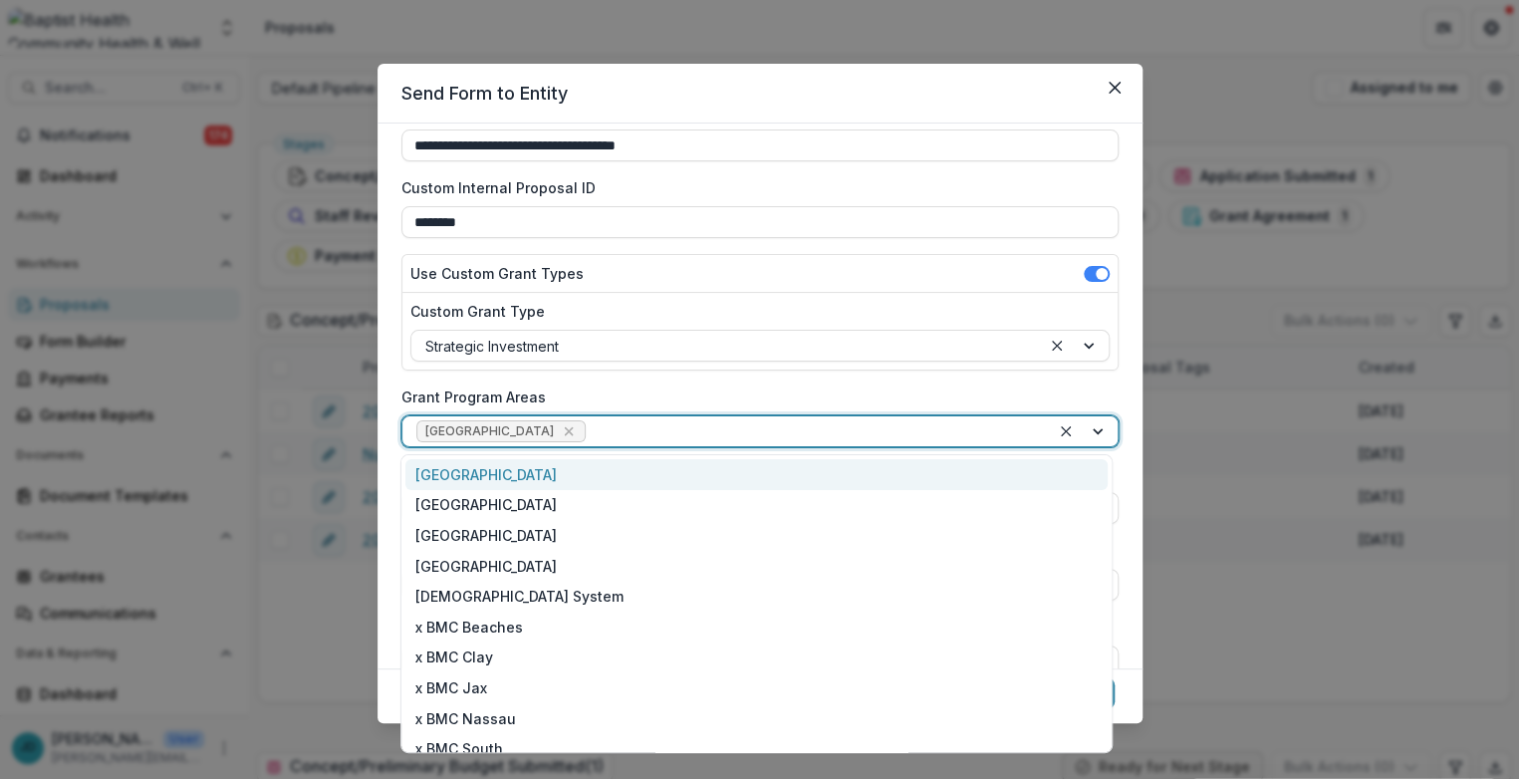
click at [1013, 427] on div at bounding box center [1084, 431] width 68 height 30
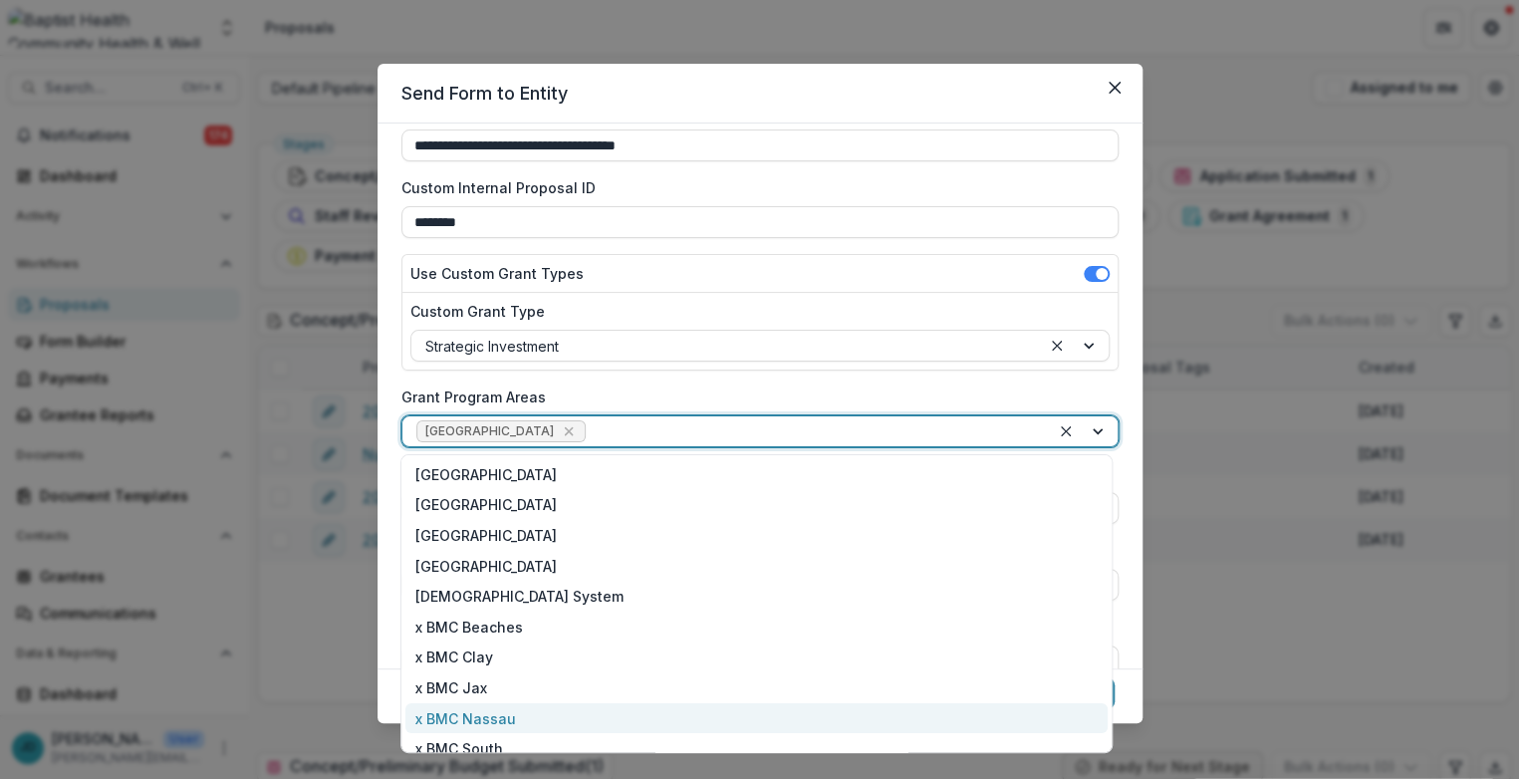
click at [490, 714] on div "x BMC Nassau" at bounding box center [756, 718] width 701 height 31
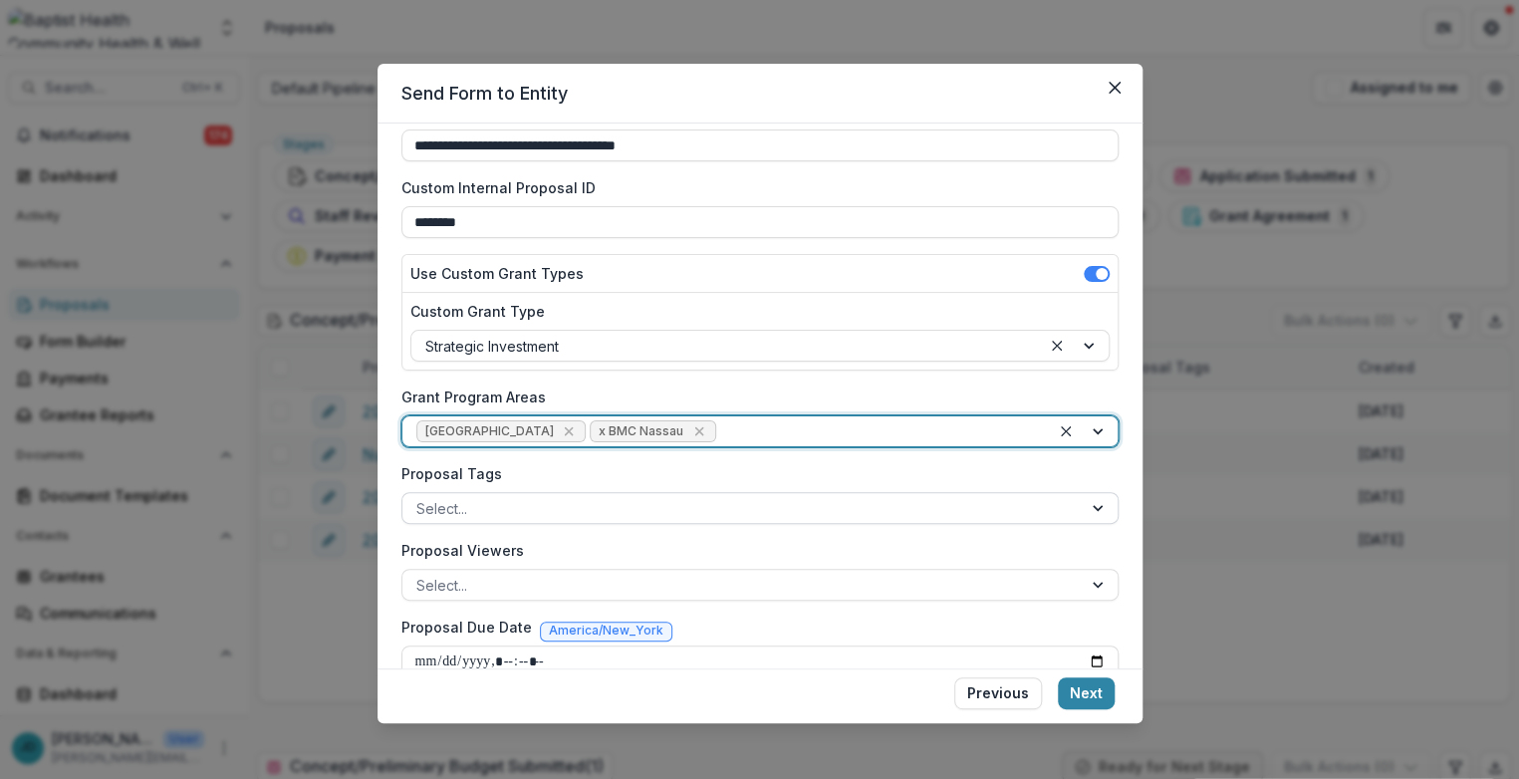
click at [488, 504] on div at bounding box center [742, 508] width 652 height 25
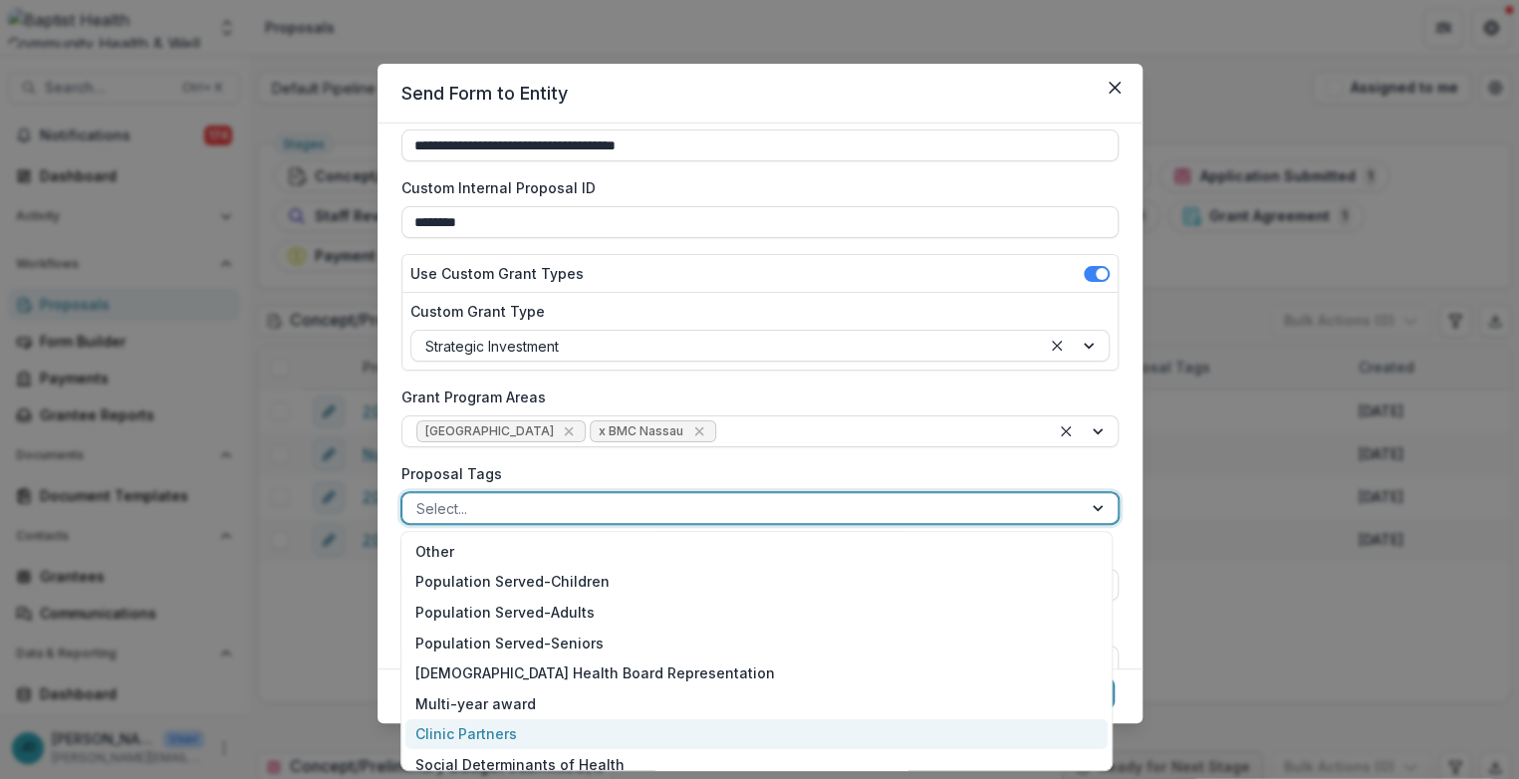
scroll to position [195, 0]
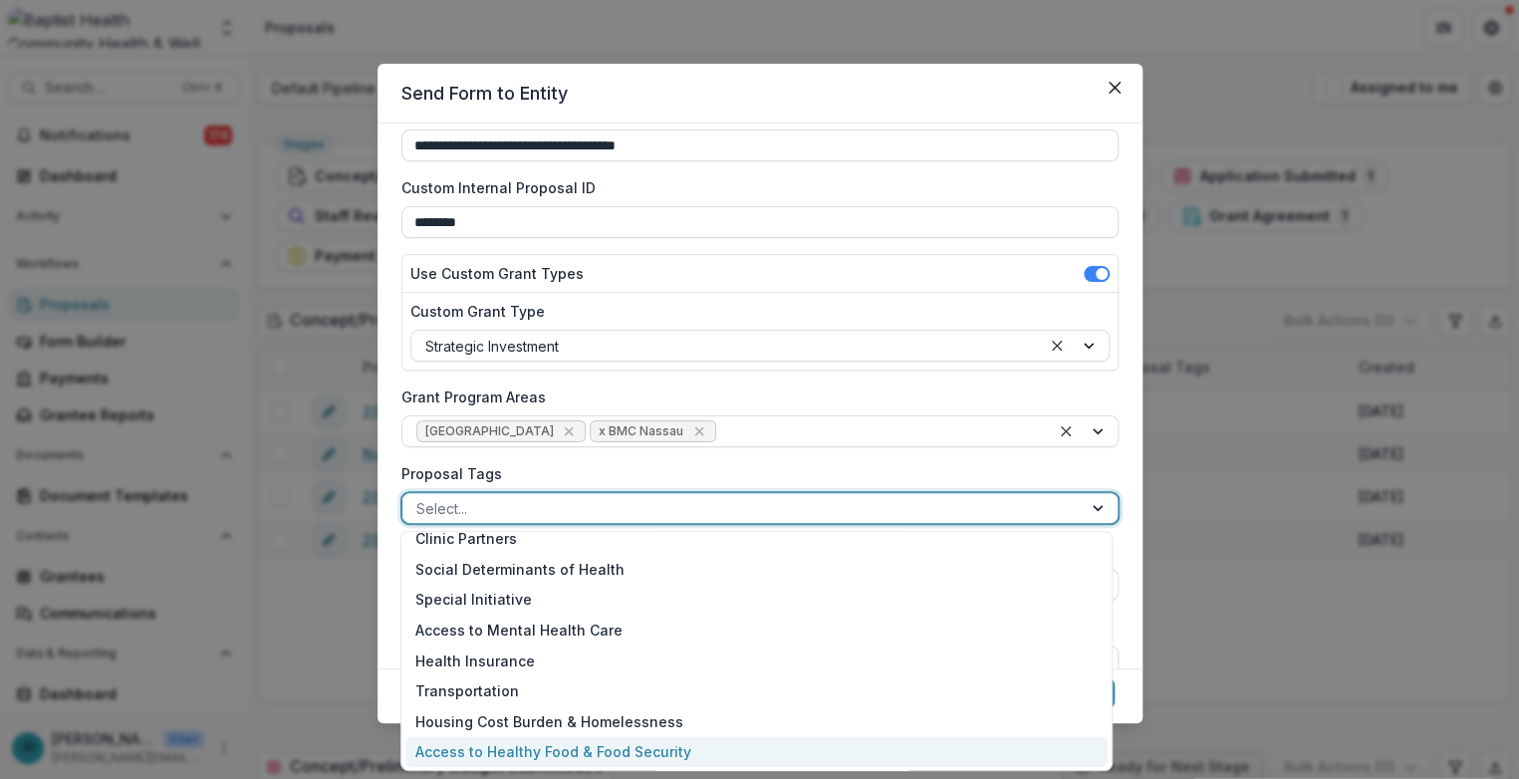
click at [512, 749] on div "Access to Healthy Food & Food Security" at bounding box center [756, 752] width 701 height 31
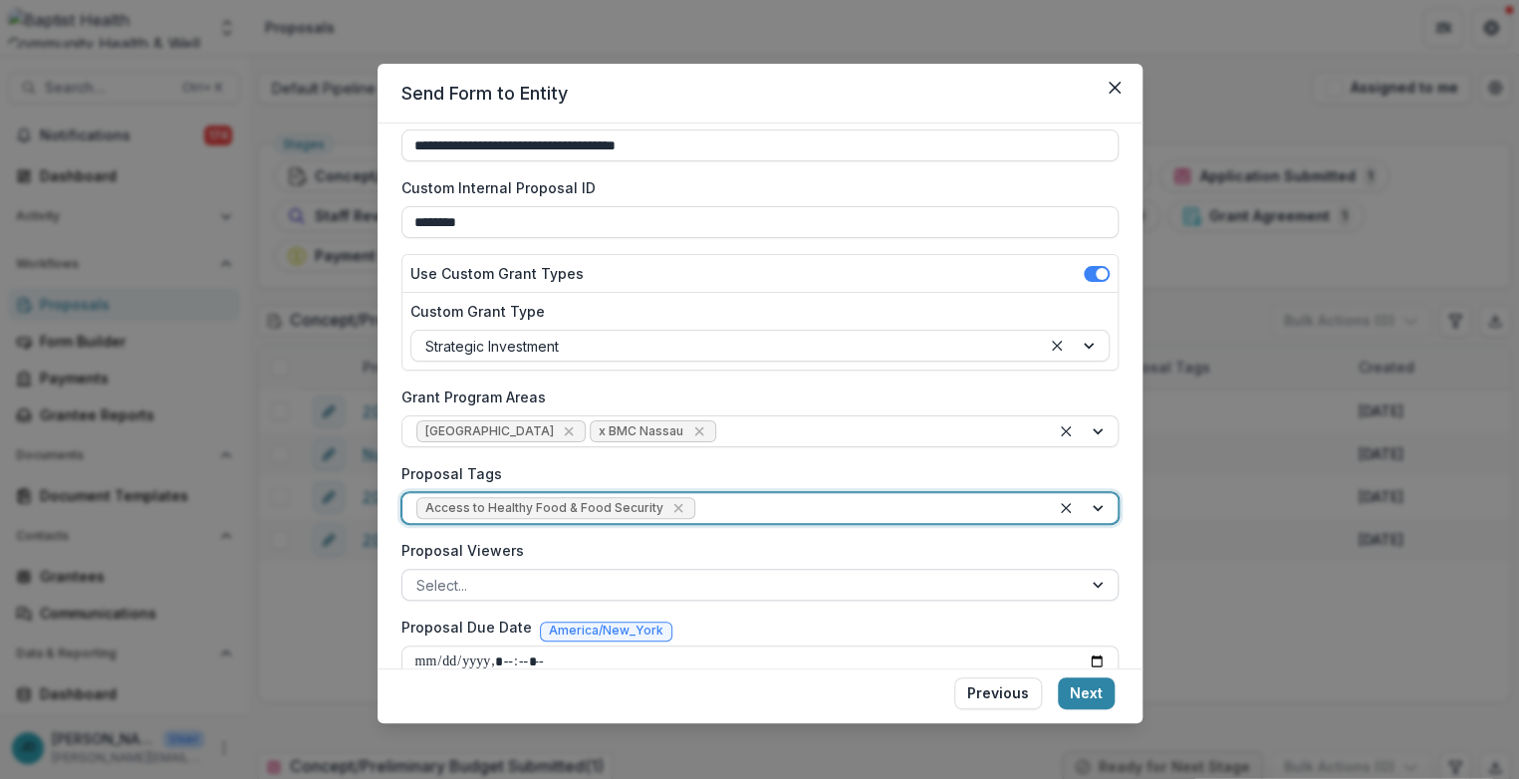
scroll to position [141, 0]
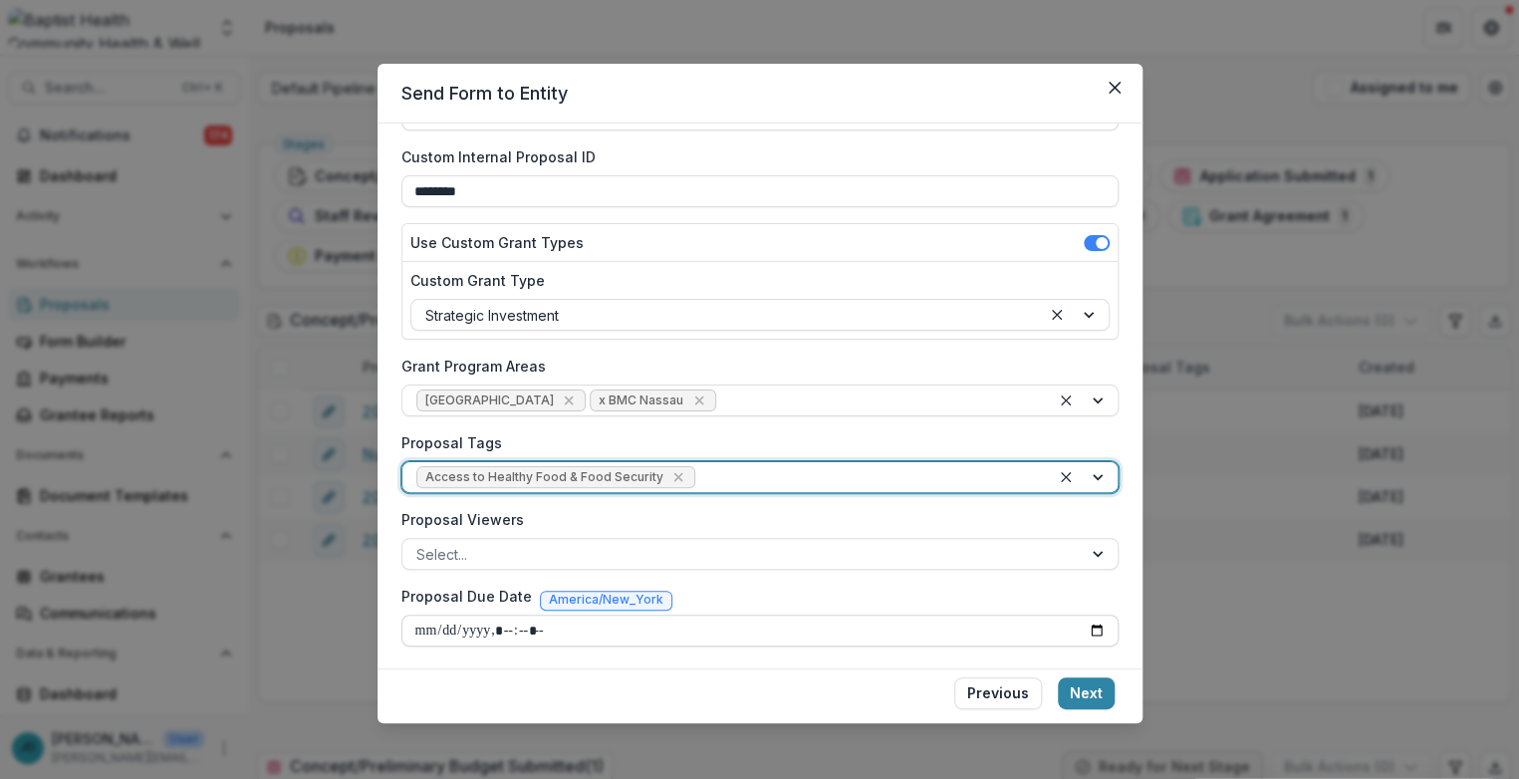
click at [421, 626] on input "Proposal Due Date" at bounding box center [760, 631] width 717 height 32
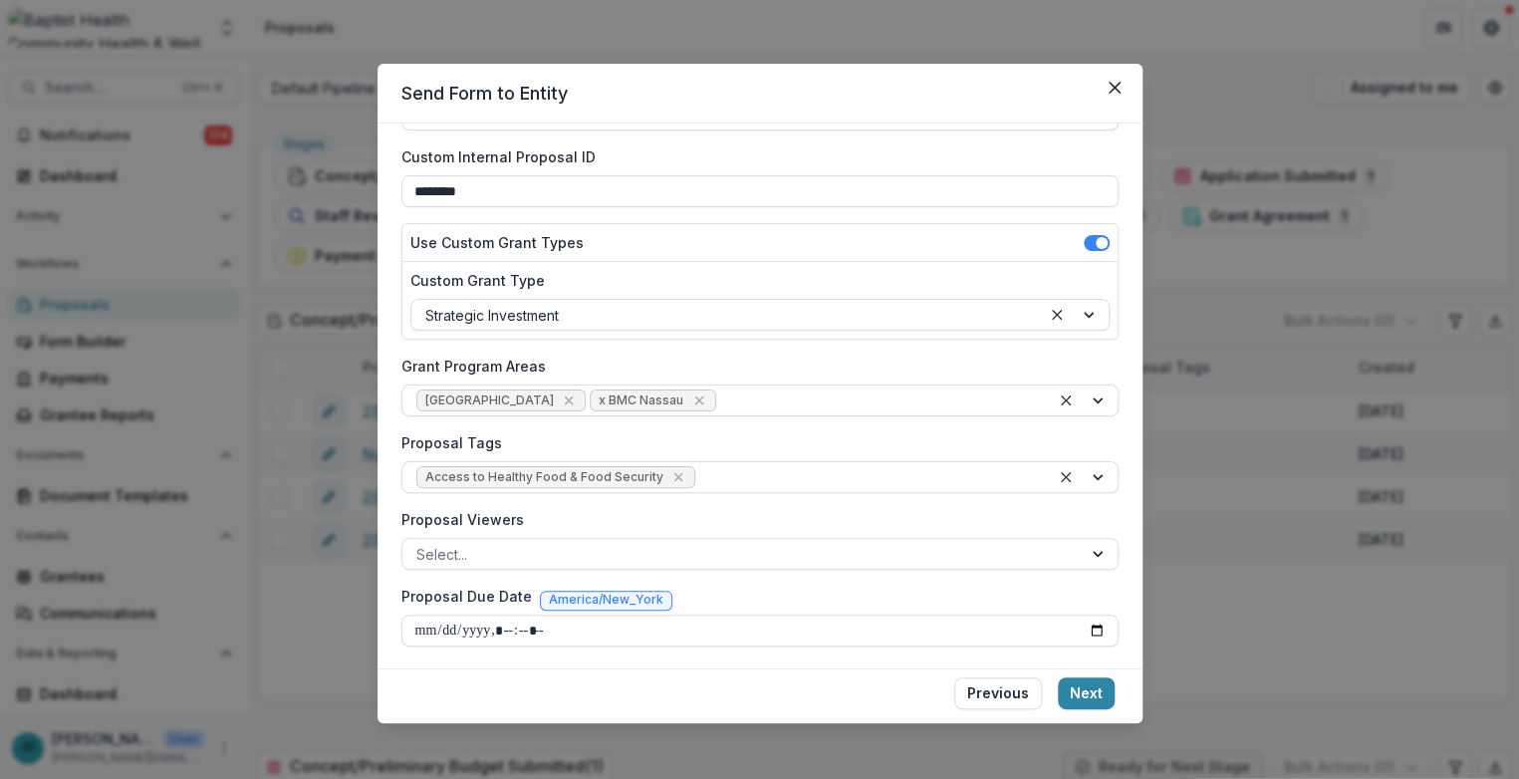
type input "**********"
click at [1013, 693] on button "Next" at bounding box center [1086, 694] width 57 height 32
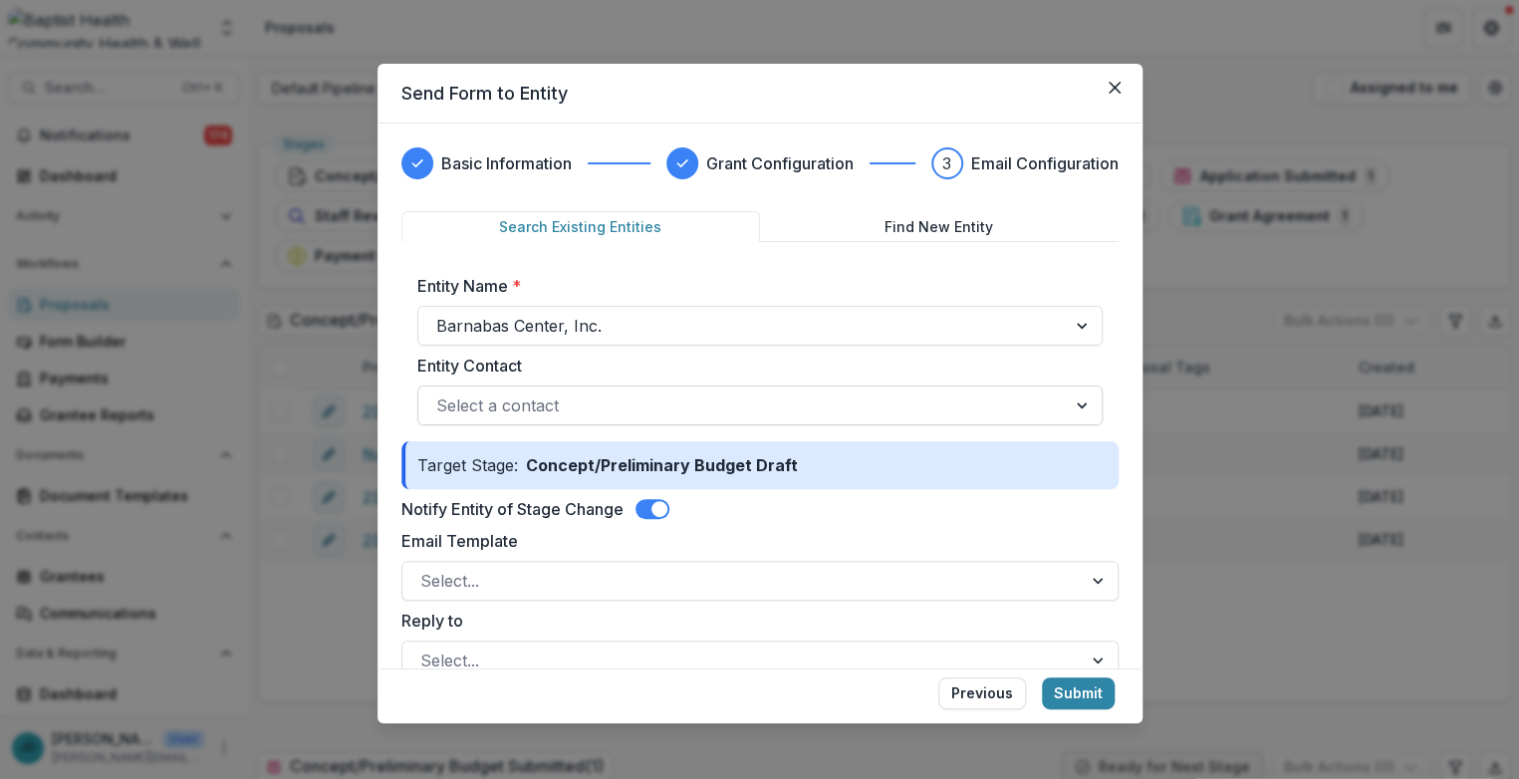
click at [454, 398] on div at bounding box center [742, 406] width 612 height 28
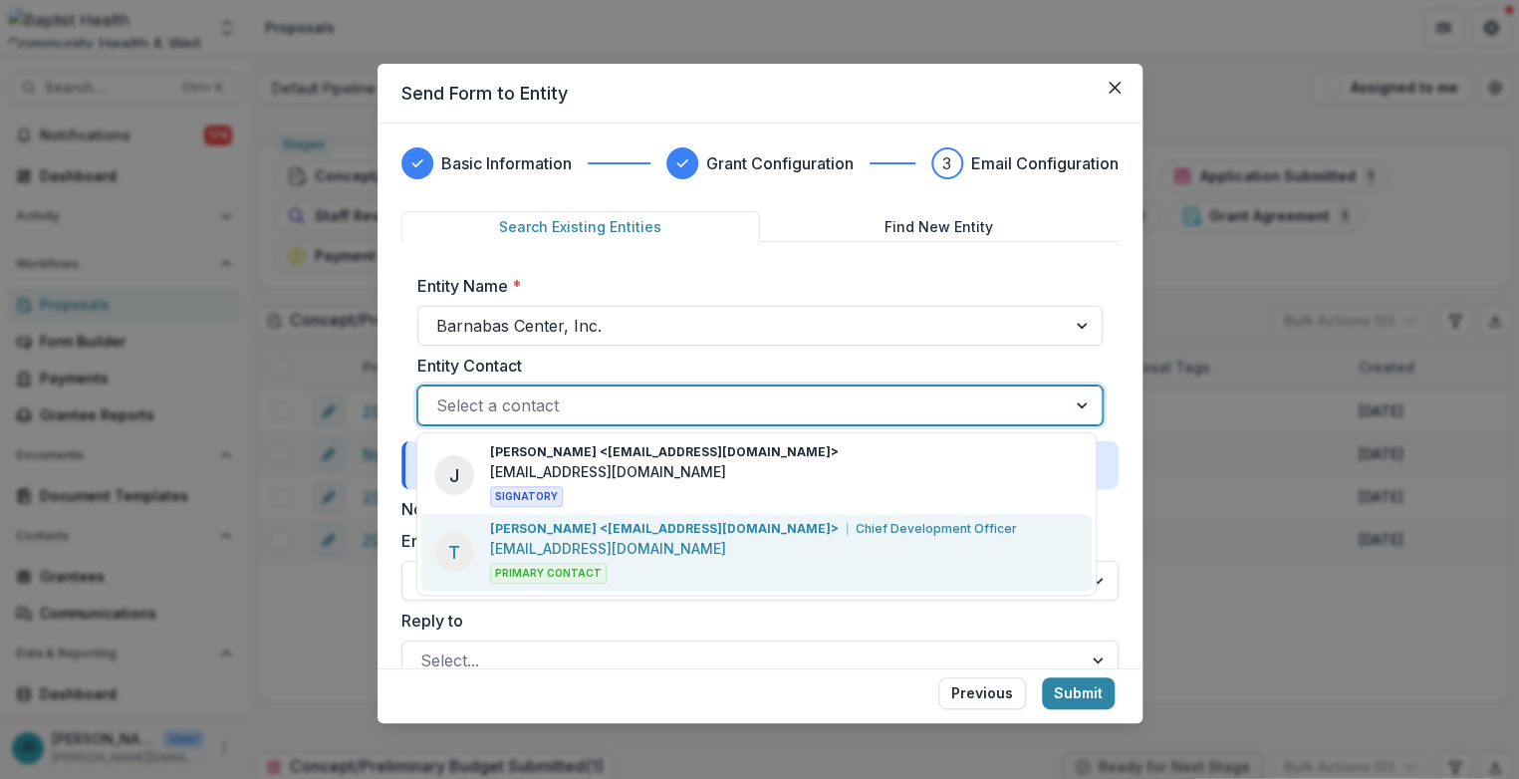
click at [540, 555] on p "[EMAIL_ADDRESS][DOMAIN_NAME]" at bounding box center [608, 548] width 236 height 21
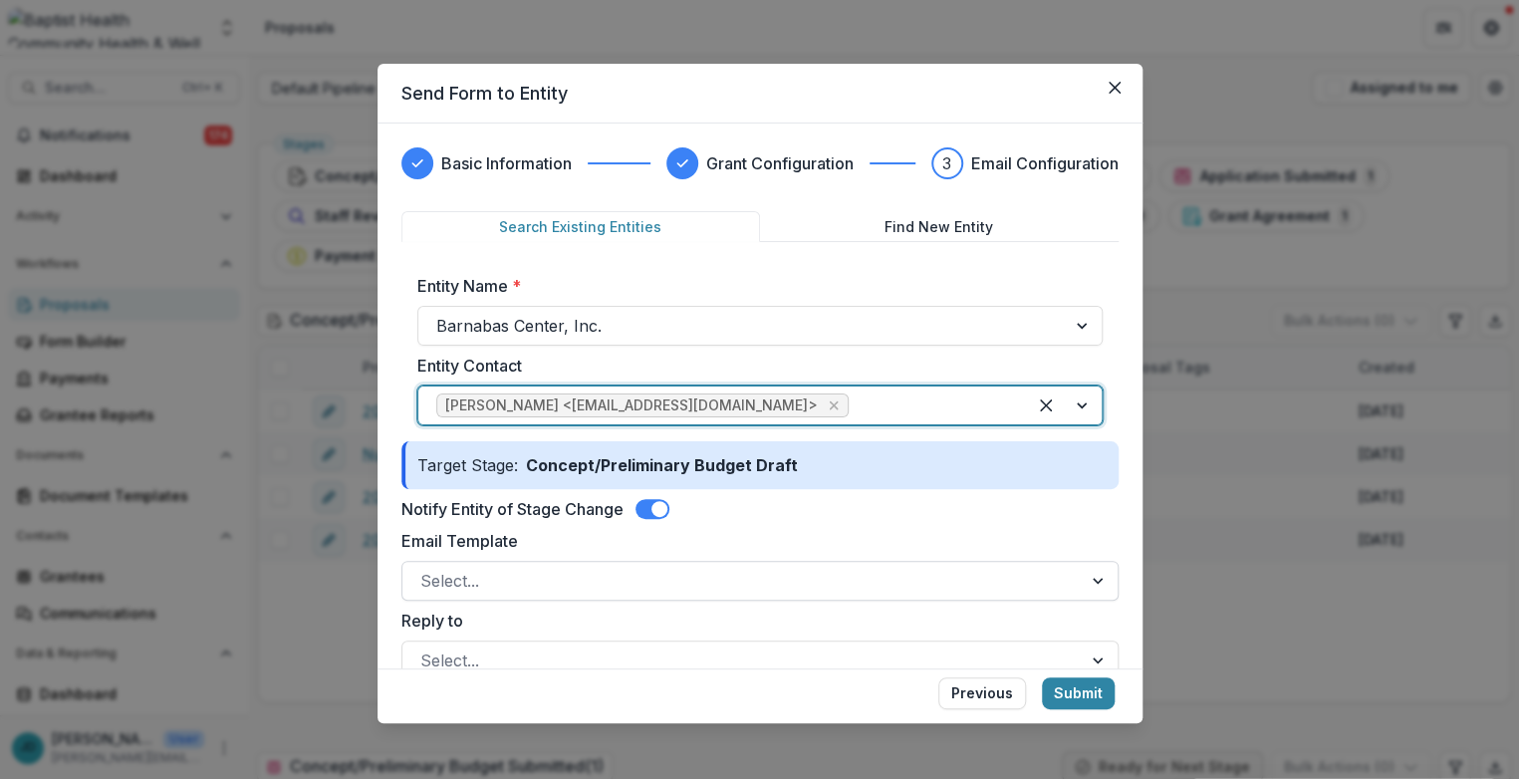
click at [447, 585] on div at bounding box center [742, 581] width 644 height 28
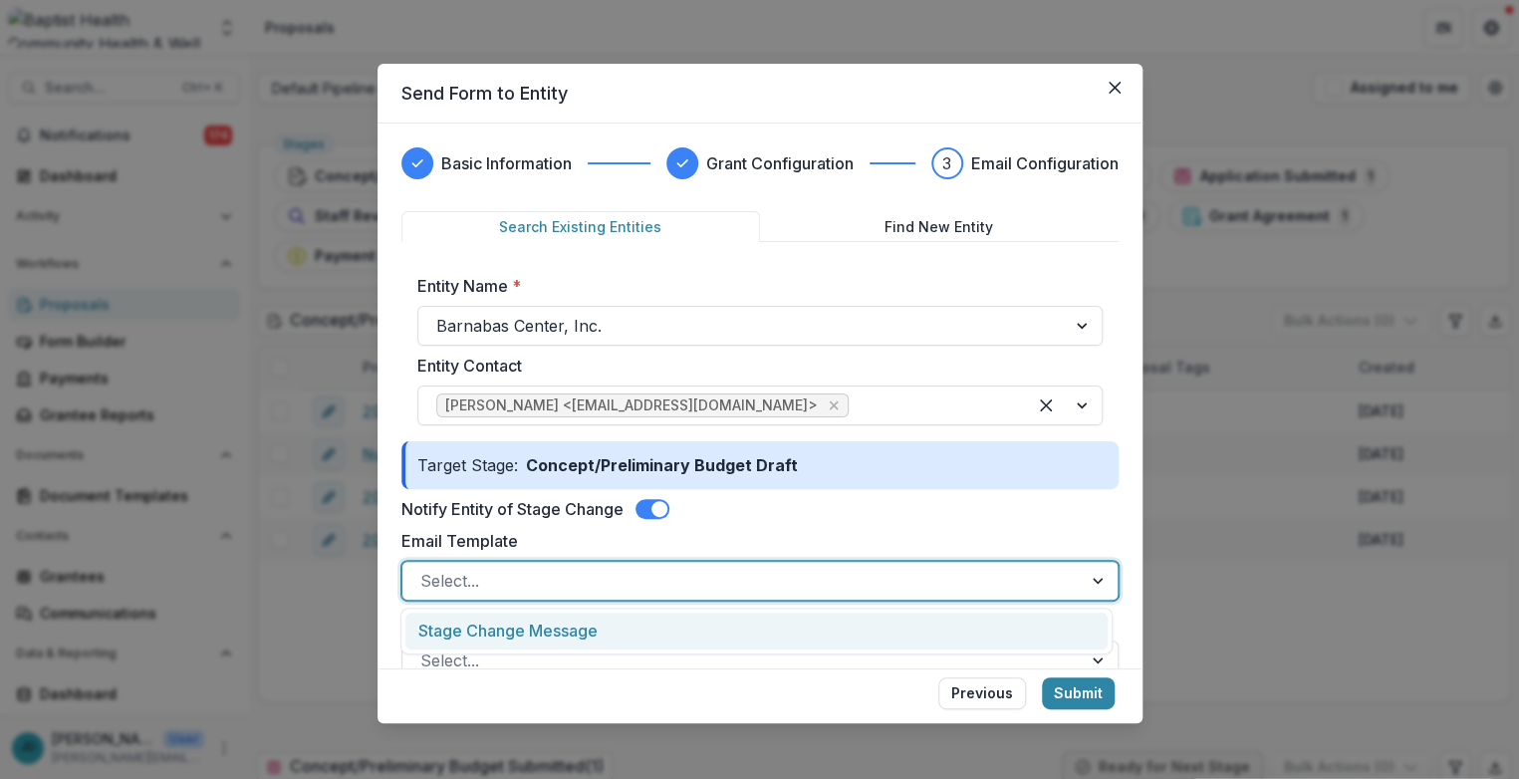
click at [457, 630] on div "Stage Change Message" at bounding box center [756, 631] width 701 height 37
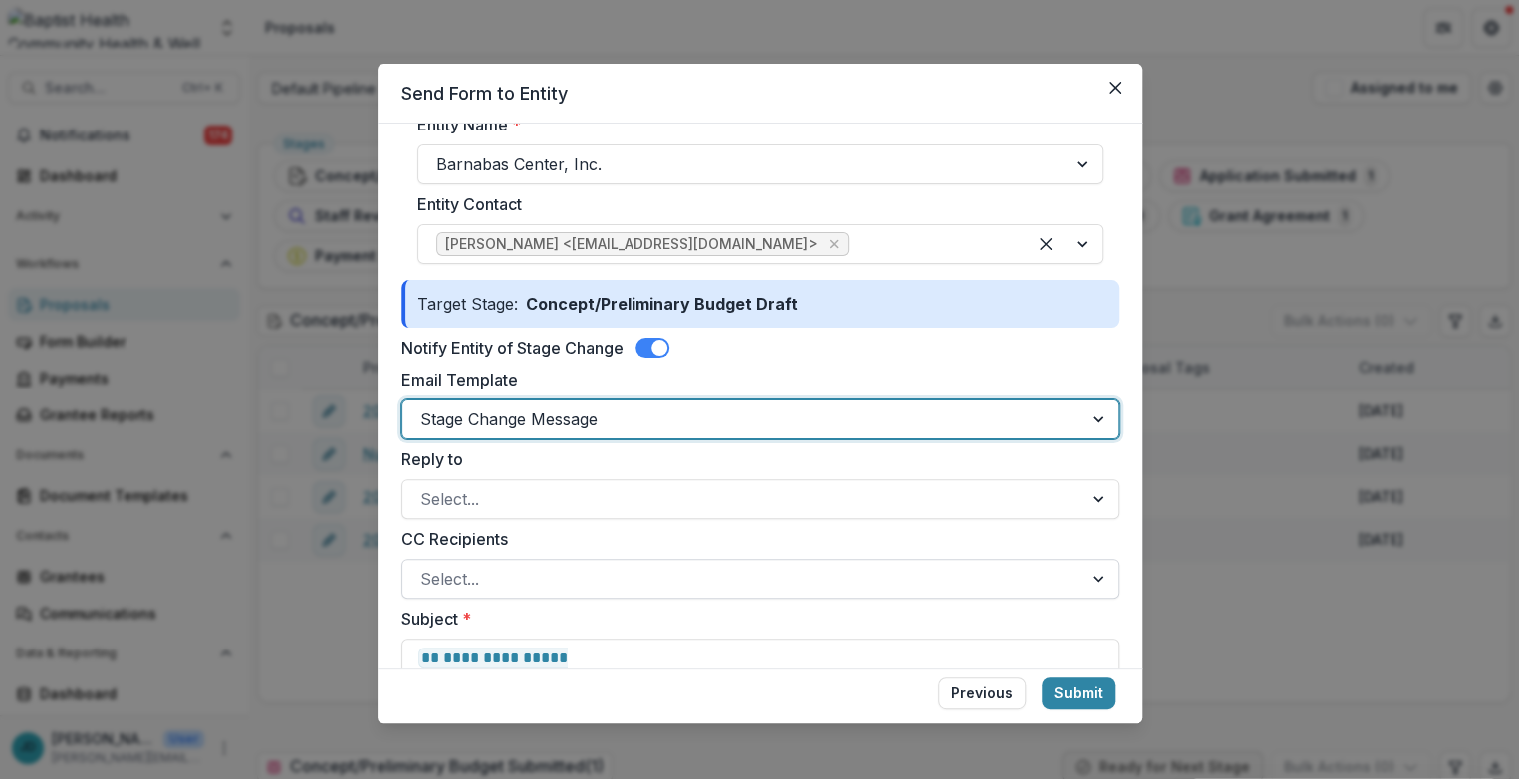
scroll to position [221, 0]
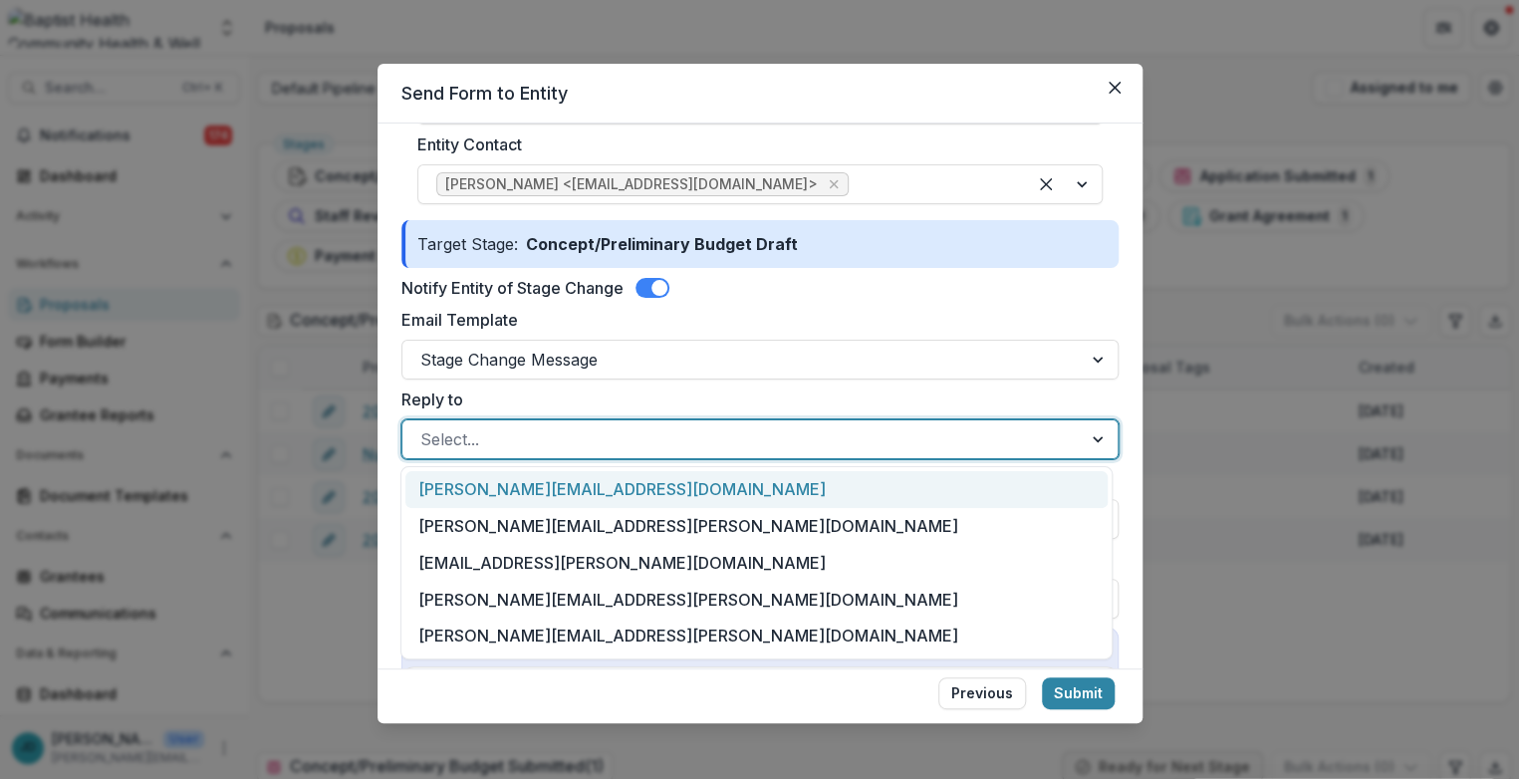
click at [455, 431] on div at bounding box center [742, 439] width 644 height 28
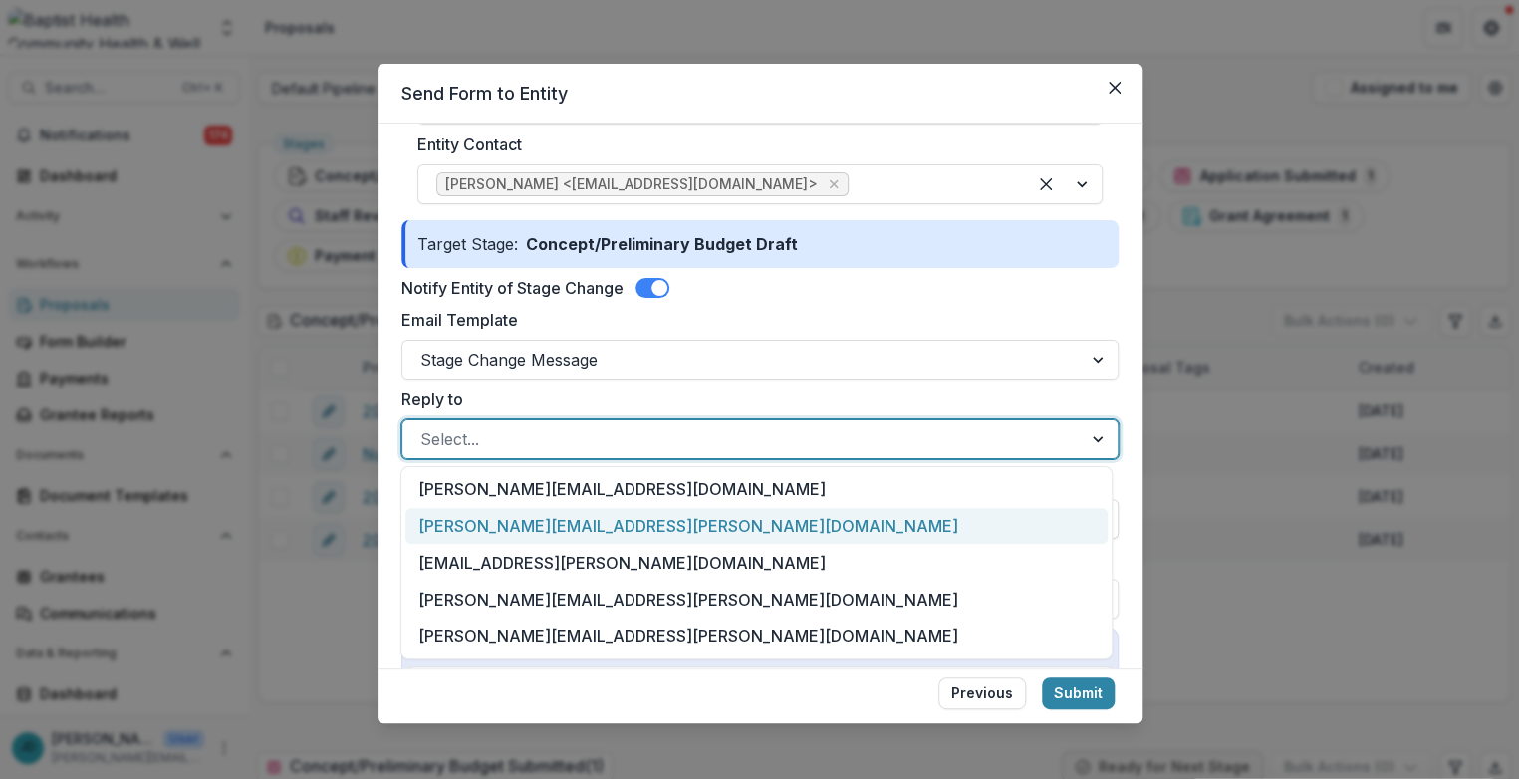
click at [493, 539] on div "[PERSON_NAME][EMAIL_ADDRESS][PERSON_NAME][DOMAIN_NAME]" at bounding box center [756, 526] width 701 height 37
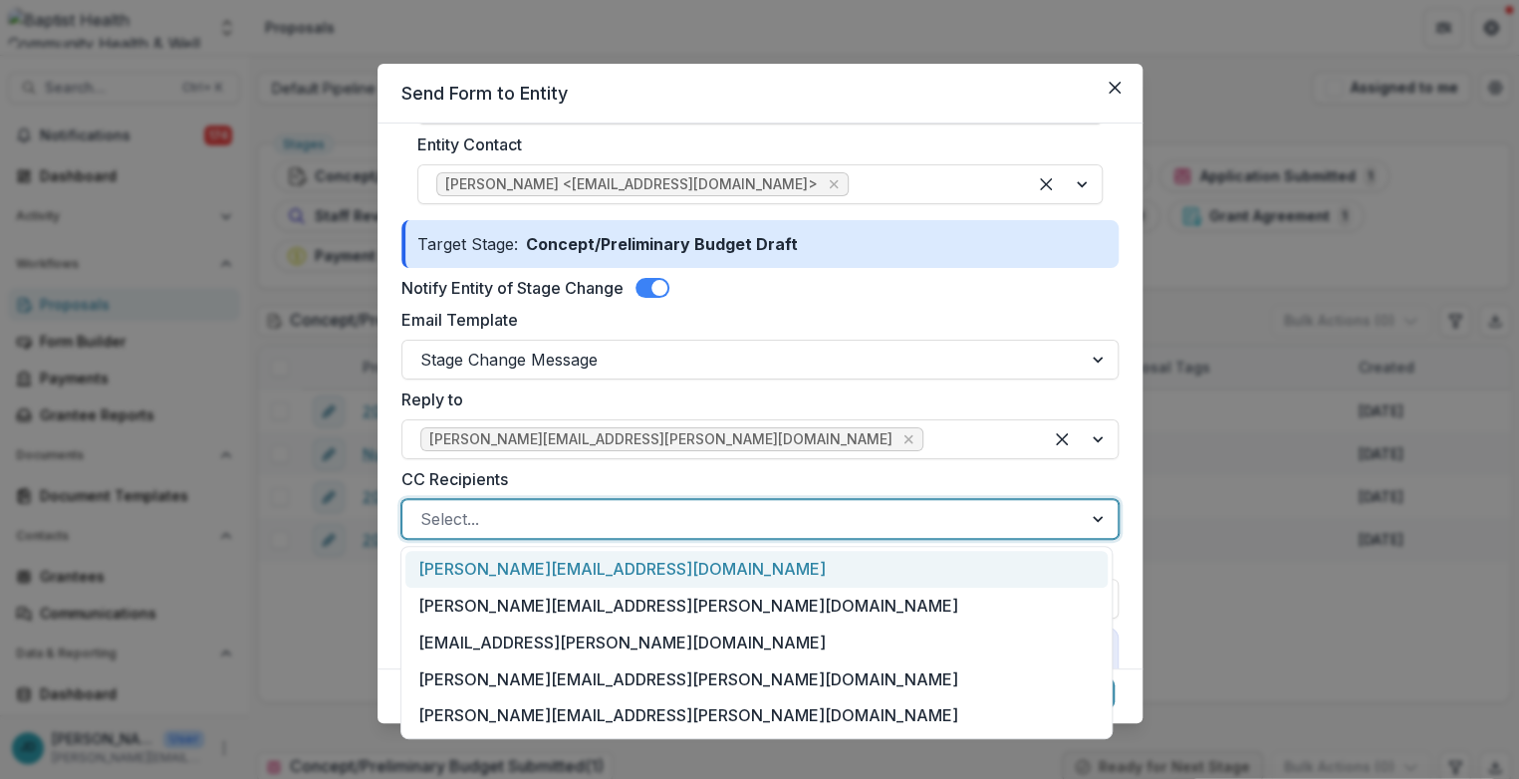
click at [481, 523] on div at bounding box center [742, 519] width 644 height 28
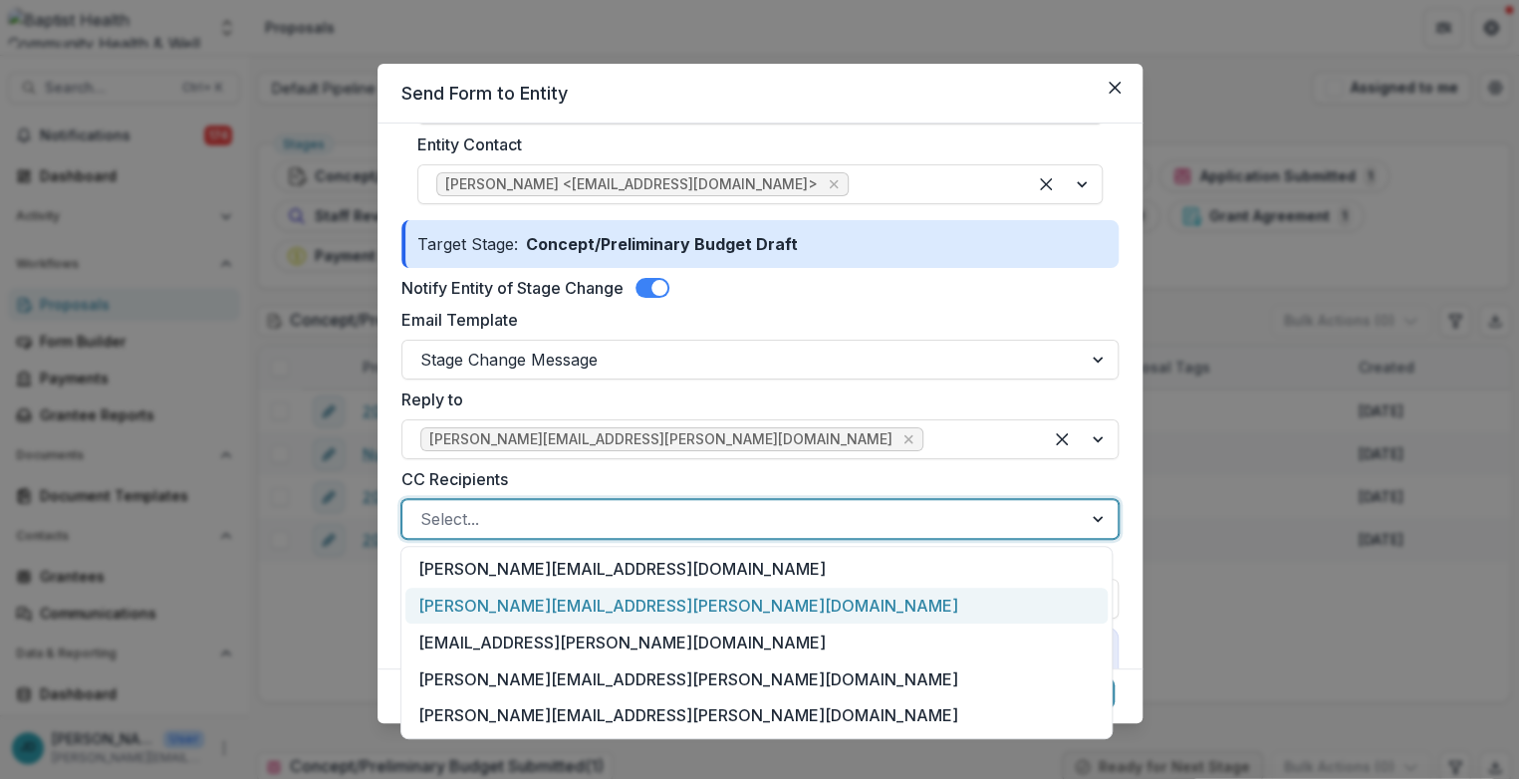
click at [484, 609] on div "[PERSON_NAME][EMAIL_ADDRESS][PERSON_NAME][DOMAIN_NAME]" at bounding box center [756, 606] width 701 height 37
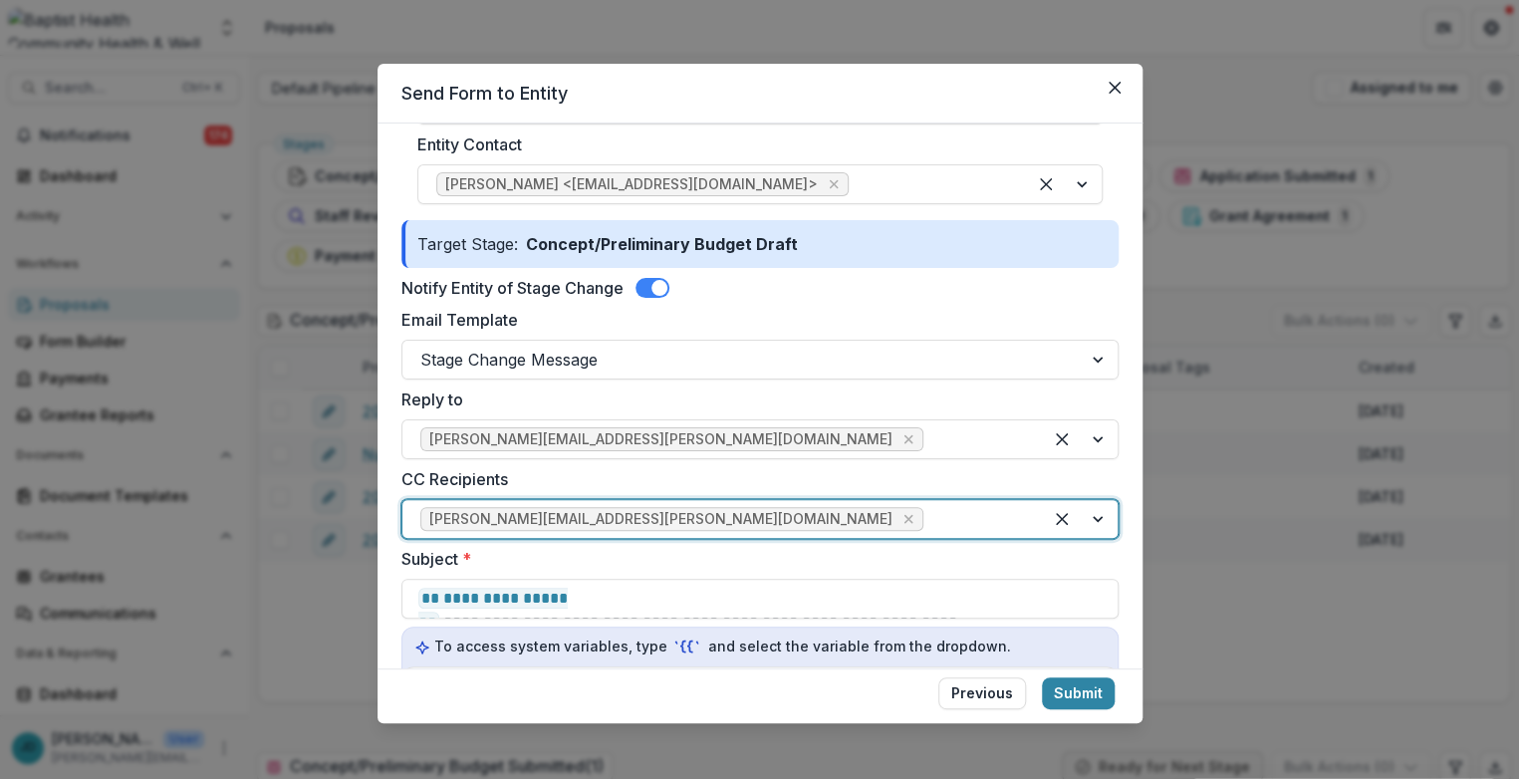
scroll to position [442, 0]
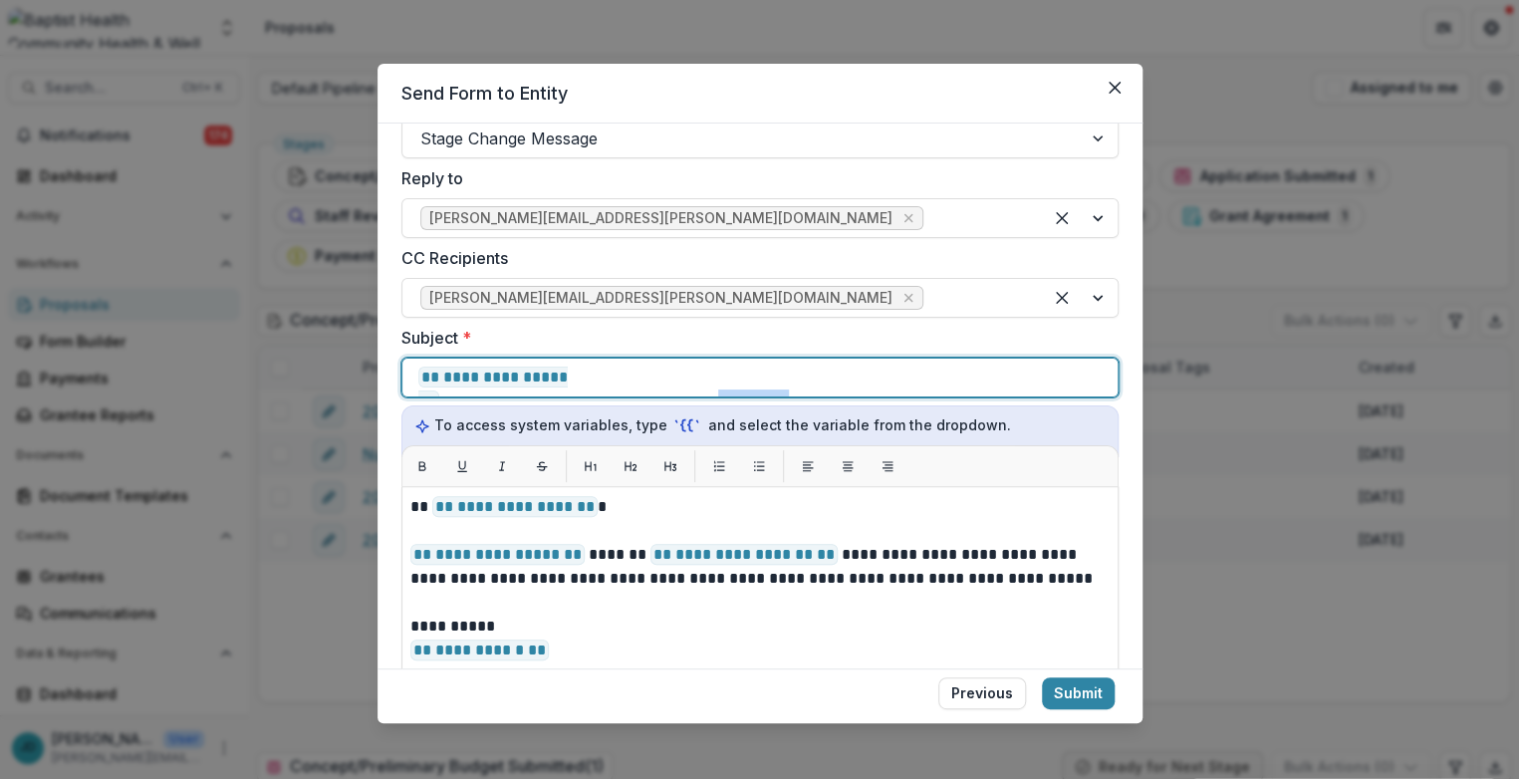
drag, startPoint x: 909, startPoint y: 379, endPoint x: 835, endPoint y: 374, distance: 73.9
click at [835, 374] on p "**********" at bounding box center [745, 378] width 654 height 24
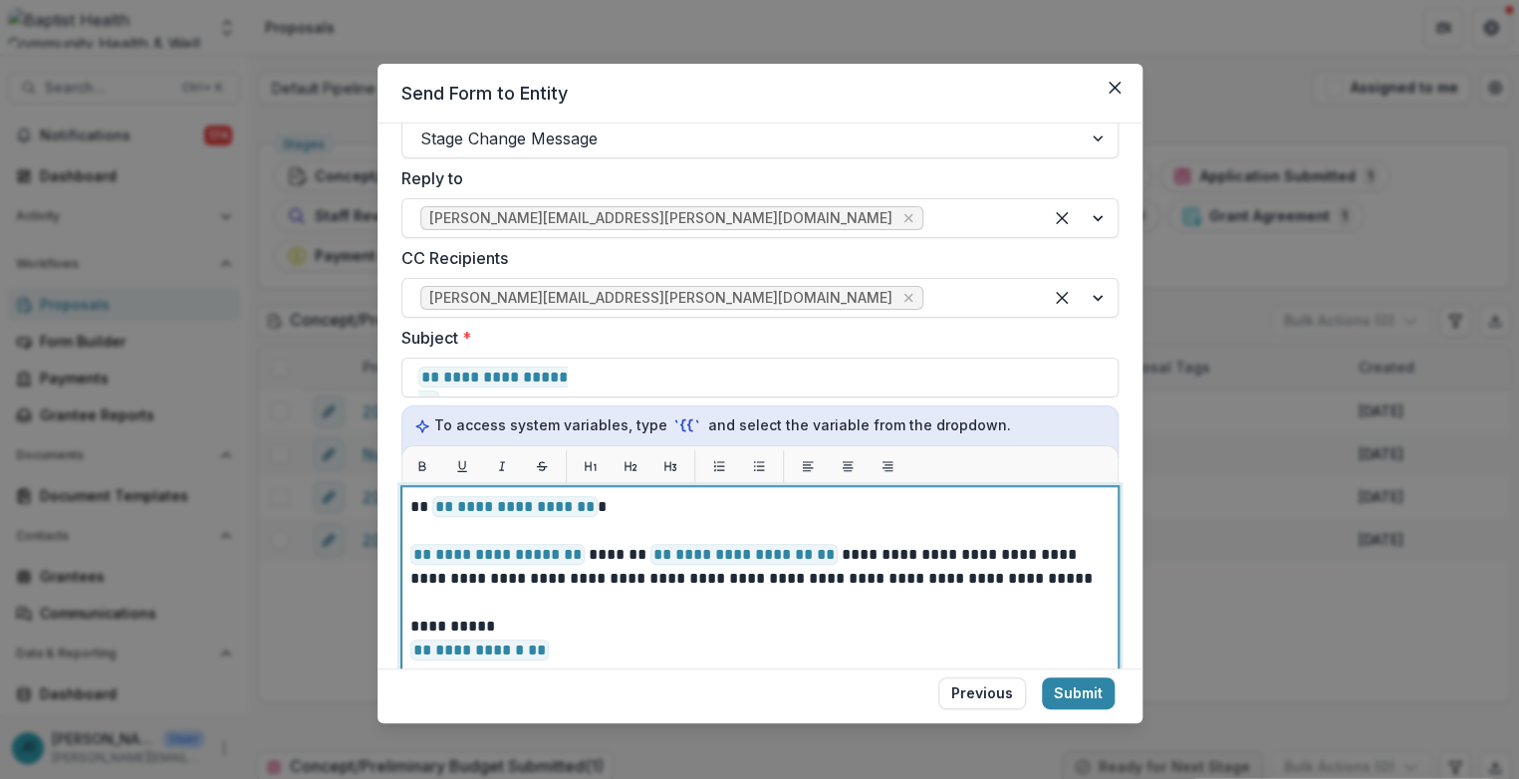
click at [413, 506] on p "**********" at bounding box center [757, 507] width 694 height 24
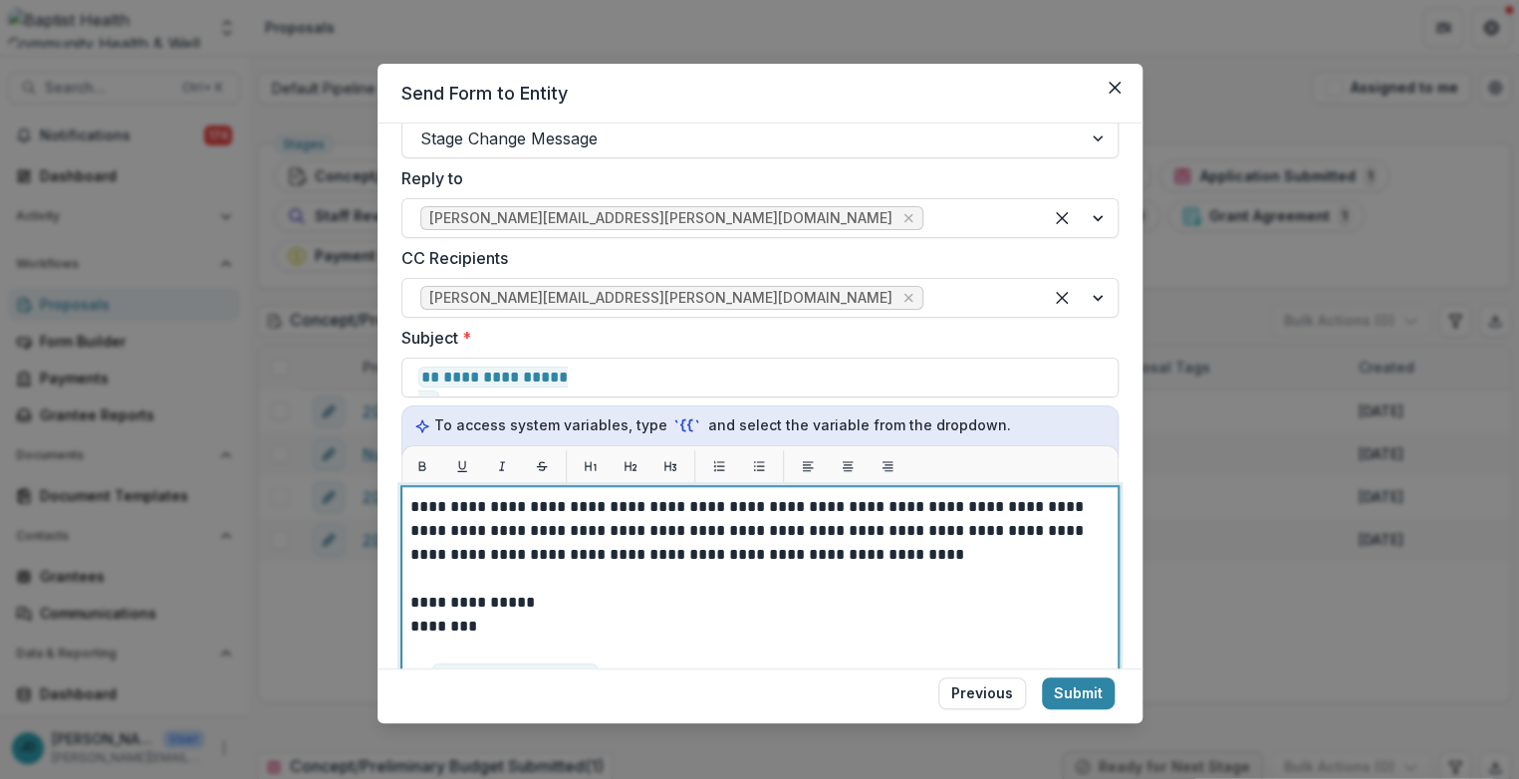
click at [432, 577] on p at bounding box center [759, 579] width 699 height 24
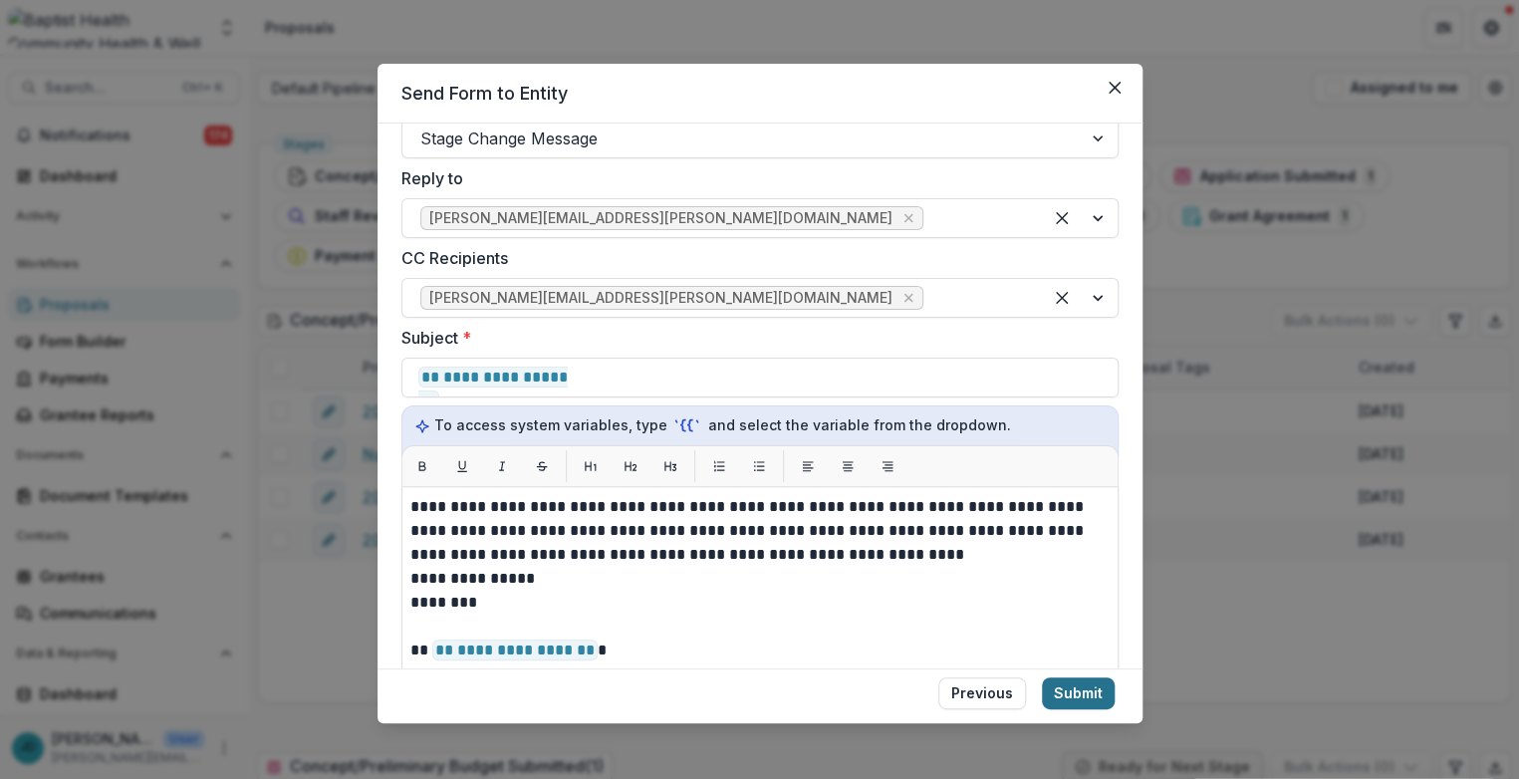
click at [1013, 692] on button "Submit" at bounding box center [1078, 694] width 73 height 32
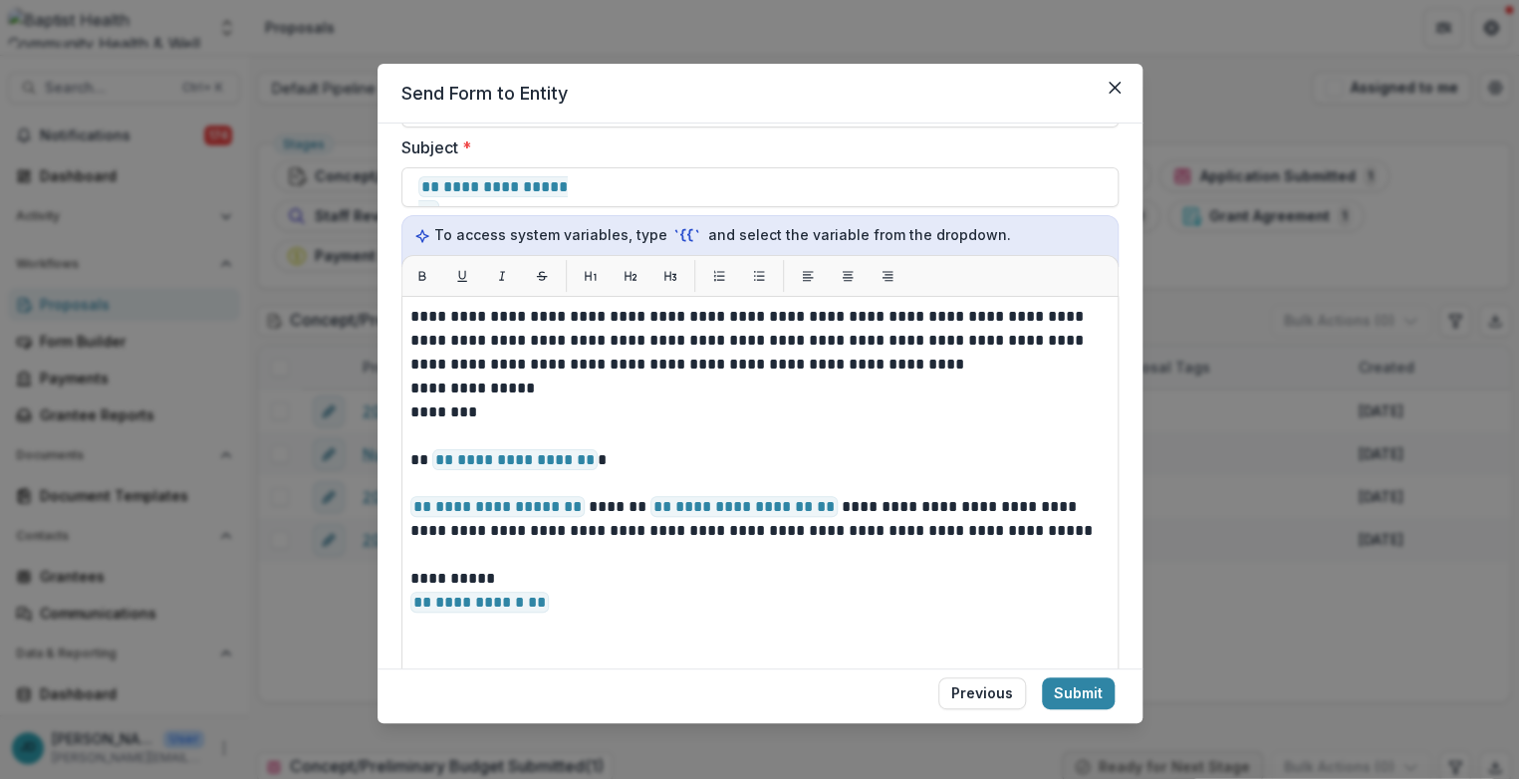
scroll to position [664, 0]
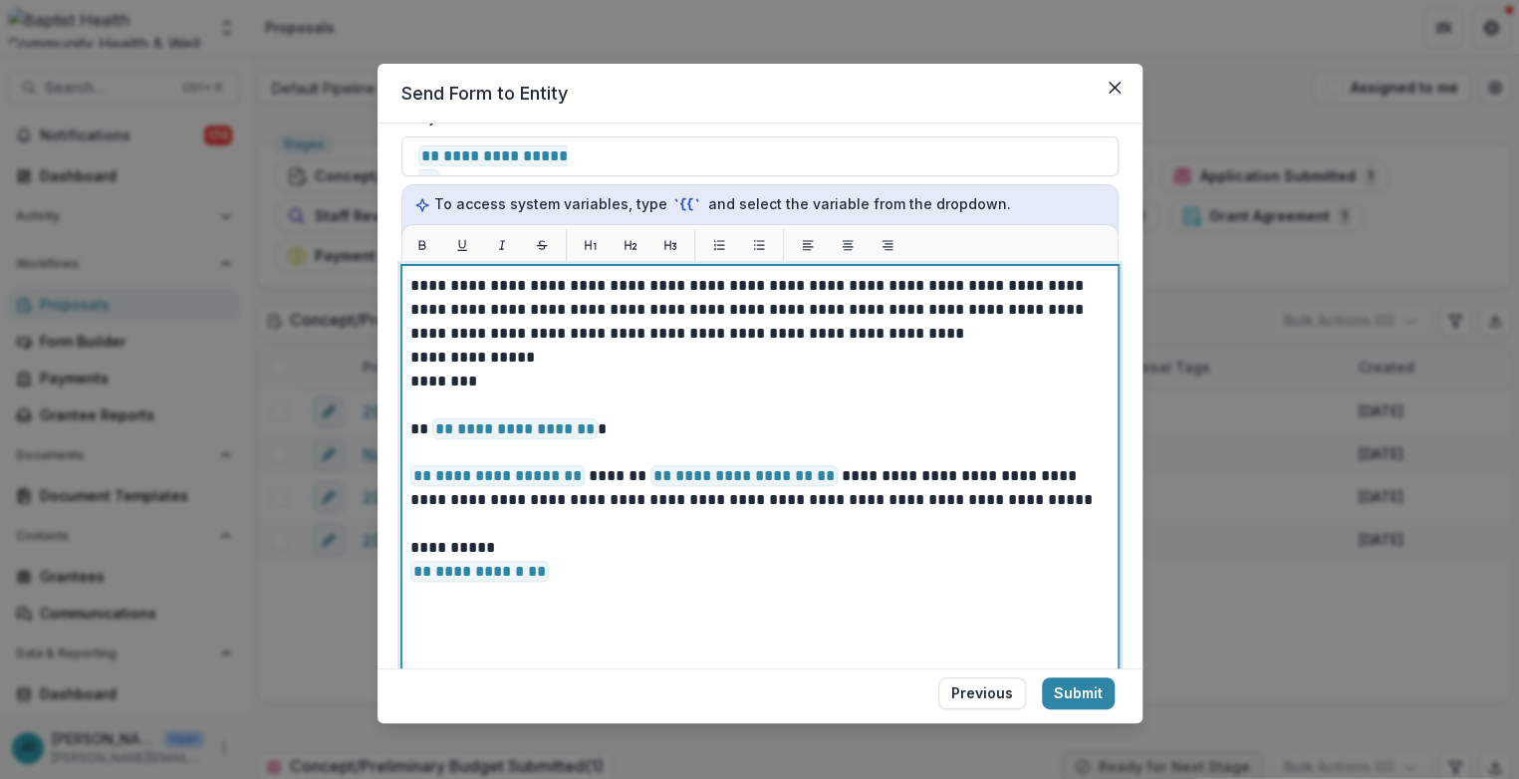
drag, startPoint x: 617, startPoint y: 587, endPoint x: 407, endPoint y: 427, distance: 263.8
click at [407, 427] on div "**********" at bounding box center [760, 514] width 717 height 498
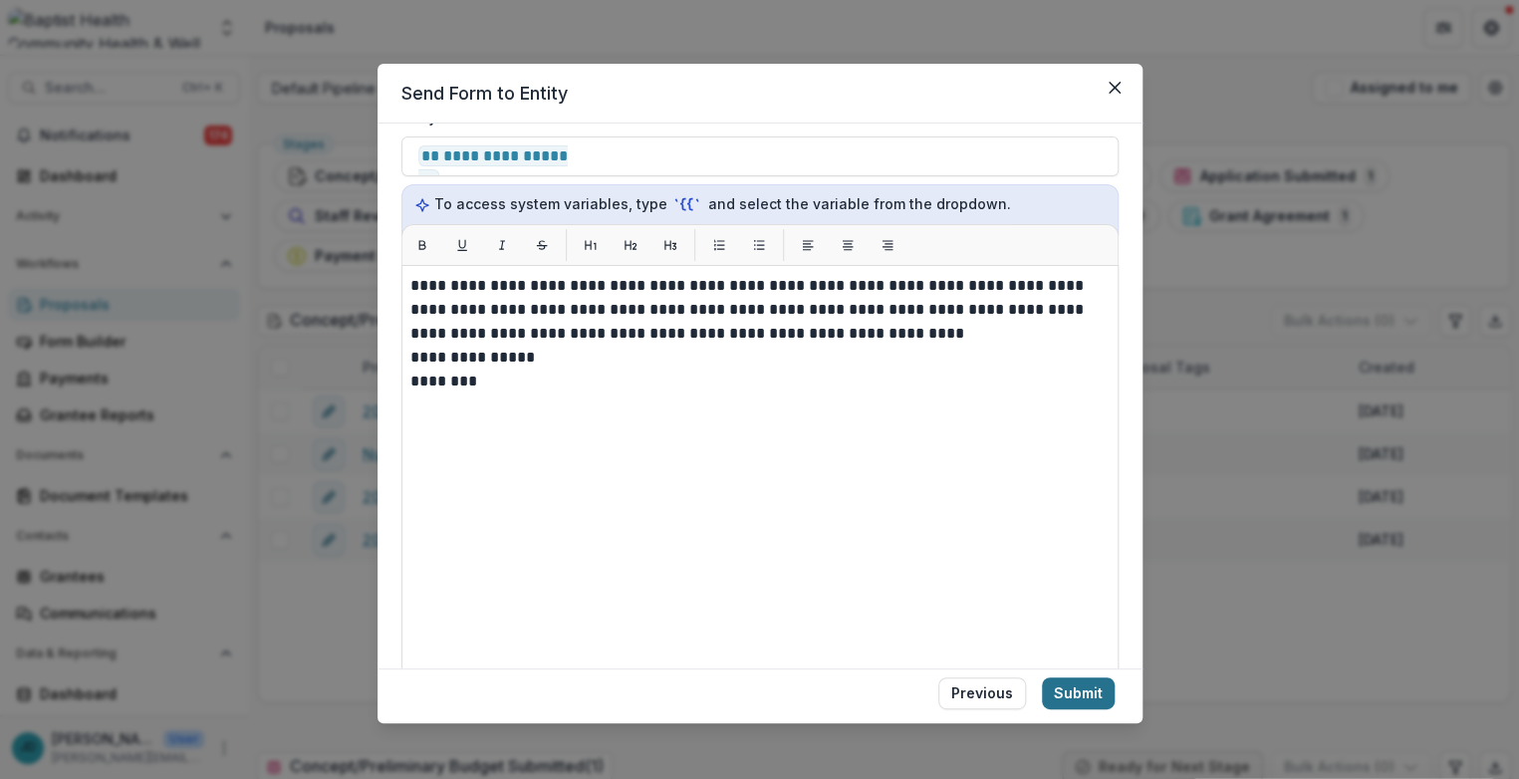
click at [1013, 693] on button "Submit" at bounding box center [1078, 694] width 73 height 32
click at [1013, 86] on icon "Close" at bounding box center [1115, 88] width 12 height 12
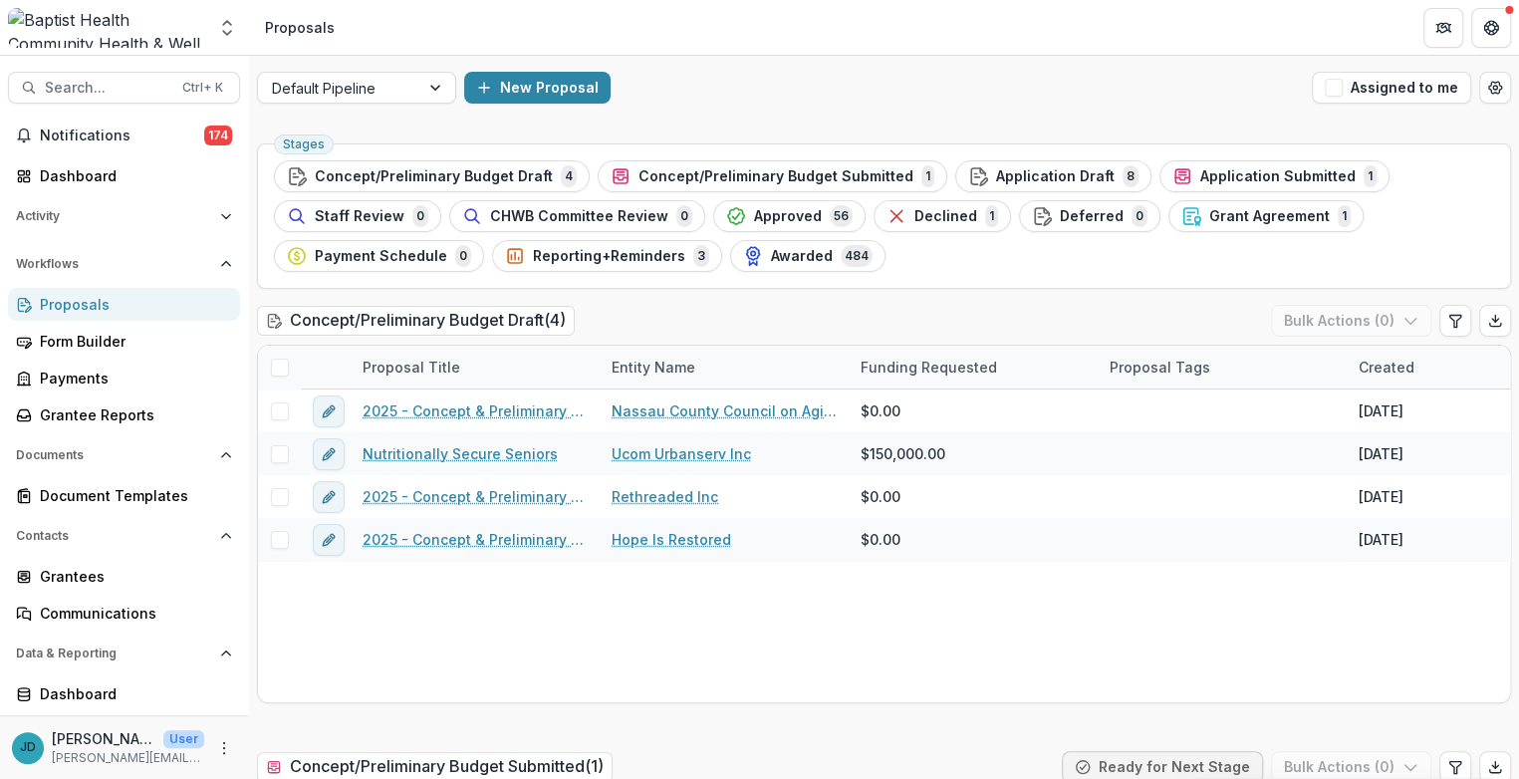
scroll to position [0, 0]
click at [79, 136] on span "Notifications" at bounding box center [122, 136] width 164 height 17
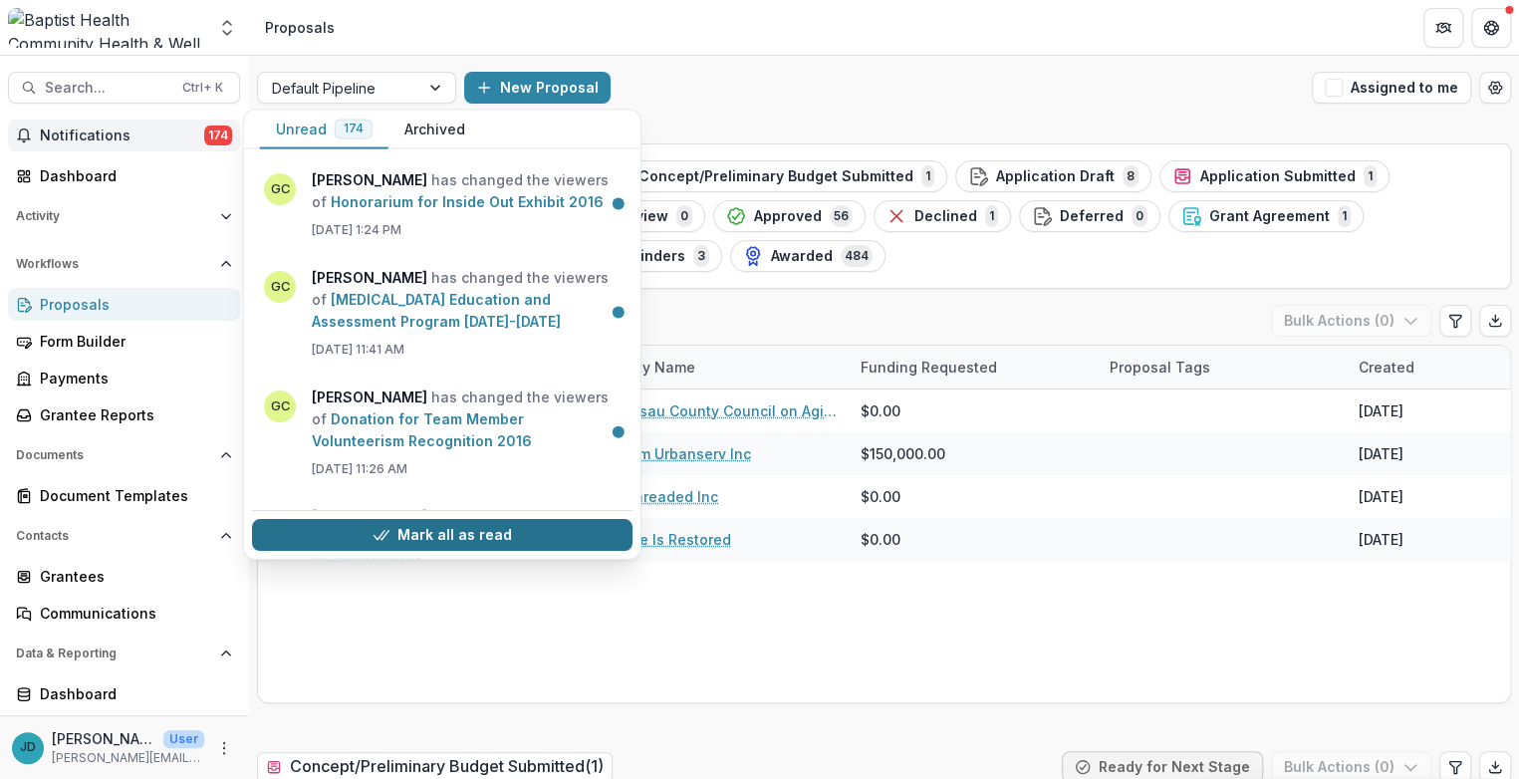
click at [511, 537] on button "Mark all as read" at bounding box center [442, 535] width 381 height 32
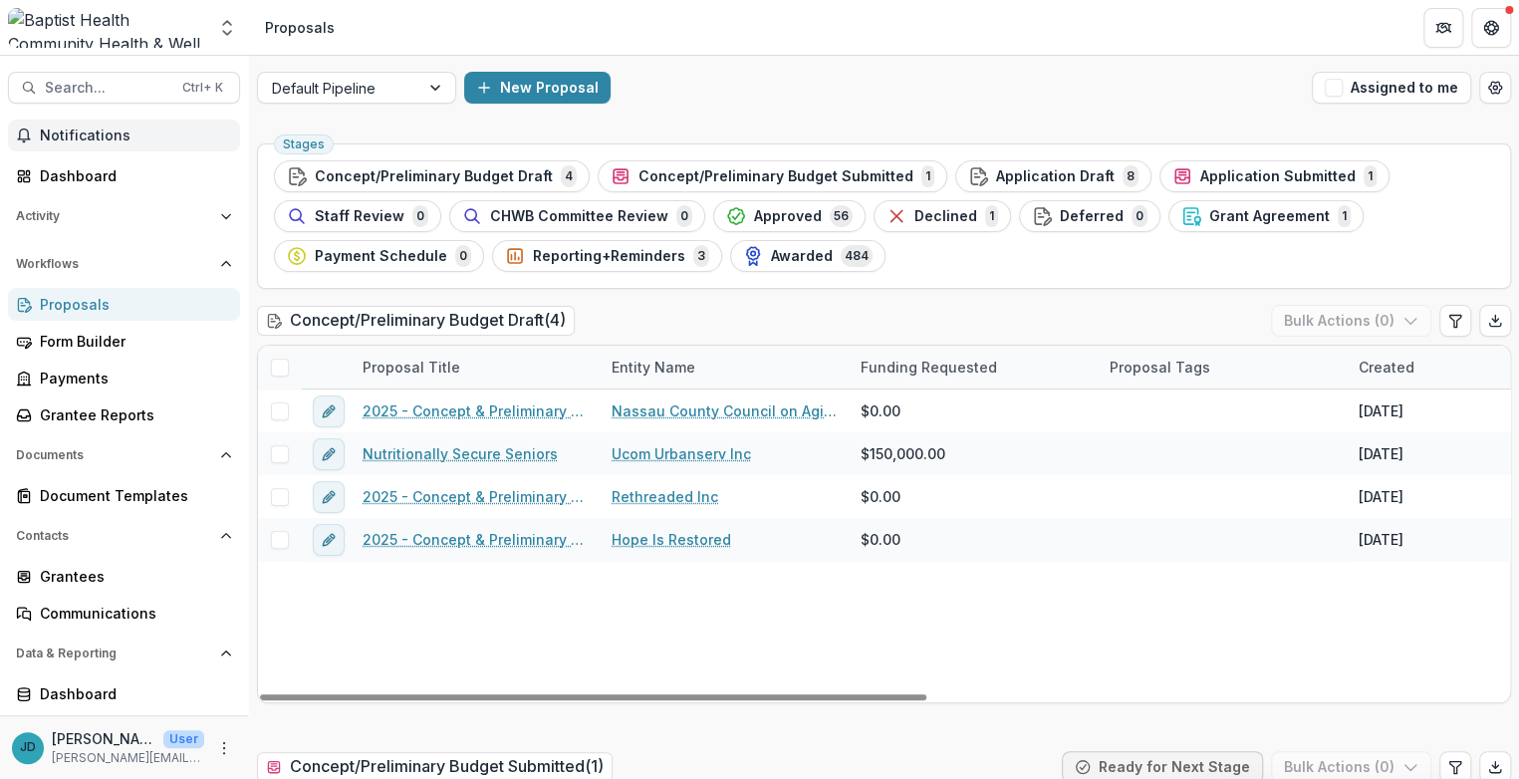
click at [534, 657] on div "2025 - Concept & Preliminary Budget Form Nassau County Council on Aging $0.00 […" at bounding box center [1425, 546] width 2334 height 313
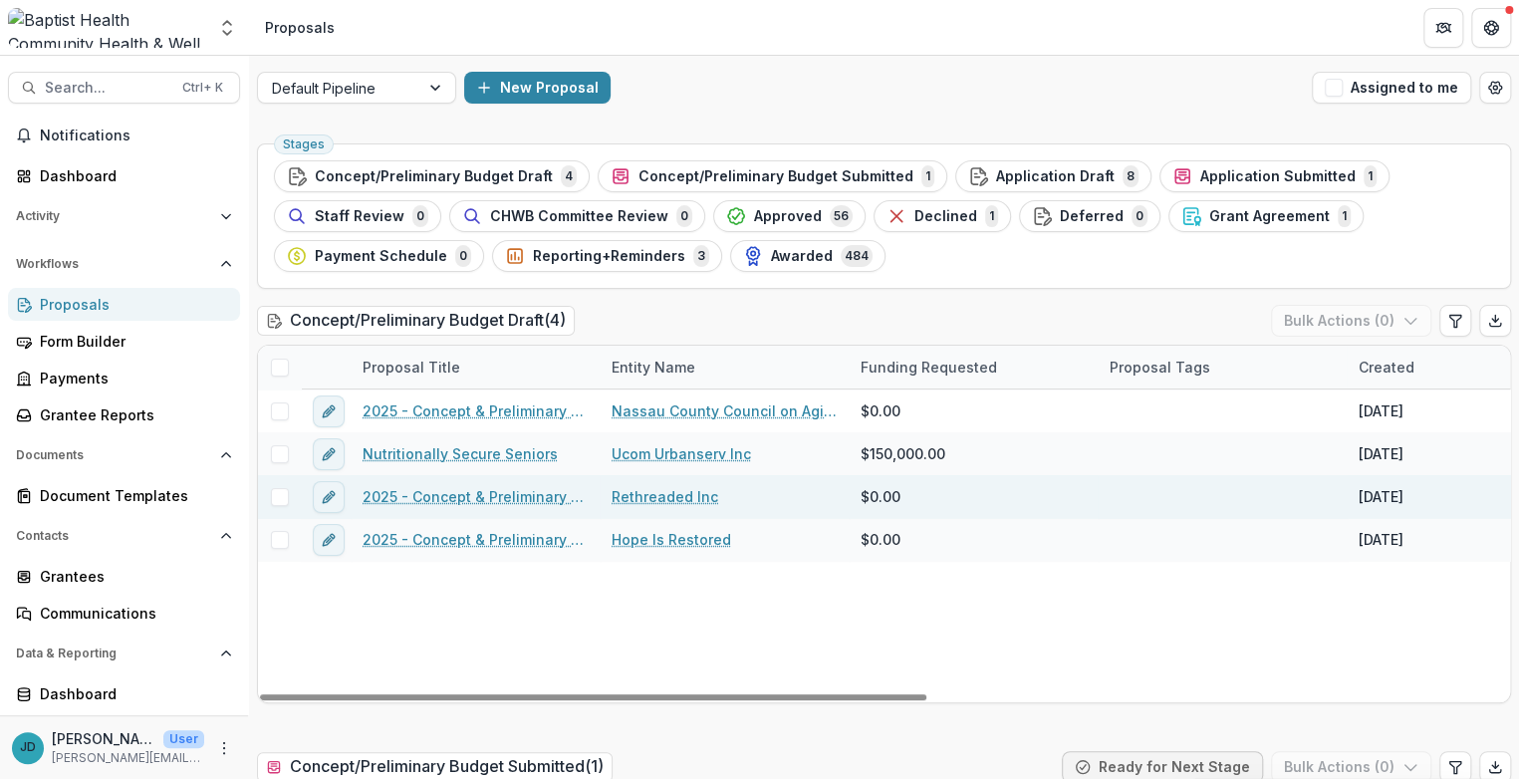
click at [489, 491] on link "2025 - Concept & Preliminary Budget Form" at bounding box center [475, 496] width 225 height 21
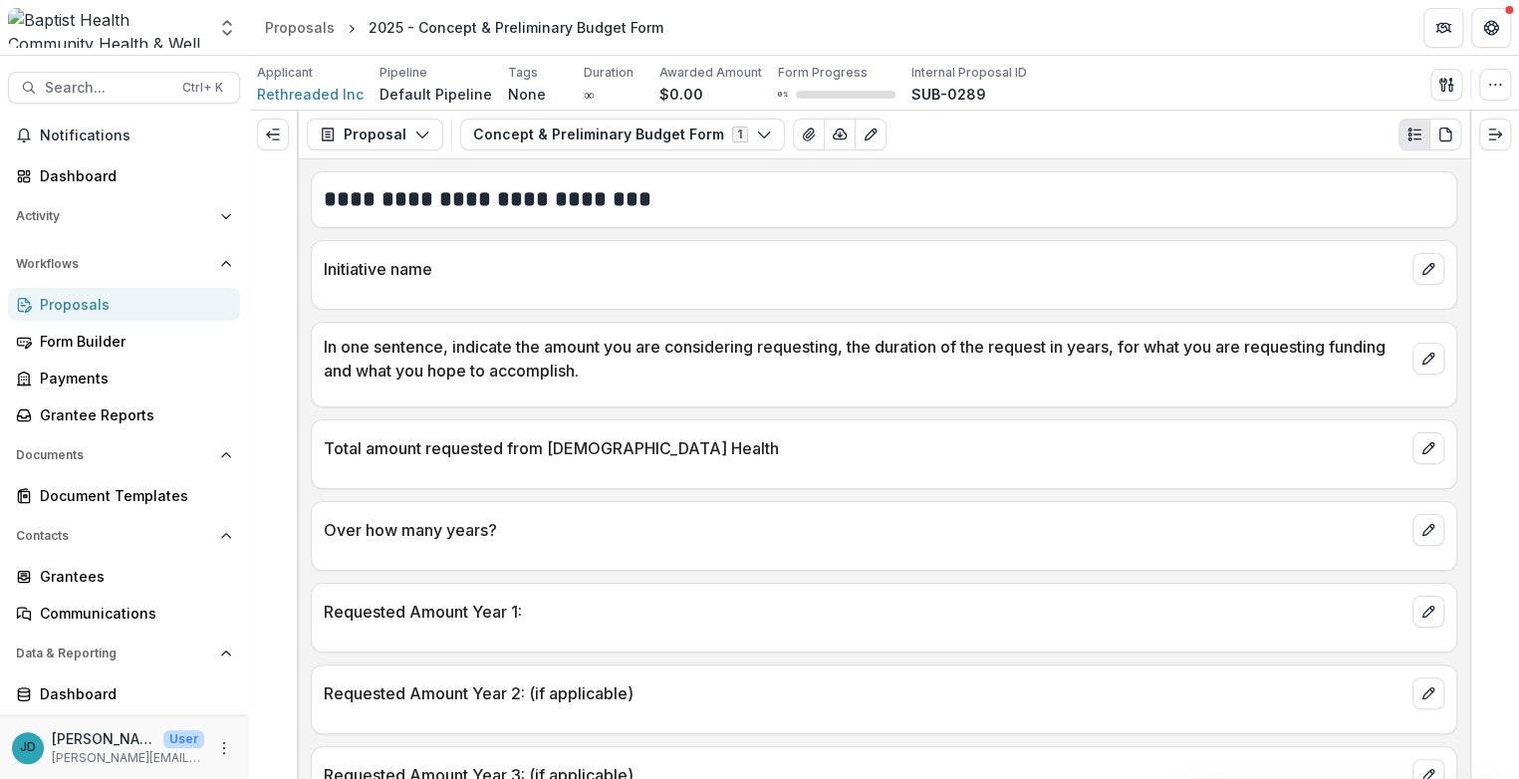
click at [80, 305] on div "Proposals" at bounding box center [132, 304] width 184 height 21
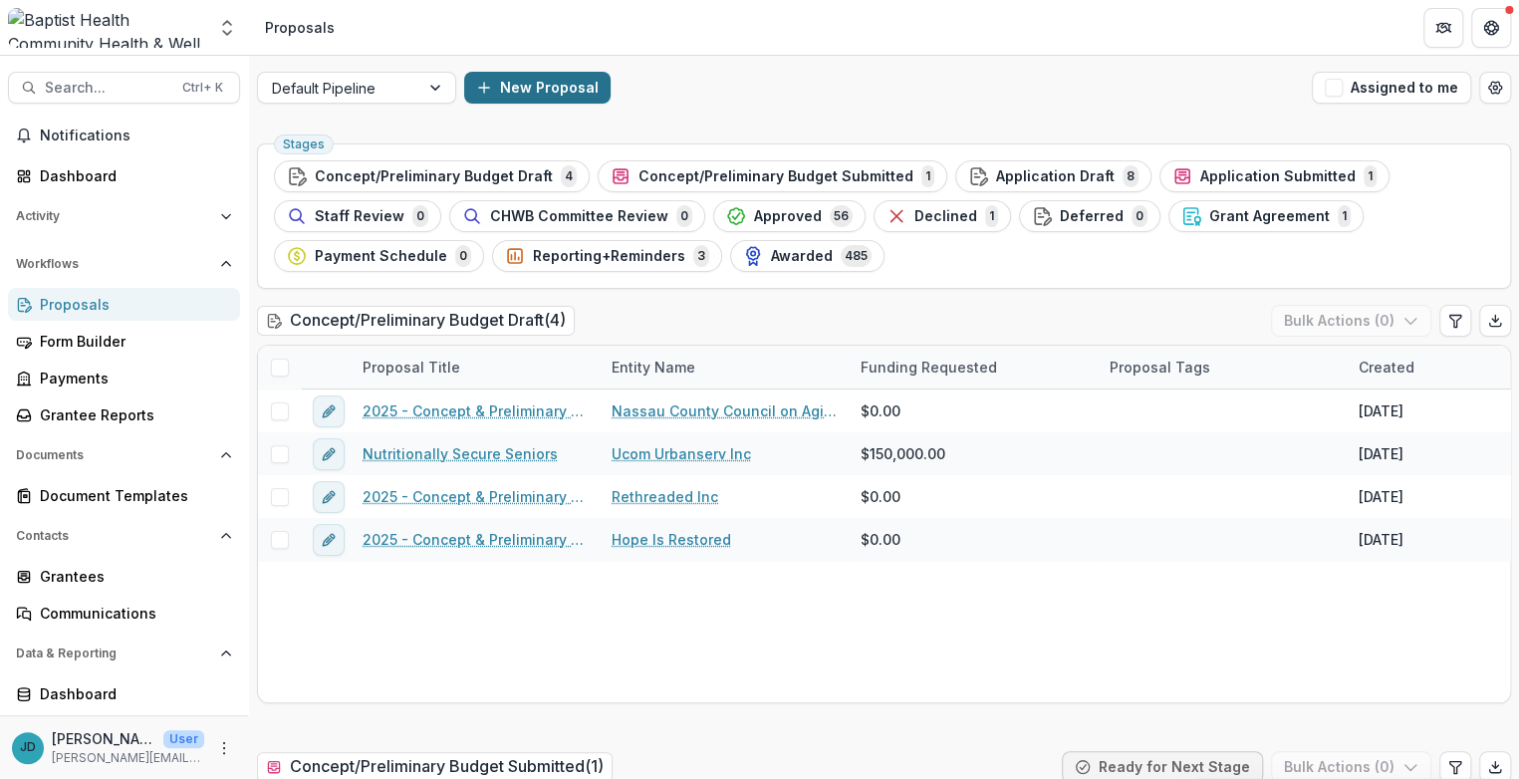
click at [484, 84] on line "button" at bounding box center [484, 88] width 0 height 10
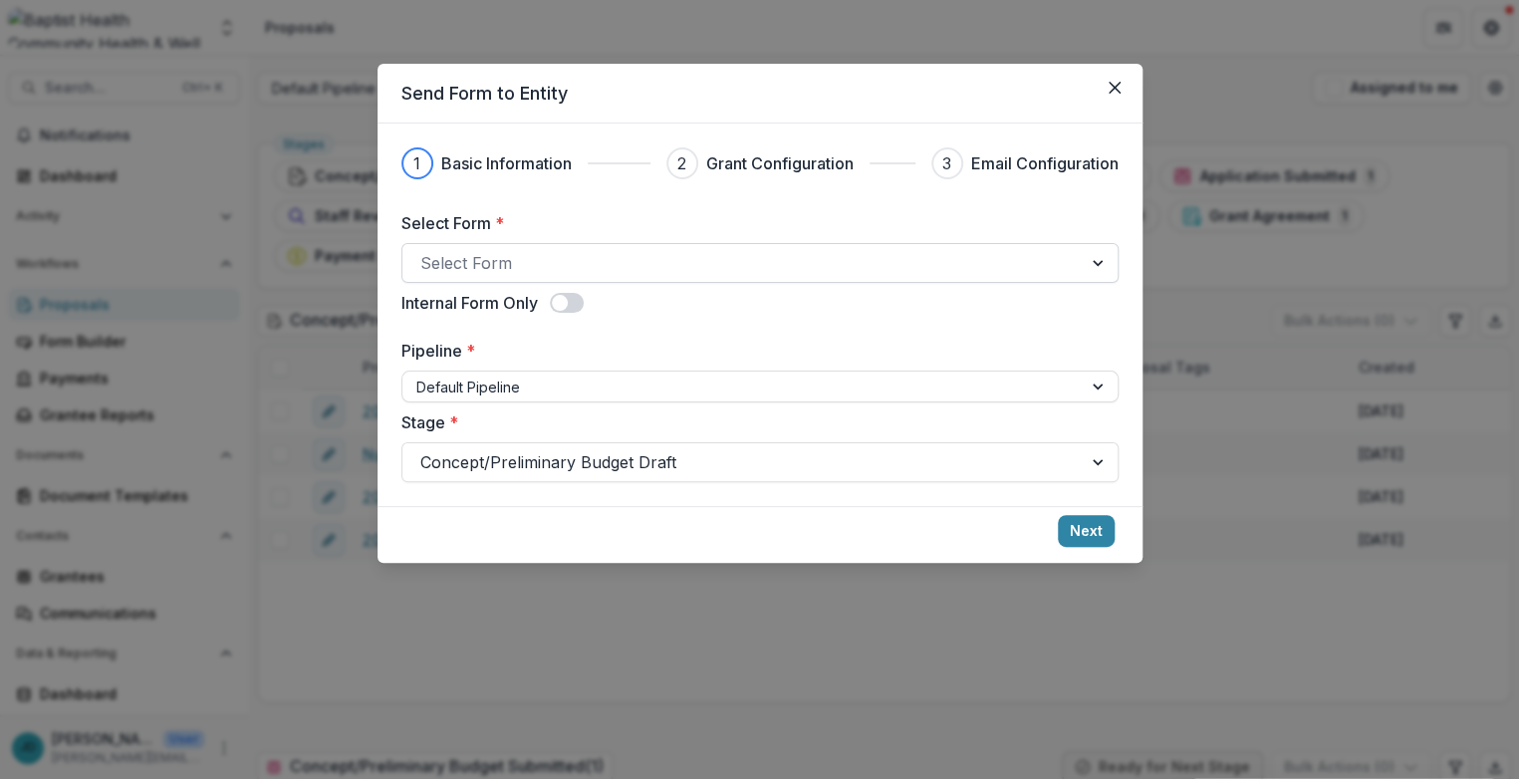
click at [461, 252] on div at bounding box center [742, 263] width 644 height 28
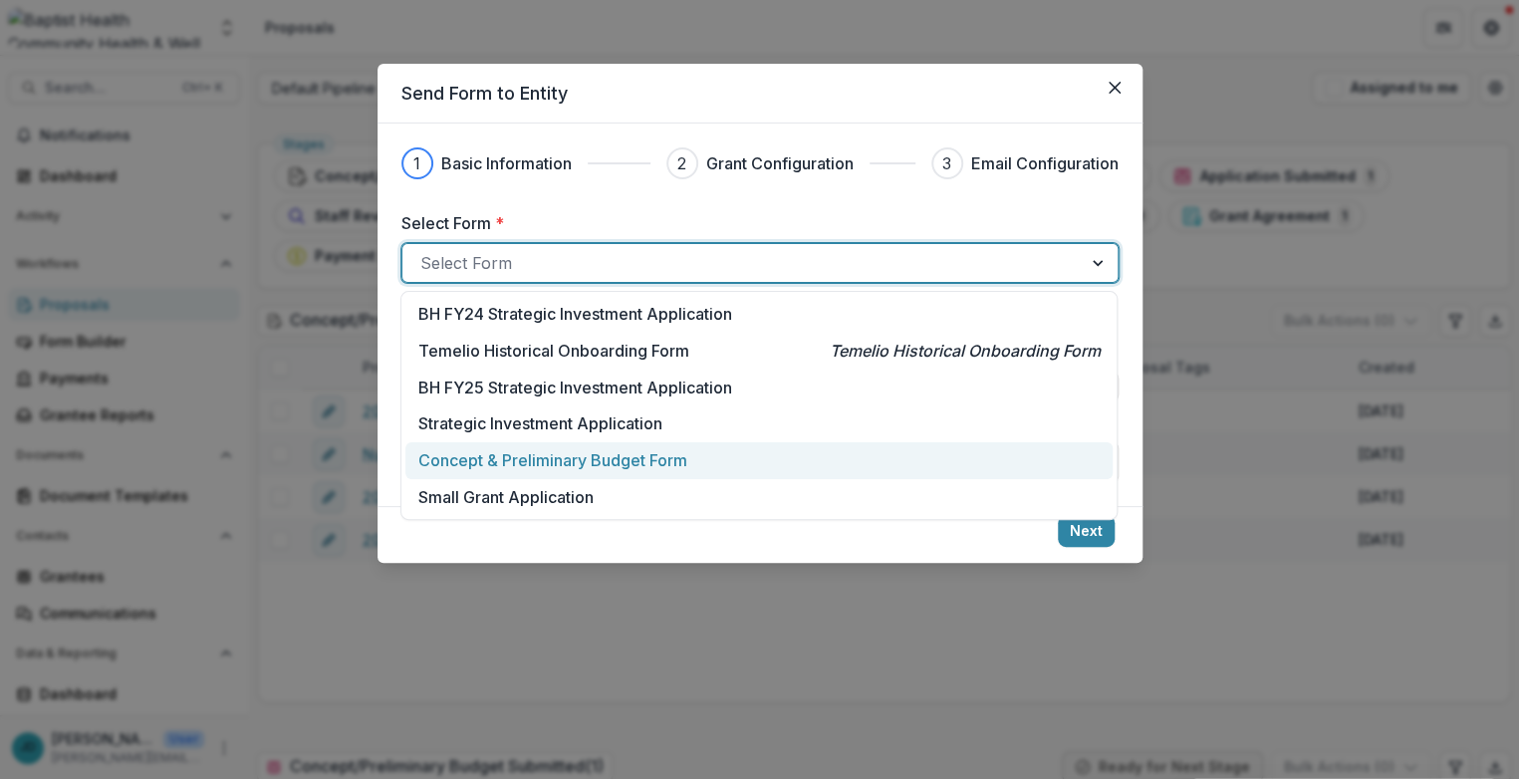
click at [517, 465] on p "Concept & Preliminary Budget Form" at bounding box center [552, 460] width 269 height 24
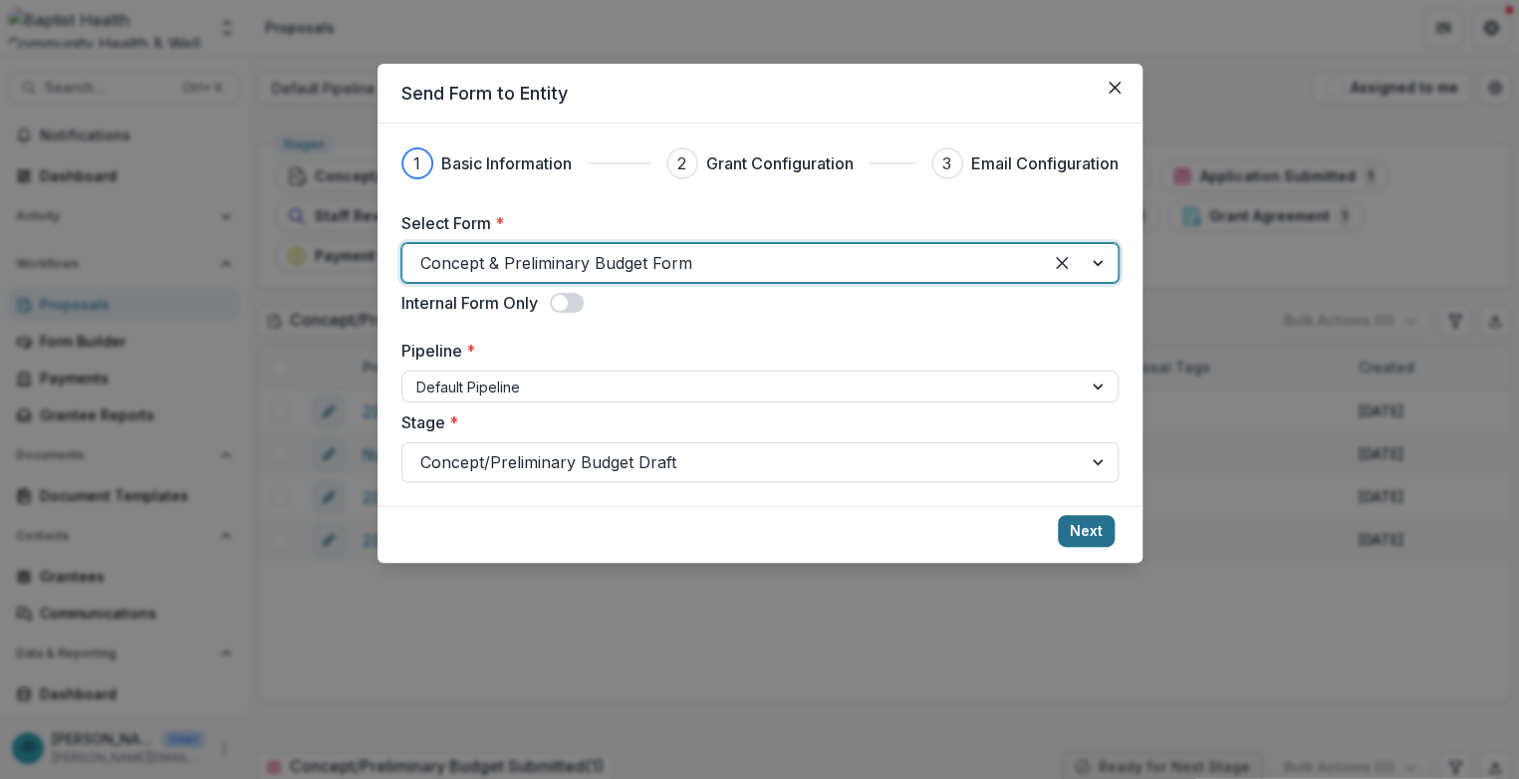
click at [1013, 526] on button "Next" at bounding box center [1086, 531] width 57 height 32
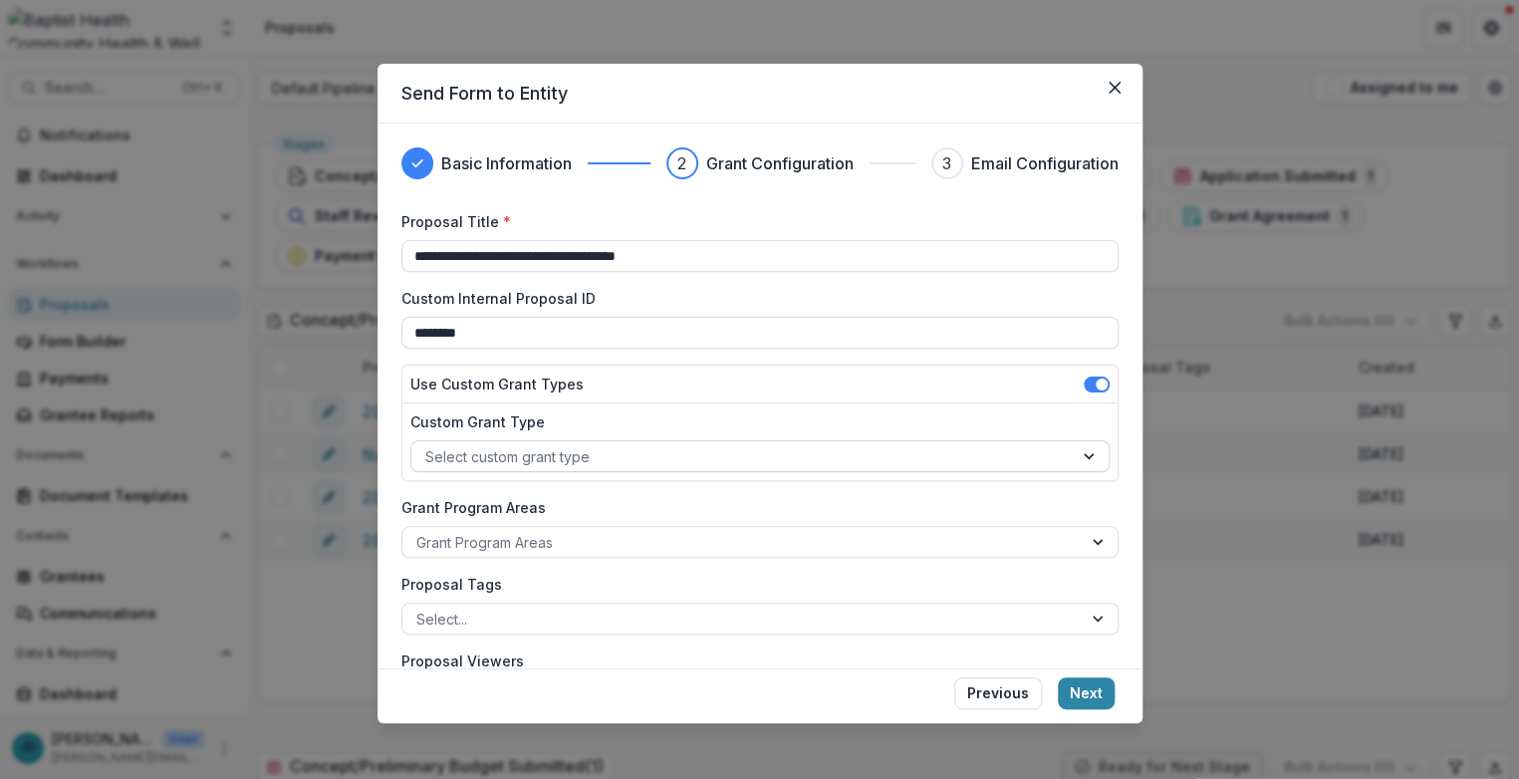
click at [509, 456] on div at bounding box center [742, 456] width 634 height 25
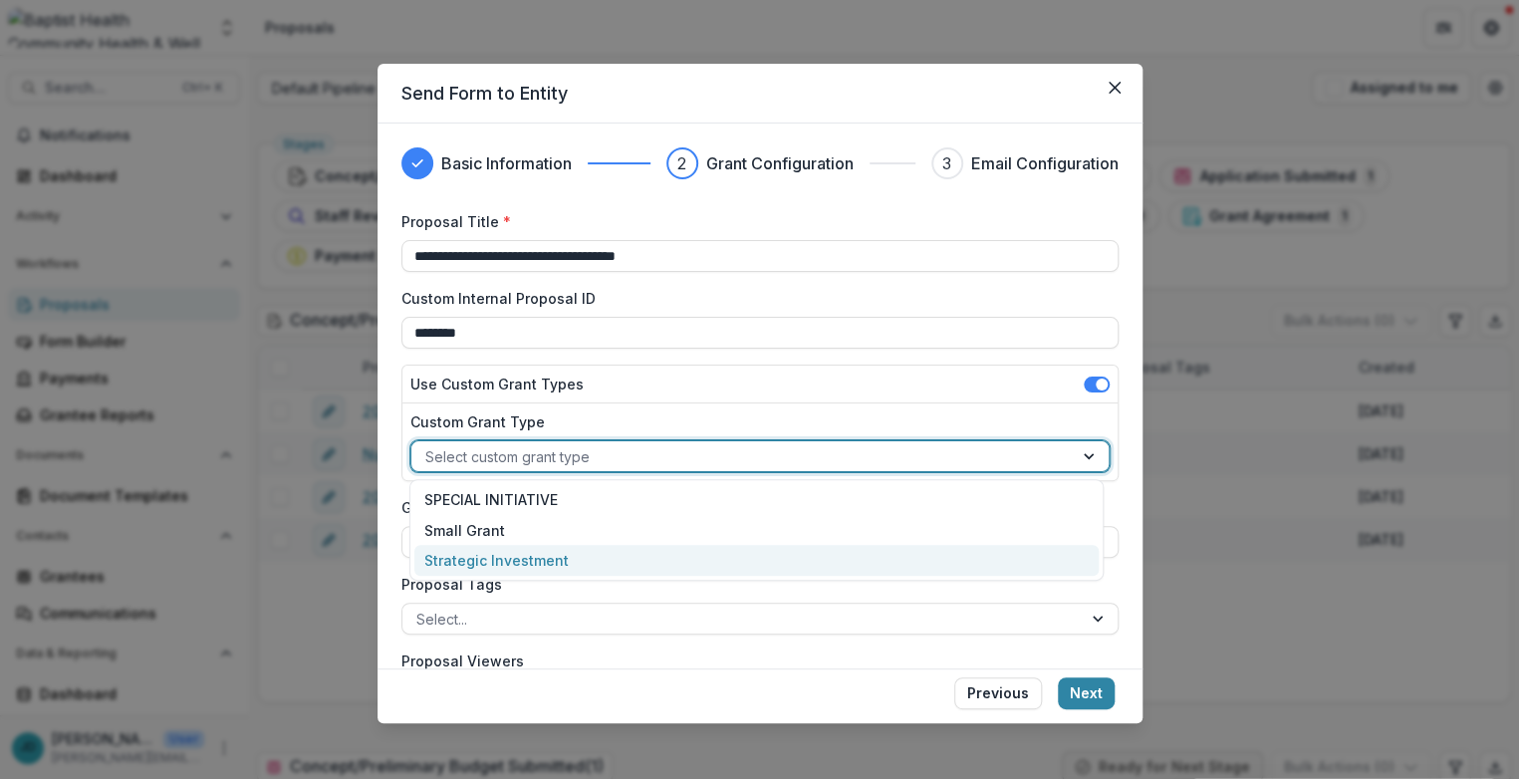
click at [479, 566] on div "Strategic Investment" at bounding box center [756, 560] width 684 height 31
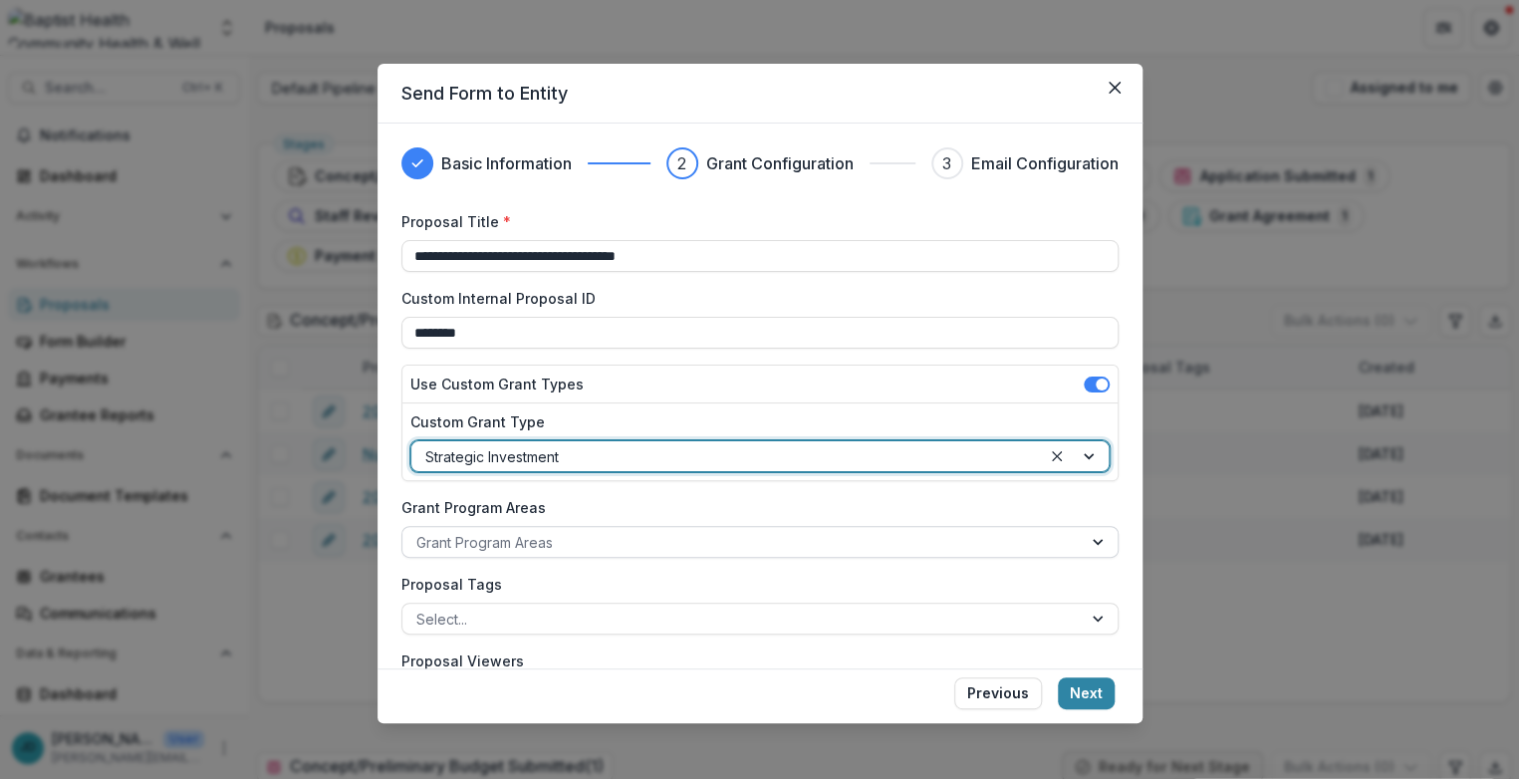
click at [470, 538] on div at bounding box center [742, 542] width 652 height 25
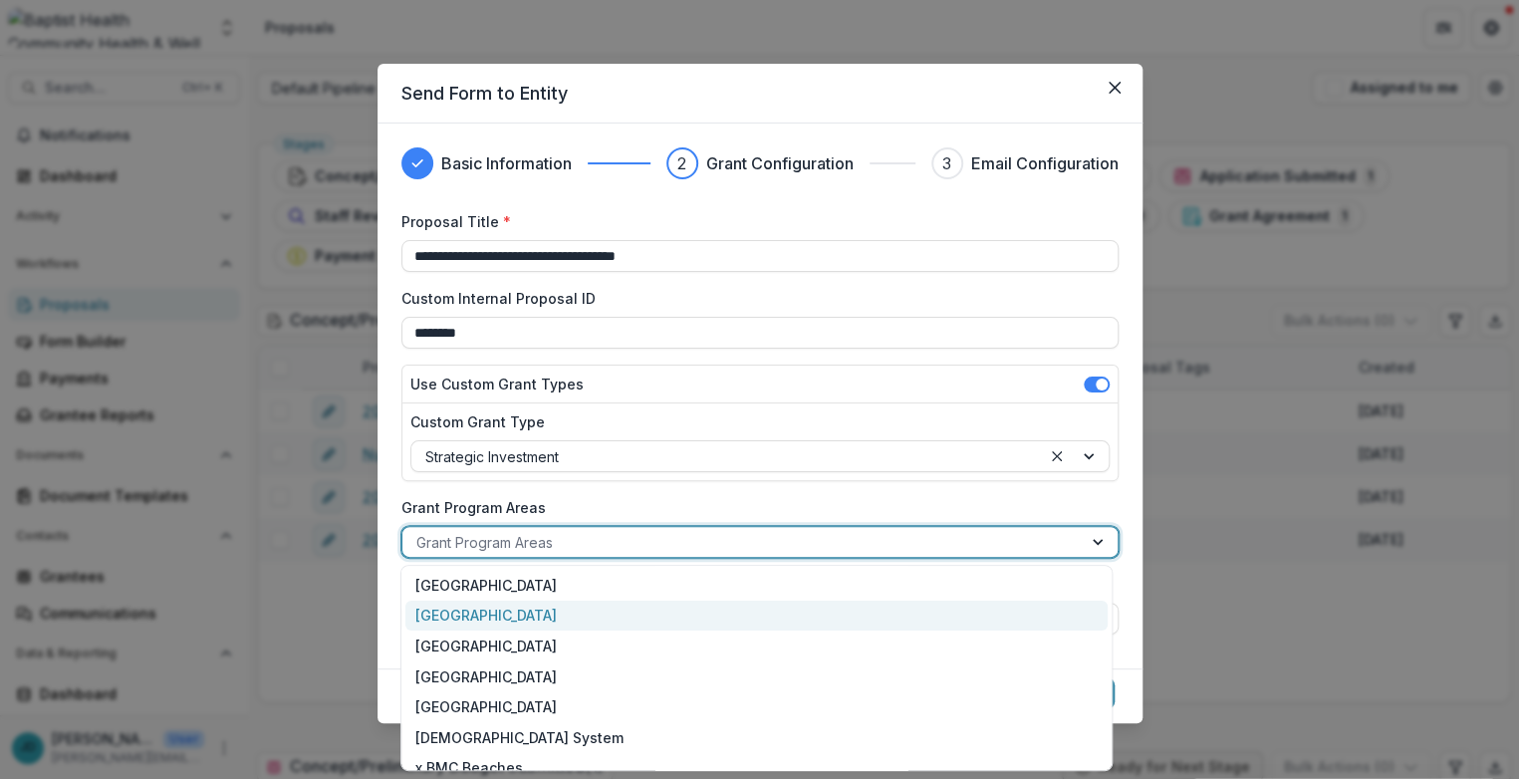
click at [462, 623] on div "[GEOGRAPHIC_DATA]" at bounding box center [756, 616] width 701 height 31
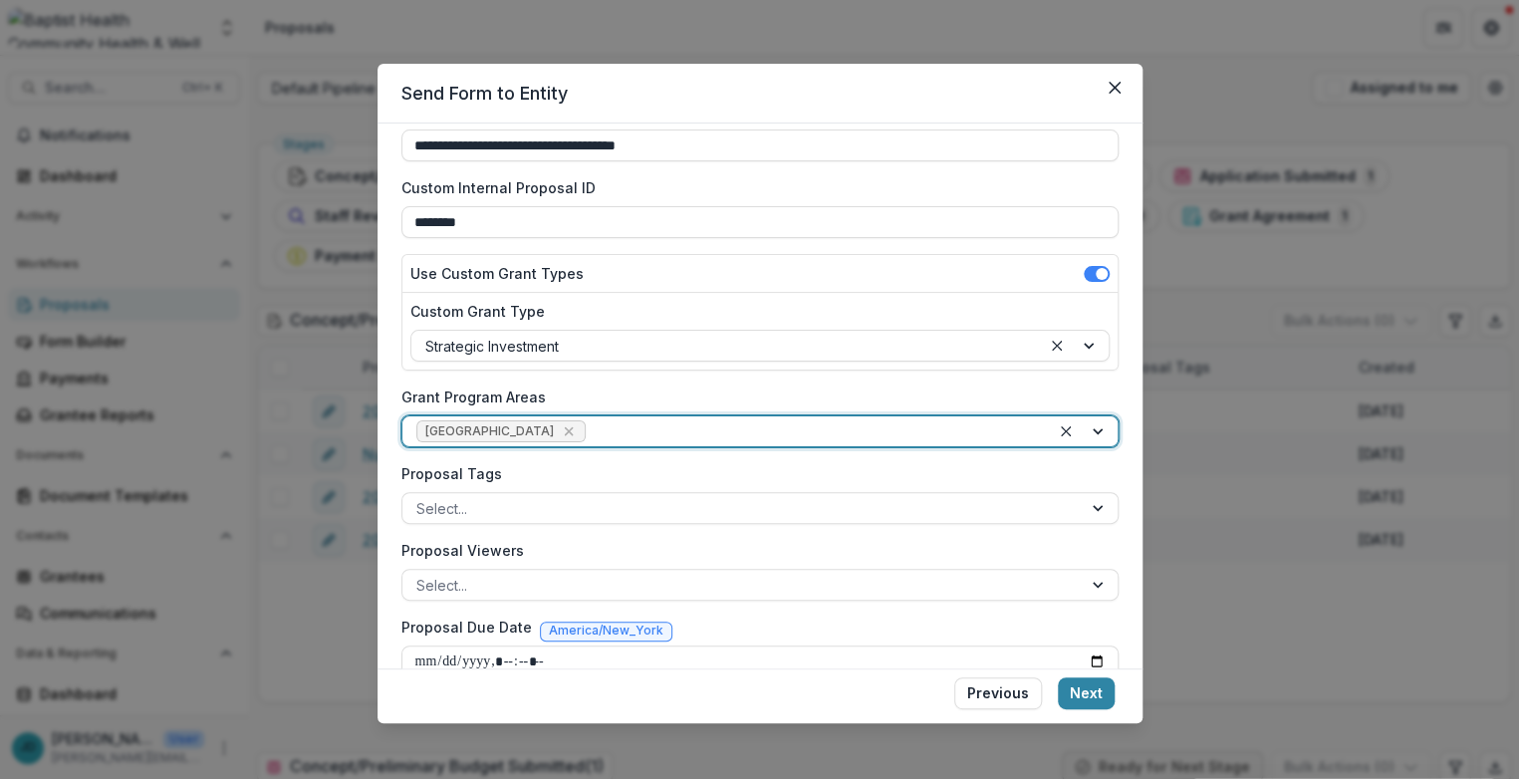
scroll to position [141, 0]
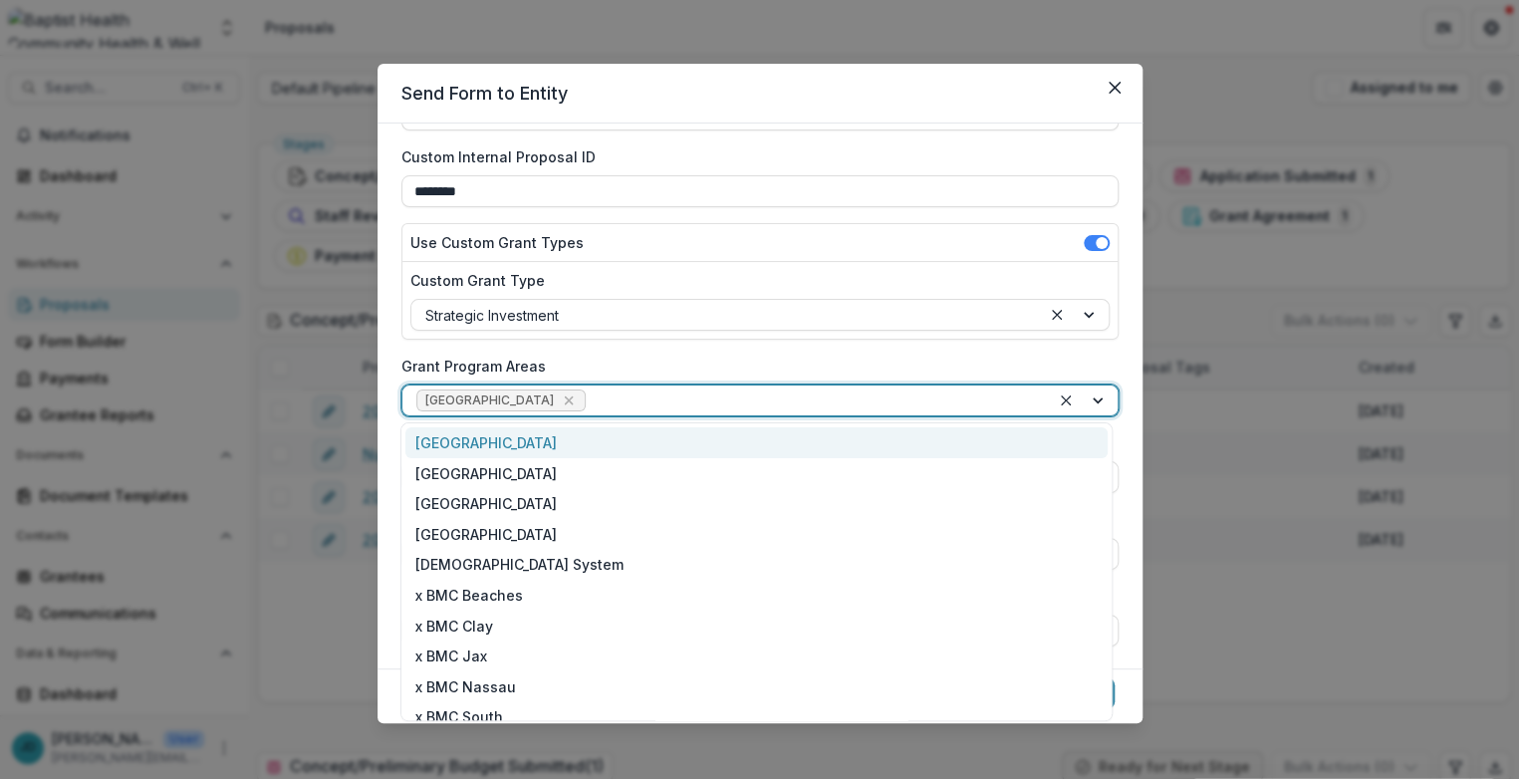
click at [1013, 399] on div at bounding box center [1084, 401] width 68 height 30
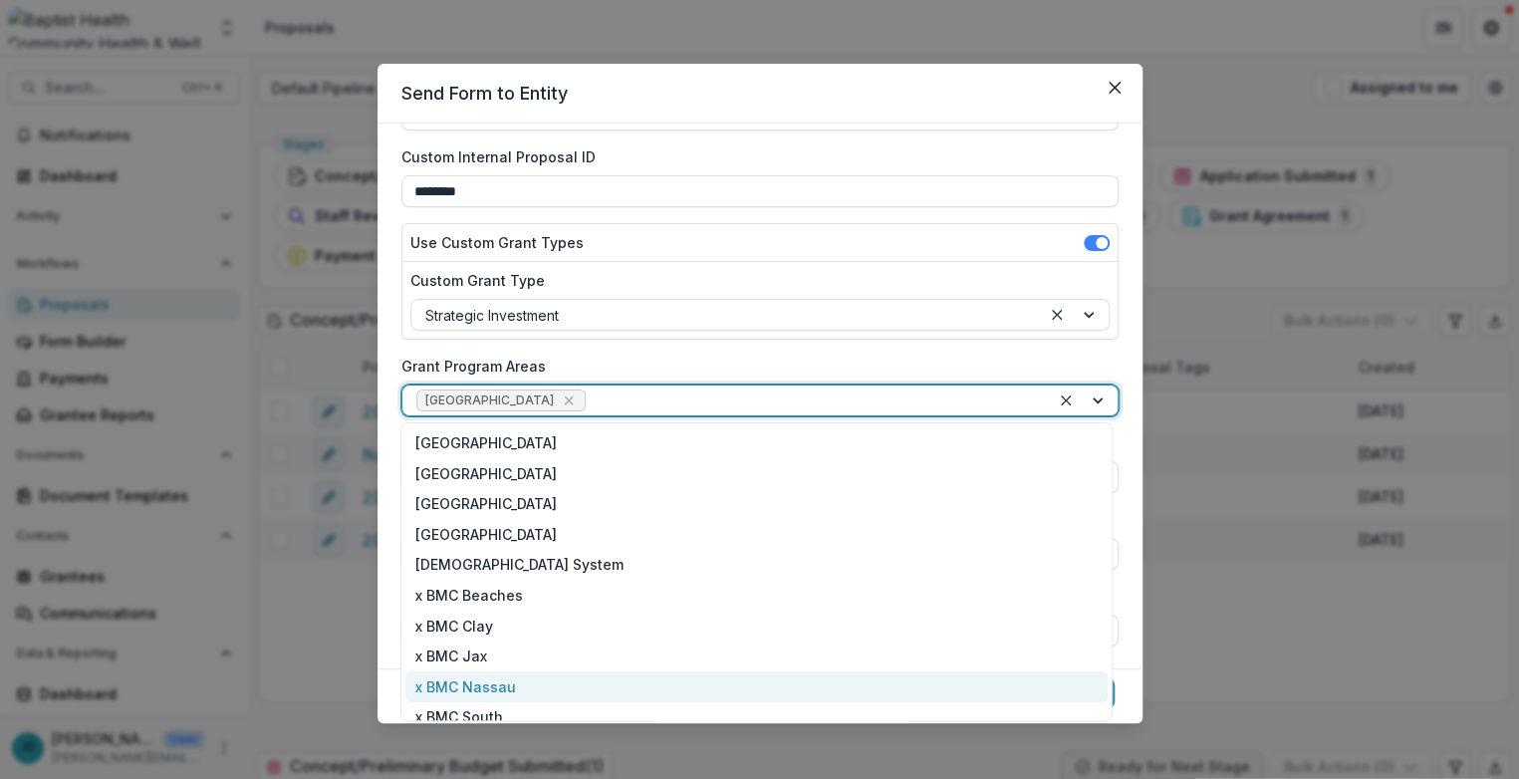
click at [499, 683] on div "x BMC Nassau" at bounding box center [756, 687] width 701 height 31
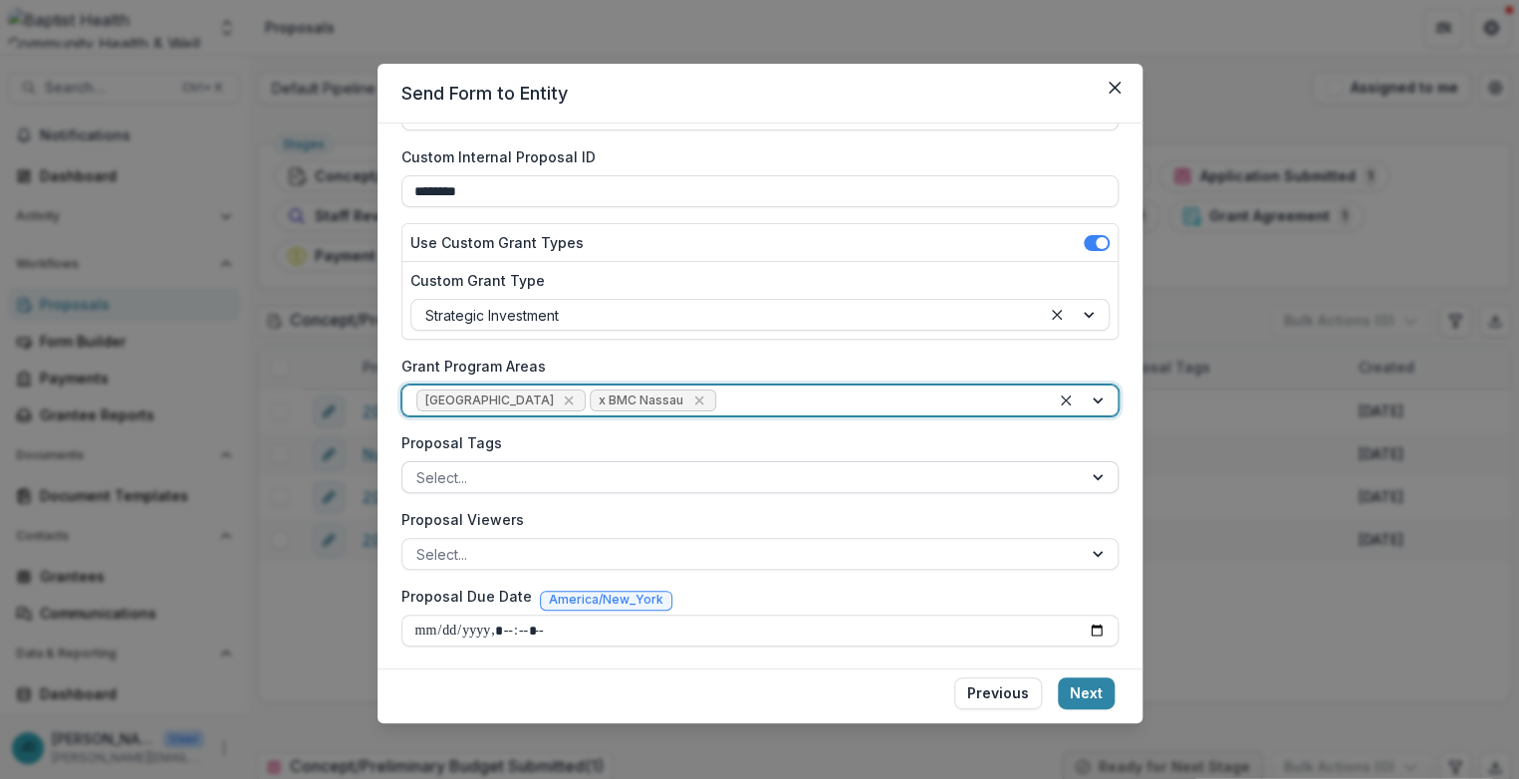
click at [463, 482] on div at bounding box center [742, 477] width 652 height 25
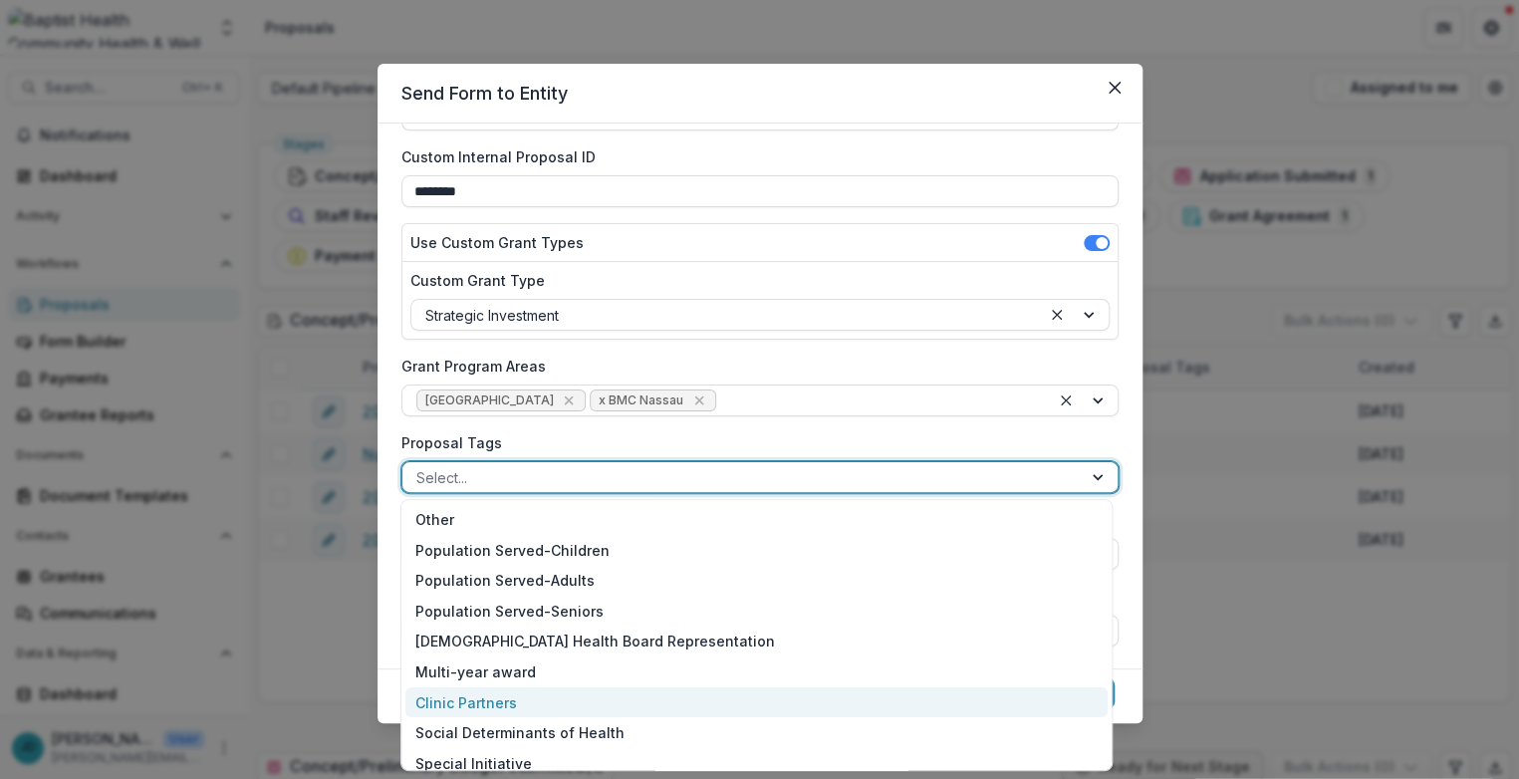
scroll to position [164, 0]
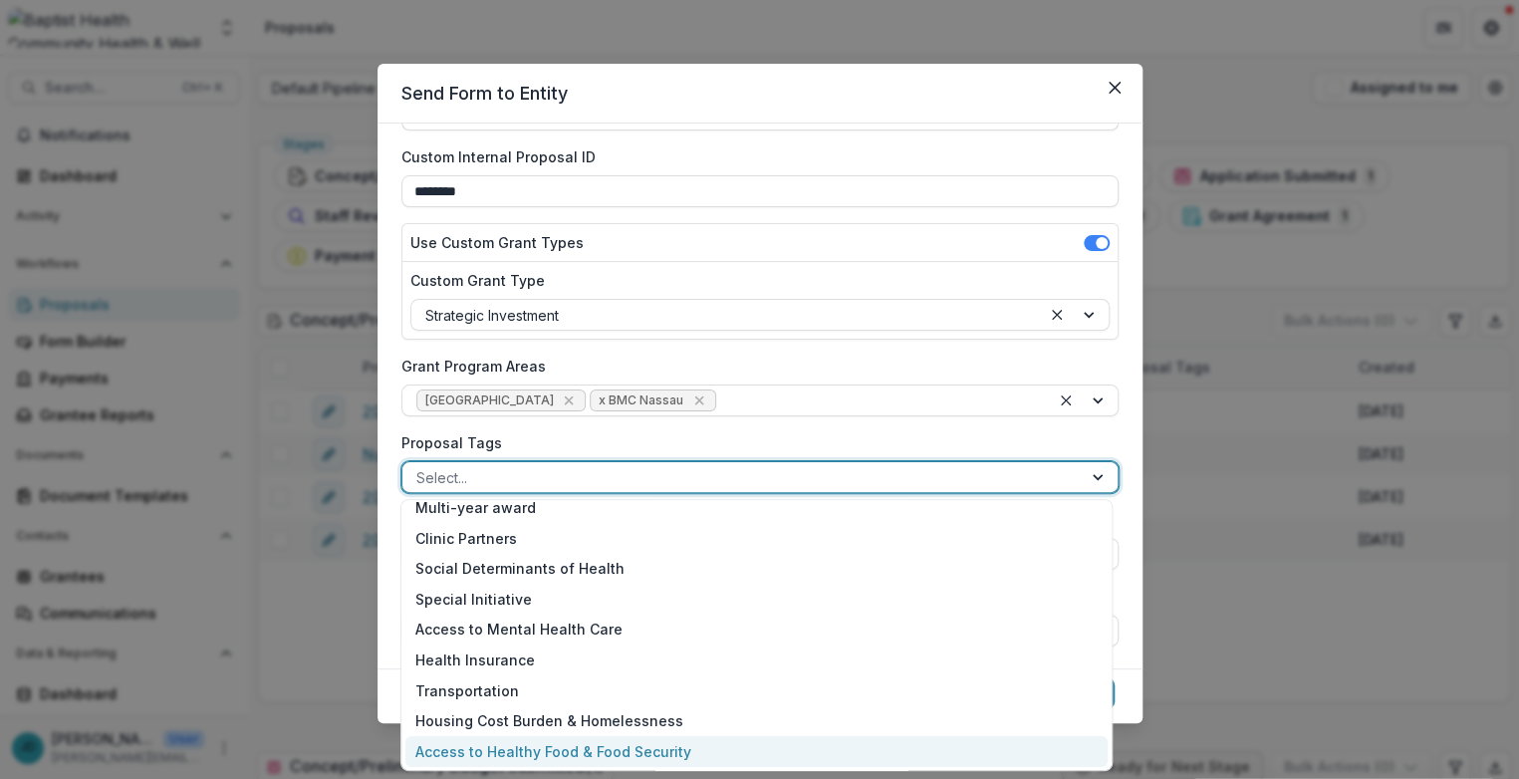
drag, startPoint x: 533, startPoint y: 748, endPoint x: 492, endPoint y: 670, distance: 88.7
click at [532, 748] on div "Access to Healthy Food & Food Security" at bounding box center [756, 751] width 701 height 31
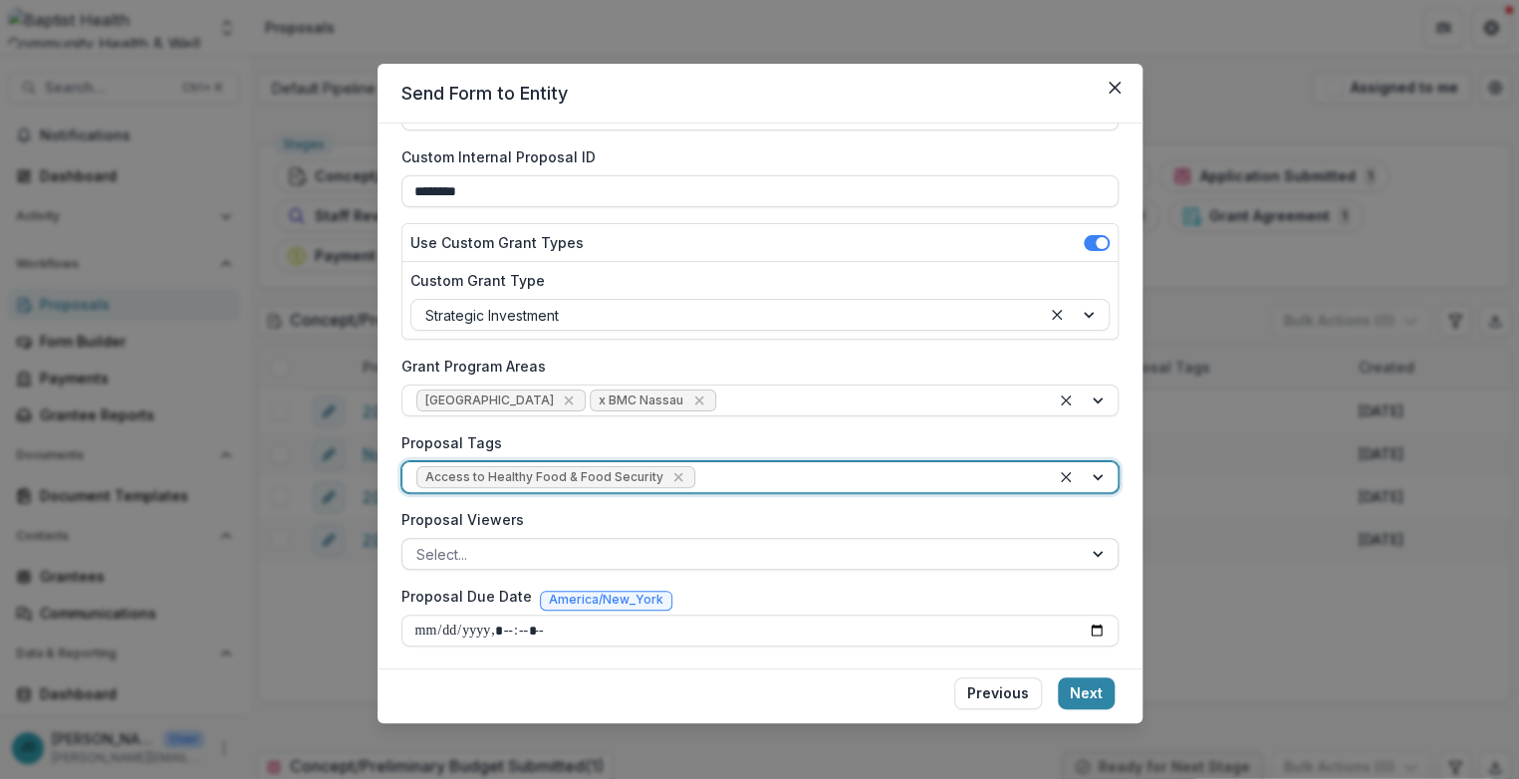
click at [444, 556] on div at bounding box center [742, 554] width 652 height 25
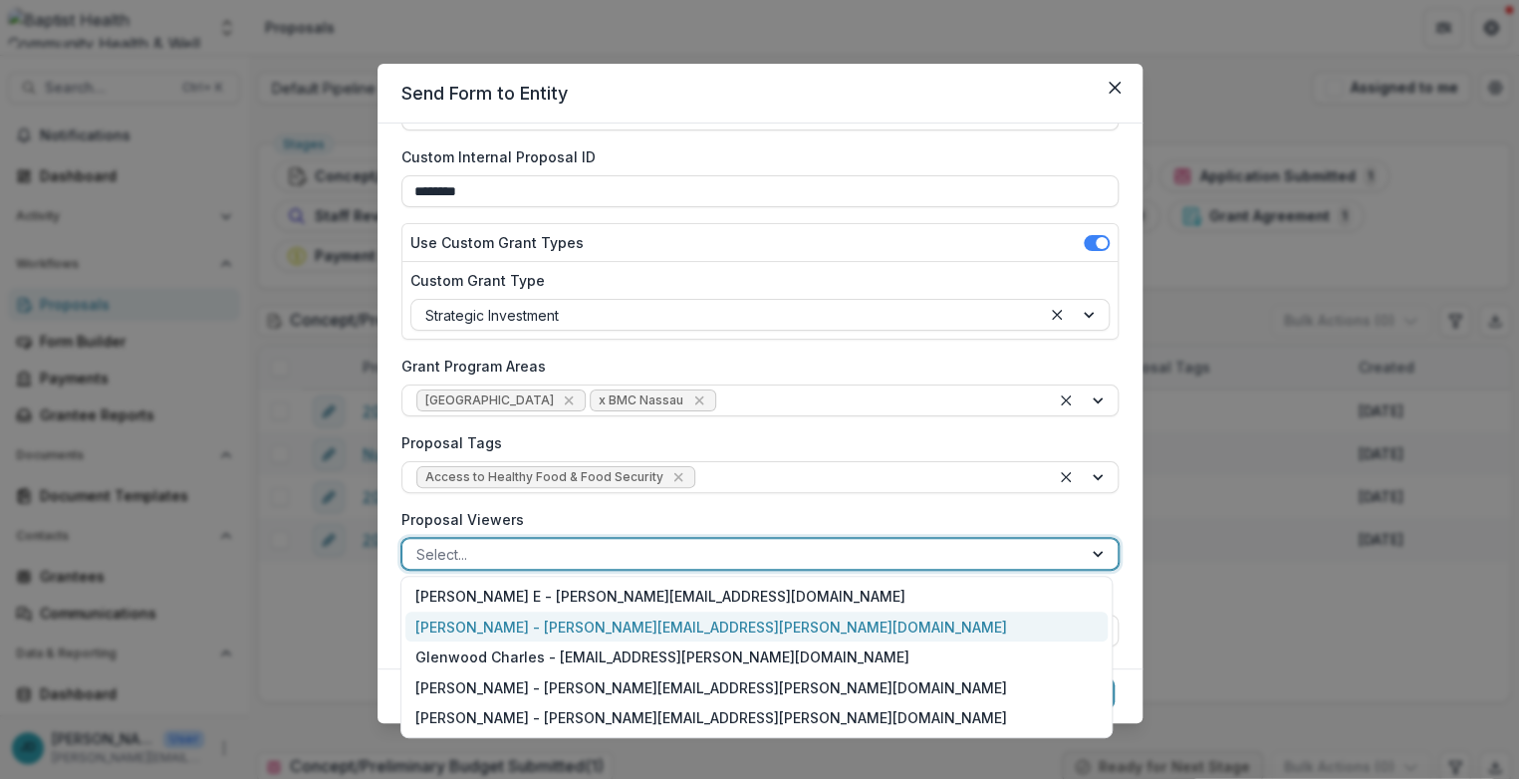
click at [448, 635] on div "[PERSON_NAME] - [PERSON_NAME][EMAIL_ADDRESS][PERSON_NAME][DOMAIN_NAME]" at bounding box center [756, 627] width 701 height 31
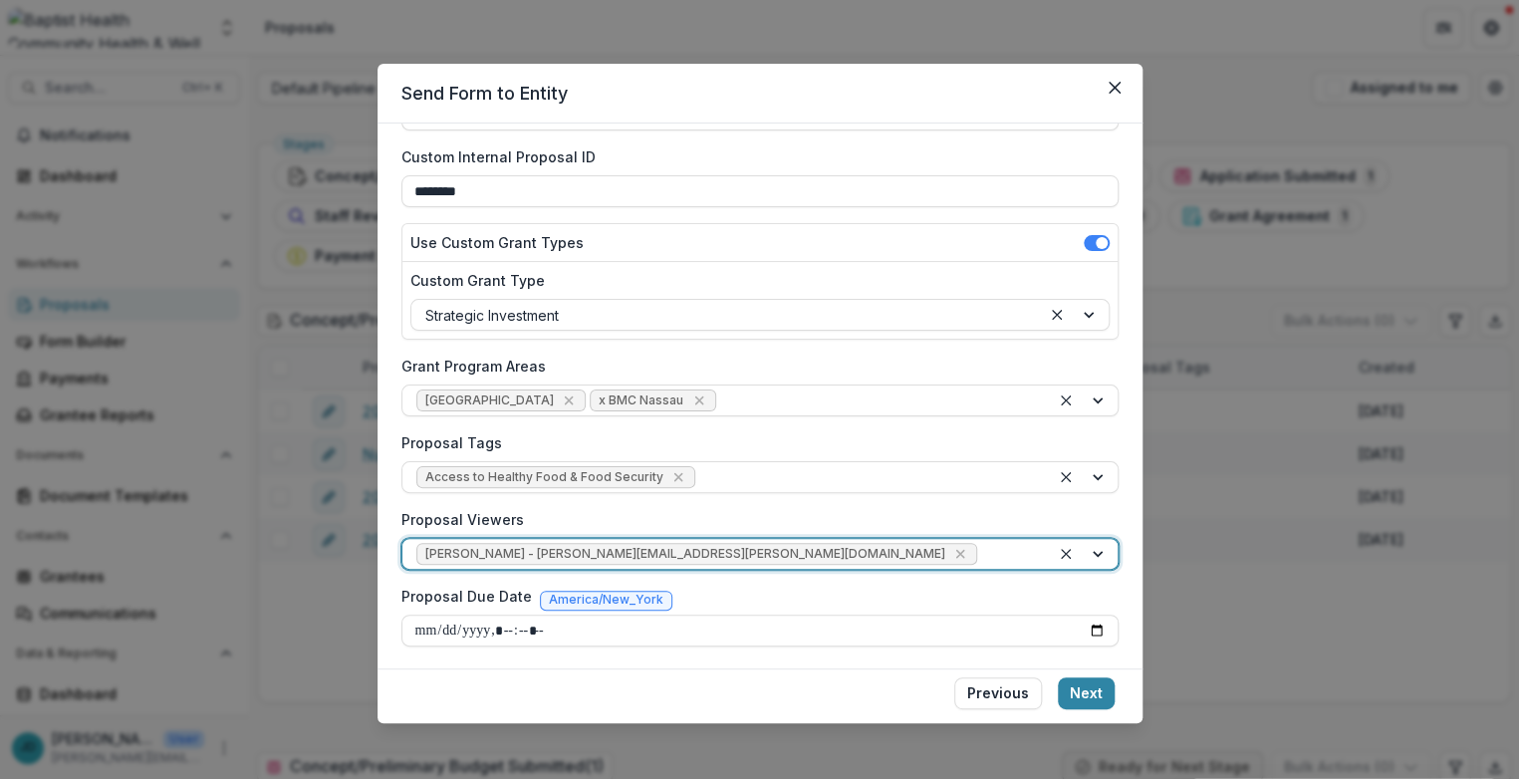
drag, startPoint x: 1091, startPoint y: 550, endPoint x: 1079, endPoint y: 550, distance: 12.0
click at [1013, 550] on div at bounding box center [1084, 554] width 68 height 30
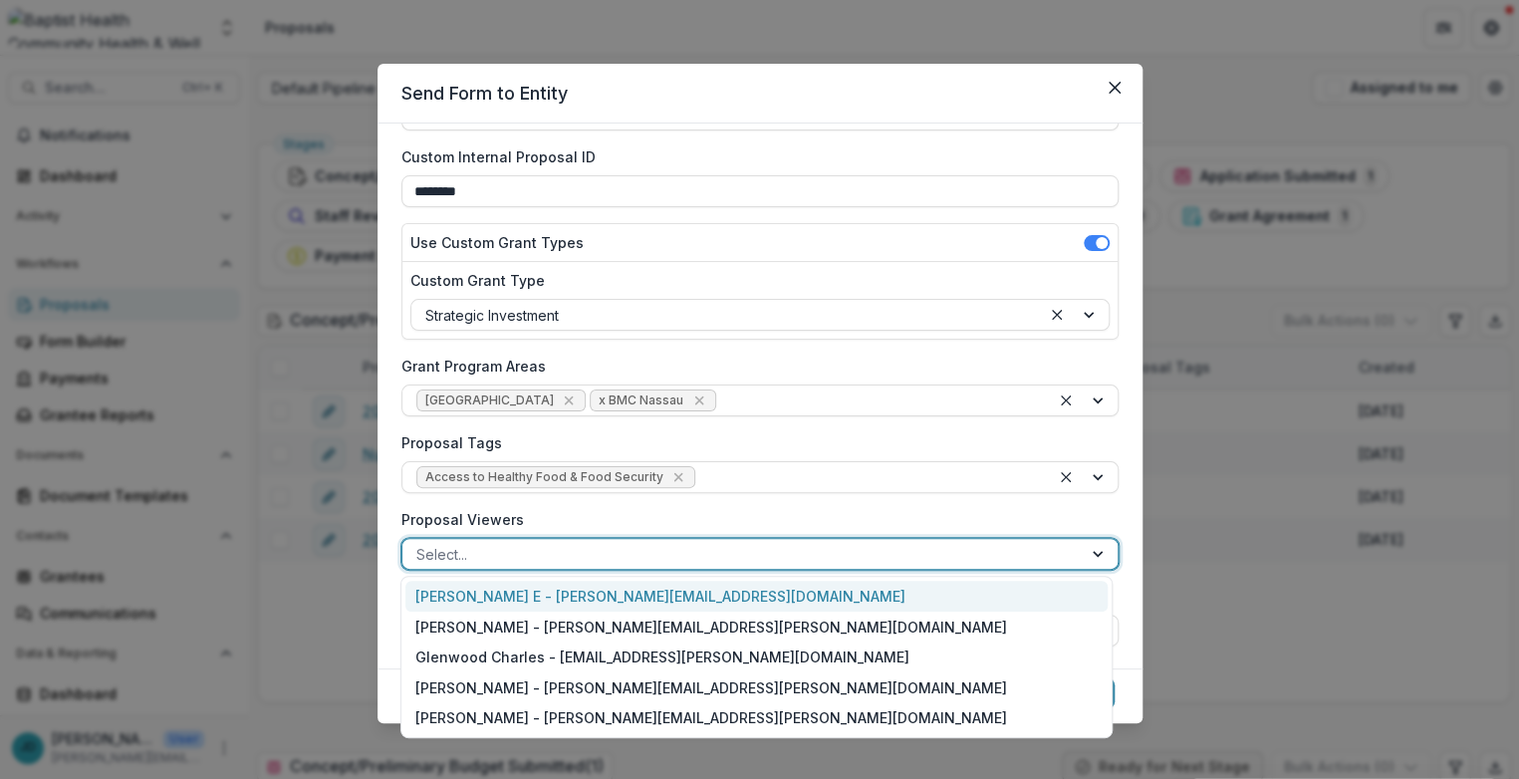
drag, startPoint x: 1059, startPoint y: 554, endPoint x: 996, endPoint y: 542, distance: 63.9
click at [466, 500] on div "**********" at bounding box center [760, 358] width 717 height 577
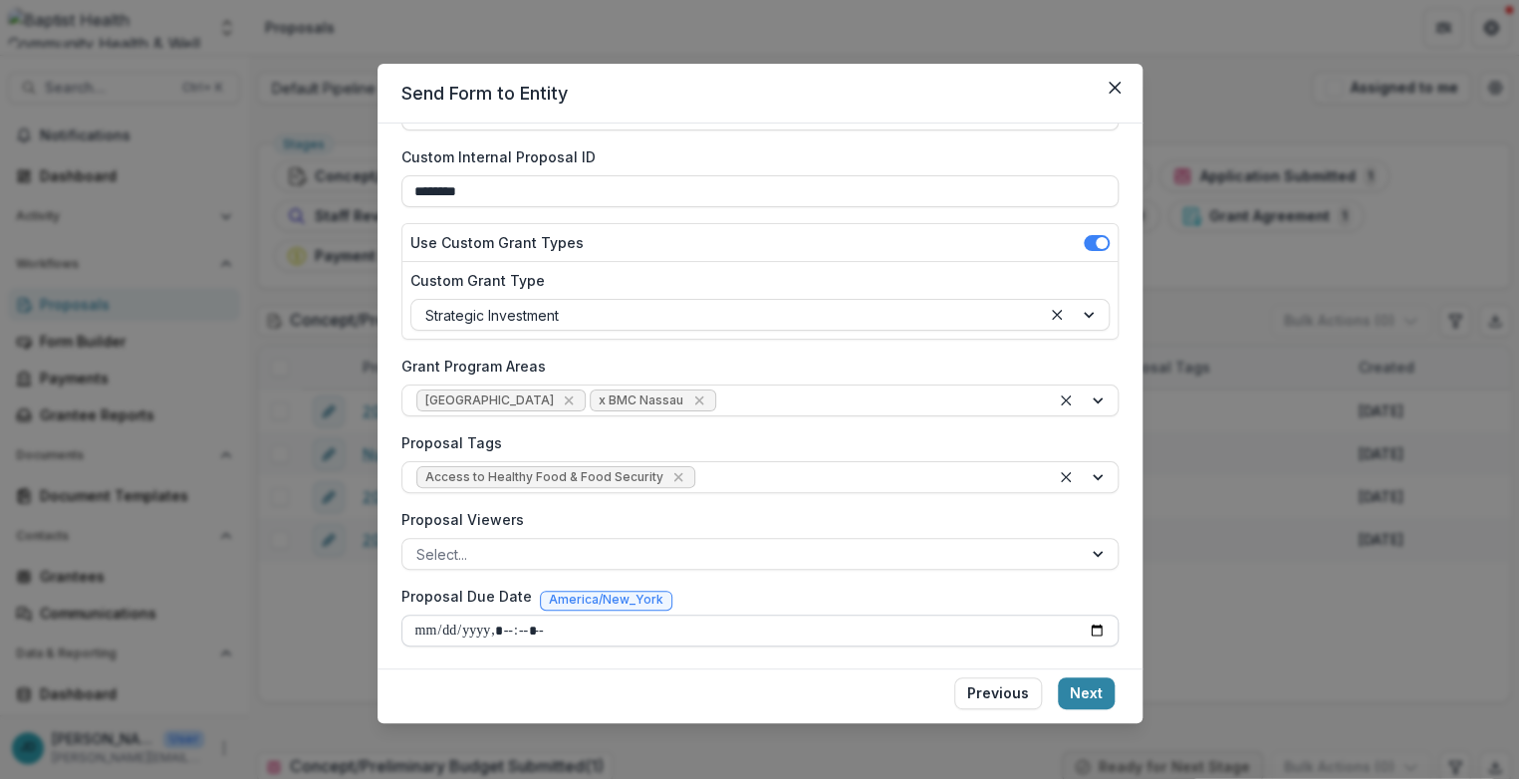
click at [425, 629] on input "Proposal Due Date" at bounding box center [760, 631] width 717 height 32
type input "**********"
click at [1013, 696] on button "Next" at bounding box center [1086, 694] width 57 height 32
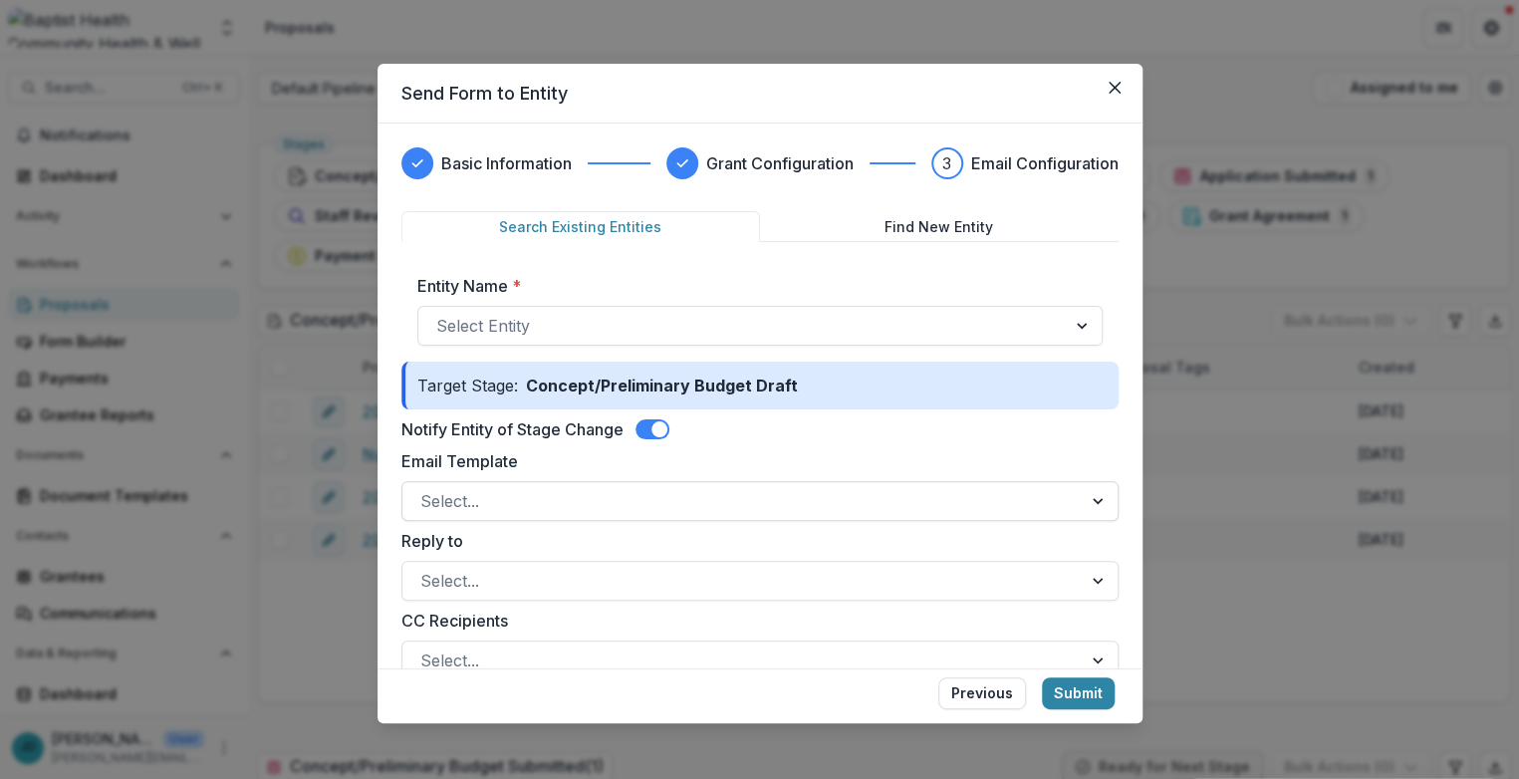
click at [422, 501] on input "Email Template" at bounding box center [422, 501] width 5 height 24
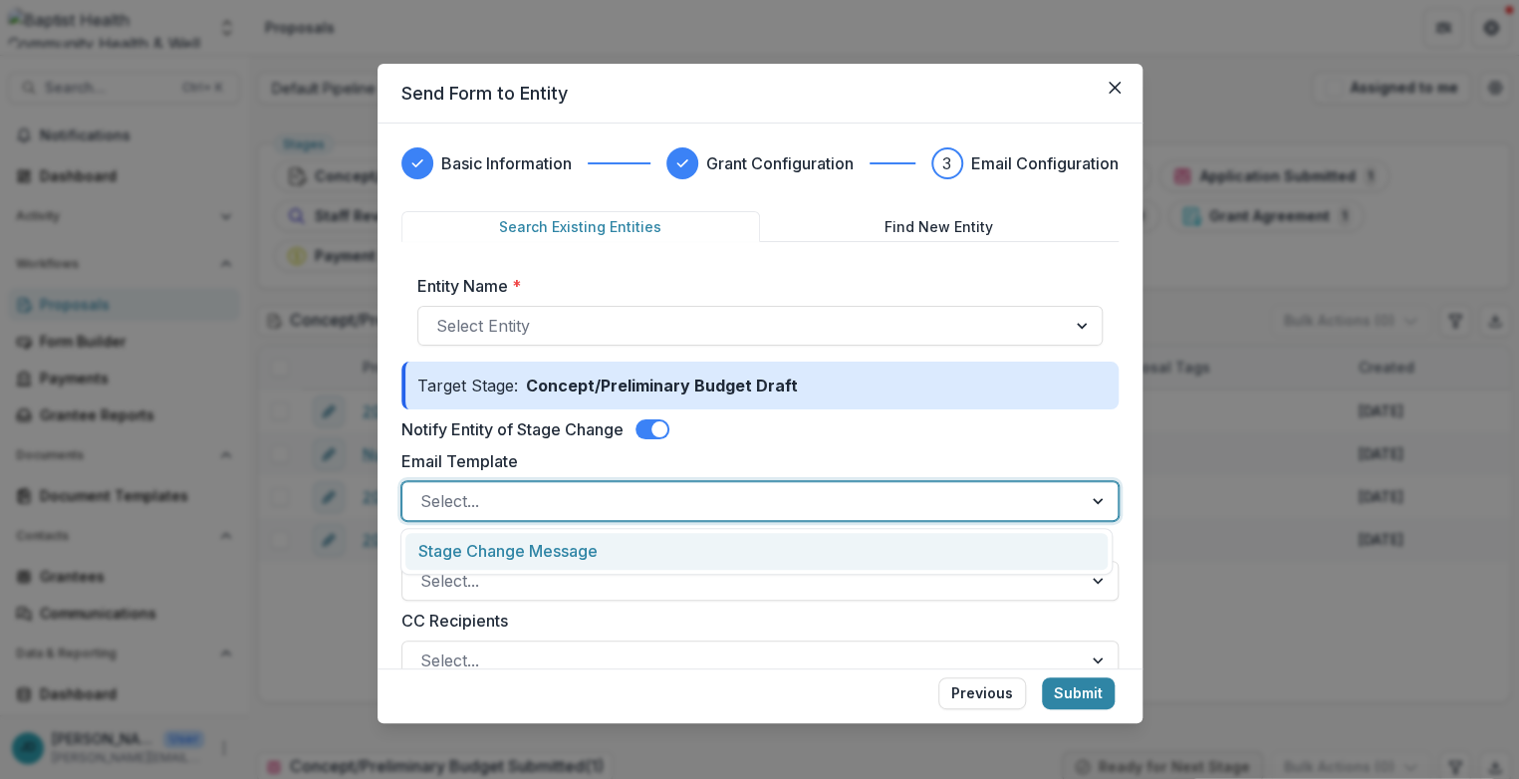
click at [444, 538] on div "Stage Change Message" at bounding box center [756, 551] width 701 height 37
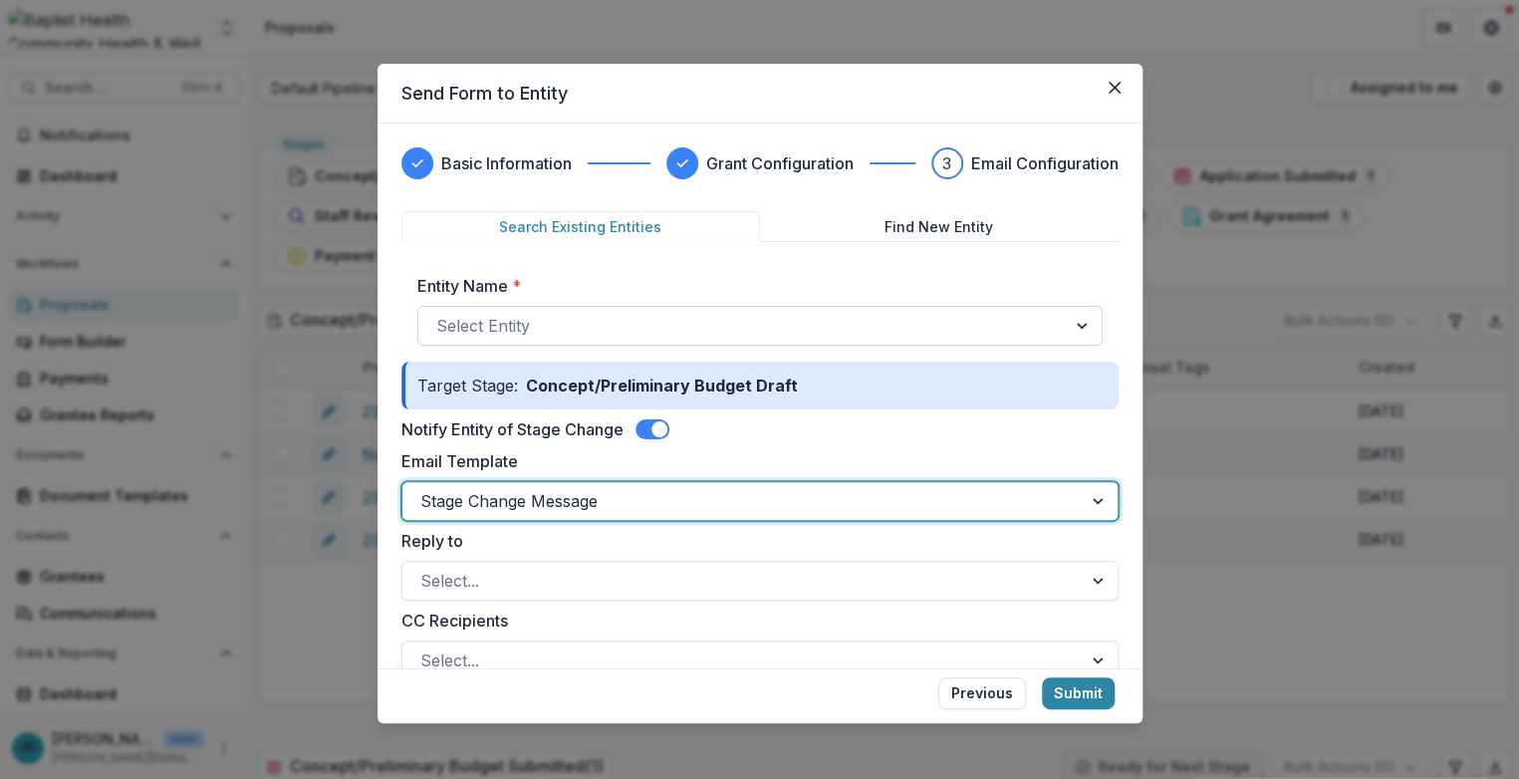
click at [461, 316] on div at bounding box center [742, 326] width 612 height 28
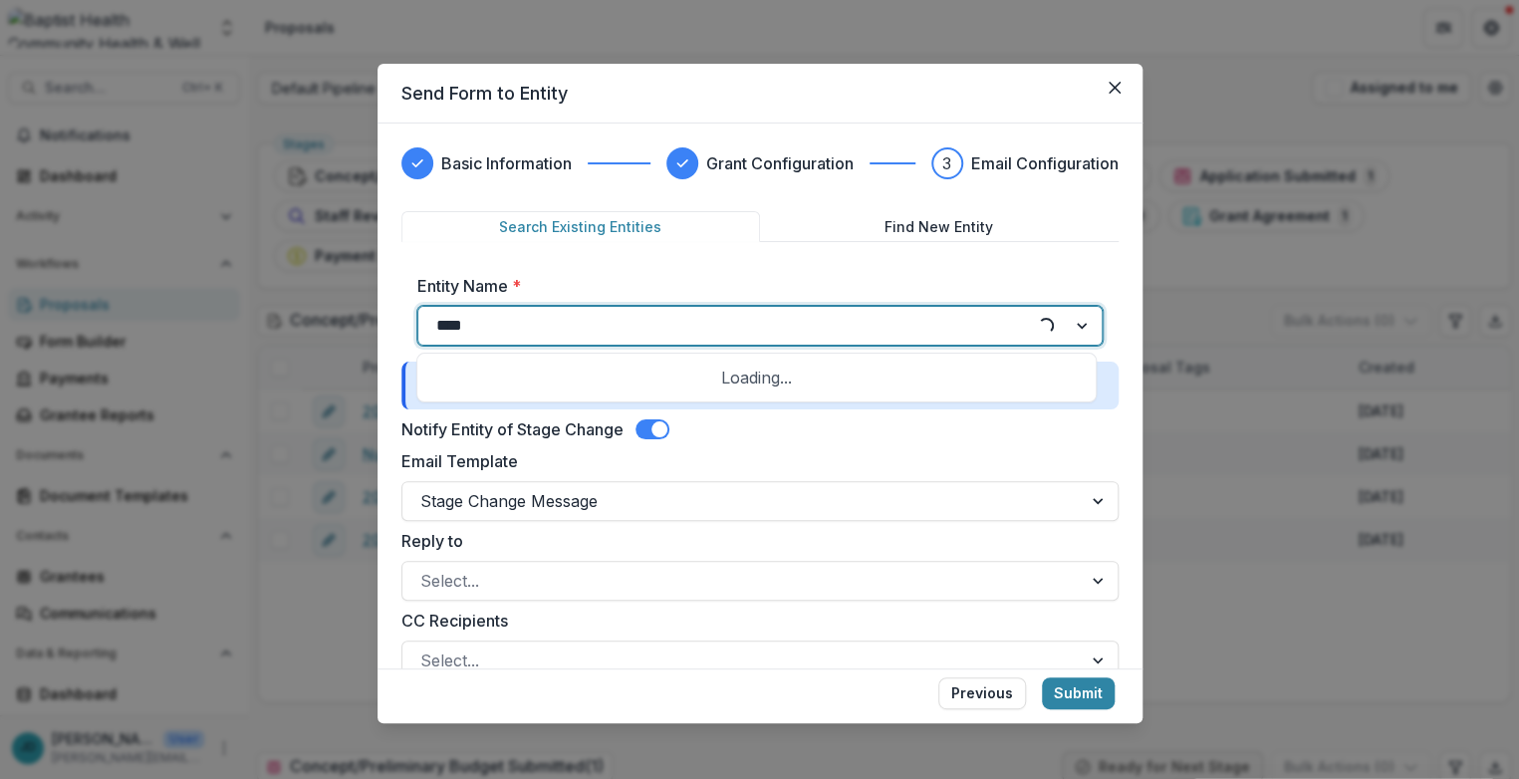
type input "***"
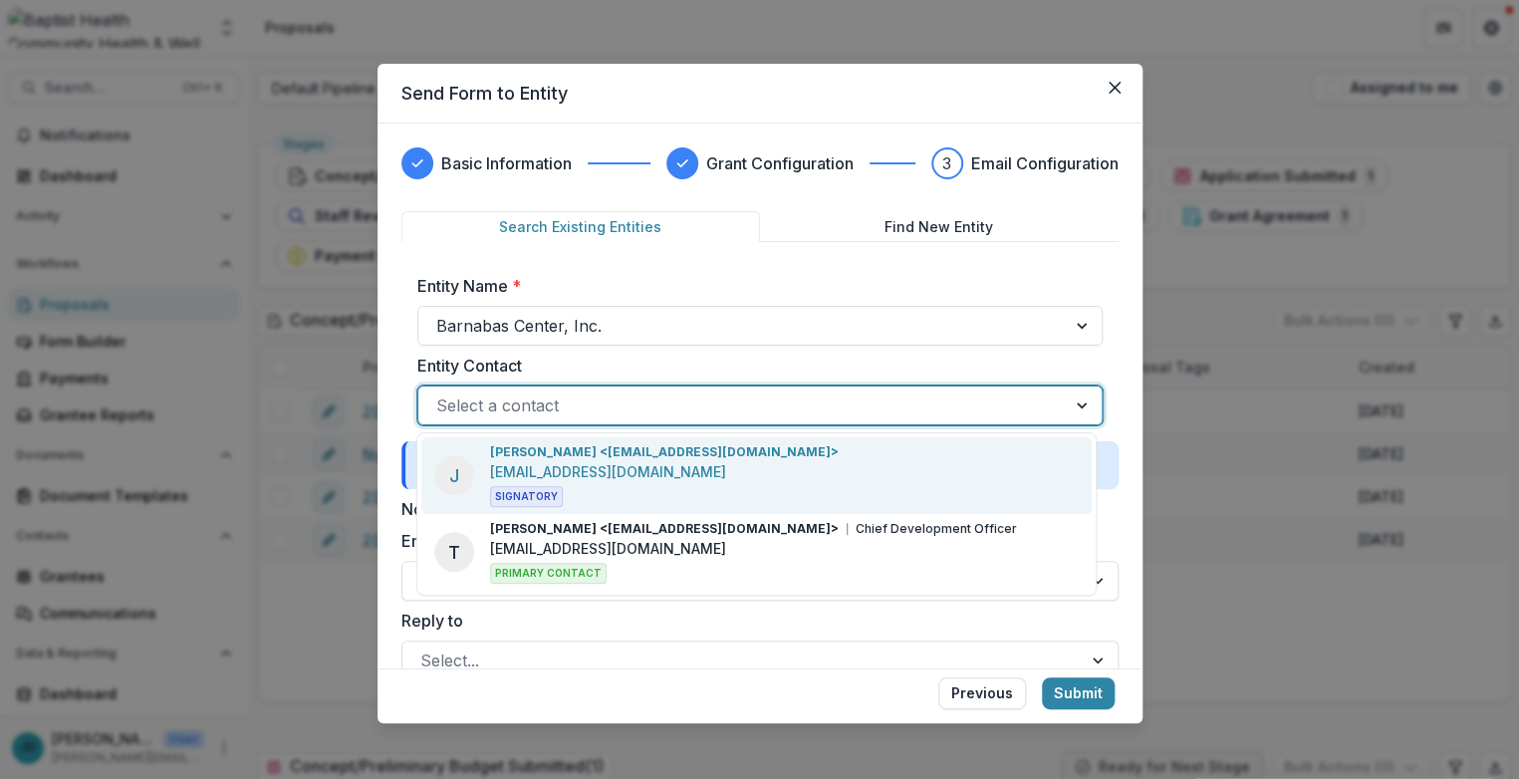
click at [483, 401] on div at bounding box center [742, 406] width 612 height 28
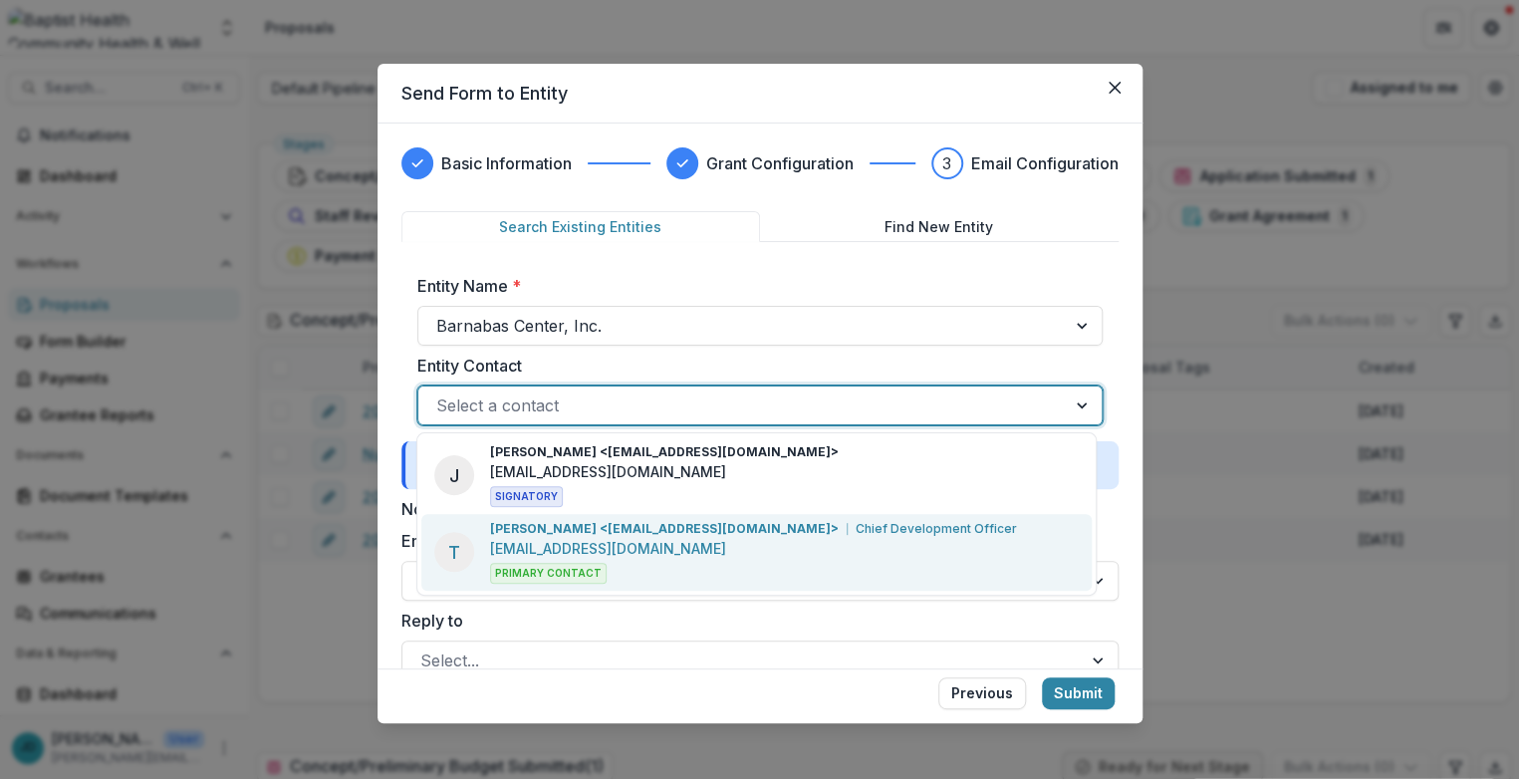
click at [535, 530] on p "[PERSON_NAME] <[EMAIL_ADDRESS][DOMAIN_NAME]>" at bounding box center [664, 529] width 349 height 18
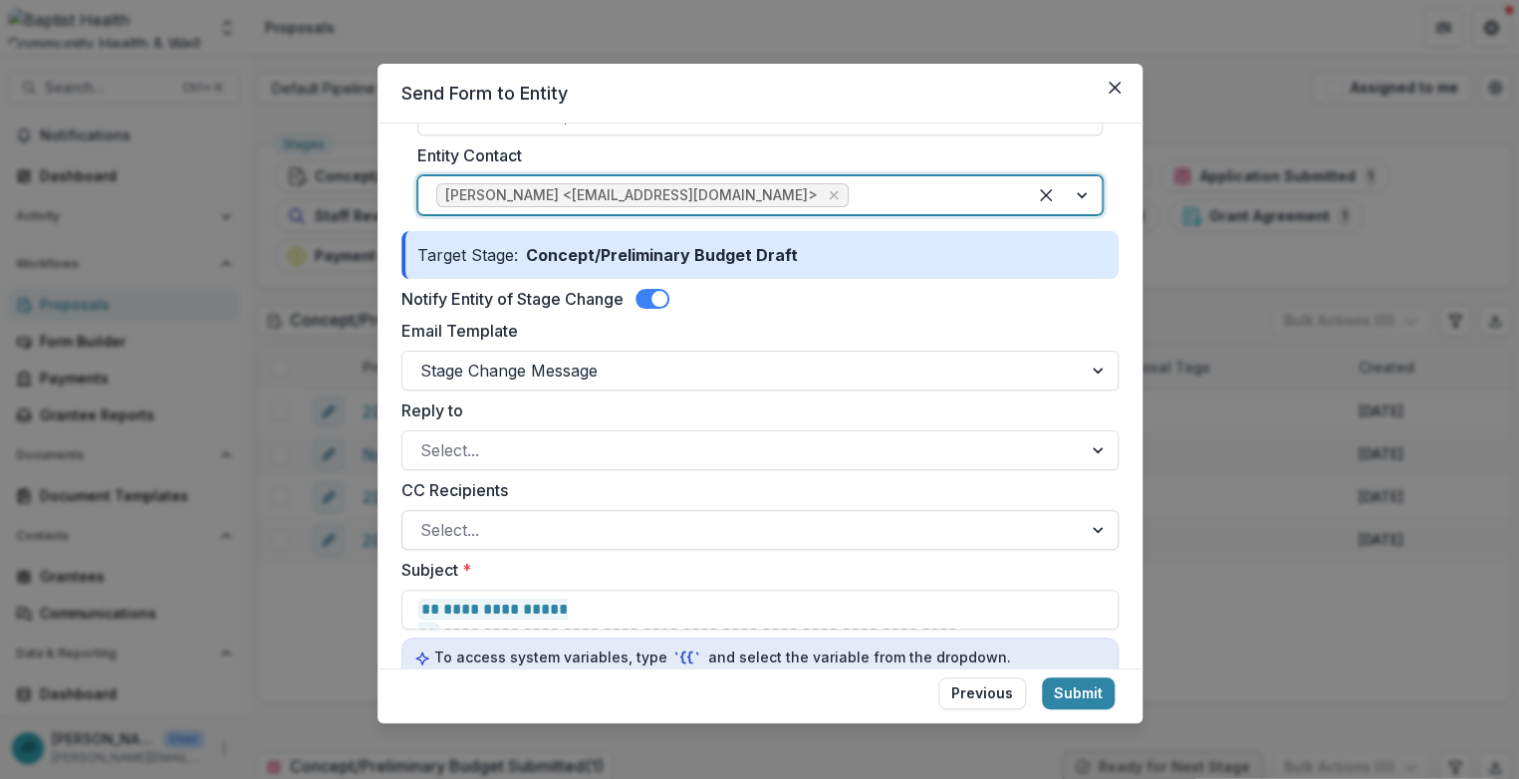
scroll to position [221, 0]
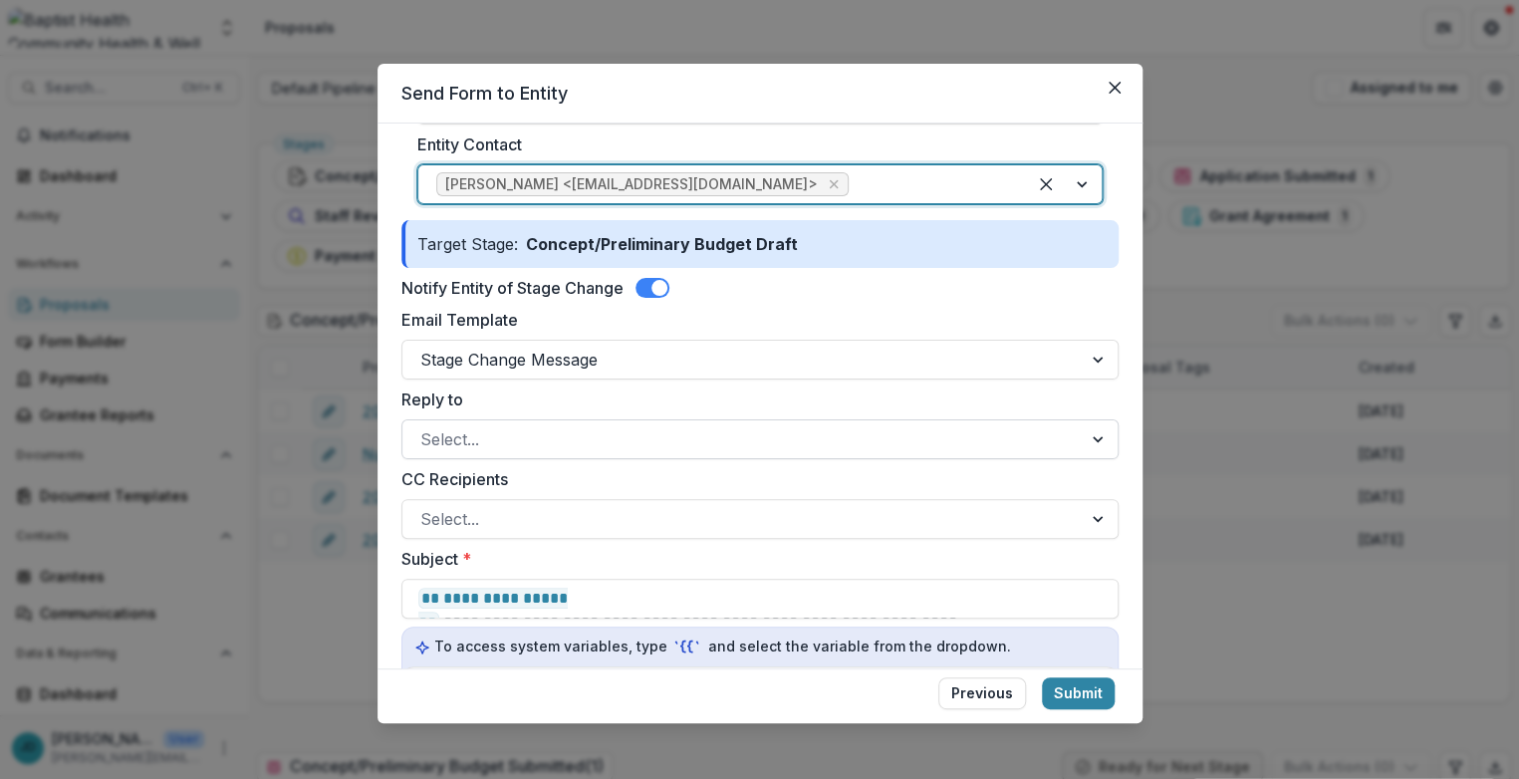
click at [458, 445] on div at bounding box center [742, 439] width 644 height 28
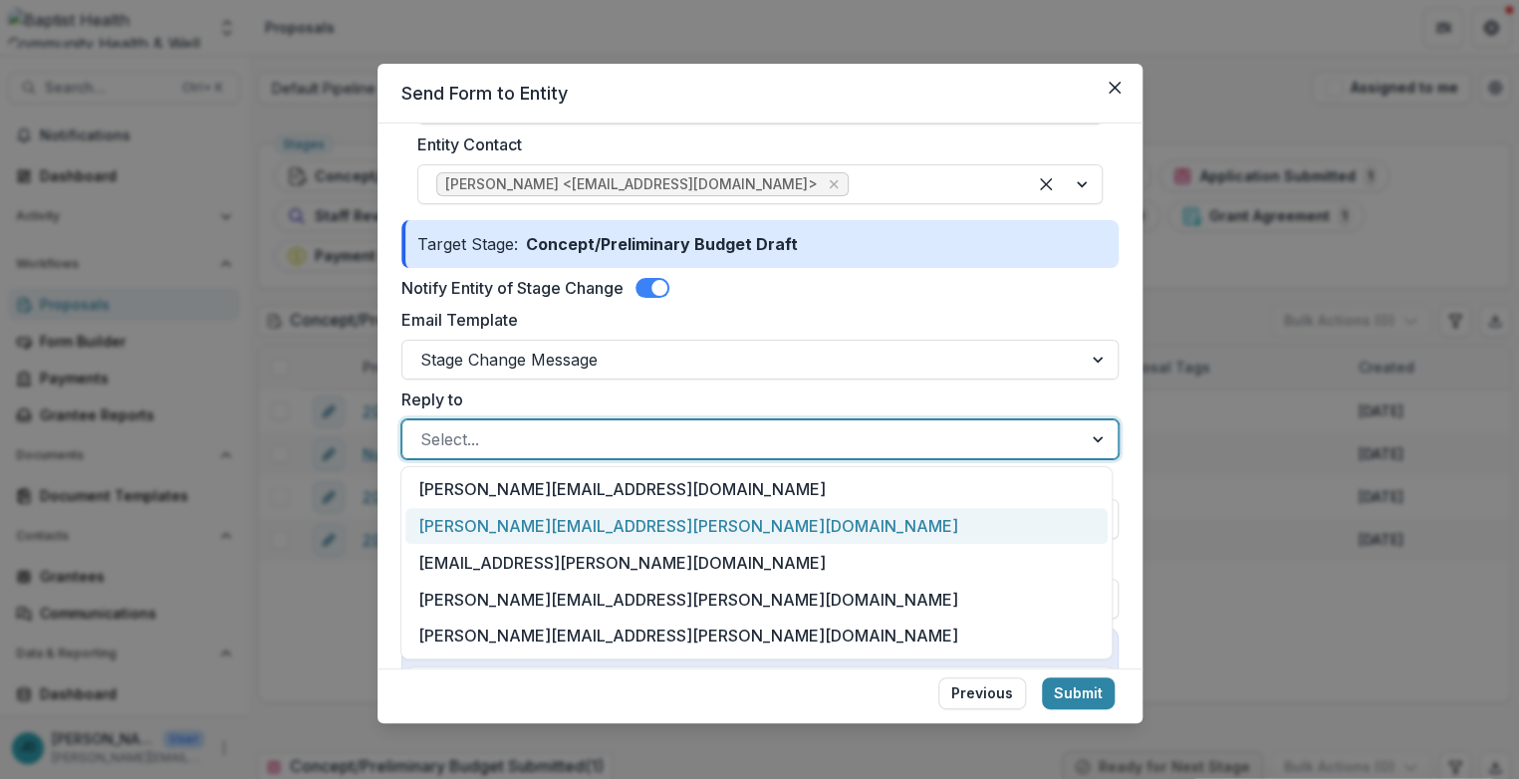
click at [451, 534] on div "[PERSON_NAME][EMAIL_ADDRESS][PERSON_NAME][DOMAIN_NAME]" at bounding box center [756, 526] width 701 height 37
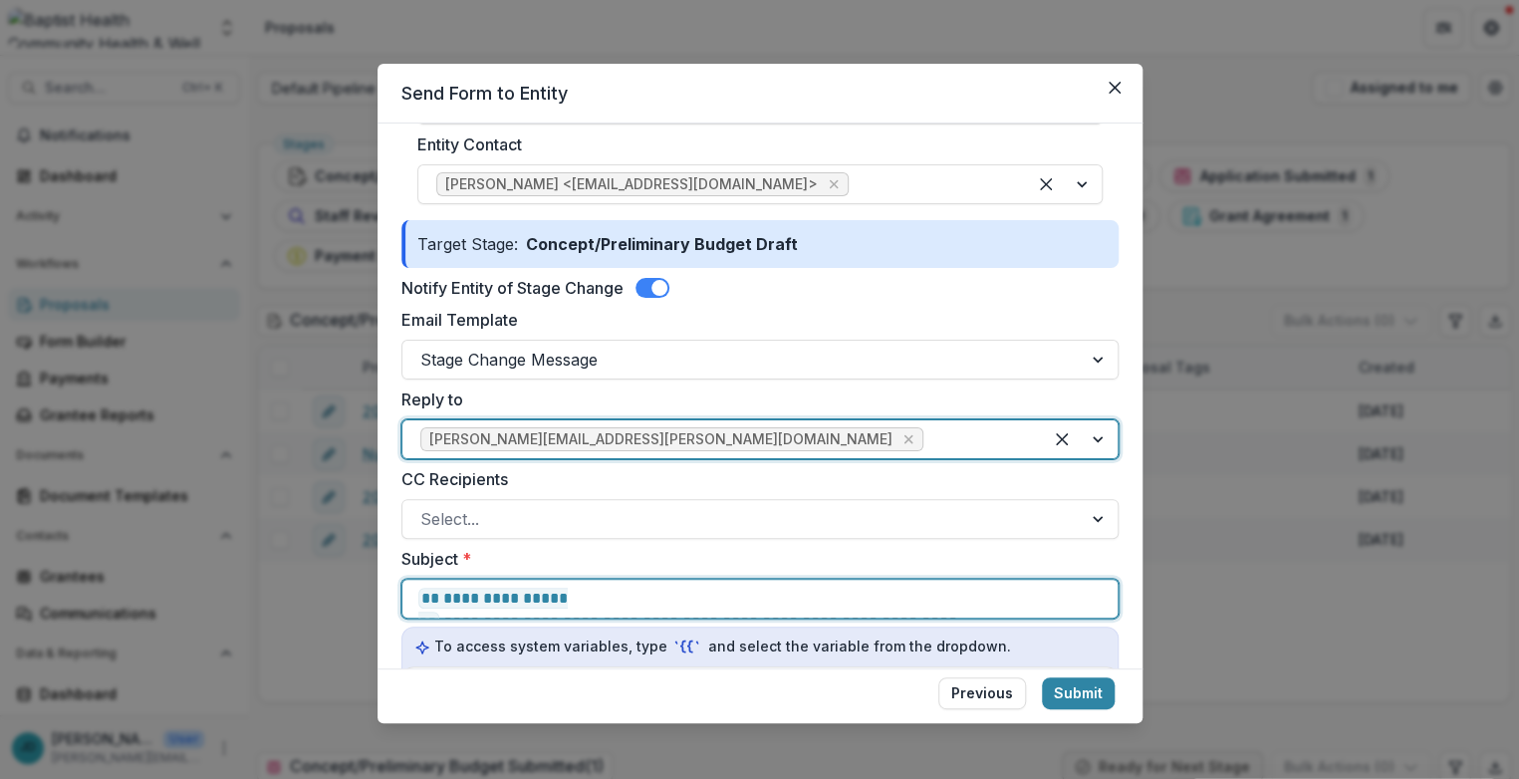
click at [905, 594] on p "**********" at bounding box center [745, 599] width 654 height 24
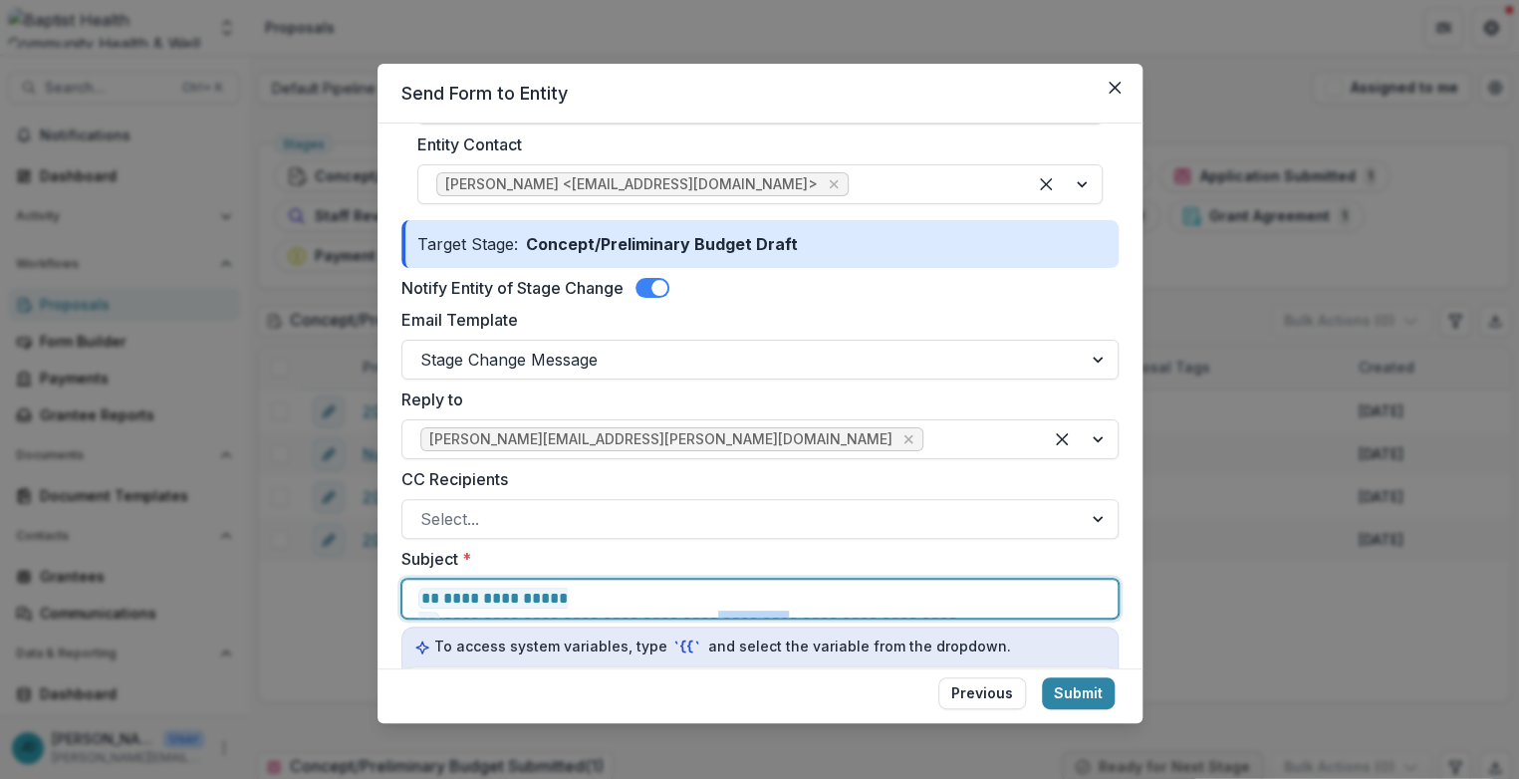
drag, startPoint x: 912, startPoint y: 597, endPoint x: 837, endPoint y: 596, distance: 74.7
click at [837, 596] on p "**********" at bounding box center [745, 599] width 654 height 24
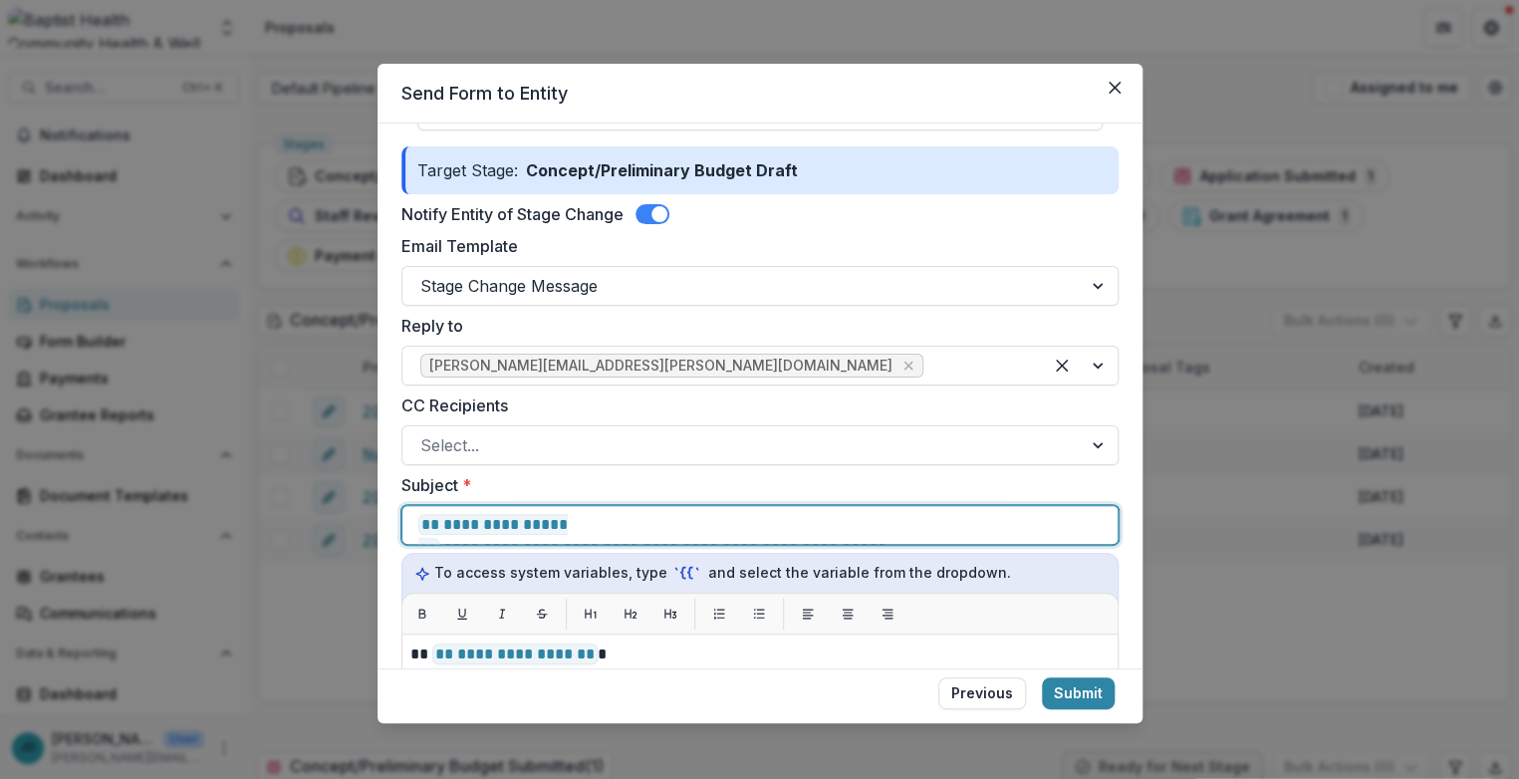
scroll to position [553, 0]
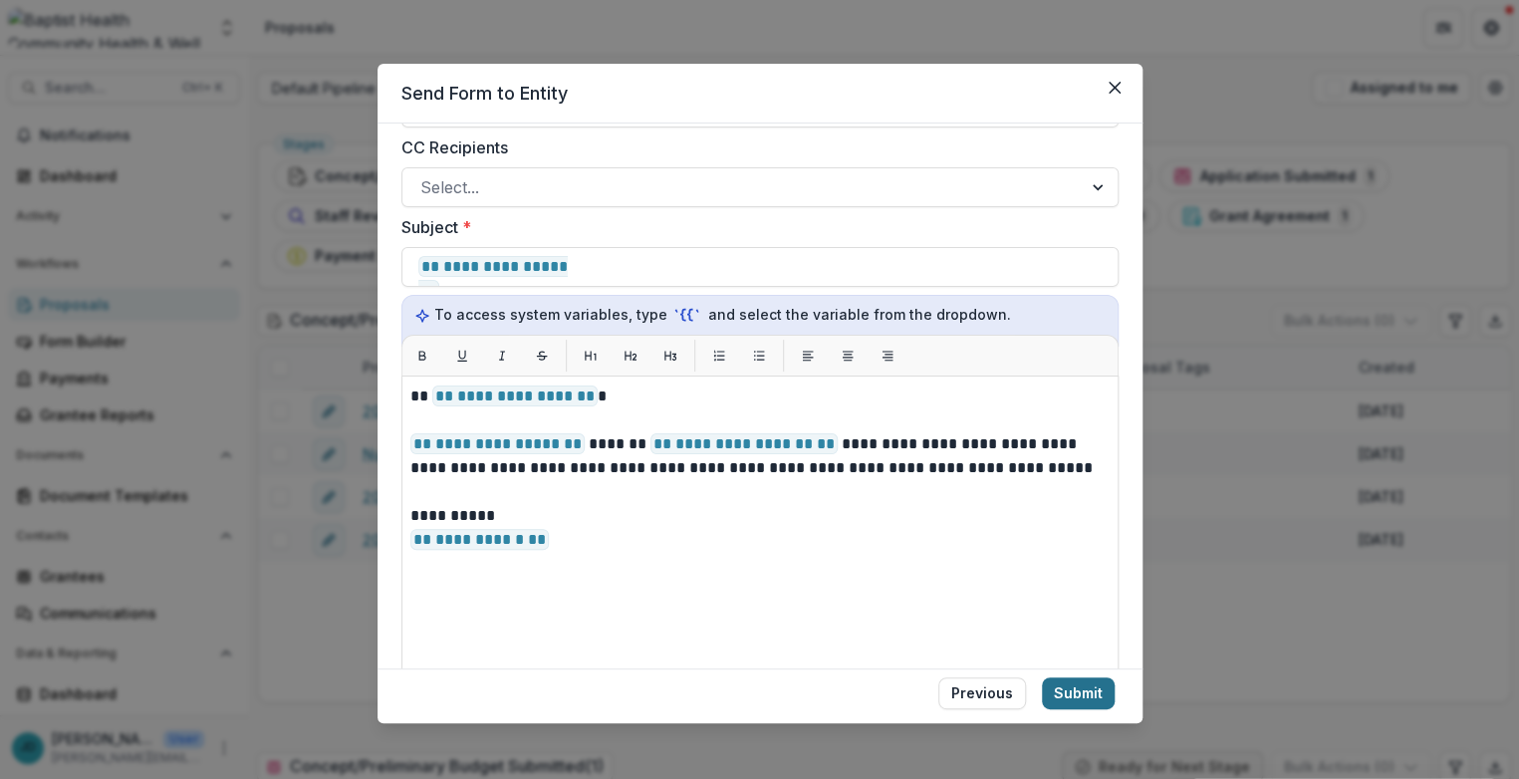
click at [1013, 687] on button "Submit" at bounding box center [1078, 694] width 73 height 32
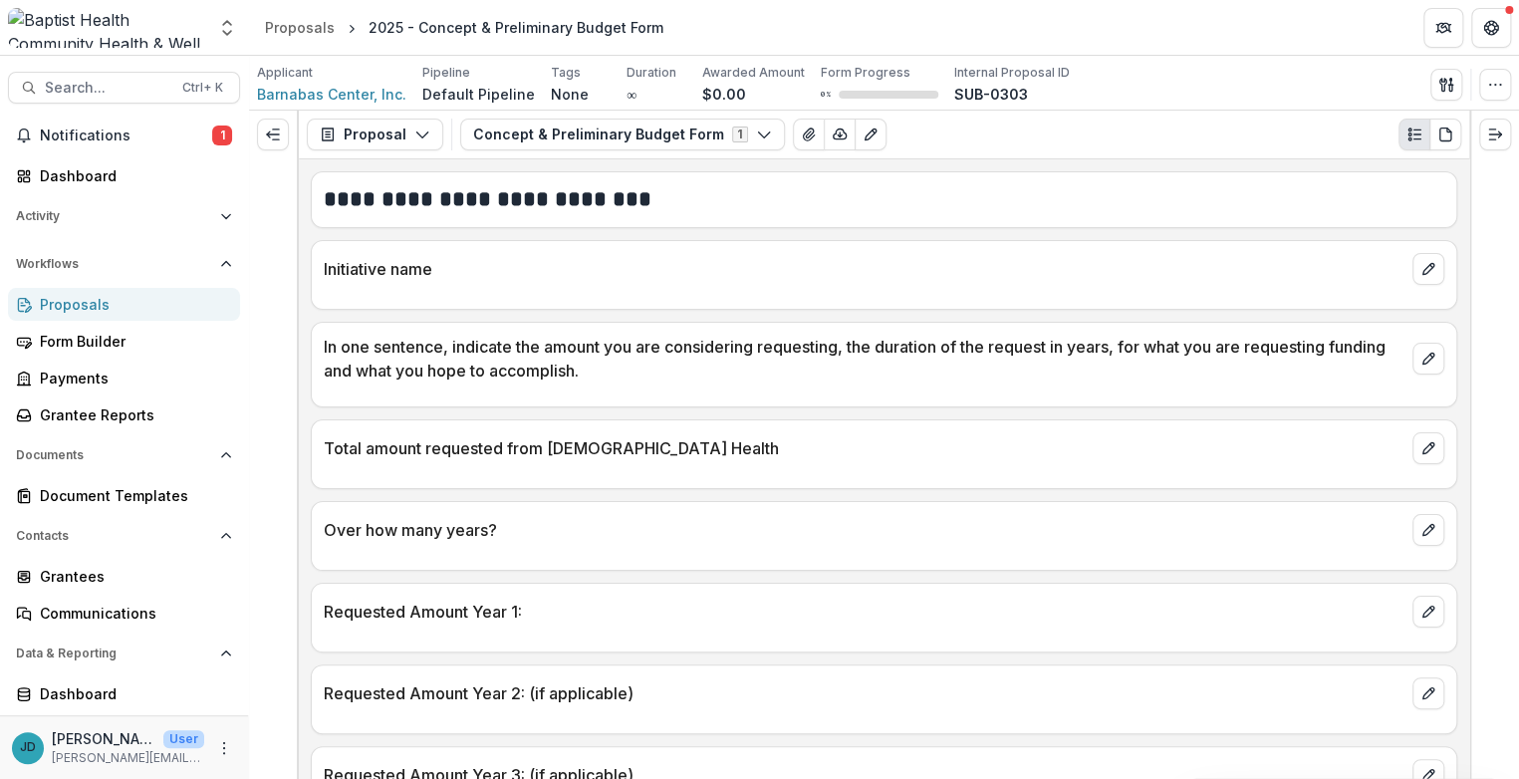
click at [63, 306] on div "Proposals" at bounding box center [132, 304] width 184 height 21
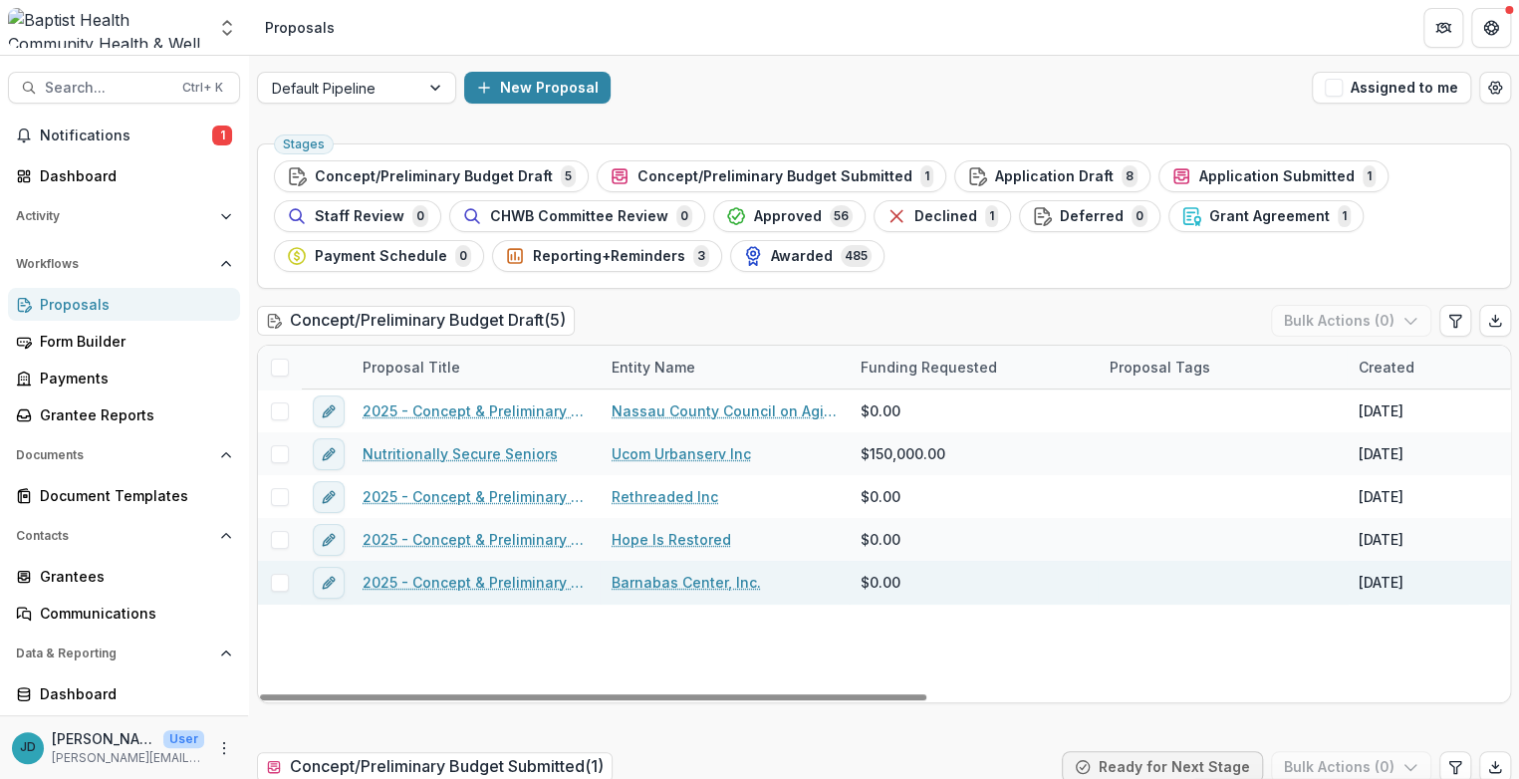
click at [531, 582] on link "2025 - Concept & Preliminary Budget Form" at bounding box center [475, 582] width 225 height 21
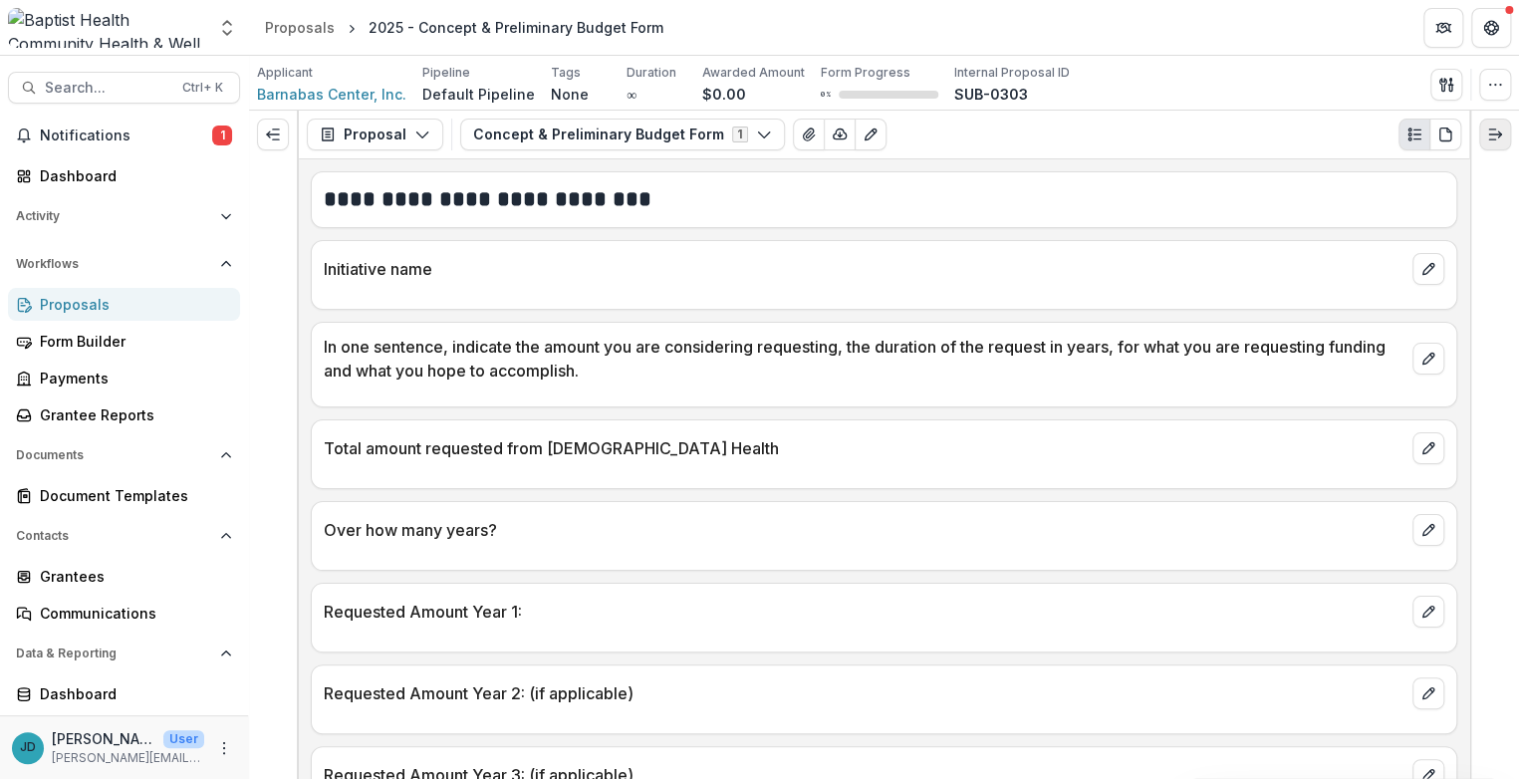
click at [1013, 132] on polyline "Expand right" at bounding box center [1499, 135] width 3 height 6
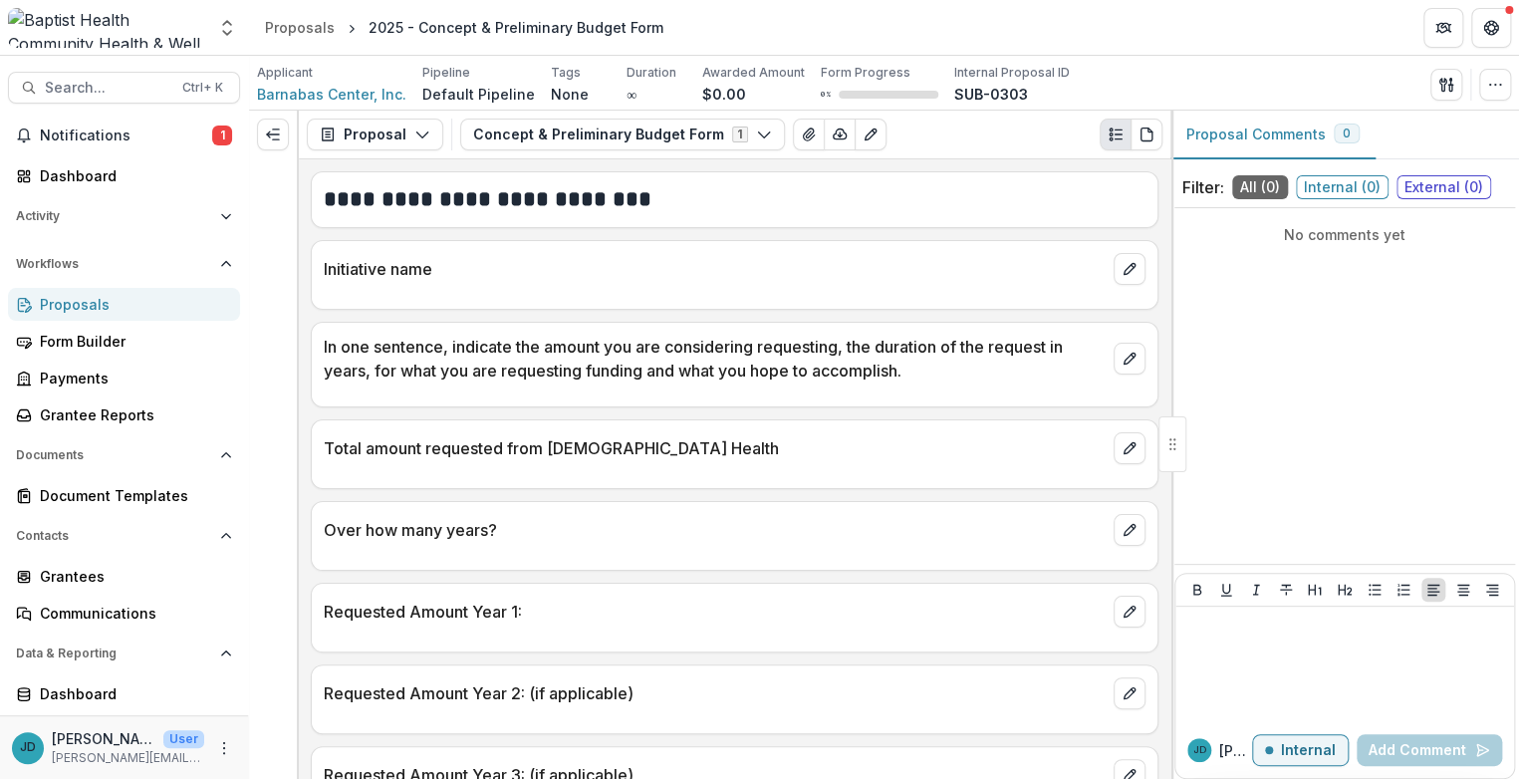
click at [1013, 281] on div "No comments yet" at bounding box center [1345, 386] width 341 height 340
click at [1013, 182] on span "External ( 0 )" at bounding box center [1444, 187] width 95 height 24
click at [1013, 298] on div "No comments yet" at bounding box center [1345, 386] width 341 height 340
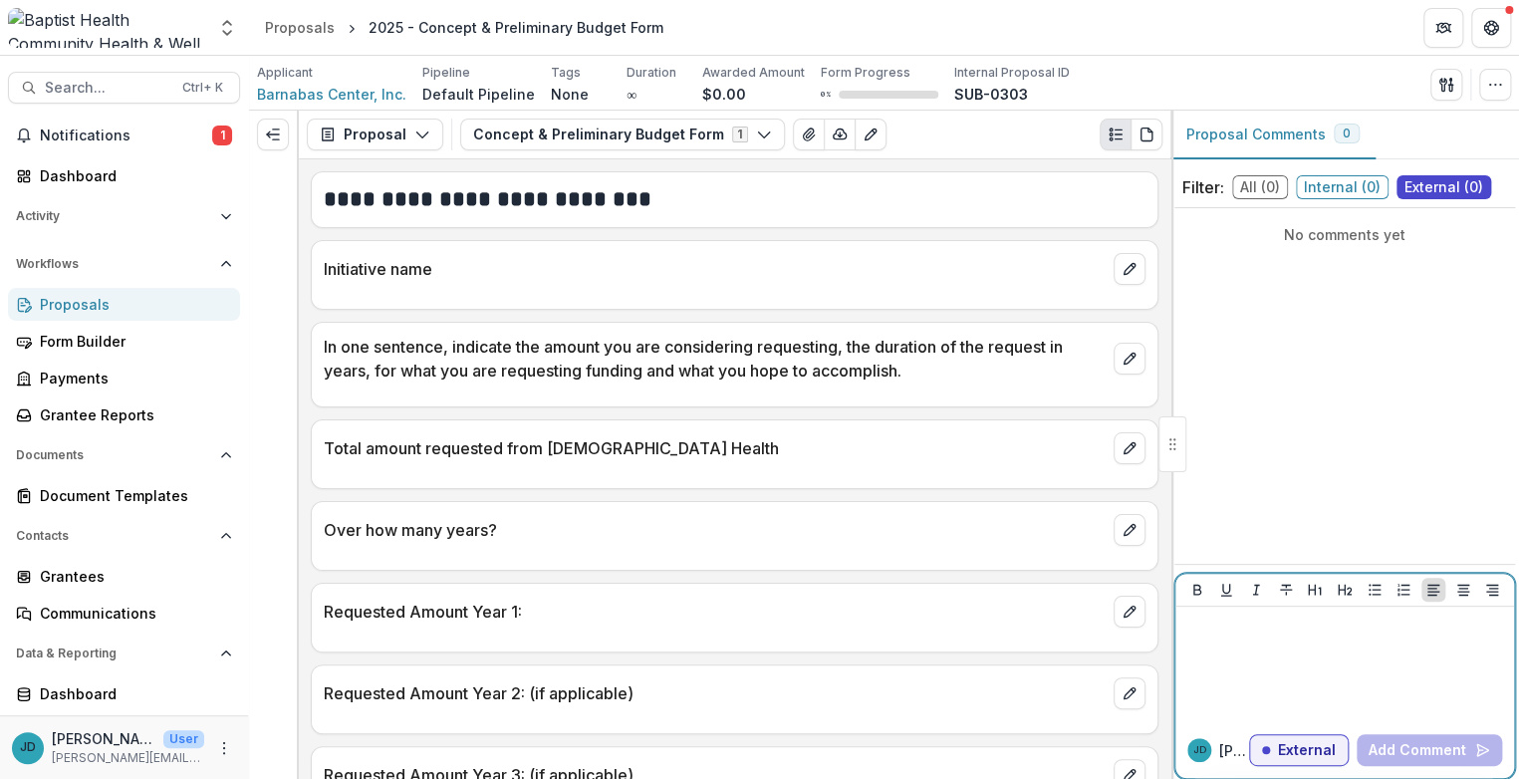
click at [1013, 615] on p at bounding box center [1345, 626] width 323 height 22
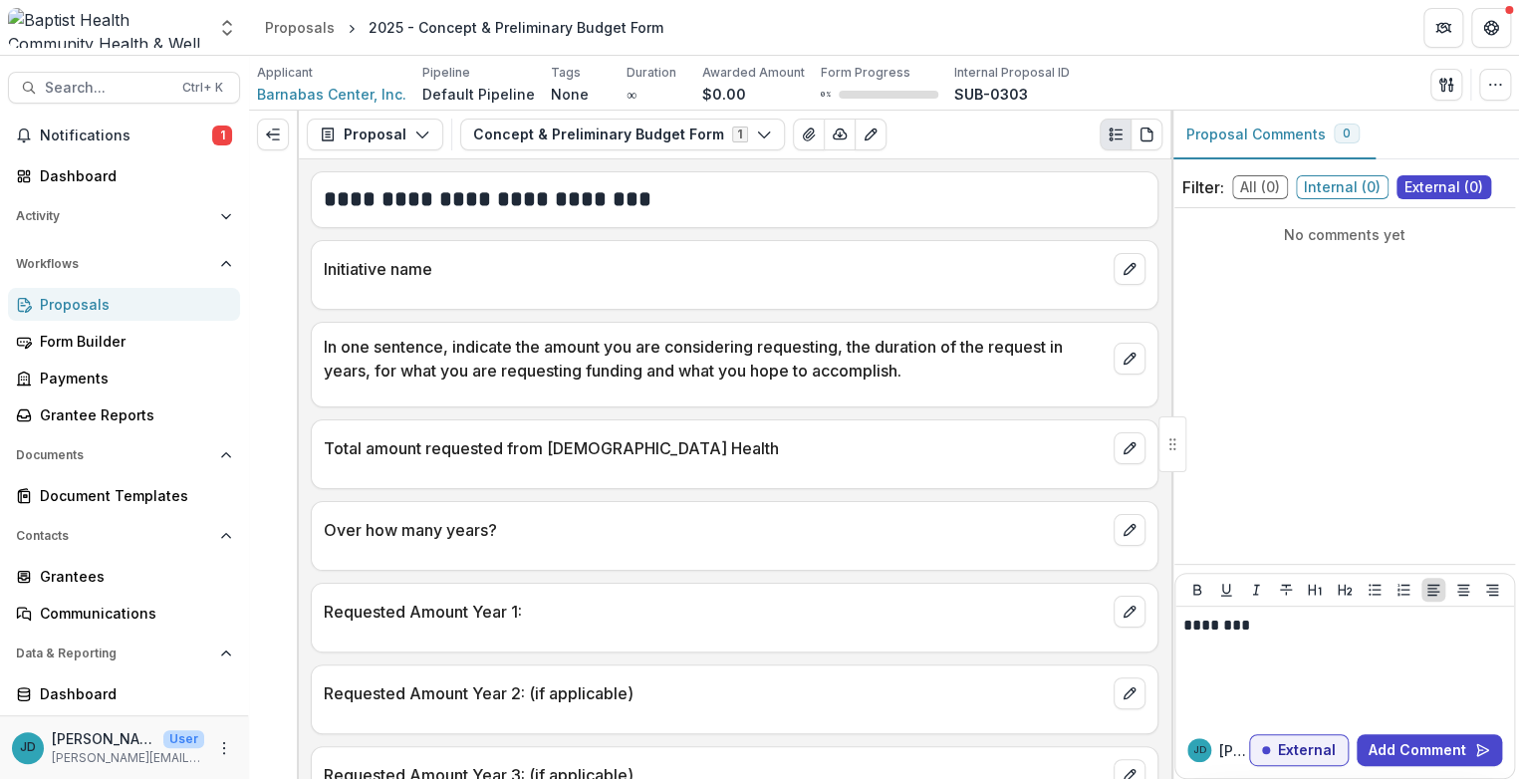
click at [1013, 715] on div "********" at bounding box center [1345, 665] width 339 height 116
drag, startPoint x: 1260, startPoint y: 626, endPoint x: 1169, endPoint y: 627, distance: 91.7
click at [1013, 627] on div "**********" at bounding box center [884, 445] width 1270 height 669
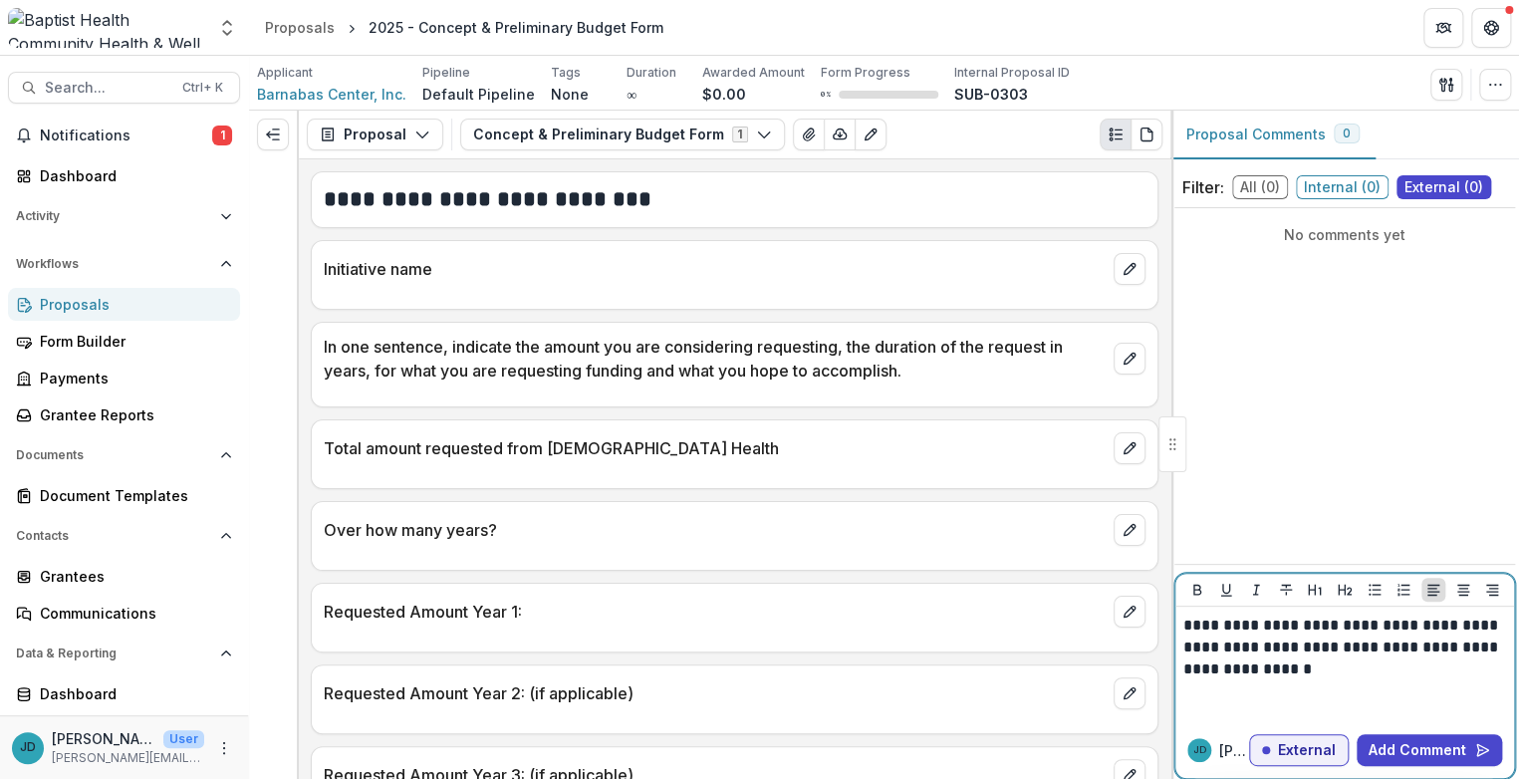
click at [1013, 671] on p "**********" at bounding box center [1345, 648] width 323 height 66
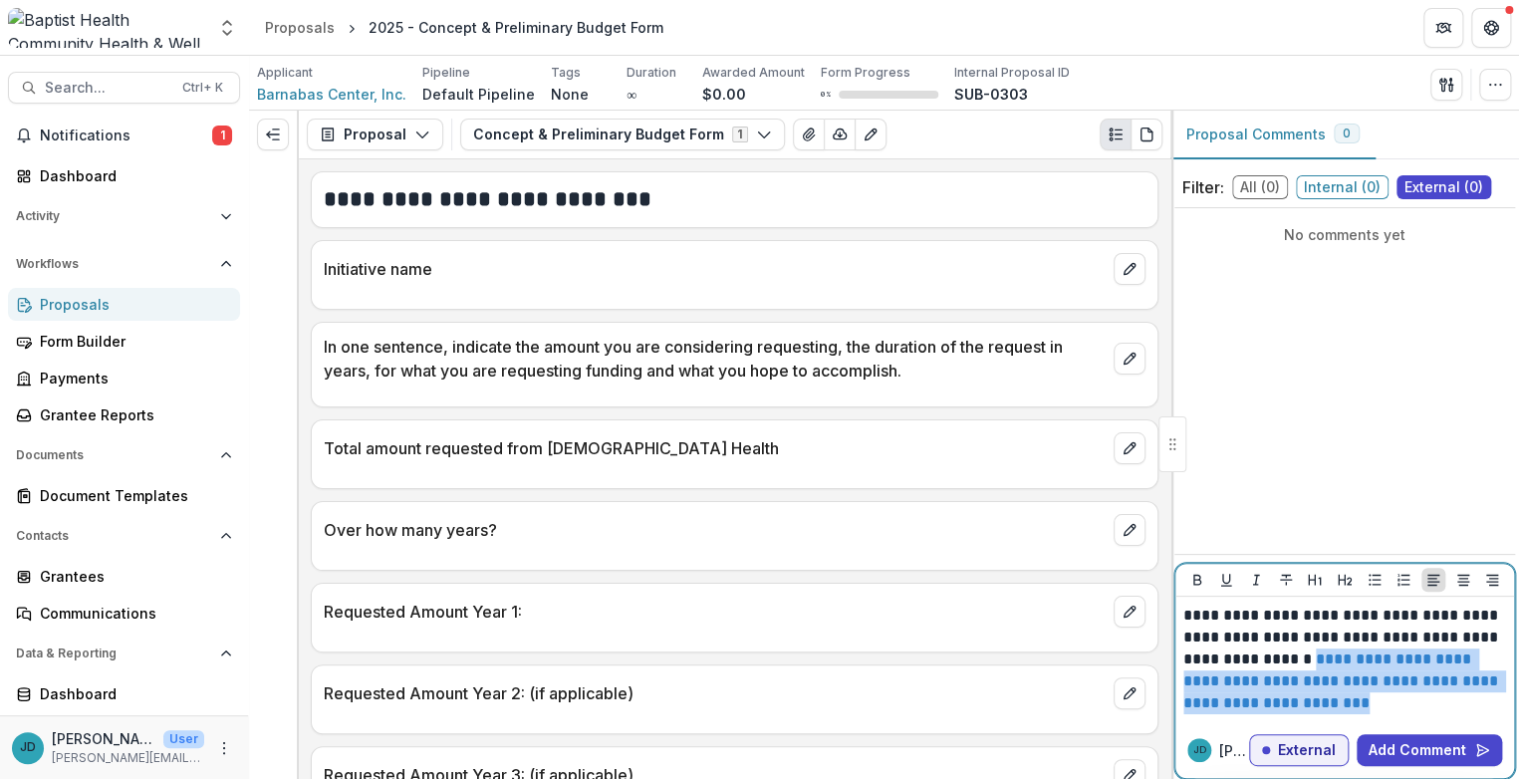
drag, startPoint x: 1383, startPoint y: 695, endPoint x: 1318, endPoint y: 658, distance: 75.0
click at [1013, 658] on p "**********" at bounding box center [1345, 660] width 323 height 110
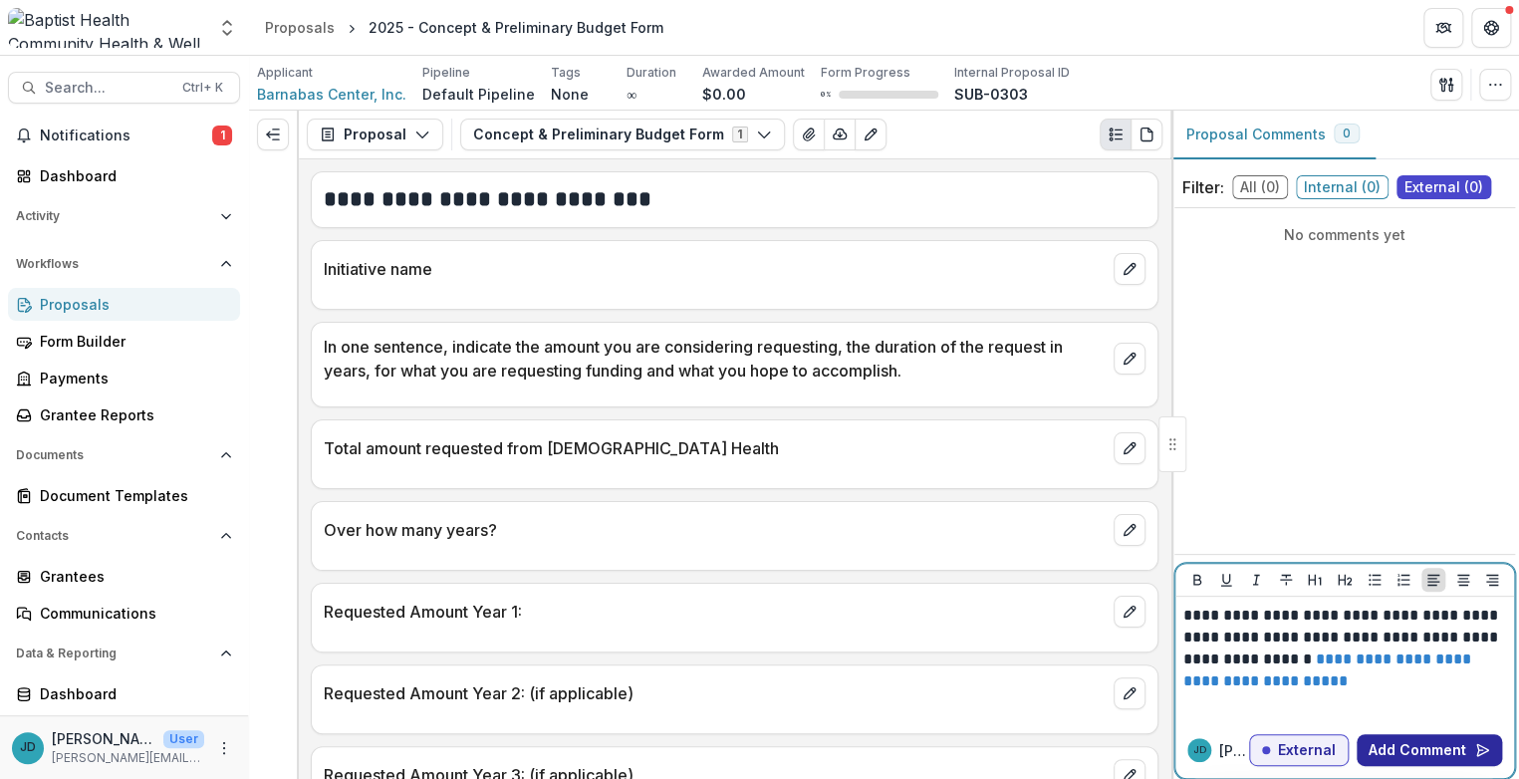
click at [1013, 750] on button "Add Comment" at bounding box center [1429, 750] width 145 height 32
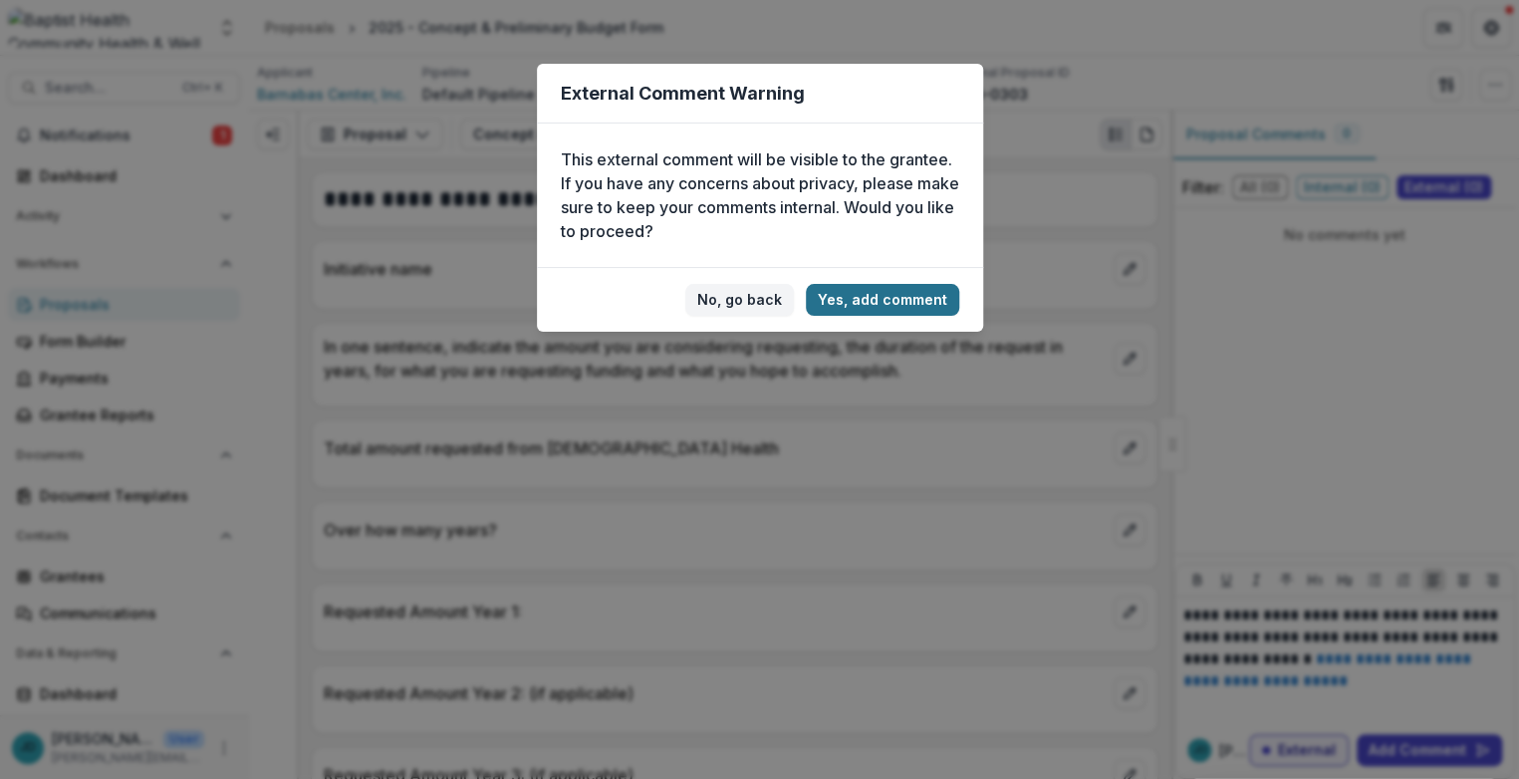
click at [898, 299] on button "Yes, add comment" at bounding box center [882, 300] width 153 height 32
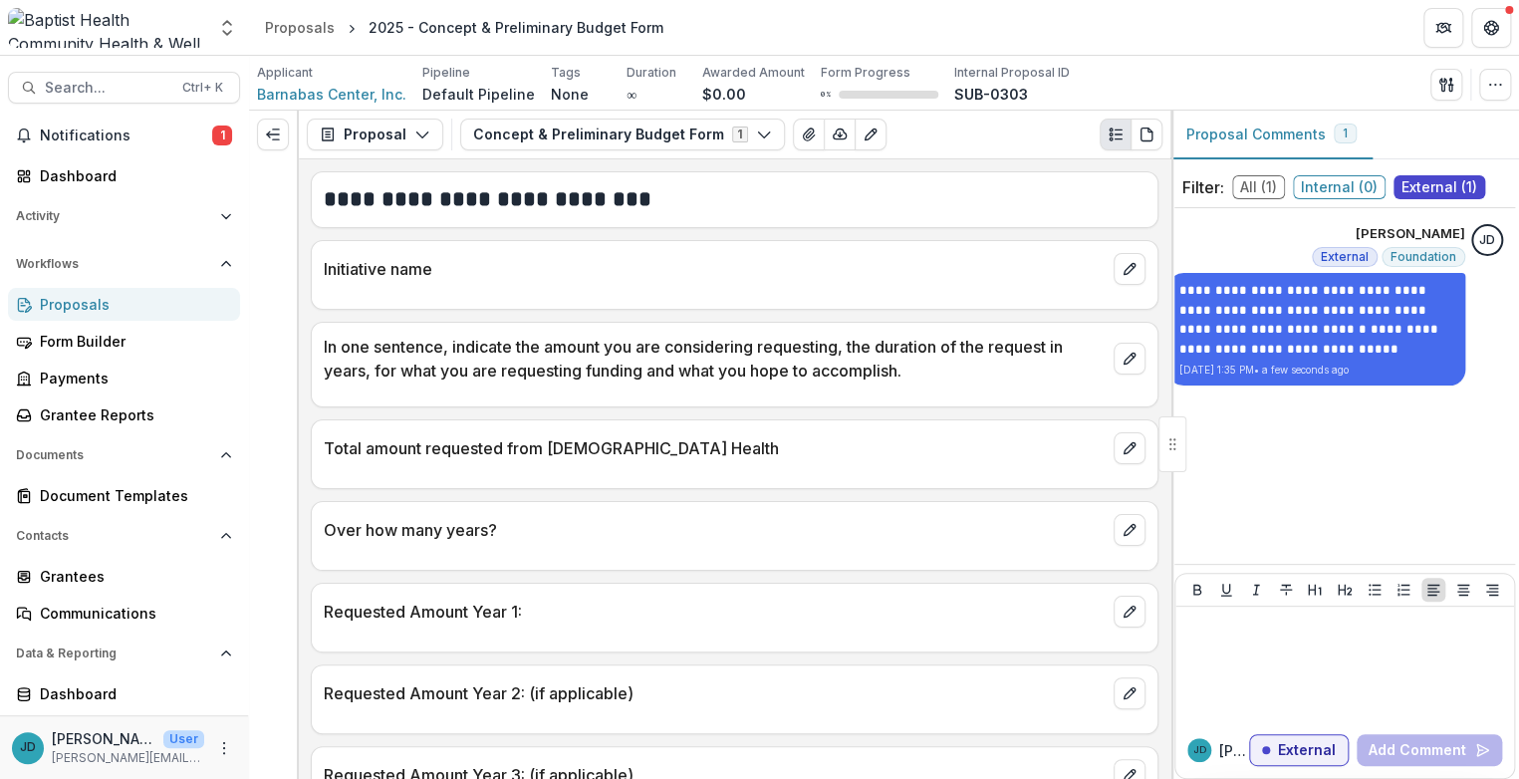
click at [99, 305] on div "Proposals" at bounding box center [132, 304] width 184 height 21
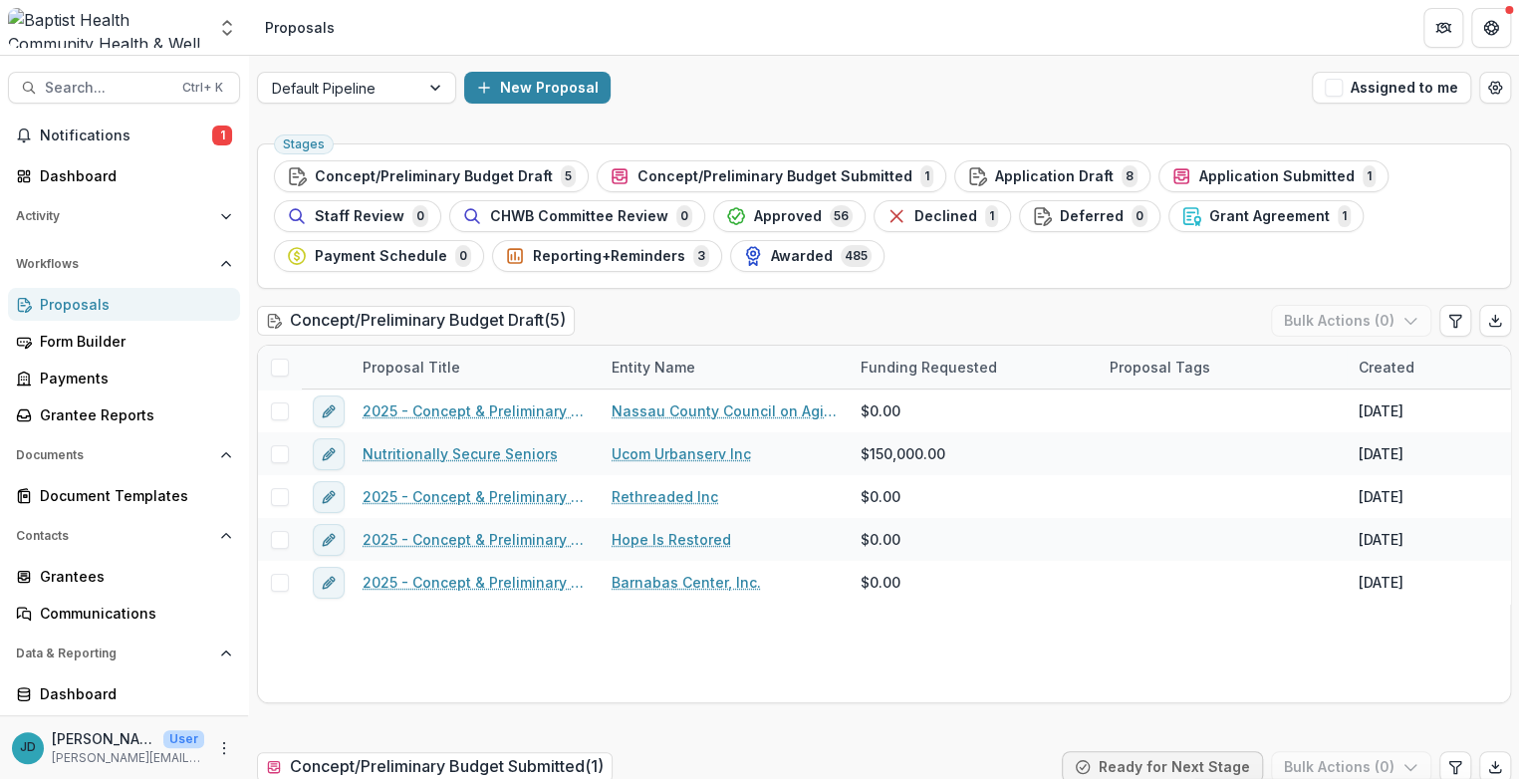
click at [77, 304] on div "Proposals" at bounding box center [132, 304] width 184 height 21
click at [77, 344] on div "Form Builder" at bounding box center [132, 341] width 184 height 21
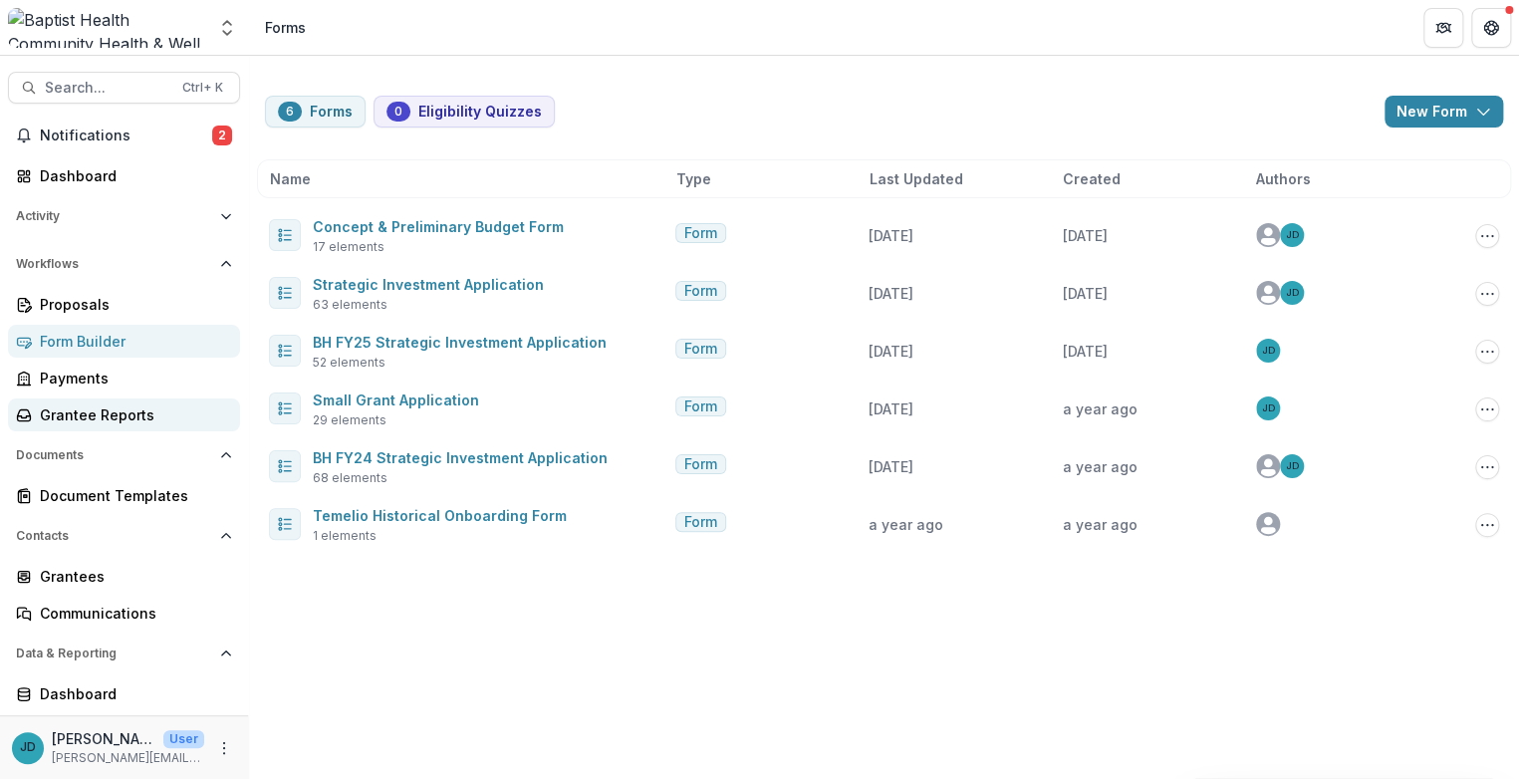
click at [73, 412] on div "Grantee Reports" at bounding box center [132, 415] width 184 height 21
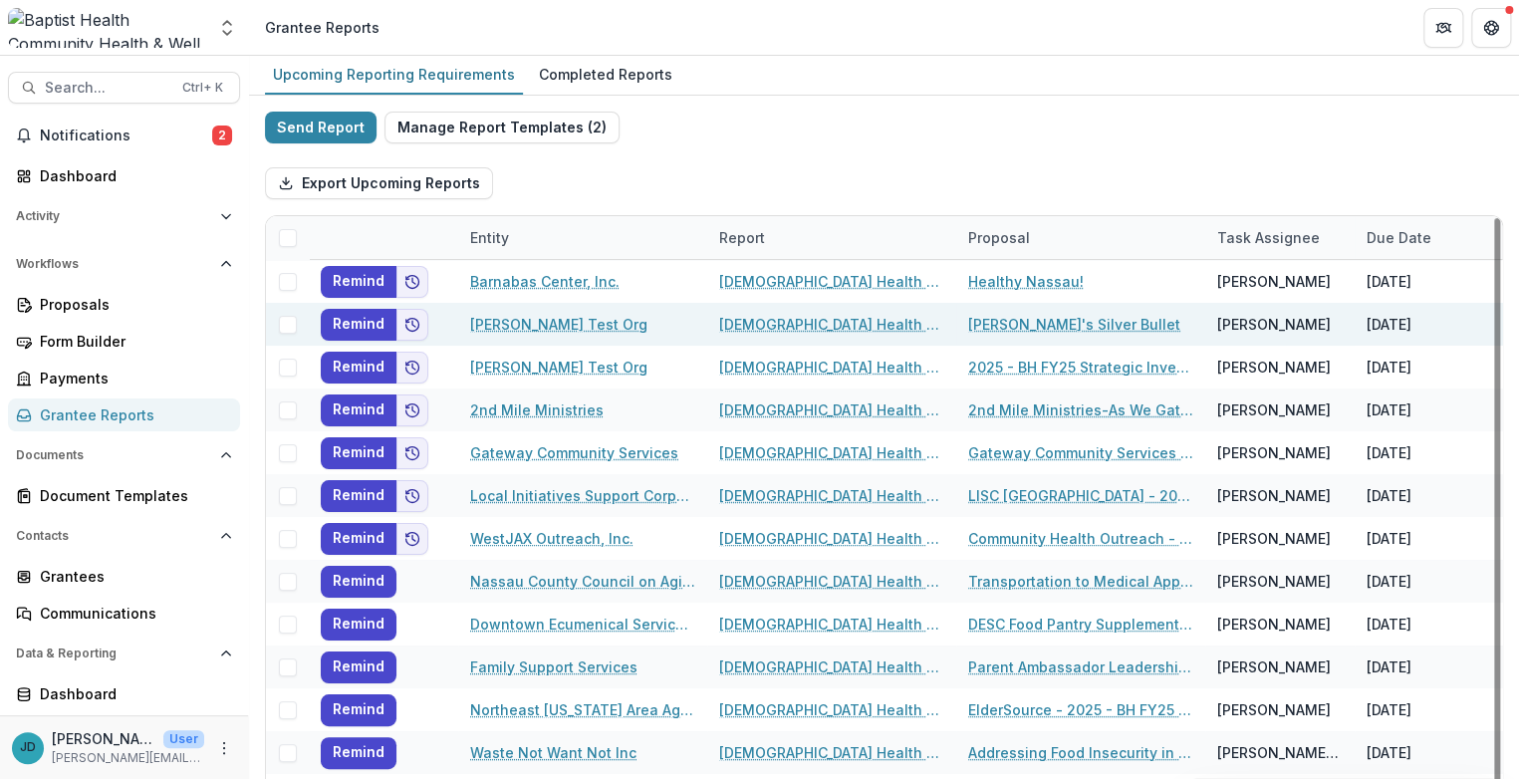
click at [287, 321] on span at bounding box center [288, 325] width 18 height 18
click at [563, 177] on button "Bulk Actions ( 1 )" at bounding box center [586, 183] width 154 height 32
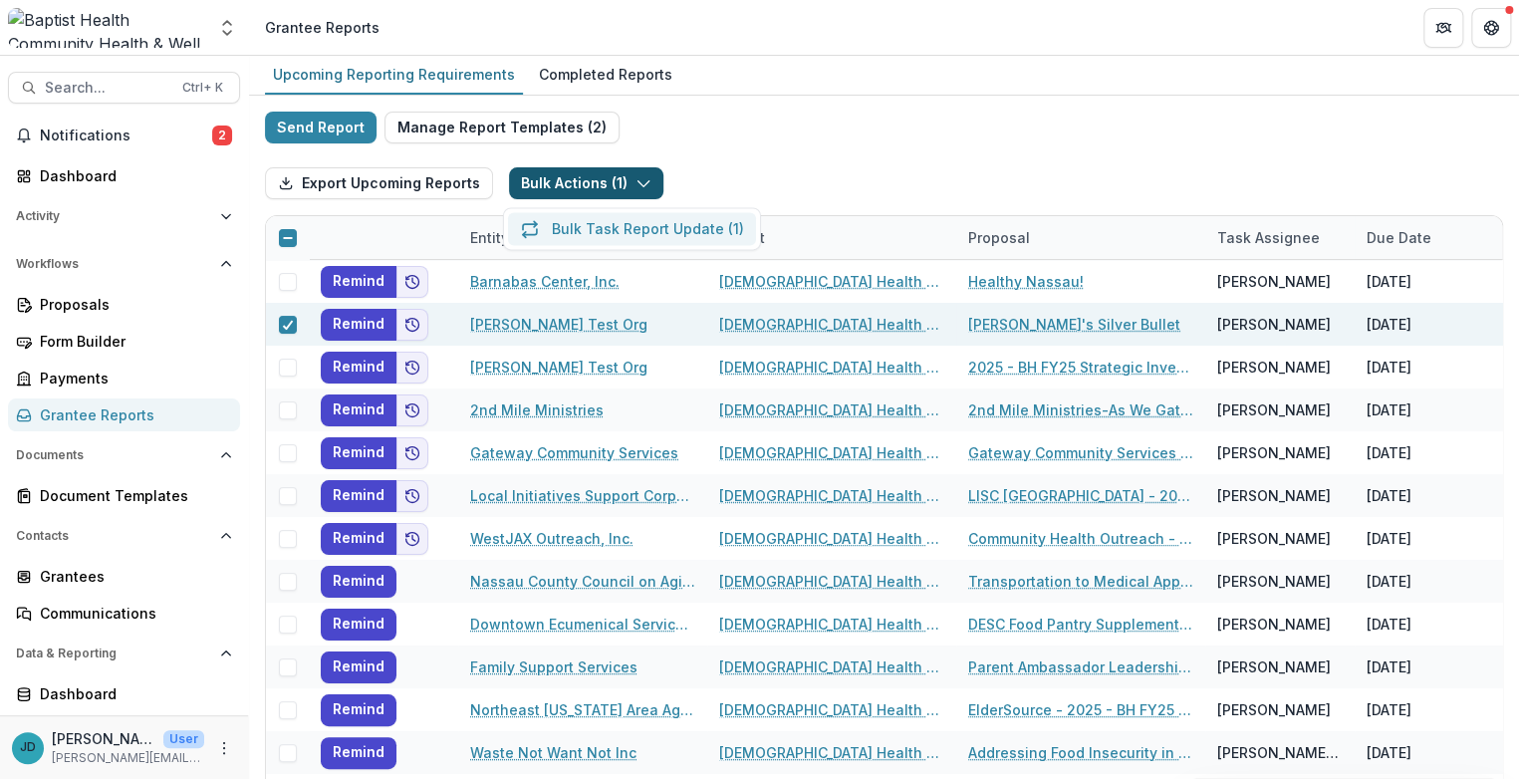
click at [639, 225] on button "Bulk Task Report Update ( 1 )" at bounding box center [632, 228] width 248 height 33
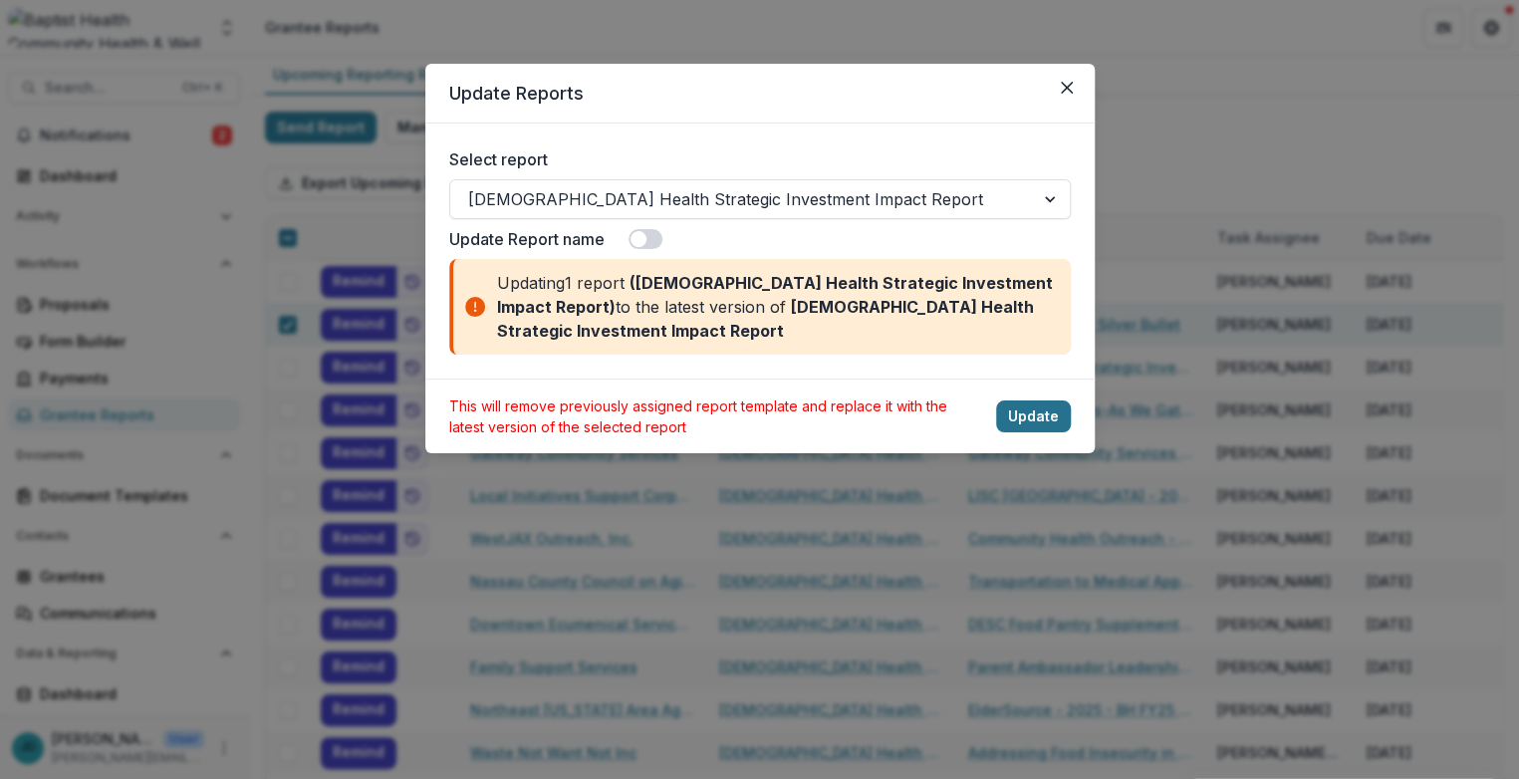
click at [1031, 401] on button "Update" at bounding box center [1033, 417] width 75 height 32
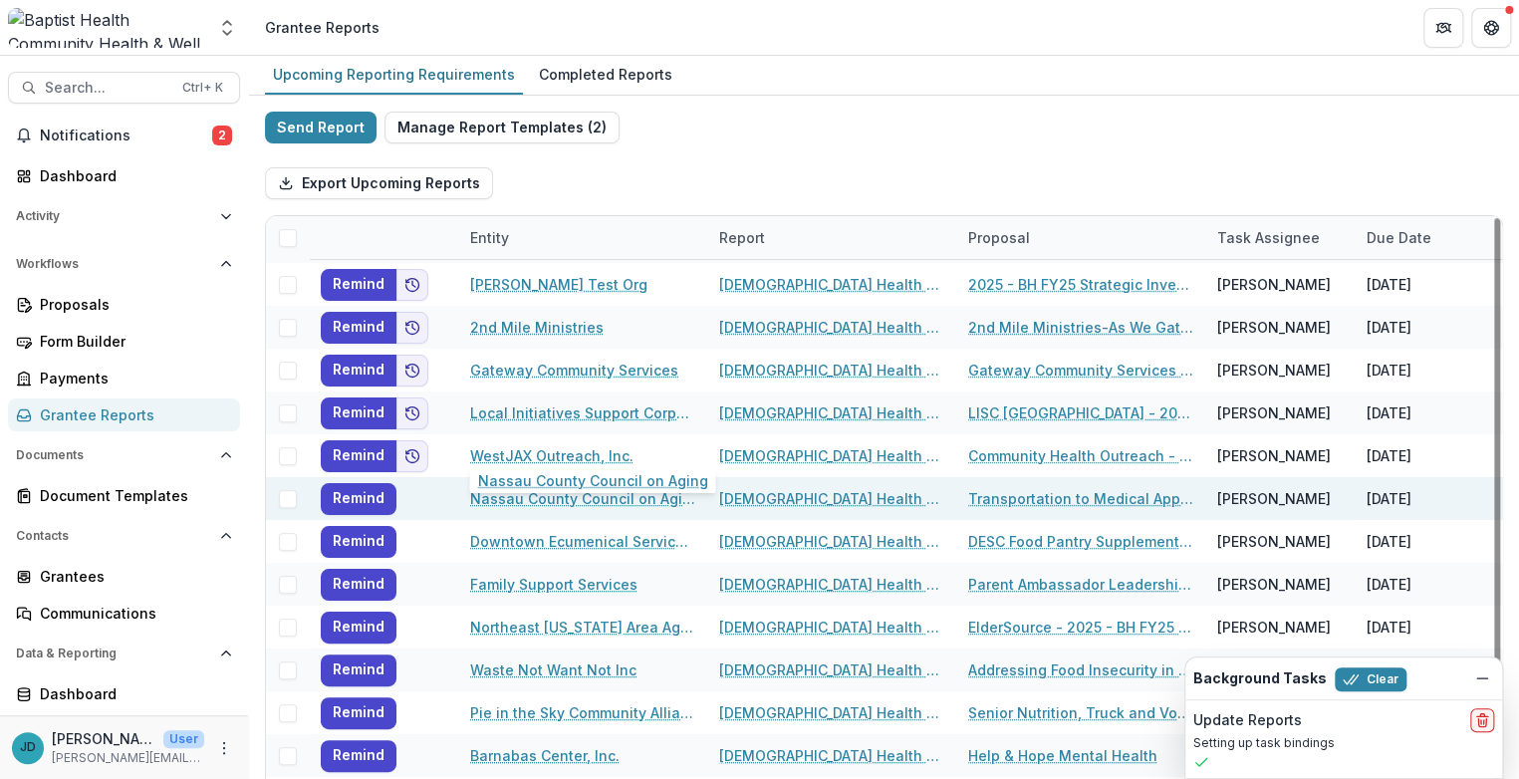
scroll to position [111, 0]
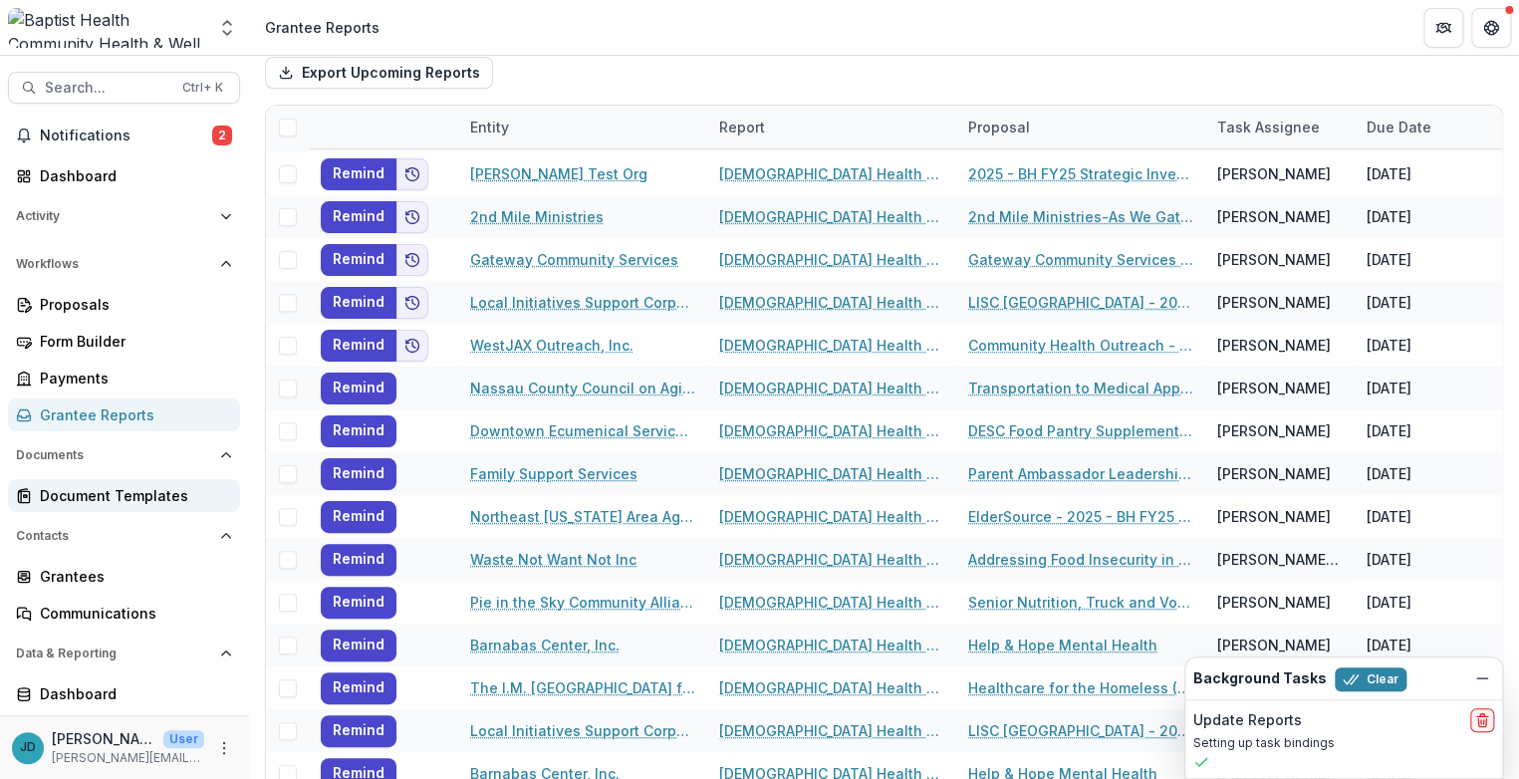
click at [138, 493] on div "Document Templates" at bounding box center [132, 495] width 184 height 21
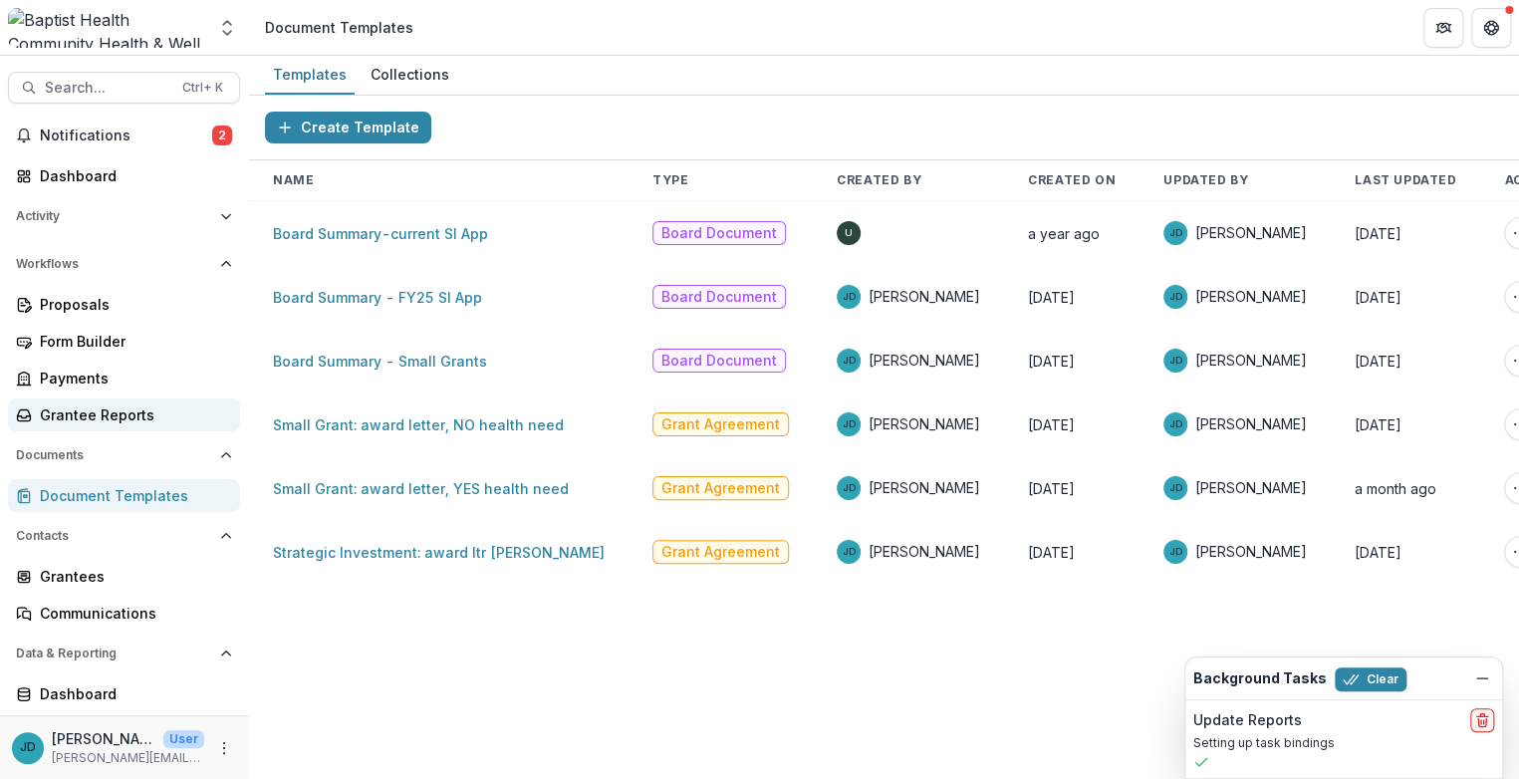
click at [111, 408] on div "Grantee Reports" at bounding box center [132, 415] width 184 height 21
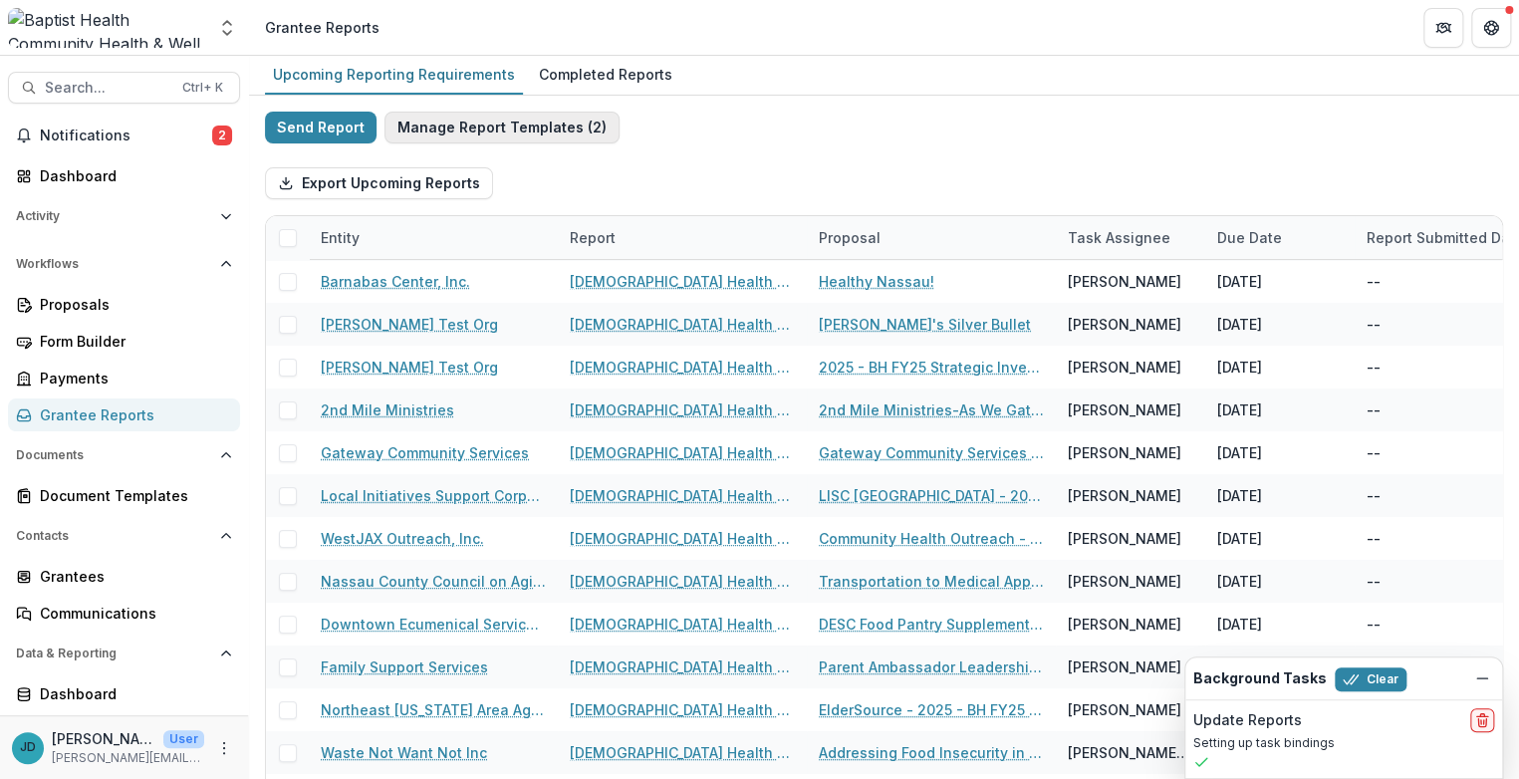
click at [484, 126] on button "Manage Report Templates ( 2 )" at bounding box center [502, 128] width 235 height 32
